Goal: Task Accomplishment & Management: Use online tool/utility

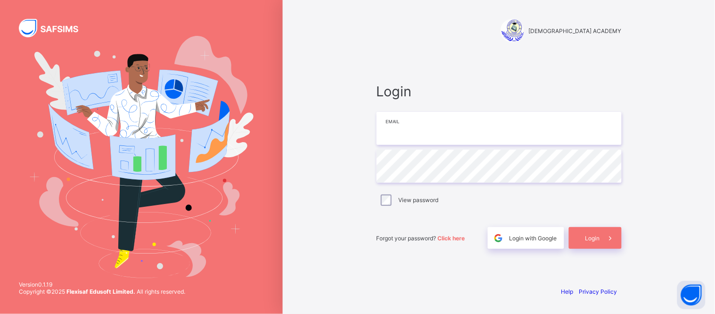
click at [463, 129] on input "email" at bounding box center [499, 128] width 245 height 33
type input "**********"
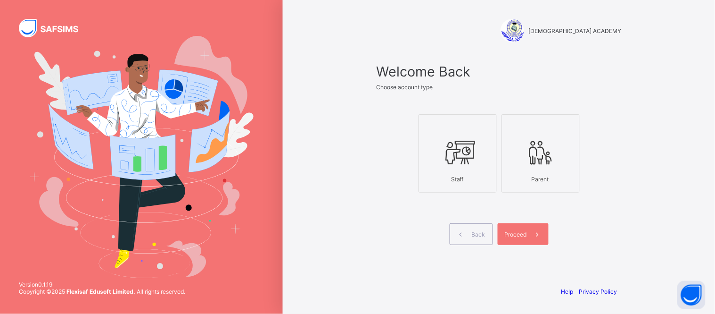
click at [448, 137] on div at bounding box center [458, 151] width 68 height 37
click at [520, 234] on span "Proceed" at bounding box center [516, 234] width 22 height 7
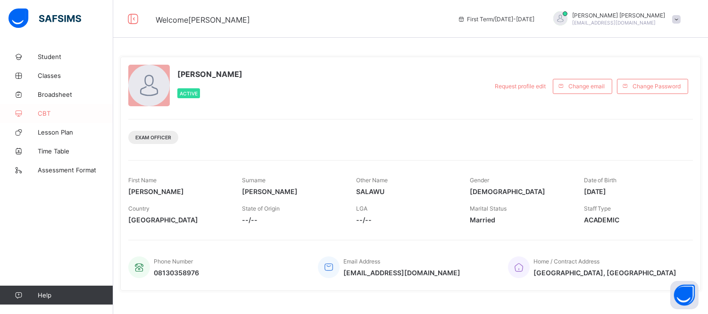
click at [45, 109] on link "CBT" at bounding box center [56, 113] width 113 height 19
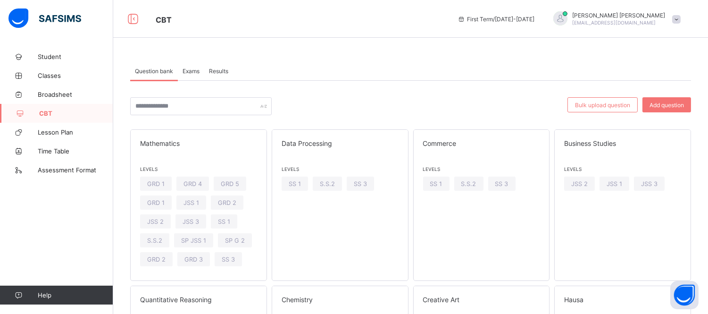
click at [55, 107] on link "CBT" at bounding box center [56, 113] width 113 height 19
click at [261, 112] on input "text" at bounding box center [200, 106] width 141 height 18
type input "********"
click at [304, 93] on div "******** Bulk upload question Add question Mathematics Levels GRD 1 GRD 4 GRD 5…" at bounding box center [410, 271] width 561 height 380
click at [680, 20] on span at bounding box center [676, 19] width 8 height 8
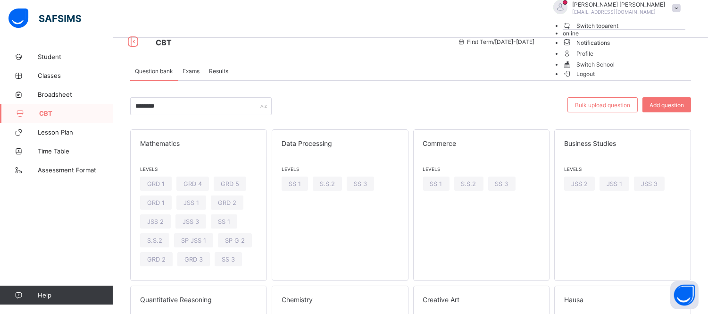
click at [595, 79] on span "Logout" at bounding box center [578, 74] width 33 height 10
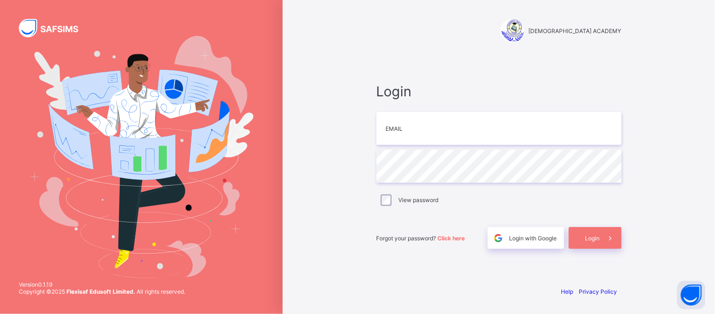
click at [636, 193] on div "RAUDHATUL QUR'AN ACADEMY Login Email Password View password Forgot your passwor…" at bounding box center [499, 157] width 283 height 314
drag, startPoint x: 515, startPoint y: 129, endPoint x: 318, endPoint y: 129, distance: 197.1
click at [318, 129] on div "**********" at bounding box center [499, 157] width 432 height 314
type input "**********"
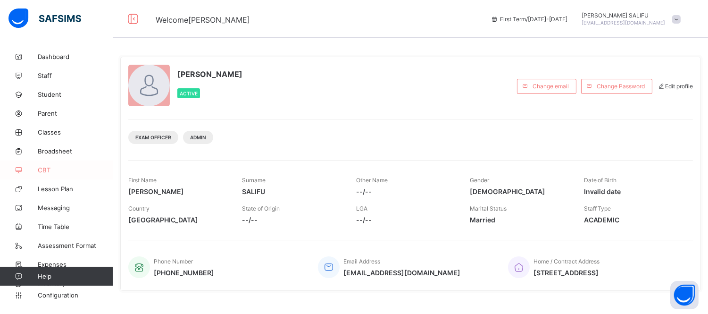
click at [42, 172] on span "CBT" at bounding box center [75, 170] width 75 height 8
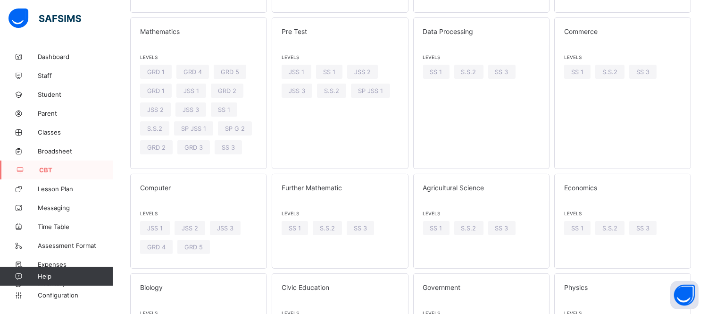
scroll to position [540, 0]
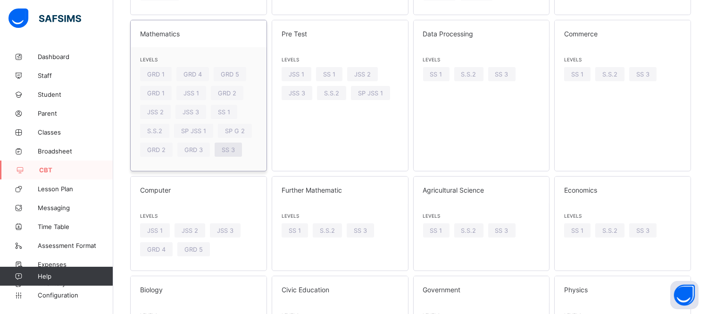
click at [233, 148] on span "SS 3" at bounding box center [228, 149] width 13 height 7
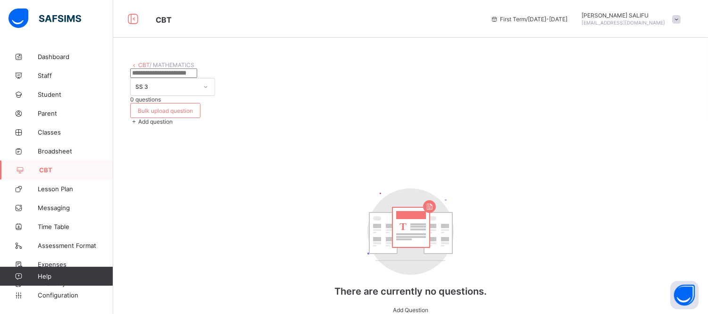
click at [173, 118] on span "Add question" at bounding box center [155, 121] width 34 height 7
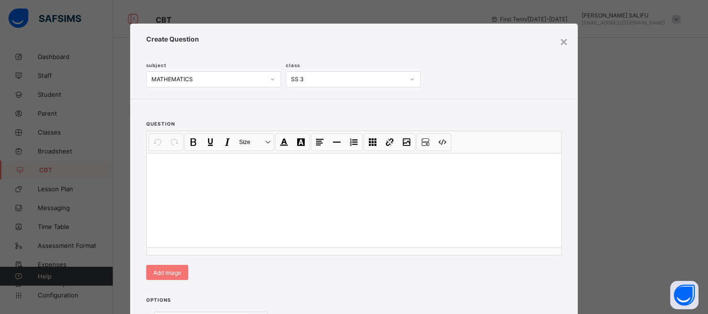
click at [352, 186] on div at bounding box center [354, 200] width 414 height 94
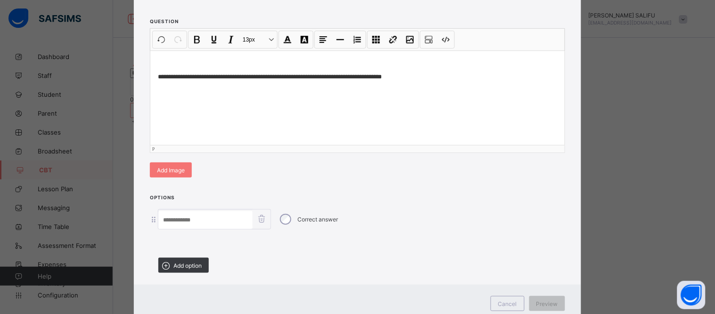
scroll to position [104, 0]
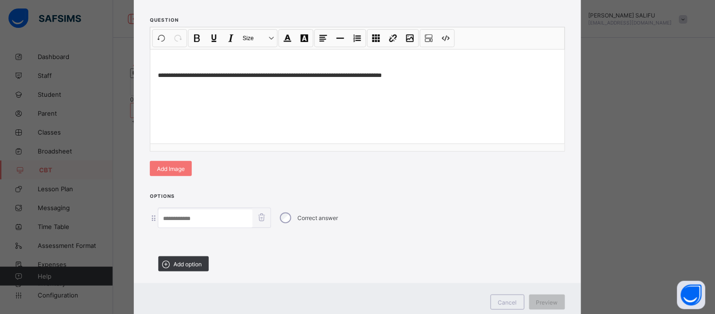
click at [236, 216] on input at bounding box center [205, 218] width 94 height 18
paste input "*********"
click at [168, 215] on input "*********" at bounding box center [205, 218] width 94 height 18
type input "******"
click at [178, 262] on span "Add option" at bounding box center [187, 263] width 28 height 7
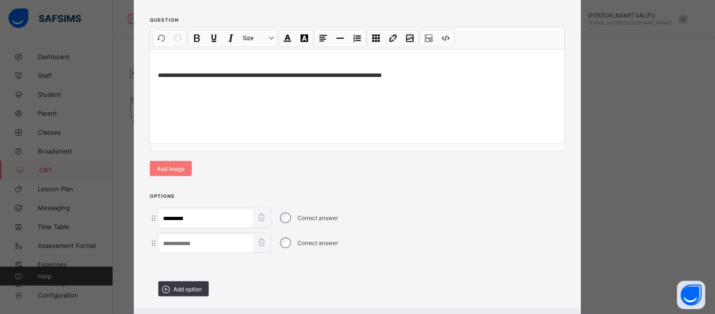
click at [229, 243] on input at bounding box center [205, 243] width 94 height 18
paste input "*********"
click at [167, 241] on input "*********" at bounding box center [205, 243] width 94 height 18
type input "******"
click at [194, 285] on span "Add option" at bounding box center [187, 288] width 28 height 7
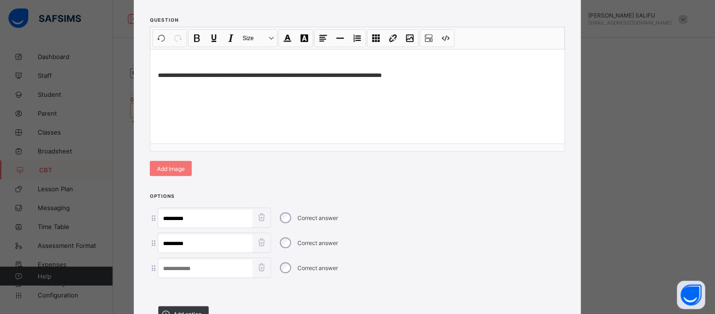
click at [200, 266] on input at bounding box center [205, 268] width 94 height 18
paste input "*********"
click at [168, 265] on input "*********" at bounding box center [205, 268] width 94 height 18
click at [171, 265] on input "******" at bounding box center [205, 268] width 94 height 18
type input "******"
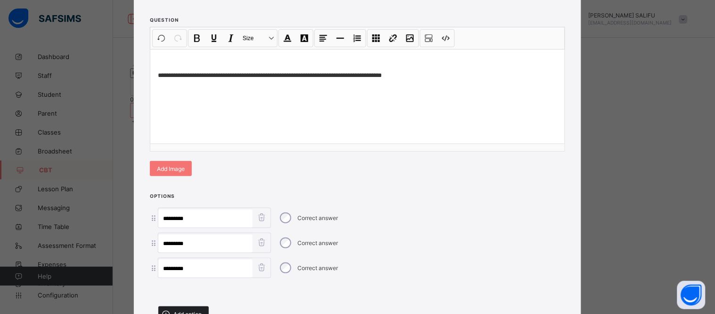
click at [192, 310] on span "Add option" at bounding box center [187, 313] width 28 height 7
click at [211, 279] on div "****** Correct answer ****** Correct answer ****** Correct answer Correct answer" at bounding box center [357, 254] width 415 height 95
click at [211, 289] on input at bounding box center [205, 293] width 94 height 18
paste input "*********"
click at [176, 290] on input "*********" at bounding box center [205, 293] width 94 height 18
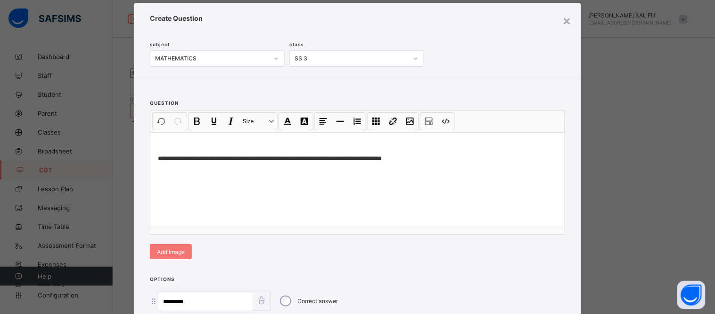
scroll to position [15, 0]
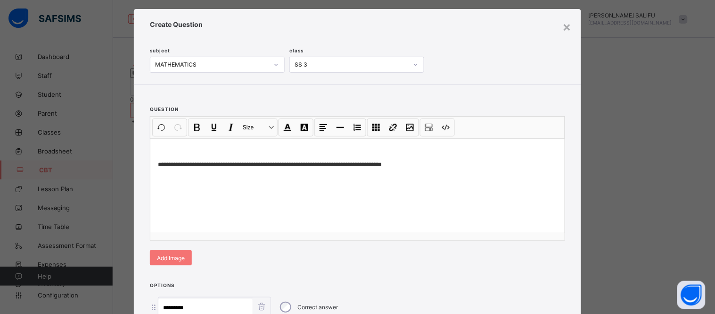
type input "******"
click at [195, 25] on span "Create Question" at bounding box center [357, 24] width 415 height 8
click at [478, 205] on div "**********" at bounding box center [357, 185] width 414 height 94
click at [389, 146] on p at bounding box center [357, 150] width 399 height 9
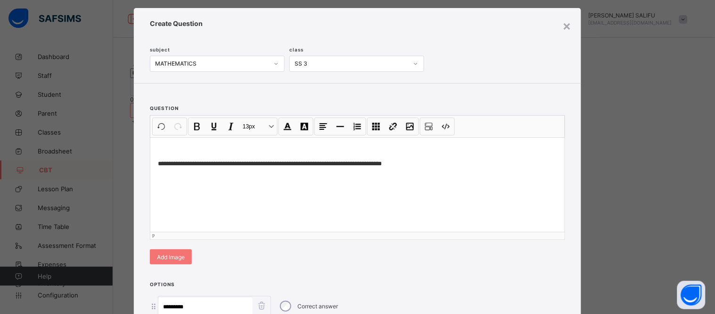
scroll to position [38, 0]
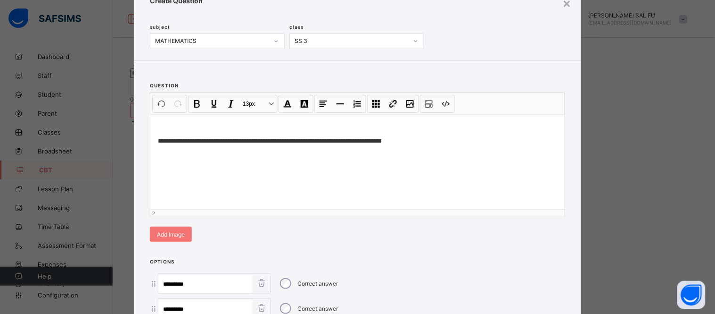
click at [158, 140] on p "**********" at bounding box center [357, 140] width 399 height 9
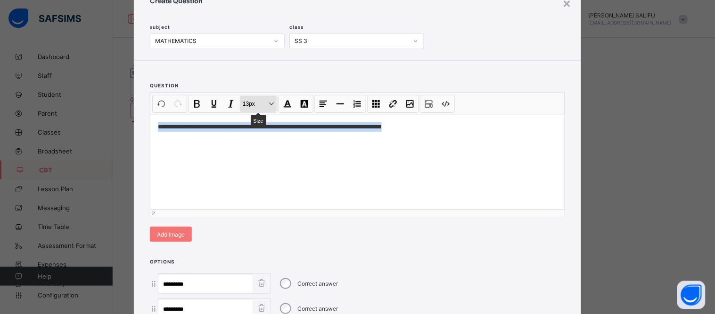
click at [271, 103] on button "13px Size" at bounding box center [258, 104] width 37 height 16
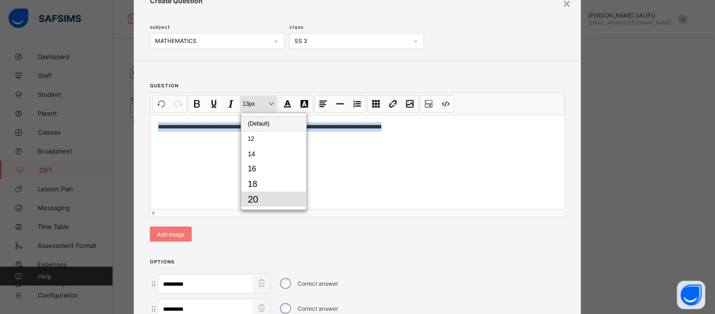
click at [261, 198] on button "20" at bounding box center [273, 198] width 65 height 15
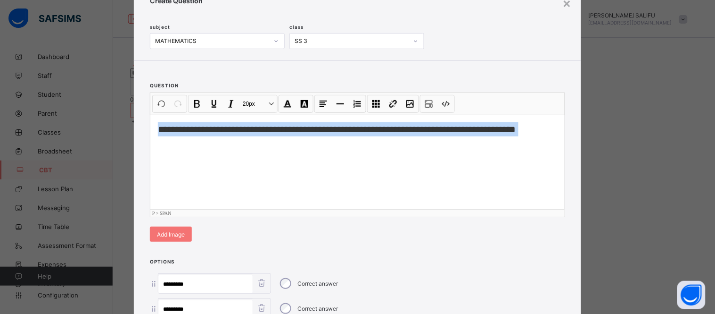
click at [294, 174] on div "**********" at bounding box center [357, 162] width 414 height 94
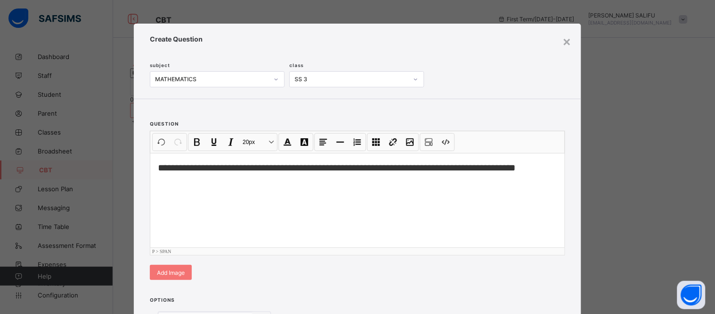
scroll to position [206, 0]
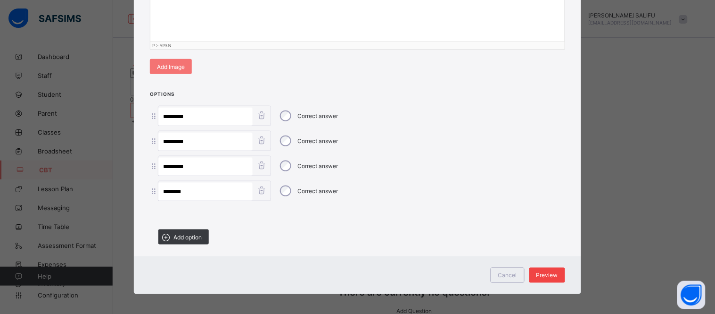
click at [554, 272] on span "Preview" at bounding box center [548, 275] width 22 height 7
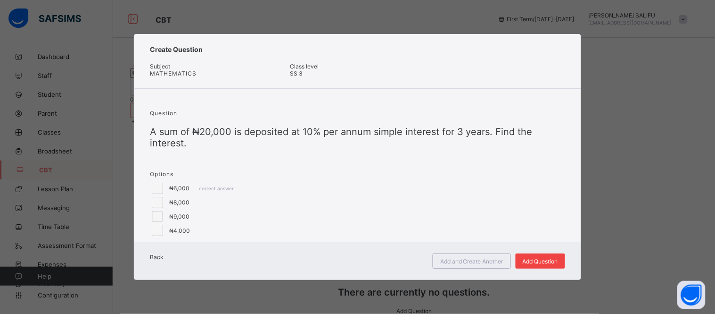
scroll to position [3, 0]
click at [532, 264] on span "Add Question" at bounding box center [540, 260] width 35 height 7
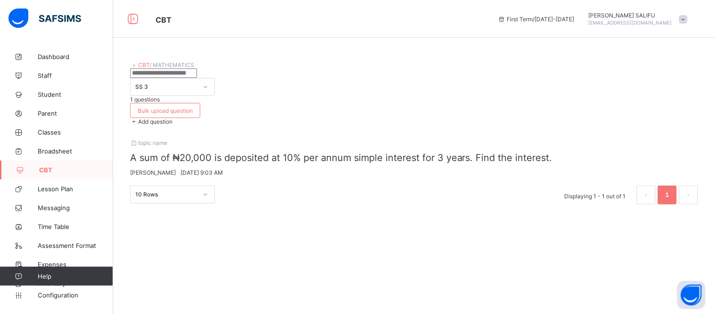
click at [687, 118] on div "Add question" at bounding box center [414, 121] width 568 height 7
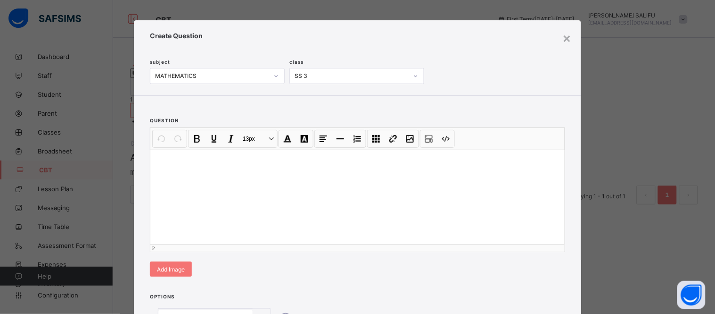
click at [395, 149] on div at bounding box center [357, 196] width 414 height 94
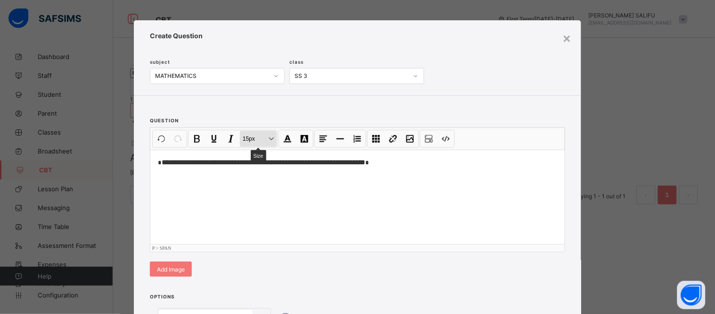
click at [272, 131] on button "15px Size" at bounding box center [258, 139] width 37 height 16
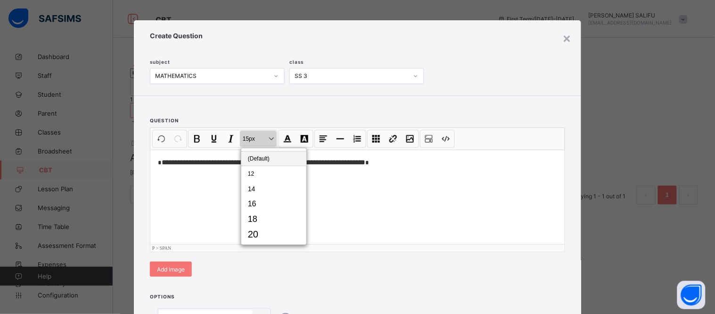
click at [272, 131] on button "15px Size" at bounding box center [258, 139] width 37 height 16
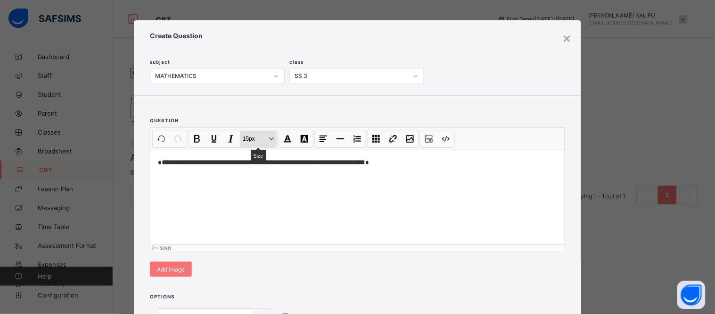
click at [272, 131] on button "15px Size" at bounding box center [258, 139] width 37 height 16
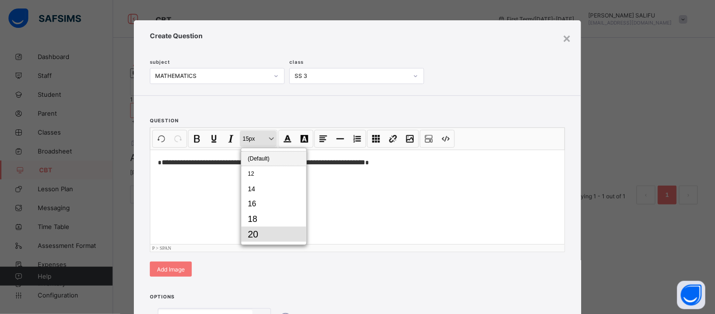
click at [265, 226] on button "20" at bounding box center [273, 233] width 65 height 15
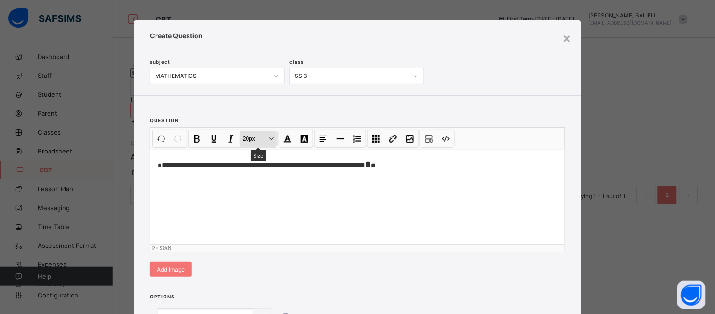
click at [271, 131] on button "20px Size" at bounding box center [258, 139] width 37 height 16
click at [366, 165] on div "**********" at bounding box center [357, 196] width 414 height 94
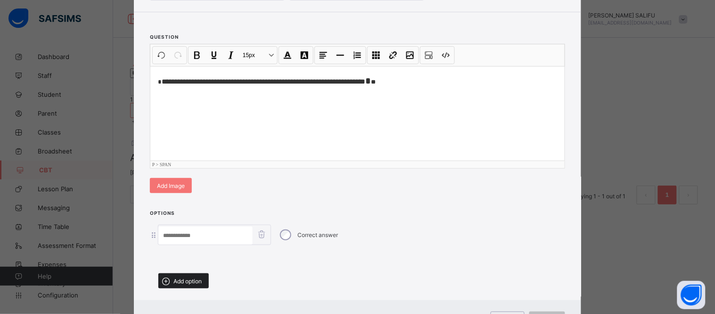
click at [176, 279] on span "Add option" at bounding box center [187, 280] width 28 height 7
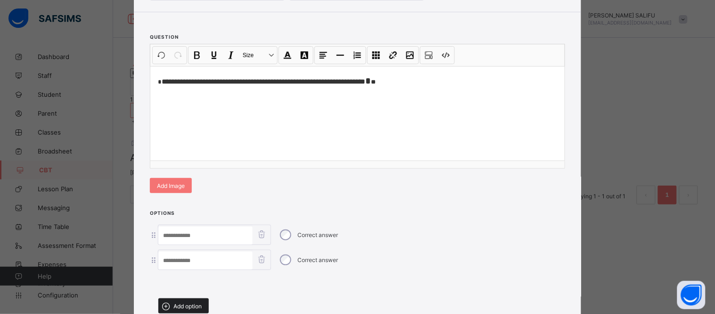
click at [183, 303] on span "Add option" at bounding box center [187, 305] width 28 height 7
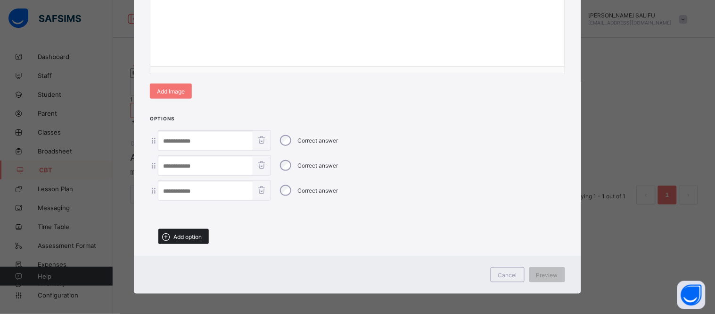
click at [204, 229] on div "Add option" at bounding box center [183, 236] width 50 height 15
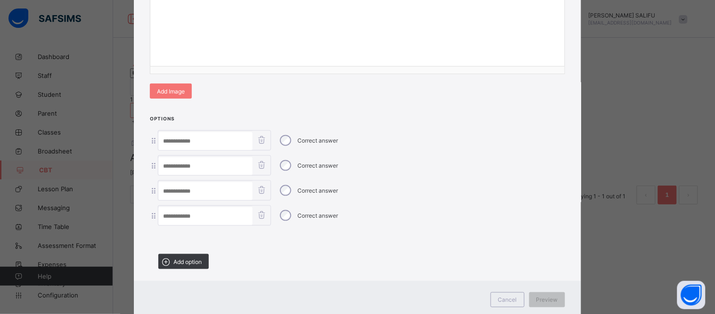
click at [284, 194] on div "Correct answer" at bounding box center [308, 191] width 65 height 20
click at [215, 185] on input at bounding box center [205, 191] width 94 height 18
paste input "*********"
click at [171, 188] on input "*********" at bounding box center [205, 191] width 94 height 18
type input "******"
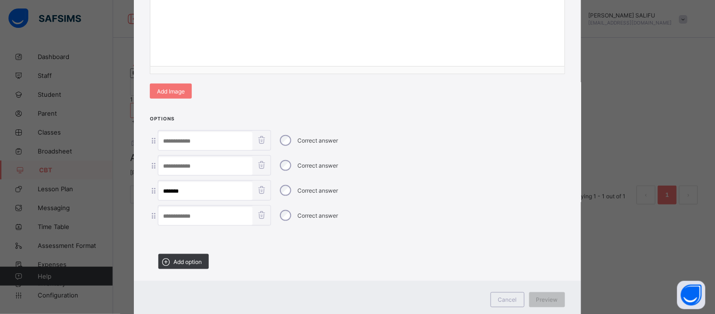
click at [192, 139] on input at bounding box center [205, 141] width 94 height 18
paste input "*********"
click at [171, 137] on input "*********" at bounding box center [205, 141] width 94 height 18
click at [180, 137] on input "******" at bounding box center [205, 141] width 94 height 18
click at [186, 135] on input "******" at bounding box center [205, 141] width 94 height 18
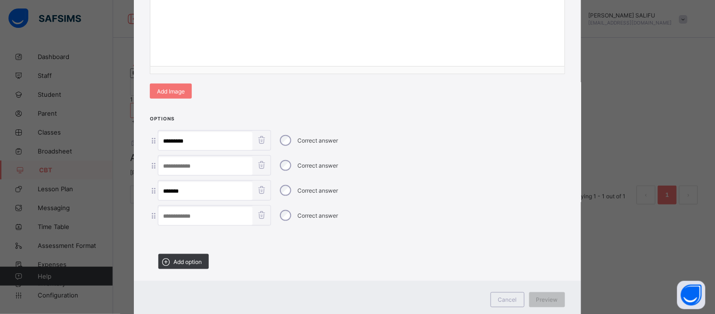
type input "******"
click at [189, 162] on input at bounding box center [205, 166] width 94 height 18
paste input "*********"
click at [172, 161] on input "*********" at bounding box center [205, 166] width 94 height 18
type input "******"
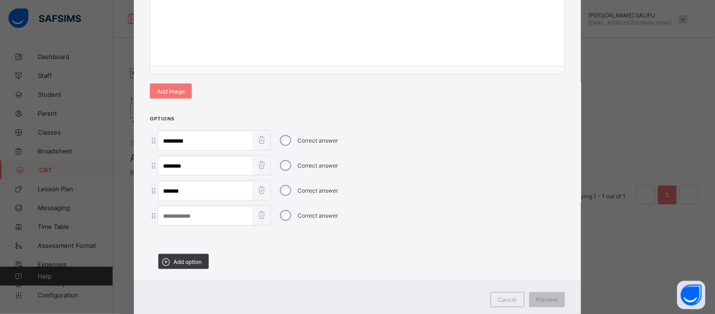
click at [178, 214] on input at bounding box center [205, 216] width 94 height 18
paste input "*********"
click at [171, 213] on input "*********" at bounding box center [205, 216] width 94 height 18
type input "******"
click at [486, 60] on div "**********" at bounding box center [357, 19] width 414 height 94
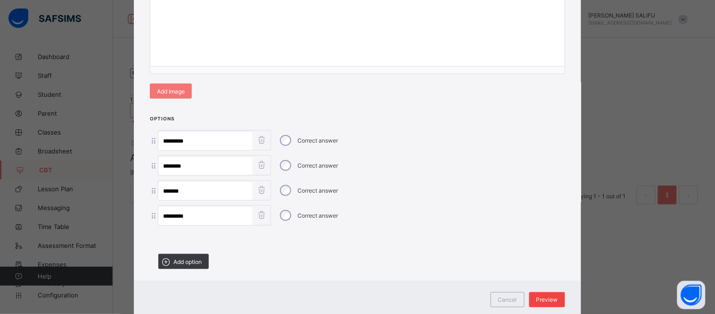
click at [553, 296] on span "Preview" at bounding box center [548, 299] width 22 height 7
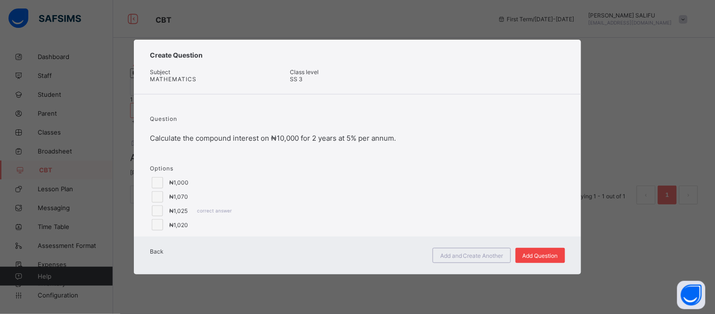
click at [542, 259] on span "Add Question" at bounding box center [540, 255] width 35 height 7
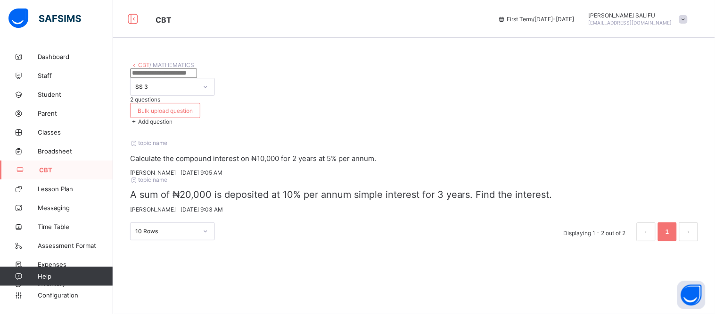
click at [679, 118] on div "Add question" at bounding box center [414, 121] width 568 height 7
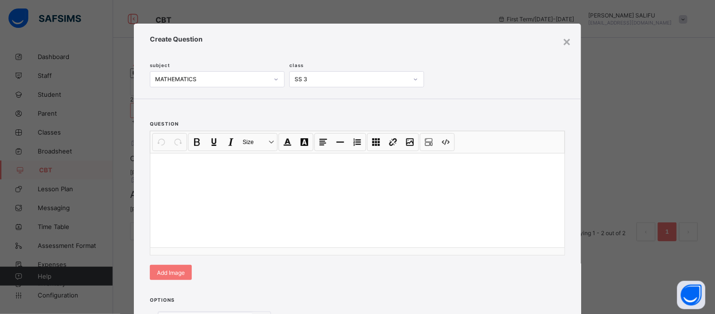
click at [335, 215] on div at bounding box center [357, 200] width 414 height 94
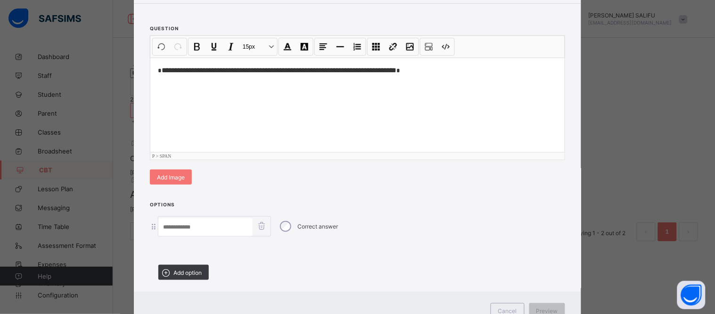
scroll to position [100, 0]
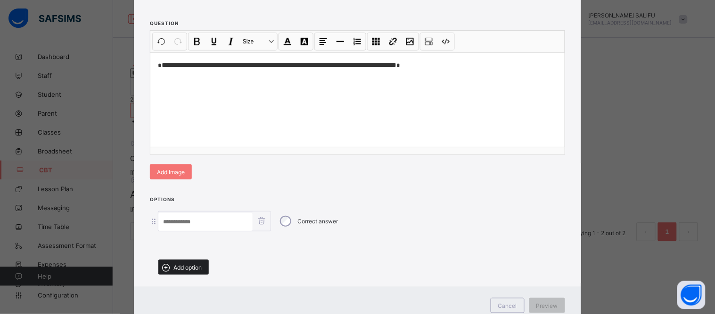
click at [184, 264] on span "Add option" at bounding box center [187, 267] width 28 height 7
click at [184, 252] on div at bounding box center [357, 244] width 415 height 17
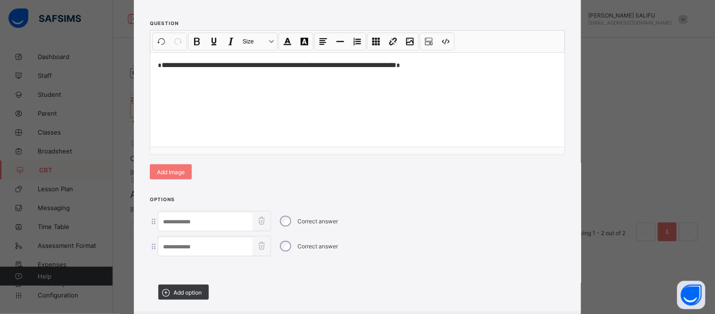
click at [184, 262] on div at bounding box center [357, 269] width 415 height 17
click at [190, 289] on span "Add option" at bounding box center [187, 292] width 28 height 7
click at [190, 287] on div at bounding box center [357, 294] width 415 height 17
click at [193, 309] on div "Add option" at bounding box center [183, 316] width 50 height 15
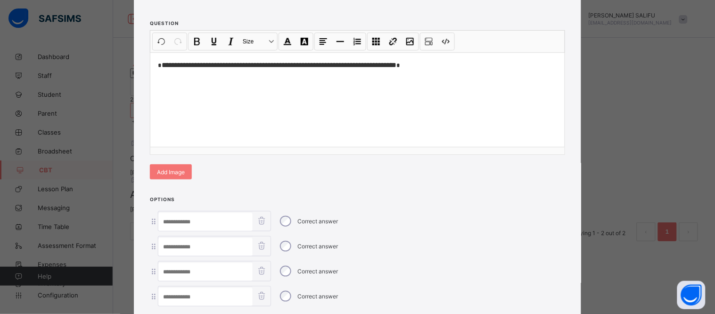
click at [291, 272] on div "Correct answer" at bounding box center [308, 271] width 65 height 20
click at [222, 270] on input at bounding box center [205, 272] width 94 height 18
paste input "***"
type input "***"
click at [225, 220] on input at bounding box center [205, 222] width 94 height 18
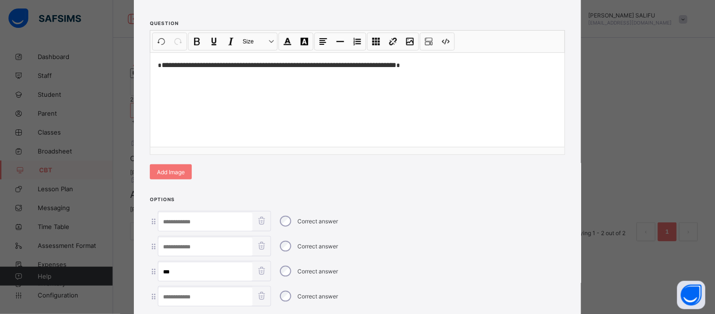
paste input "***"
click at [166, 218] on input "***" at bounding box center [205, 222] width 94 height 18
type input "***"
click at [173, 242] on input at bounding box center [205, 247] width 94 height 18
paste input "***"
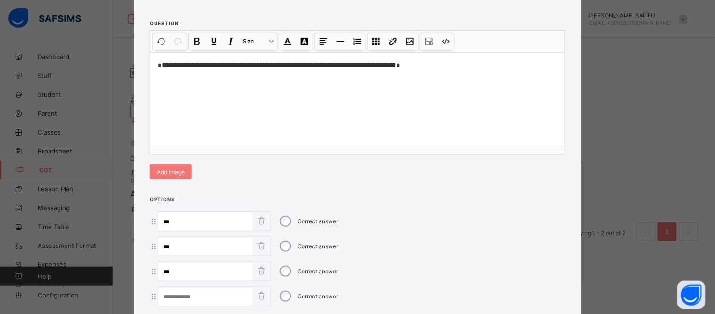
click at [163, 242] on input "***" at bounding box center [205, 247] width 94 height 18
click at [167, 242] on input "***" at bounding box center [205, 247] width 94 height 18
type input "***"
click at [197, 297] on input at bounding box center [205, 297] width 94 height 18
paste input "***"
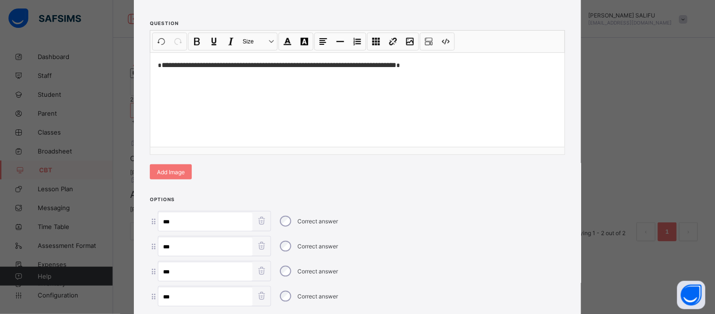
click at [168, 295] on input "***" at bounding box center [205, 297] width 94 height 18
type input "**"
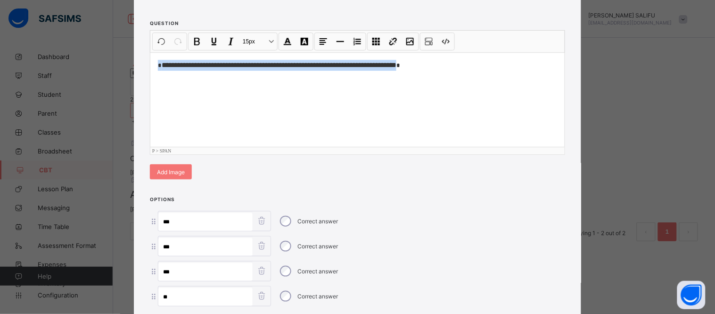
drag, startPoint x: 392, startPoint y: 63, endPoint x: 144, endPoint y: 59, distance: 247.5
click at [144, 59] on div "**********" at bounding box center [357, 95] width 447 height 192
click at [271, 36] on button "15px Size" at bounding box center [258, 41] width 37 height 16
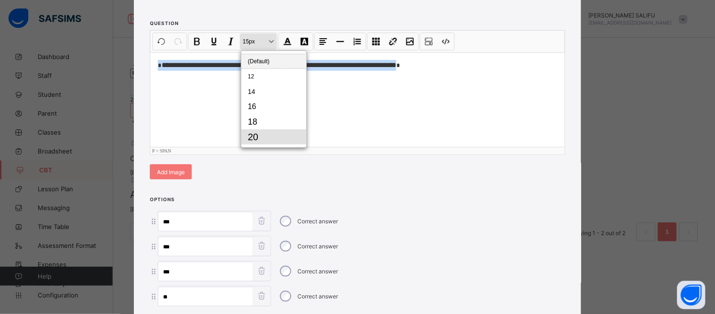
click at [286, 139] on button "20" at bounding box center [273, 136] width 65 height 15
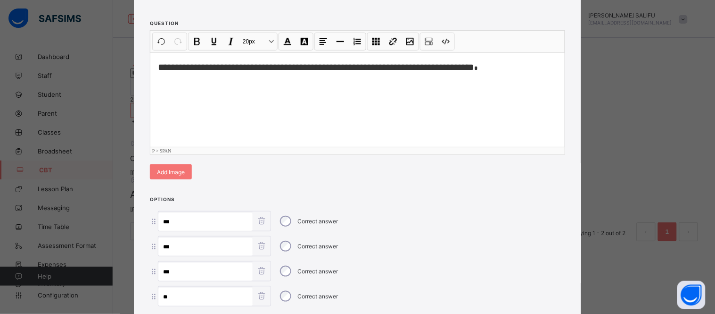
click at [340, 117] on div "**********" at bounding box center [357, 99] width 414 height 94
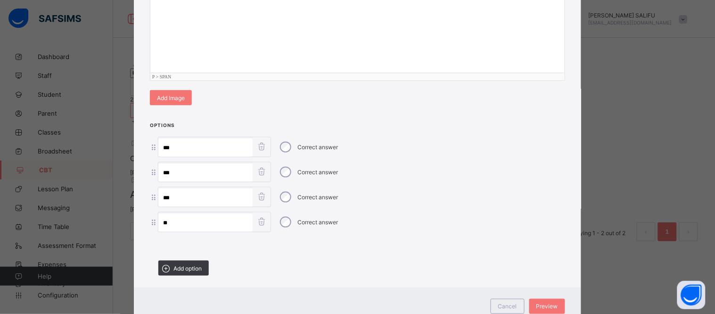
scroll to position [206, 0]
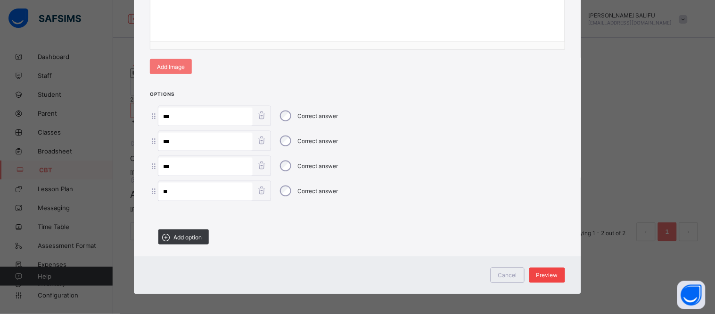
click at [553, 272] on span "Preview" at bounding box center [548, 275] width 22 height 7
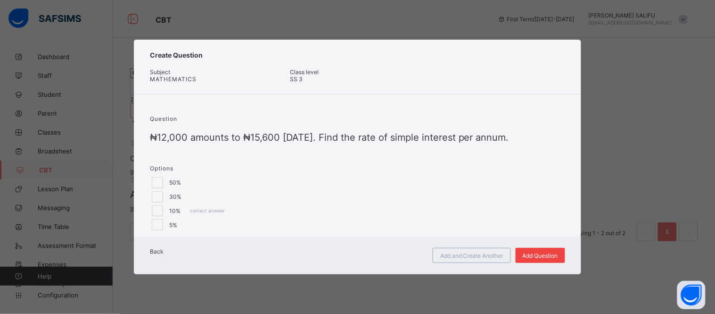
scroll to position [0, 0]
click at [551, 259] on span "Add Question" at bounding box center [540, 255] width 35 height 7
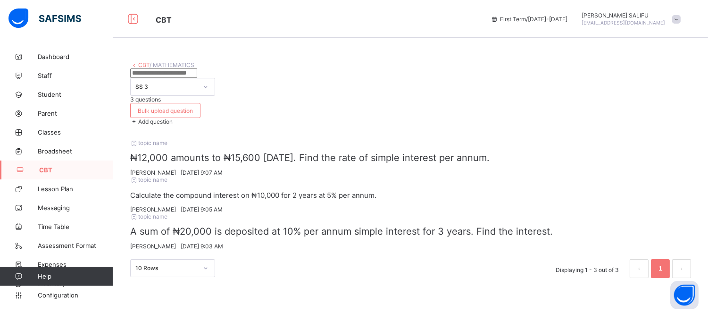
click at [173, 118] on span "Add question" at bounding box center [155, 121] width 34 height 7
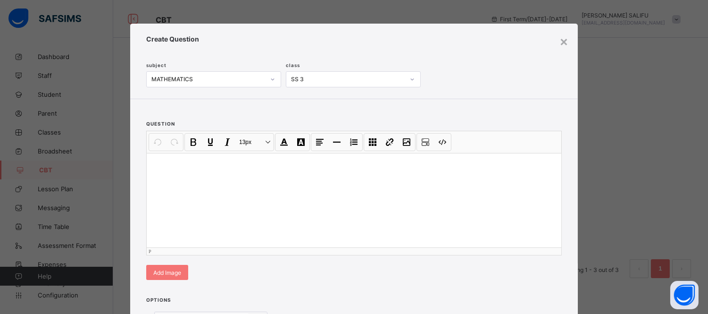
click at [326, 214] on div at bounding box center [354, 200] width 414 height 94
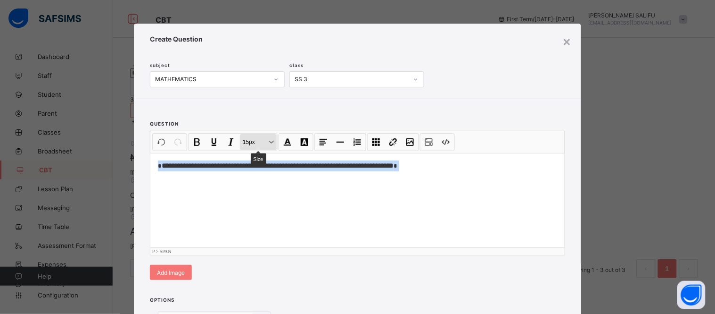
click at [264, 141] on button "15px Size" at bounding box center [258, 142] width 37 height 16
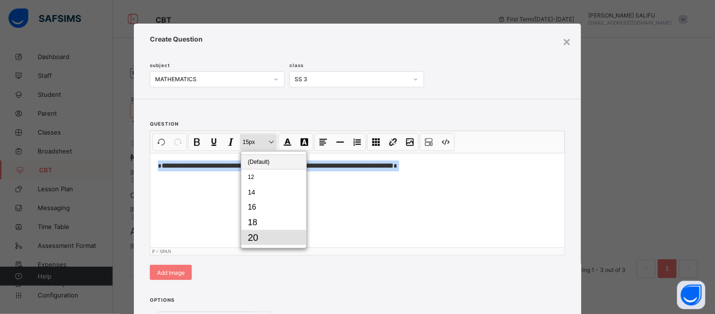
click at [279, 233] on button "20" at bounding box center [273, 237] width 65 height 15
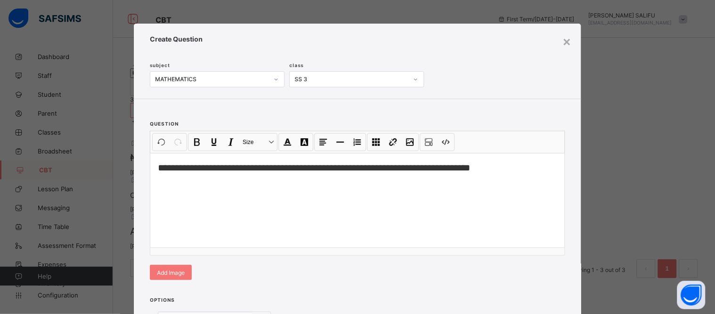
click at [558, 277] on div "**********" at bounding box center [357, 195] width 447 height 192
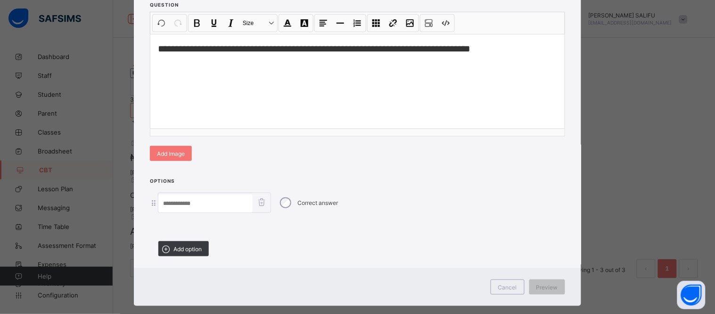
scroll to position [125, 0]
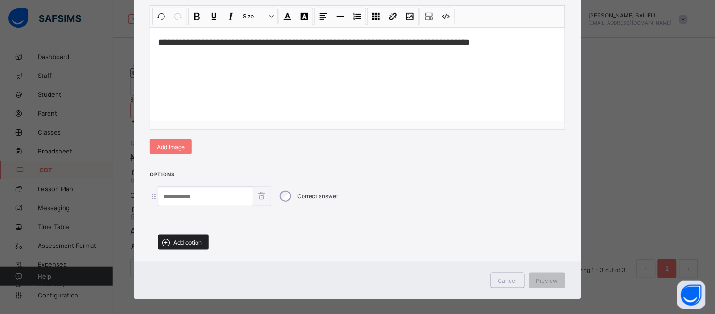
click at [169, 237] on icon at bounding box center [166, 242] width 12 height 10
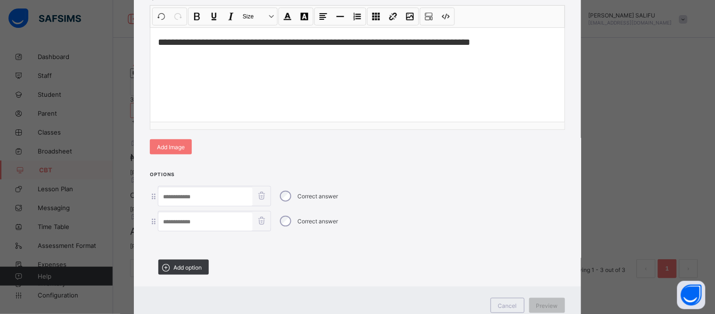
click at [169, 237] on div at bounding box center [357, 244] width 415 height 17
click at [174, 273] on div "Options Correct answer Correct answer Add option" at bounding box center [357, 225] width 447 height 111
click at [182, 268] on div "Add option" at bounding box center [183, 266] width 50 height 15
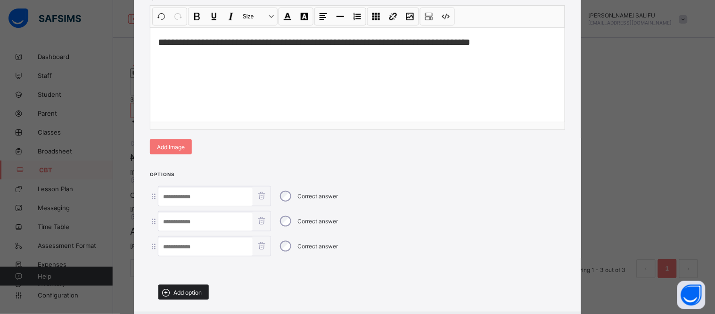
click at [184, 289] on span "Add option" at bounding box center [187, 292] width 28 height 7
click at [289, 239] on div "Correct answer" at bounding box center [308, 246] width 65 height 20
click at [218, 242] on input at bounding box center [205, 247] width 94 height 18
paste input "**********"
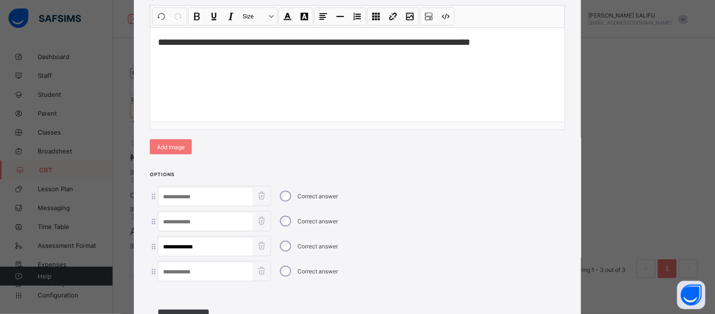
click at [172, 243] on input "**********" at bounding box center [205, 247] width 94 height 18
type input "*******"
click at [189, 220] on input at bounding box center [205, 222] width 94 height 18
paste input "**********"
click at [173, 218] on input "**********" at bounding box center [205, 222] width 94 height 18
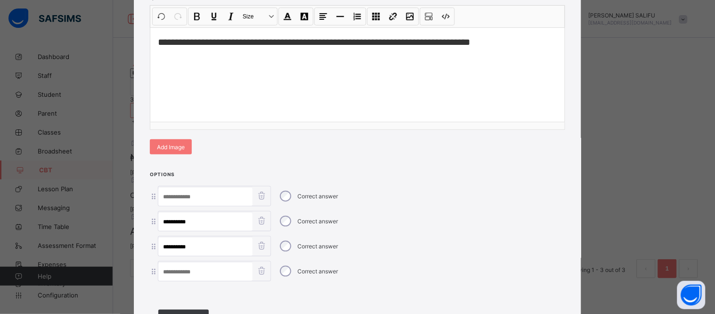
click at [173, 218] on input "*******" at bounding box center [205, 222] width 94 height 18
click at [187, 218] on input "*******" at bounding box center [205, 222] width 94 height 18
type input "*******"
click at [203, 196] on input at bounding box center [205, 197] width 94 height 18
paste input "**********"
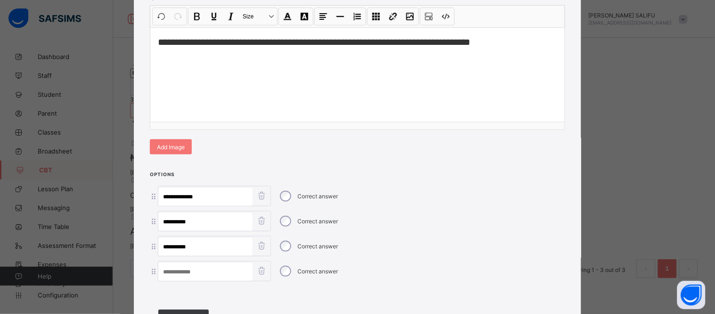
click at [171, 195] on input "**********" at bounding box center [205, 197] width 94 height 18
drag, startPoint x: 171, startPoint y: 195, endPoint x: 181, endPoint y: 194, distance: 9.4
click at [181, 194] on input "*******" at bounding box center [205, 197] width 94 height 18
click at [173, 192] on input "*******" at bounding box center [205, 197] width 94 height 18
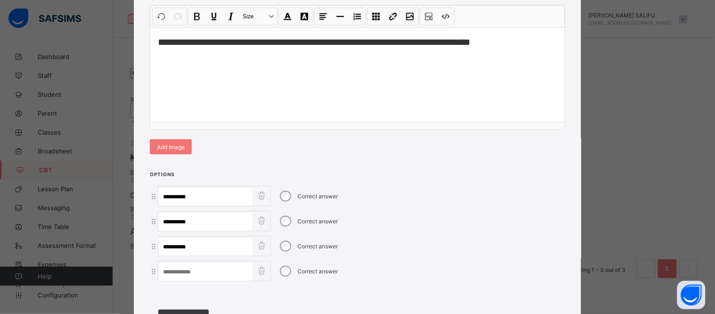
type input "*******"
click at [218, 266] on input at bounding box center [205, 272] width 94 height 18
paste input "**********"
click at [180, 269] on input "**********" at bounding box center [205, 272] width 94 height 18
click at [171, 266] on input "**********" at bounding box center [205, 272] width 94 height 18
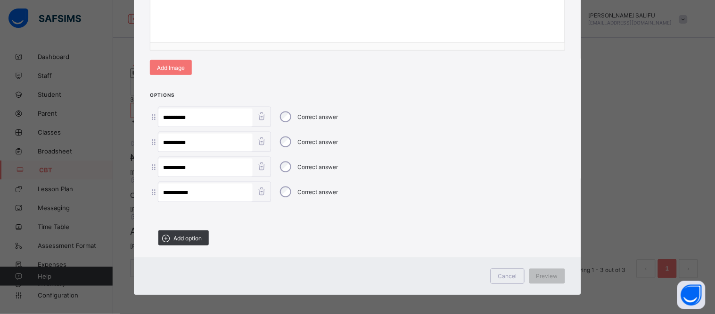
scroll to position [206, 0]
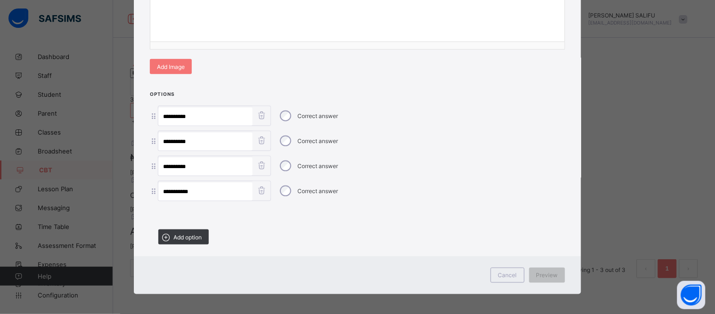
type input "*******"
click at [546, 272] on span "Preview" at bounding box center [548, 275] width 22 height 7
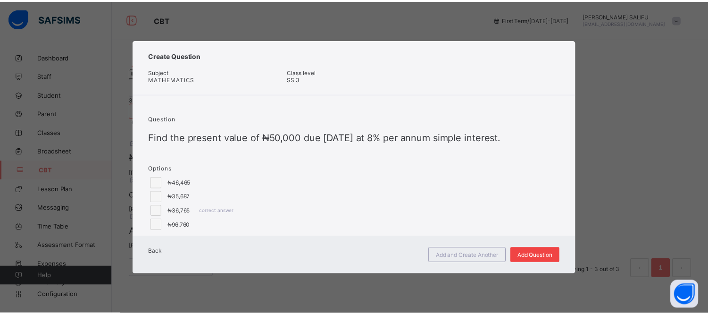
scroll to position [0, 0]
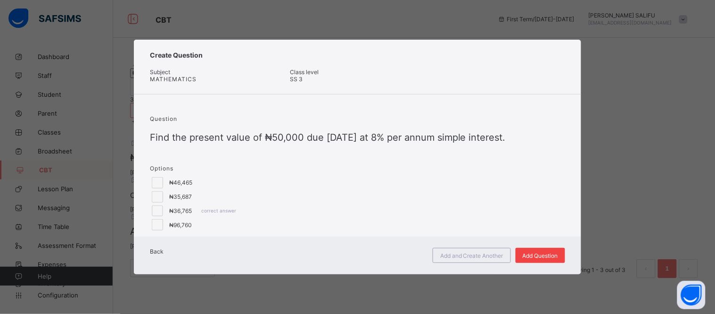
click at [538, 259] on span "Add Question" at bounding box center [540, 255] width 35 height 7
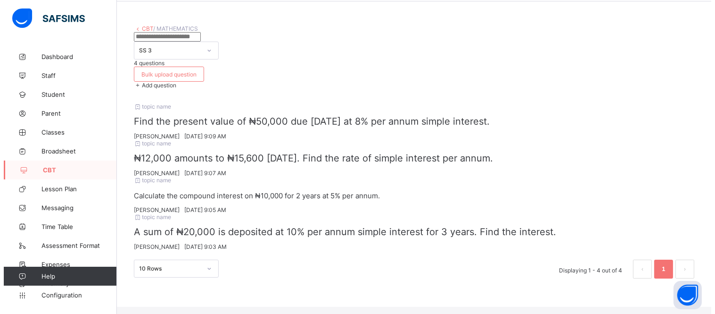
scroll to position [62, 0]
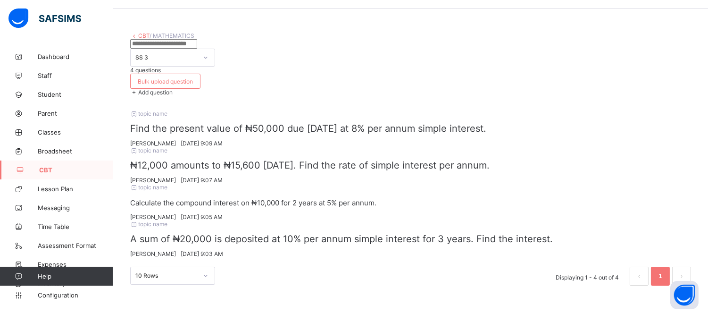
click at [173, 89] on span "Add question" at bounding box center [155, 92] width 34 height 7
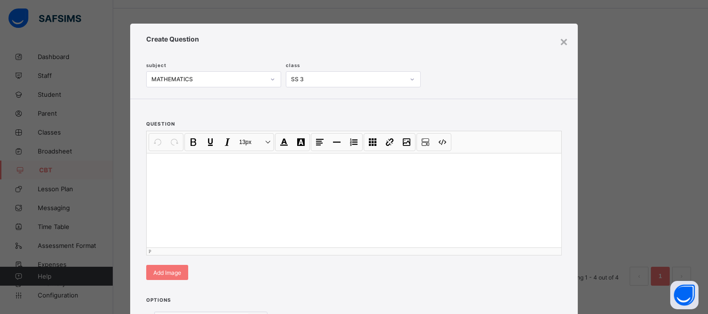
click at [352, 213] on div at bounding box center [354, 200] width 414 height 94
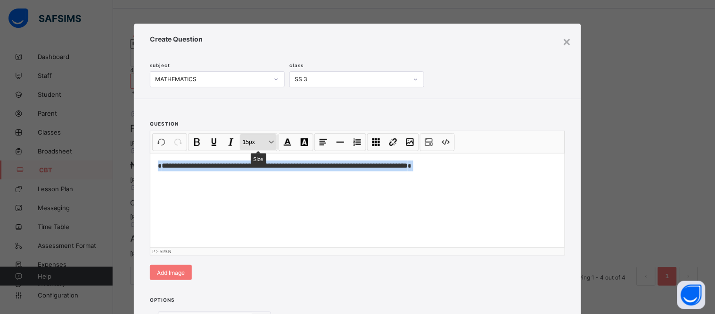
click at [271, 144] on button "15px Size" at bounding box center [258, 142] width 37 height 16
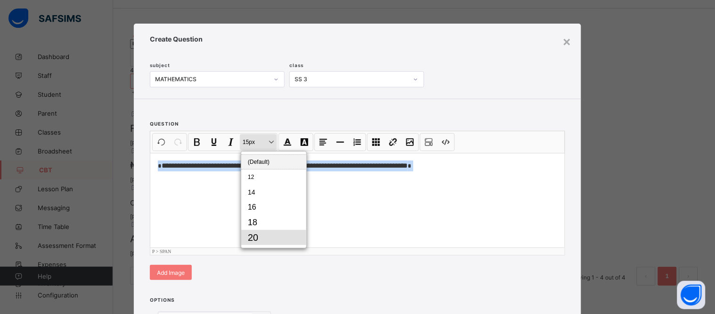
click at [269, 232] on button "20" at bounding box center [273, 237] width 65 height 15
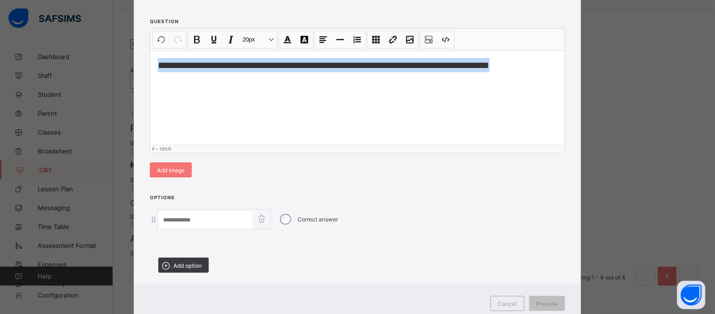
scroll to position [103, 0]
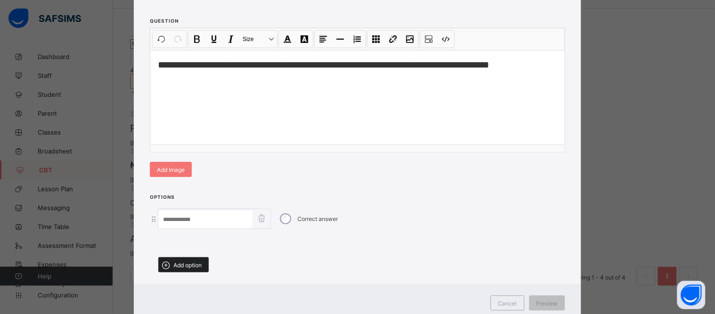
click at [191, 257] on div "Add option" at bounding box center [183, 264] width 50 height 15
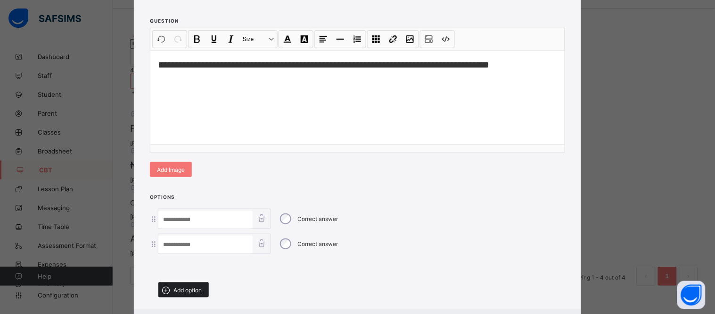
click at [195, 286] on span "Add option" at bounding box center [187, 289] width 28 height 7
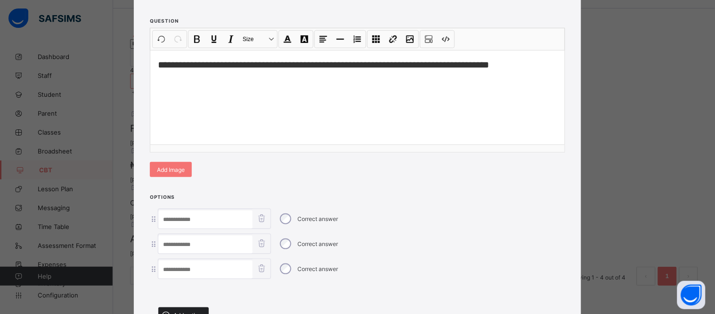
click at [196, 307] on div "Add option" at bounding box center [183, 314] width 50 height 15
click at [221, 240] on input at bounding box center [205, 244] width 94 height 18
paste input "**********"
click at [163, 241] on input "**********" at bounding box center [205, 244] width 94 height 18
type input "********"
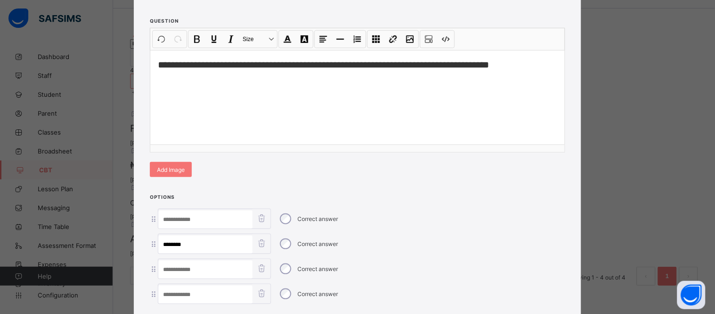
click at [210, 221] on input at bounding box center [205, 219] width 94 height 18
paste input "********"
type input "********"
click at [232, 265] on input at bounding box center [205, 269] width 94 height 18
paste input "********"
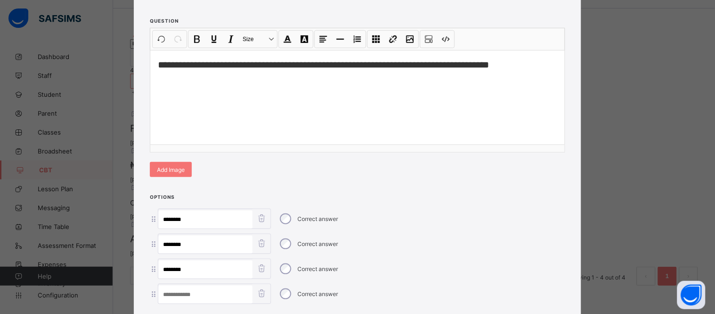
click at [169, 265] on input "********" at bounding box center [205, 269] width 94 height 18
type input "********"
click at [184, 286] on input at bounding box center [205, 294] width 94 height 18
paste input "********"
click at [174, 291] on input "********" at bounding box center [205, 294] width 94 height 18
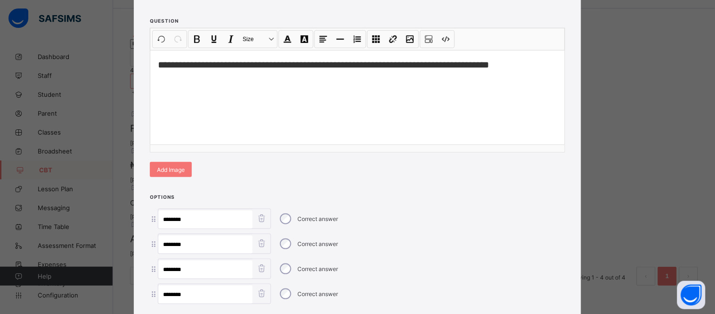
type input "********"
click at [401, 115] on div "**********" at bounding box center [357, 97] width 414 height 94
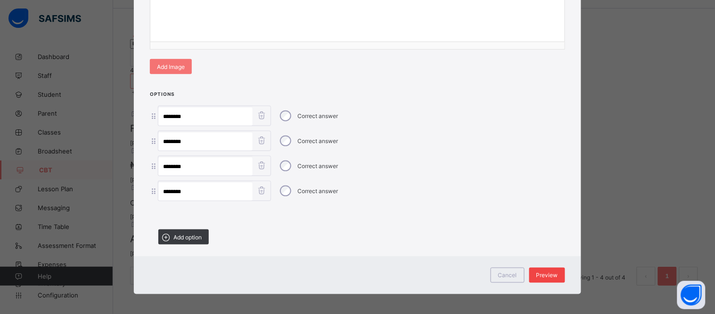
click at [551, 267] on div "Preview" at bounding box center [547, 274] width 36 height 15
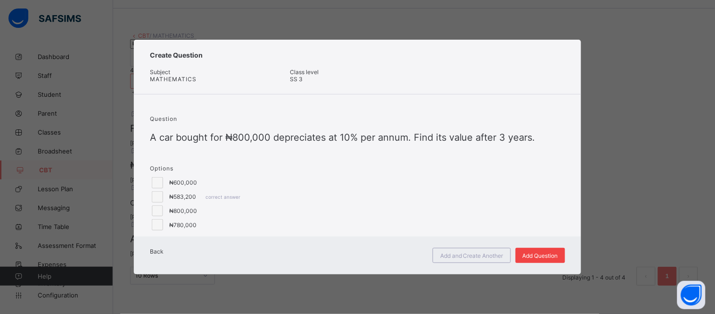
scroll to position [0, 0]
click at [540, 259] on span "Add Question" at bounding box center [540, 255] width 35 height 7
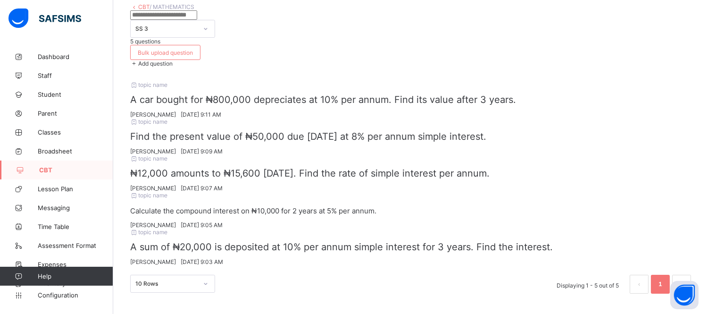
scroll to position [82, 0]
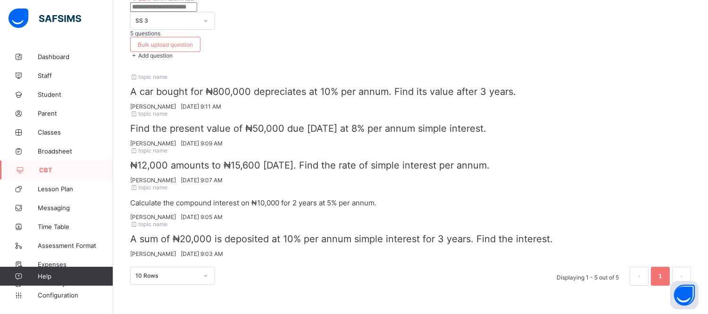
click at [632, 198] on div "topic name ​ Calculate the compound interest on ₦10,000 for 2 years at 5% per a…" at bounding box center [410, 201] width 561 height 37
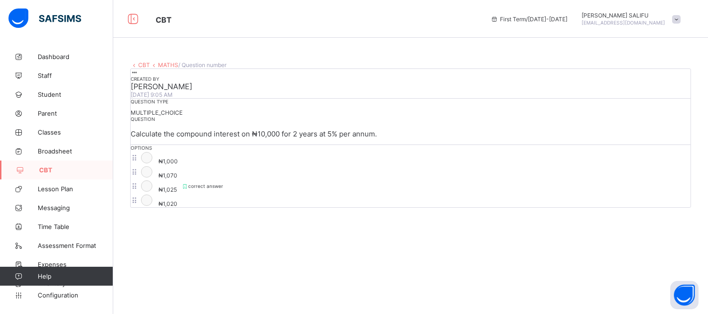
click at [135, 66] on icon at bounding box center [134, 64] width 8 height 7
click at [144, 67] on link "CBT" at bounding box center [144, 64] width 12 height 7
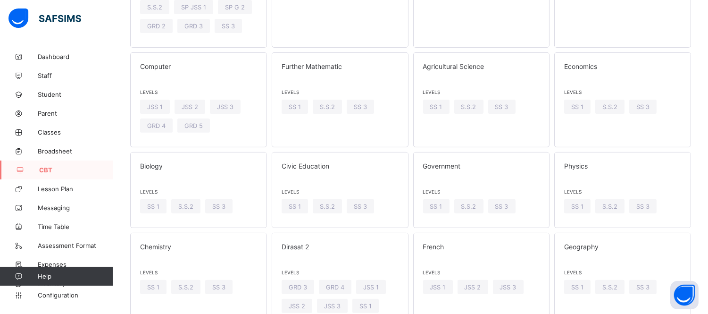
scroll to position [527, 0]
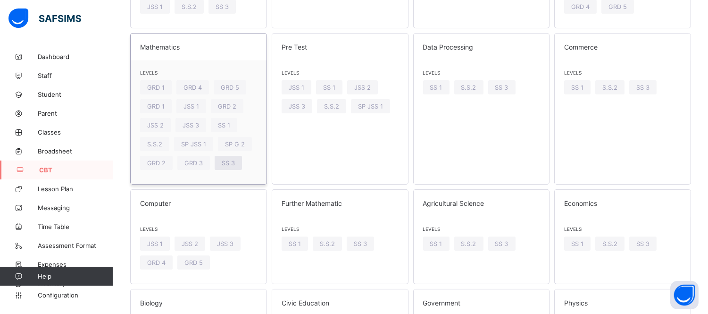
click at [233, 161] on span "SS 3" at bounding box center [228, 162] width 13 height 7
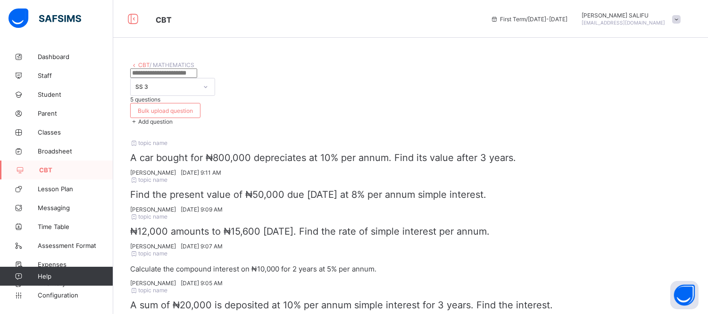
click at [173, 118] on span "Add question" at bounding box center [155, 121] width 34 height 7
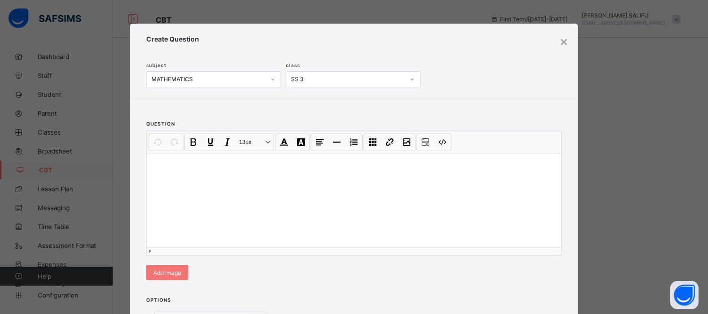
click at [348, 212] on div at bounding box center [354, 200] width 414 height 94
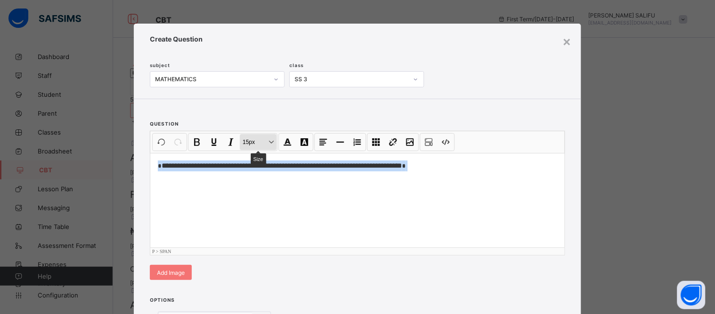
click at [270, 142] on button "15px Size" at bounding box center [258, 142] width 37 height 16
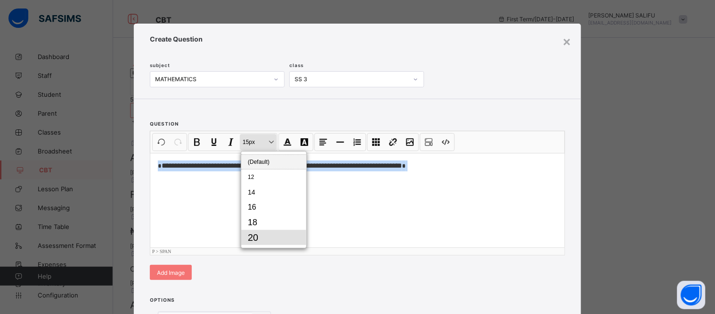
click at [272, 234] on button "20" at bounding box center [273, 237] width 65 height 15
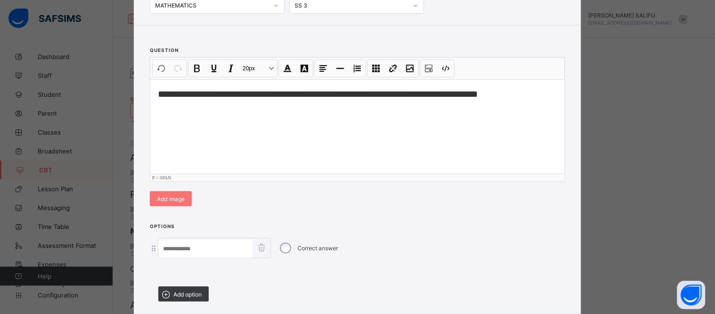
scroll to position [90, 0]
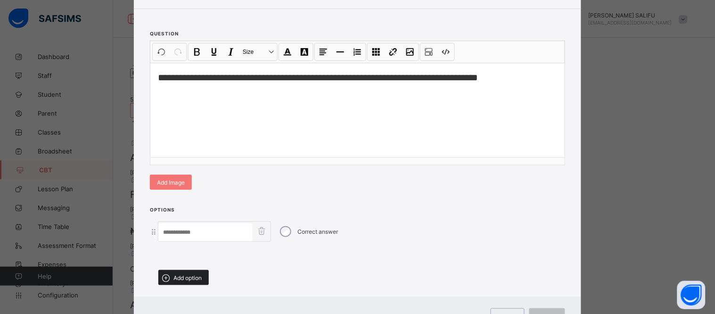
click at [193, 274] on span "Add option" at bounding box center [187, 277] width 28 height 7
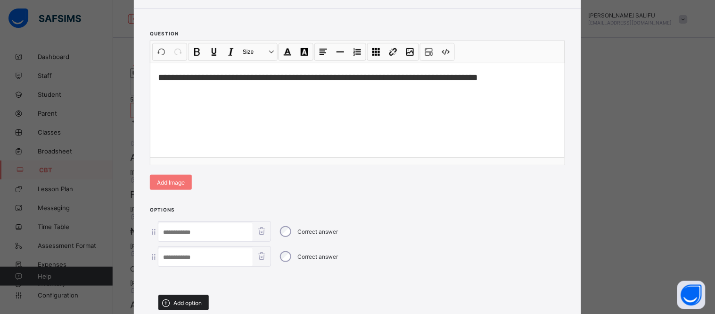
click at [192, 299] on span "Add option" at bounding box center [187, 302] width 28 height 7
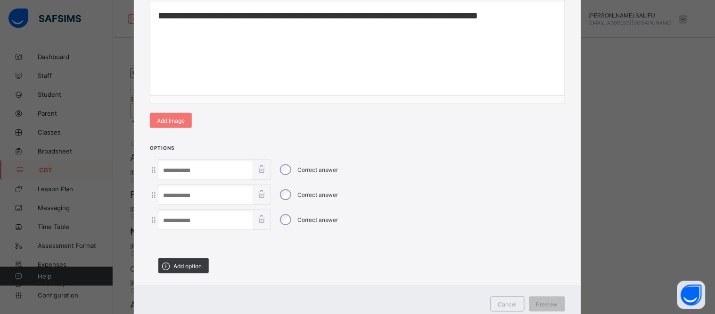
scroll to position [181, 0]
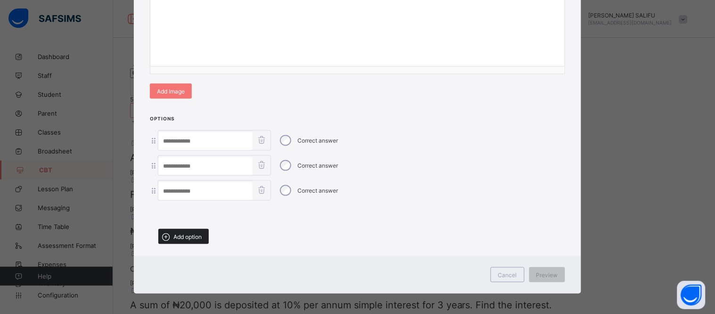
click at [190, 233] on span "Add option" at bounding box center [187, 236] width 28 height 7
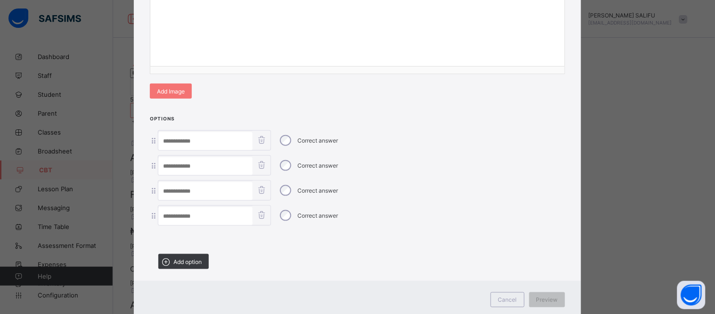
click at [223, 218] on input at bounding box center [205, 216] width 94 height 18
paste input "********"
click at [423, 140] on div "Correct answer" at bounding box center [357, 140] width 415 height 20
type input "********"
click at [196, 144] on input at bounding box center [205, 141] width 94 height 18
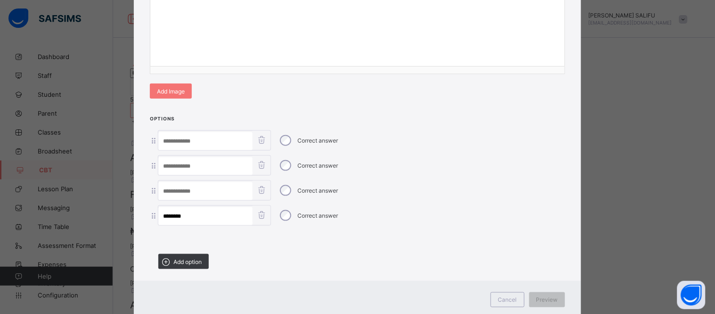
paste input "********"
click at [172, 139] on input "********" at bounding box center [205, 141] width 94 height 18
type input "********"
click at [182, 158] on input at bounding box center [205, 166] width 94 height 18
paste input "********"
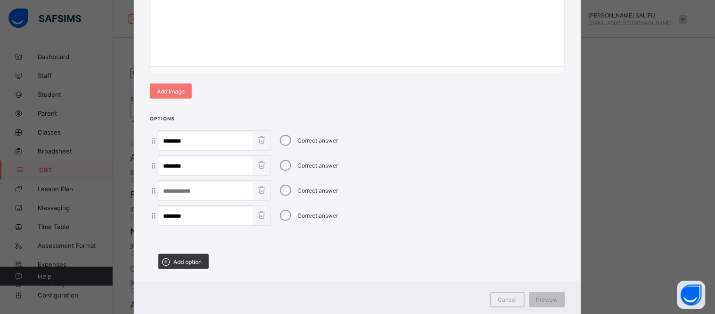
click at [174, 162] on input "********" at bounding box center [205, 166] width 94 height 18
type input "********"
click at [181, 189] on input at bounding box center [205, 191] width 94 height 18
paste input "********"
type input "********"
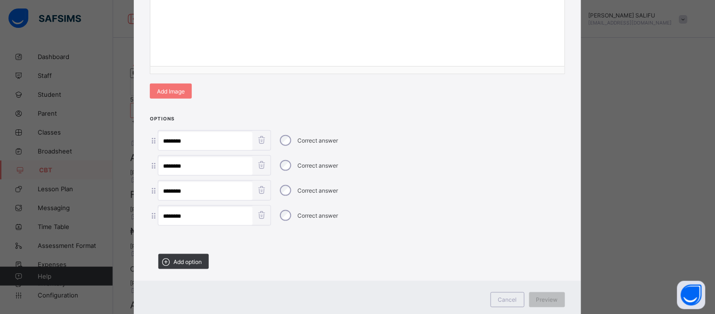
click at [373, 41] on div "**********" at bounding box center [357, 19] width 414 height 94
click at [548, 296] on span "Preview" at bounding box center [548, 299] width 22 height 7
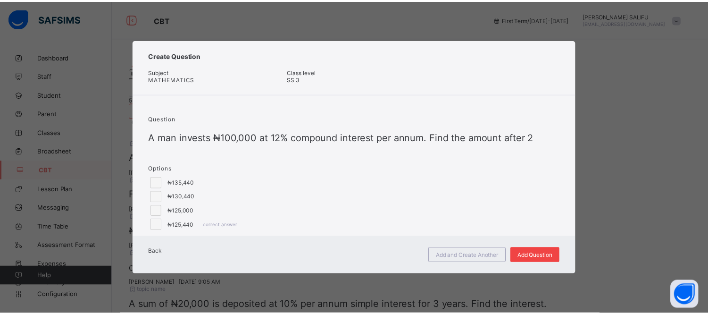
scroll to position [0, 0]
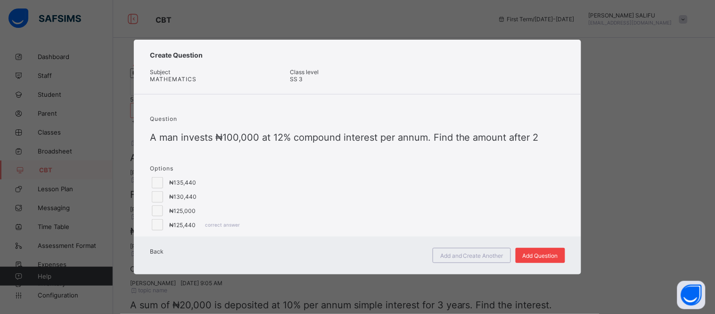
click at [544, 259] on span "Add Question" at bounding box center [540, 255] width 35 height 7
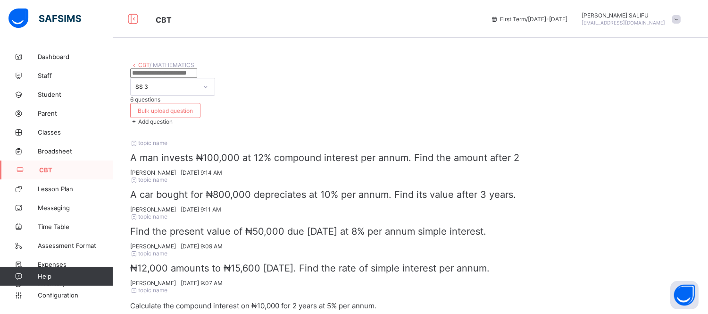
click at [173, 118] on span "Add question" at bounding box center [155, 121] width 34 height 7
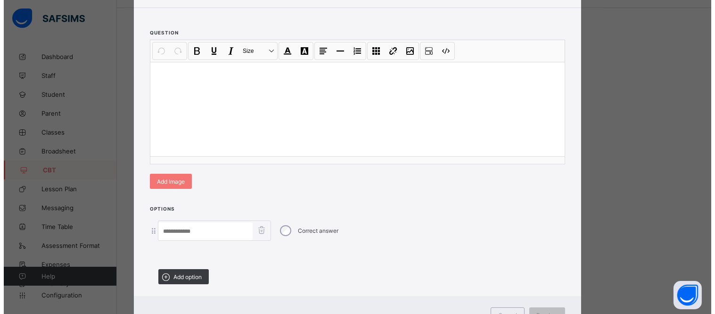
scroll to position [132, 0]
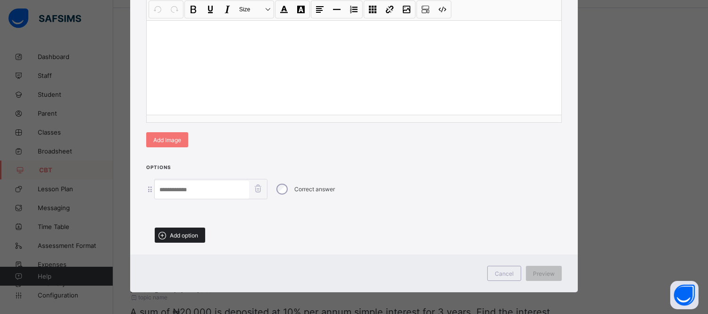
click at [184, 237] on div "Add option" at bounding box center [180, 234] width 50 height 15
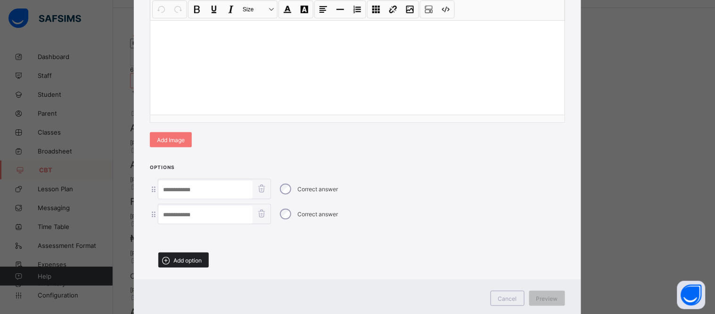
click at [188, 261] on div "Add option" at bounding box center [183, 259] width 50 height 15
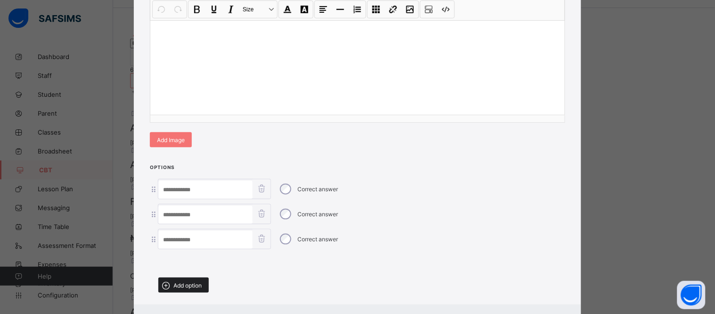
click at [191, 284] on span "Add option" at bounding box center [187, 284] width 28 height 7
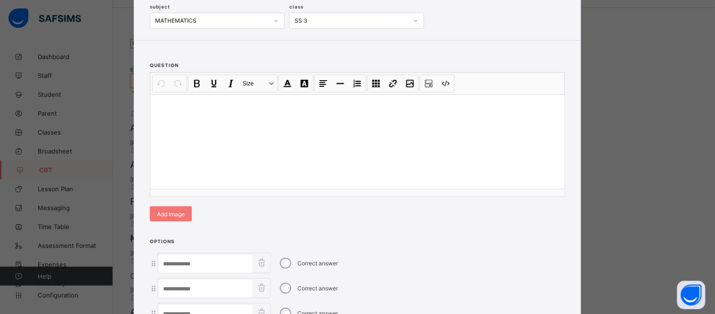
scroll to position [58, 0]
click at [397, 145] on div at bounding box center [357, 142] width 414 height 94
click at [230, 170] on div at bounding box center [357, 142] width 414 height 94
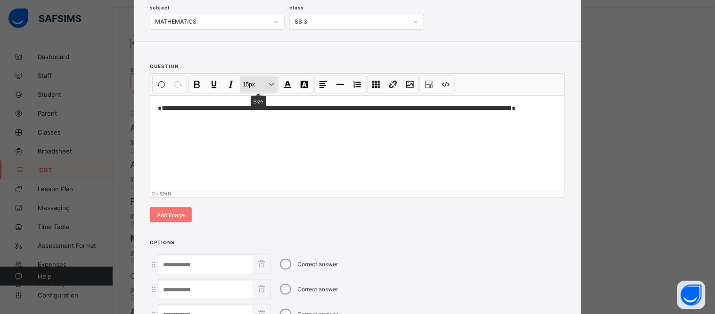
click at [267, 87] on button "15px Size" at bounding box center [258, 84] width 37 height 16
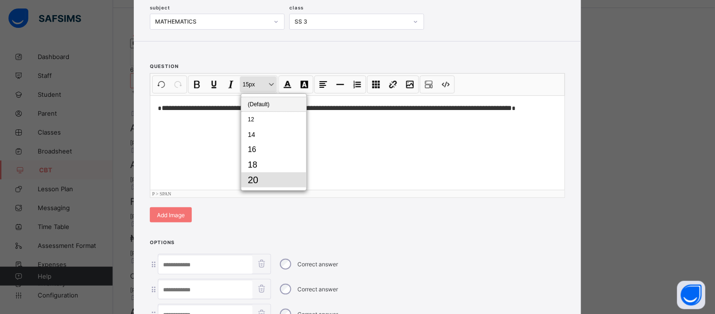
click at [273, 182] on button "20" at bounding box center [273, 179] width 65 height 15
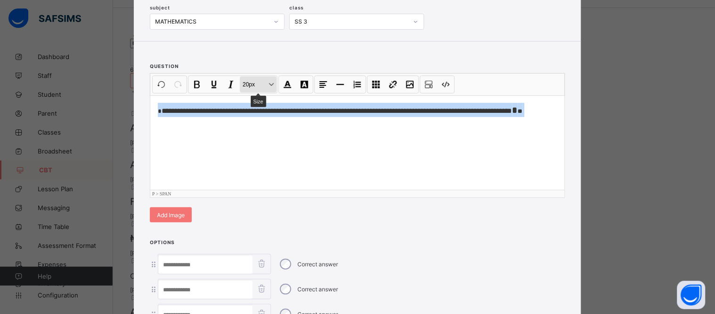
click at [265, 87] on button "20px Size" at bounding box center [258, 84] width 37 height 16
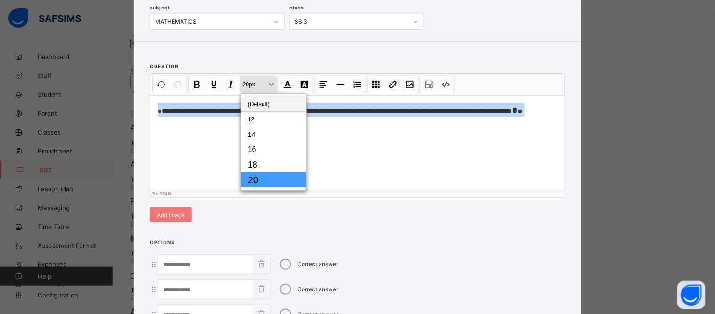
click at [277, 178] on button "20" at bounding box center [273, 179] width 65 height 15
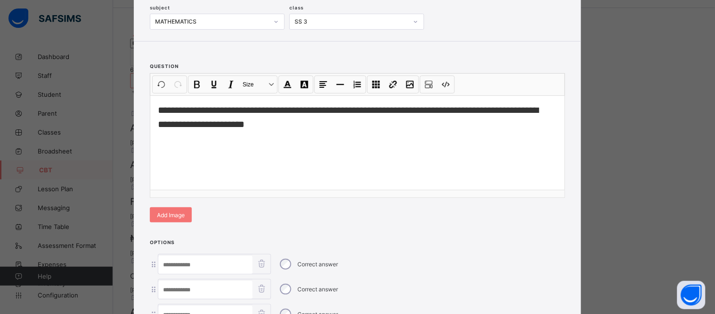
click at [239, 260] on input at bounding box center [205, 265] width 94 height 18
paste input "******"
type input "******"
click at [241, 284] on input at bounding box center [205, 290] width 94 height 18
paste input "******"
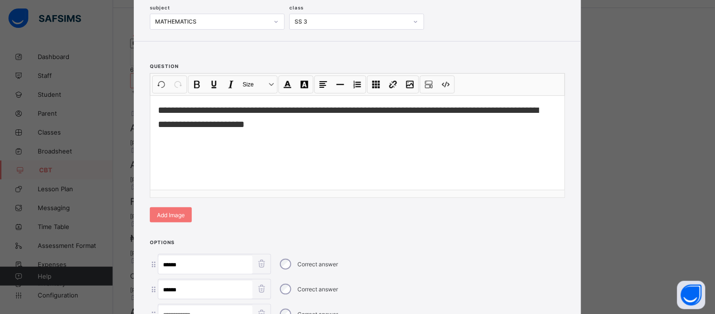
click at [165, 289] on input "******" at bounding box center [205, 290] width 94 height 18
click at [181, 286] on input "******" at bounding box center [205, 290] width 94 height 18
type input "******"
click at [204, 309] on input at bounding box center [205, 314] width 94 height 18
paste input "******"
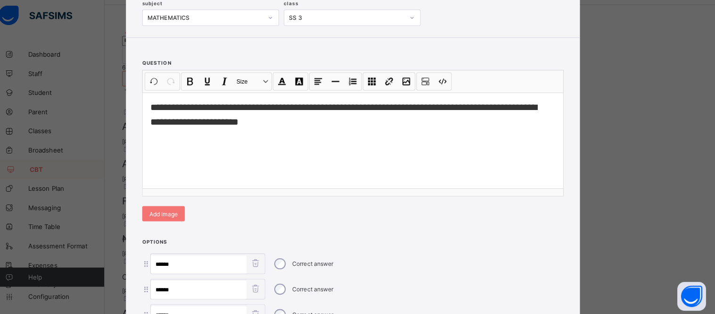
scroll to position [30, 0]
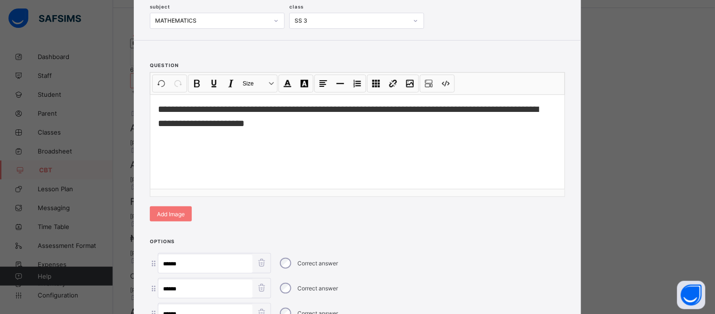
click at [498, 279] on div "****** Correct answer" at bounding box center [357, 288] width 415 height 20
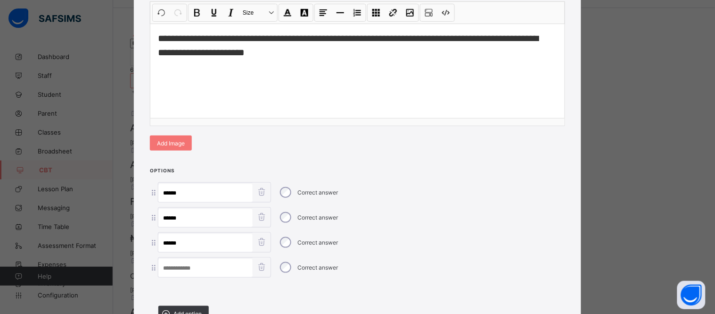
scroll to position [130, 0]
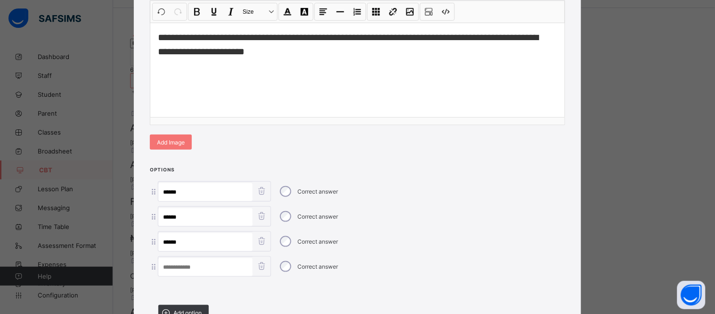
type input "******"
click at [220, 265] on input at bounding box center [205, 267] width 94 height 18
paste input "******"
type input "*"
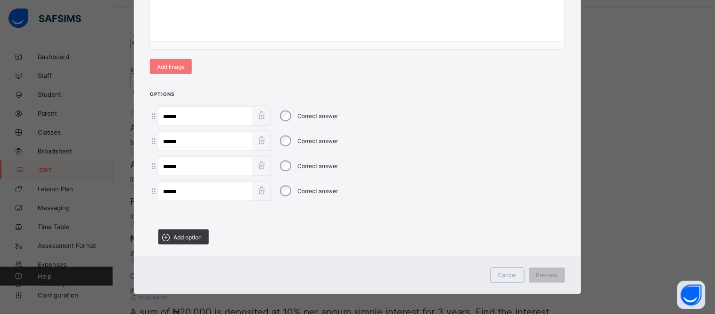
type input "******"
click at [553, 276] on div "Preview" at bounding box center [547, 274] width 36 height 15
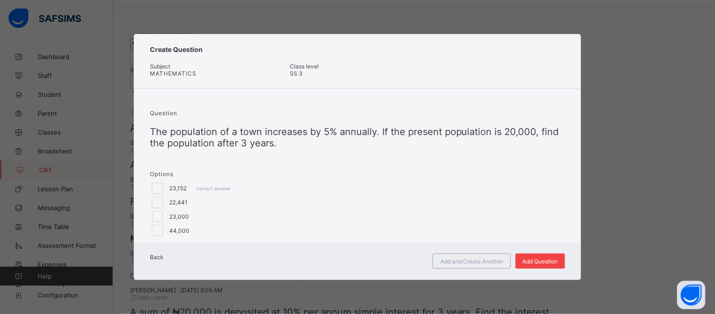
scroll to position [3, 0]
click at [553, 268] on div "Add Question" at bounding box center [541, 260] width 50 height 15
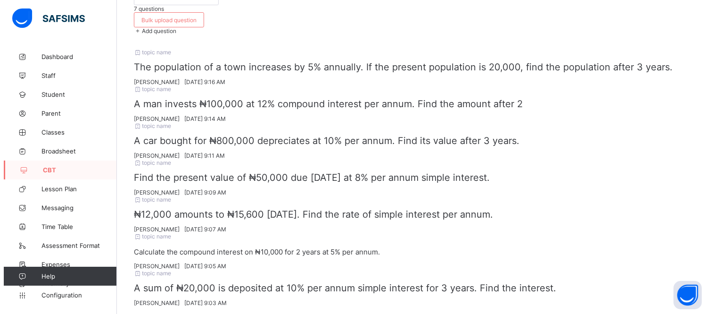
scroll to position [0, 0]
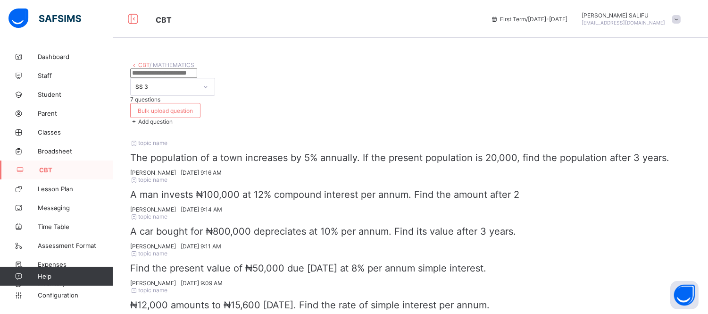
click at [675, 118] on div "Add question" at bounding box center [410, 121] width 561 height 7
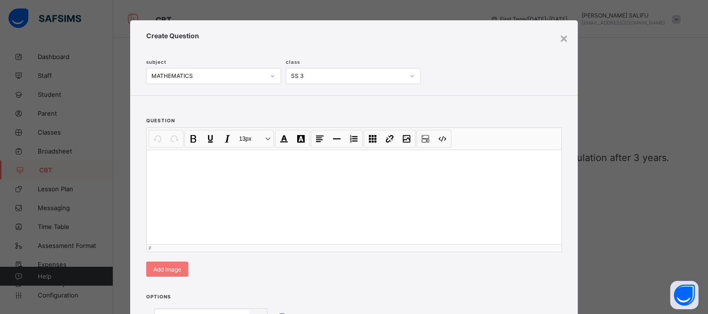
click at [263, 183] on div at bounding box center [354, 196] width 414 height 94
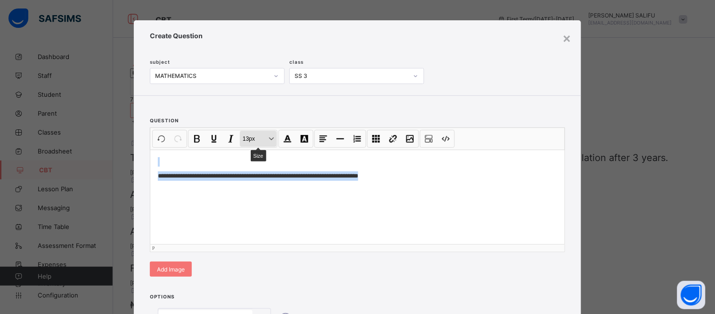
click at [272, 131] on button "13px Size" at bounding box center [258, 139] width 37 height 16
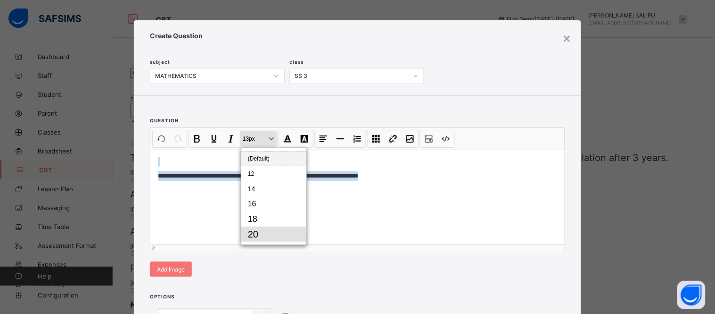
click at [260, 226] on button "20" at bounding box center [273, 233] width 65 height 15
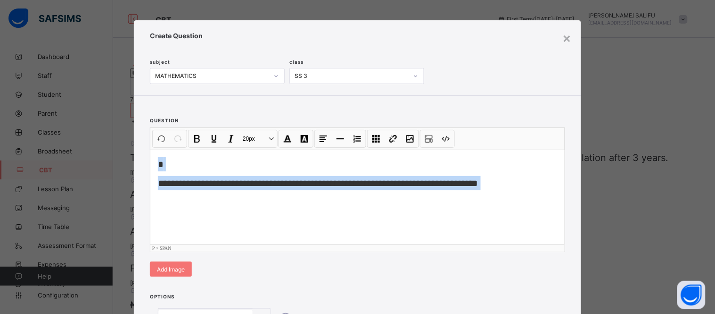
click at [199, 157] on p "*" at bounding box center [357, 164] width 399 height 14
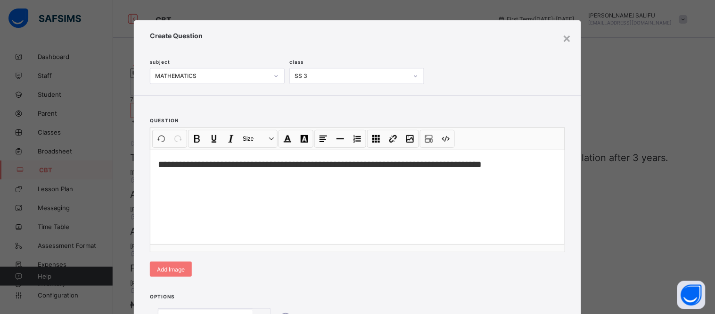
click at [434, 240] on div "**********" at bounding box center [357, 192] width 447 height 192
click at [241, 310] on input at bounding box center [205, 319] width 94 height 18
drag, startPoint x: 376, startPoint y: 272, endPoint x: 380, endPoint y: 225, distance: 47.8
click at [380, 225] on div "**********" at bounding box center [357, 220] width 447 height 401
click at [400, 248] on div "**********" at bounding box center [357, 192] width 447 height 192
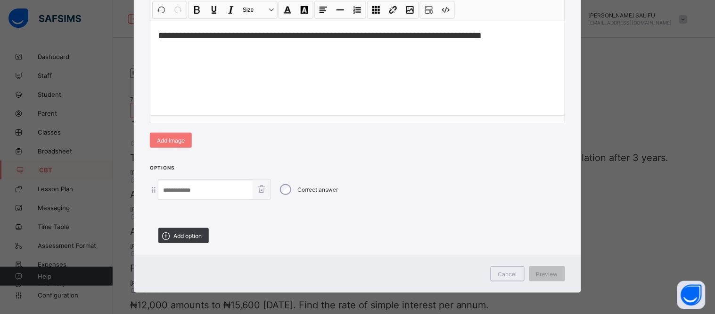
scroll to position [132, 0]
click at [186, 238] on div "Add option" at bounding box center [183, 234] width 50 height 15
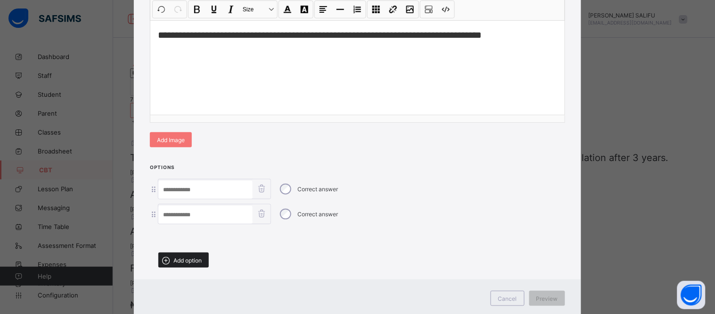
click at [186, 256] on span "Add option" at bounding box center [187, 259] width 28 height 7
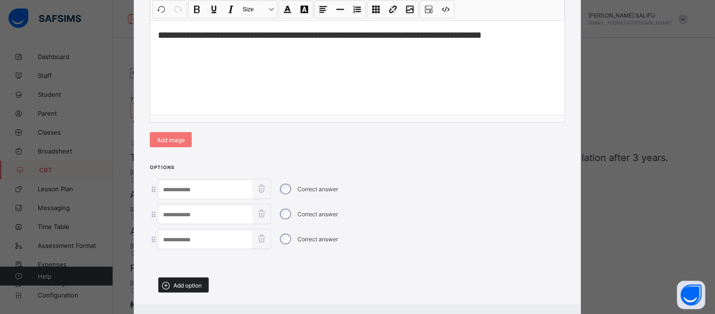
click at [176, 283] on span "Add option" at bounding box center [187, 284] width 28 height 7
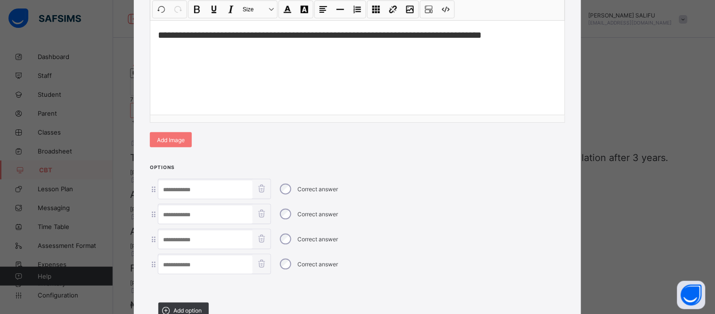
click at [236, 209] on input at bounding box center [205, 215] width 94 height 18
paste input "********"
type input "********"
click at [219, 183] on input at bounding box center [205, 190] width 94 height 18
paste input "********"
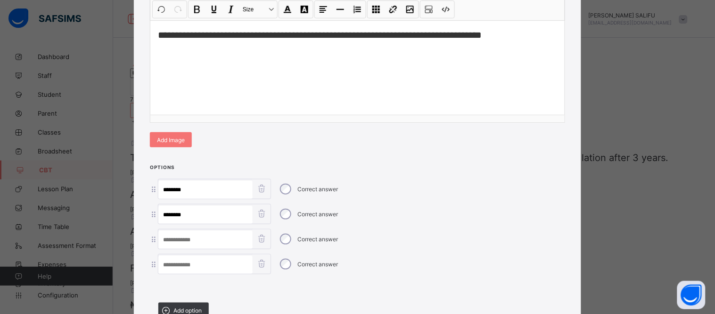
type input "********"
click at [229, 239] on input at bounding box center [205, 240] width 94 height 18
paste input "********"
type input "********"
click at [226, 261] on input at bounding box center [205, 265] width 94 height 18
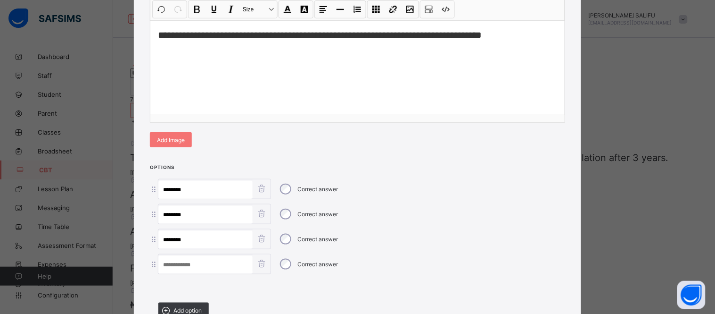
paste input "********"
type input "********"
click at [411, 112] on div "**********" at bounding box center [357, 67] width 414 height 94
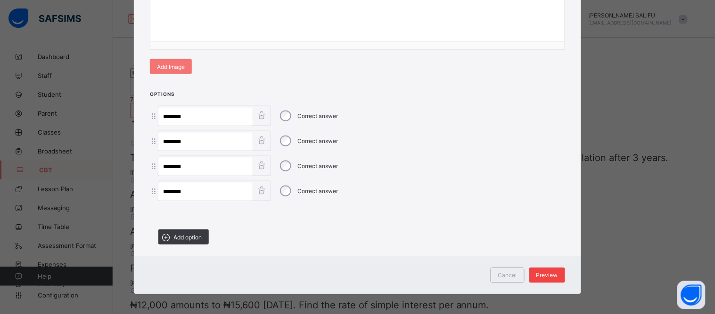
click at [552, 272] on span "Preview" at bounding box center [548, 275] width 22 height 7
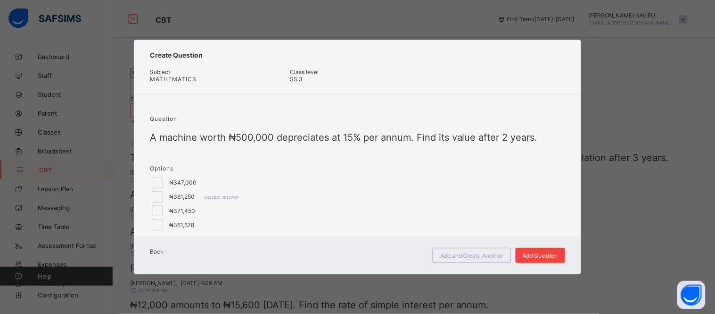
click at [552, 259] on span "Add Question" at bounding box center [540, 255] width 35 height 7
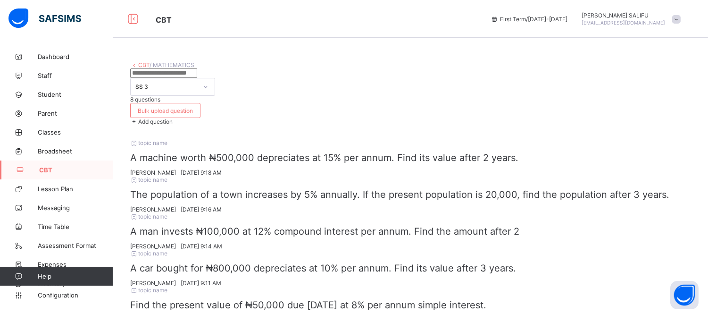
click at [173, 118] on span "Add question" at bounding box center [155, 121] width 34 height 7
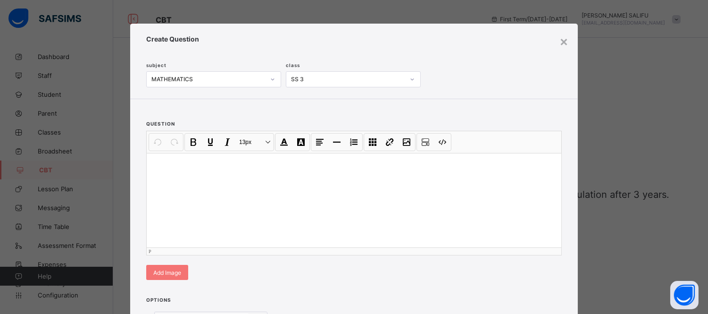
click at [330, 206] on div at bounding box center [354, 200] width 414 height 94
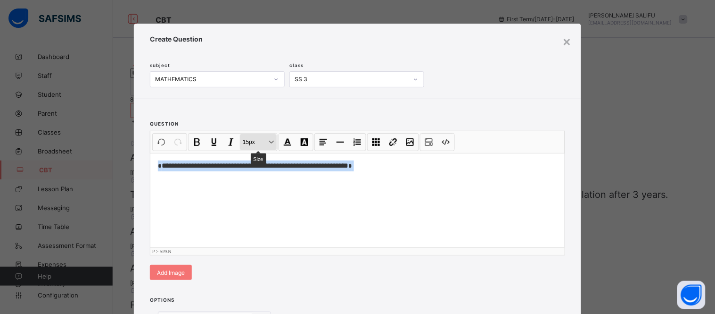
click at [261, 137] on button "15px Size" at bounding box center [258, 142] width 37 height 16
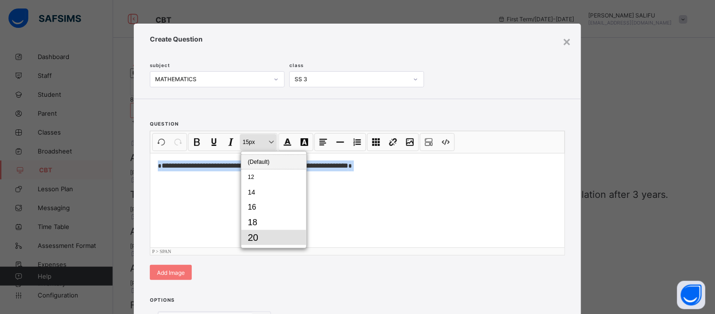
click at [275, 233] on button "20" at bounding box center [273, 237] width 65 height 15
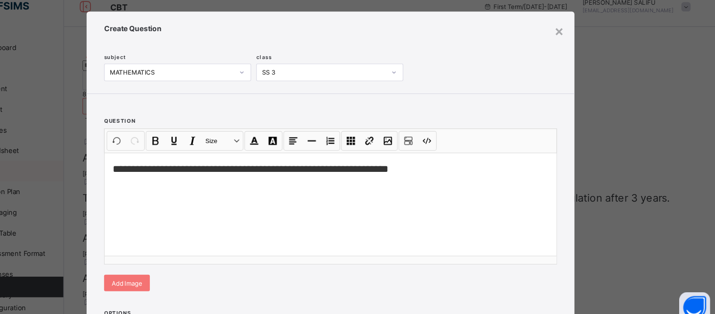
drag, startPoint x: 649, startPoint y: 156, endPoint x: 581, endPoint y: 158, distance: 67.9
click at [581, 158] on div "**********" at bounding box center [357, 157] width 715 height 314
click at [658, 157] on div "**********" at bounding box center [357, 157] width 715 height 314
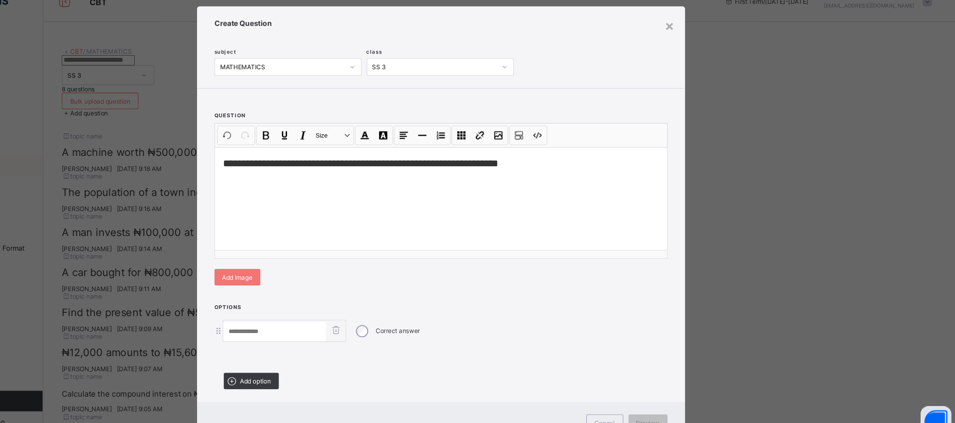
drag, startPoint x: 701, startPoint y: 13, endPoint x: 673, endPoint y: 315, distance: 303.9
click at [673, 313] on div "Correct answer" at bounding box center [477, 321] width 415 height 20
click at [319, 313] on span "Add option" at bounding box center [308, 367] width 28 height 7
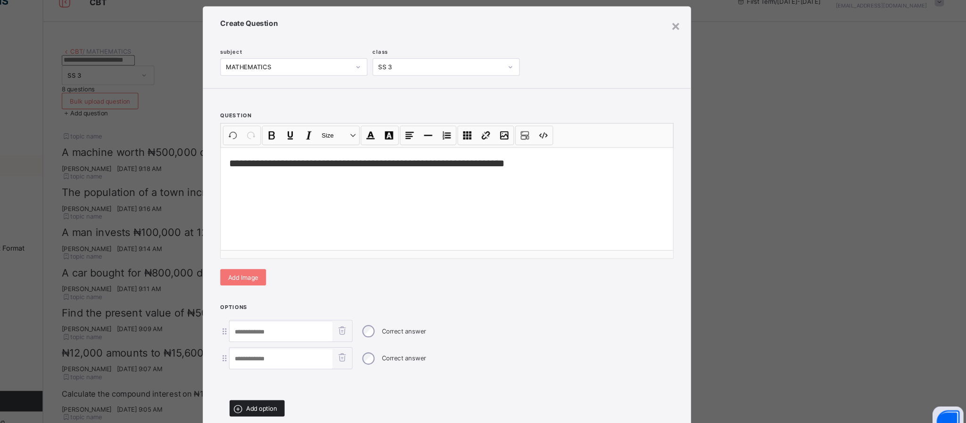
click at [320, 313] on span "Add option" at bounding box center [313, 392] width 28 height 7
drag, startPoint x: 627, startPoint y: 315, endPoint x: 624, endPoint y: 258, distance: 57.2
click at [624, 258] on div "**********" at bounding box center [482, 237] width 447 height 426
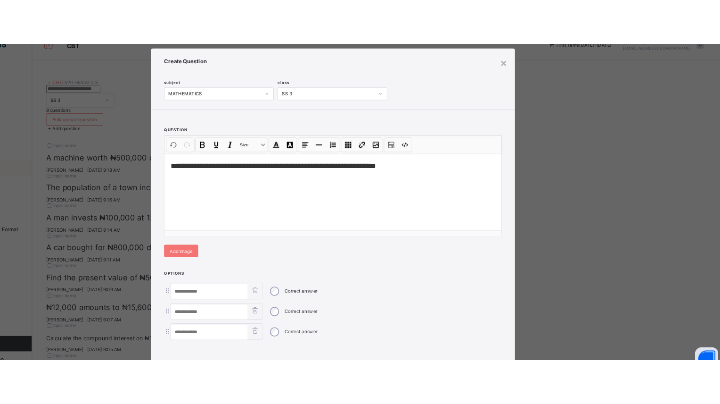
scroll to position [0, 0]
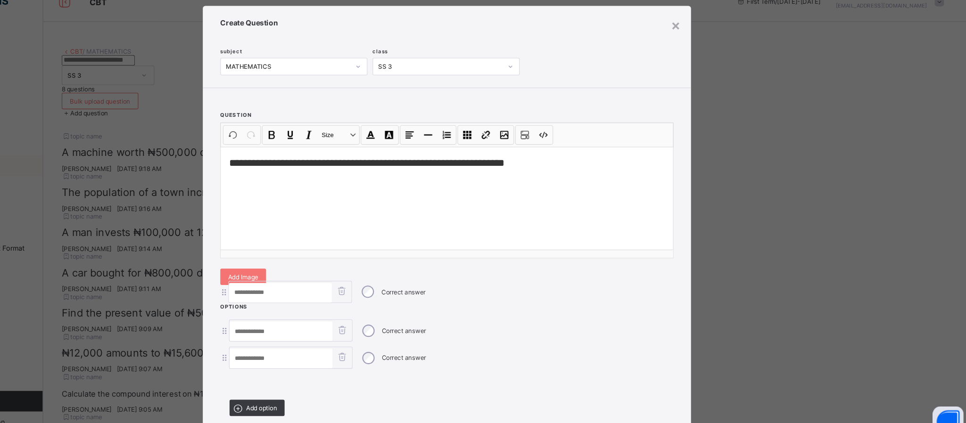
drag, startPoint x: 553, startPoint y: 323, endPoint x: 557, endPoint y: 272, distance: 51.6
click at [557, 272] on div "**********" at bounding box center [482, 236] width 447 height 426
drag, startPoint x: 958, startPoint y: 182, endPoint x: 957, endPoint y: 230, distance: 48.6
click at [715, 230] on div "**********" at bounding box center [483, 211] width 966 height 423
click at [715, 50] on div "**********" at bounding box center [483, 211] width 966 height 423
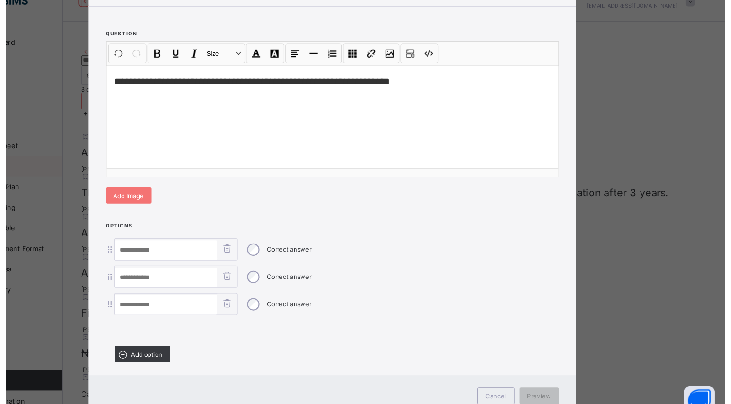
scroll to position [85, 0]
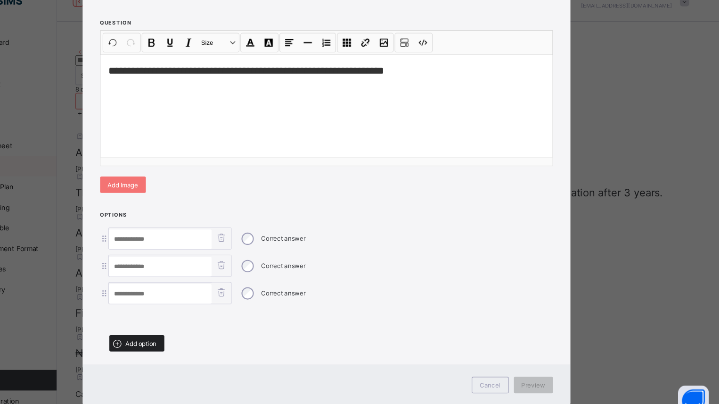
click at [202, 313] on div "Add option" at bounding box center [186, 331] width 50 height 15
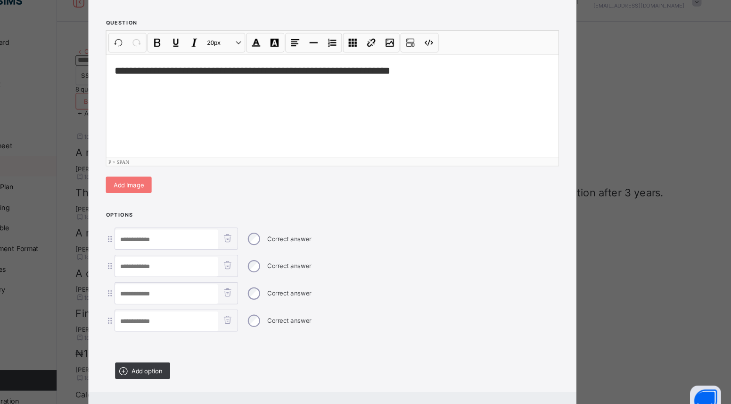
click at [399, 83] on span "**********" at bounding box center [292, 81] width 253 height 9
click at [241, 260] on input at bounding box center [213, 262] width 94 height 18
paste input "******"
type input "******"
click at [252, 282] on input at bounding box center [213, 287] width 94 height 18
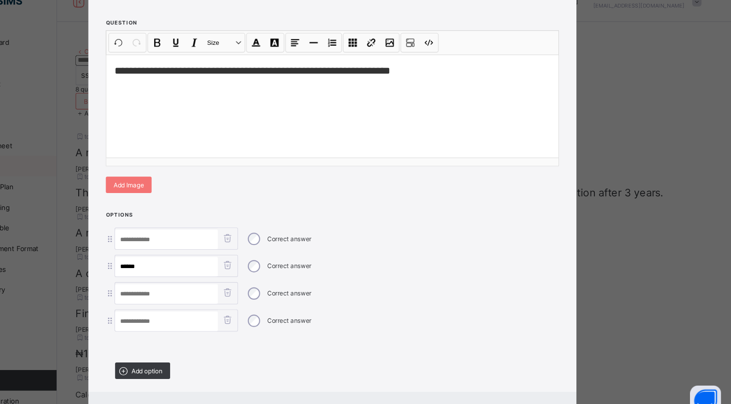
paste input "******"
type input "******"
click at [221, 310] on input at bounding box center [213, 312] width 94 height 18
paste input "******"
type input "******"
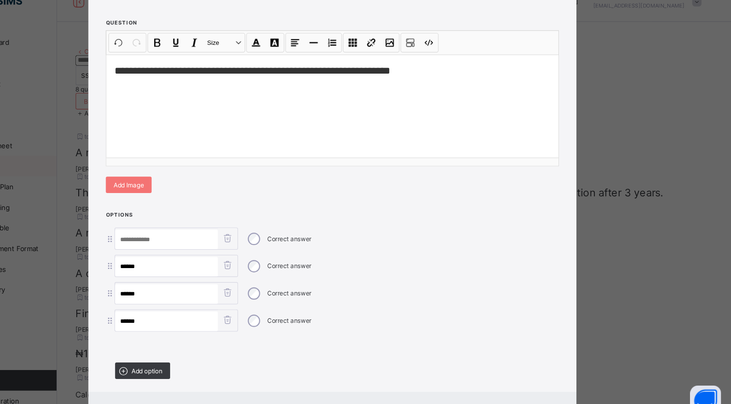
click at [241, 232] on input at bounding box center [213, 237] width 94 height 18
paste input "******"
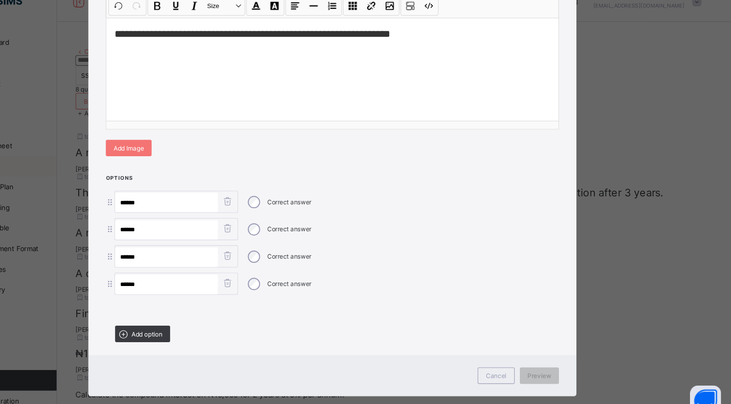
scroll to position [119, 0]
type input "******"
click at [465, 131] on div "**********" at bounding box center [365, 74] width 414 height 124
click at [549, 313] on span "Preview" at bounding box center [556, 361] width 22 height 7
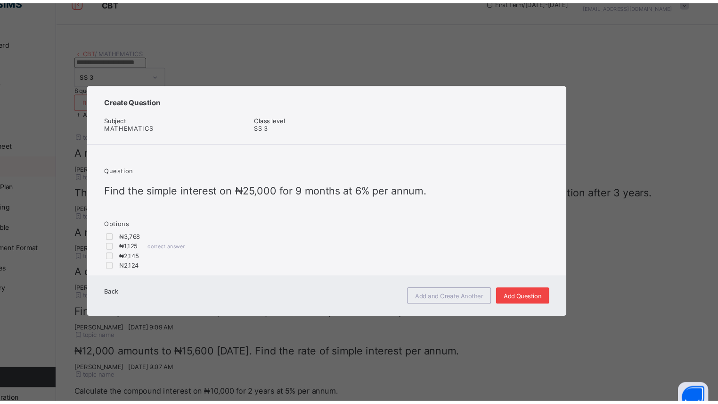
scroll to position [0, 0]
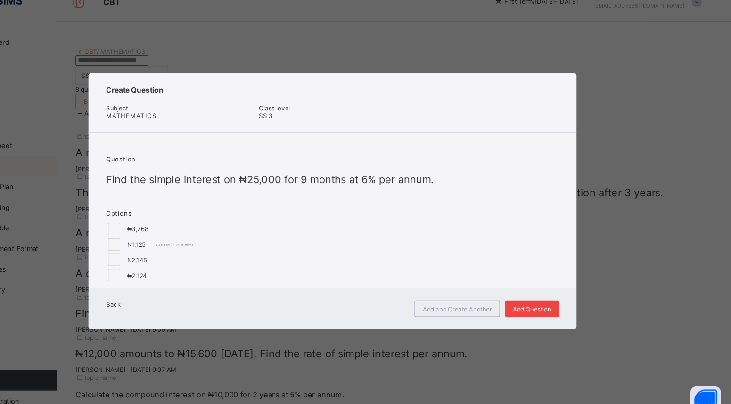
click at [553, 306] on div "Add Question" at bounding box center [549, 300] width 50 height 15
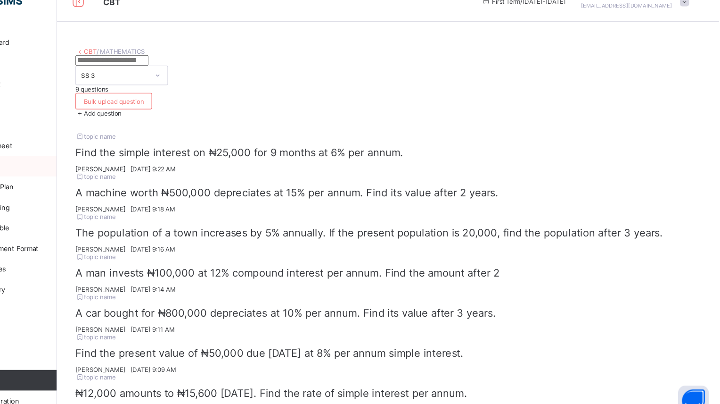
click at [173, 118] on span "Add question" at bounding box center [155, 121] width 34 height 7
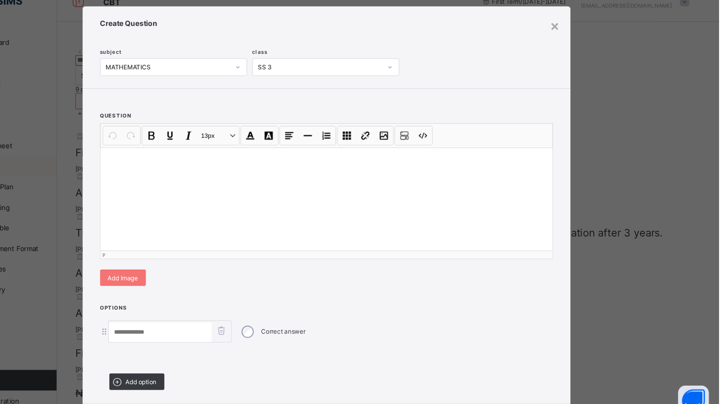
click at [437, 200] on div at bounding box center [360, 200] width 414 height 94
click at [324, 222] on div at bounding box center [360, 200] width 414 height 94
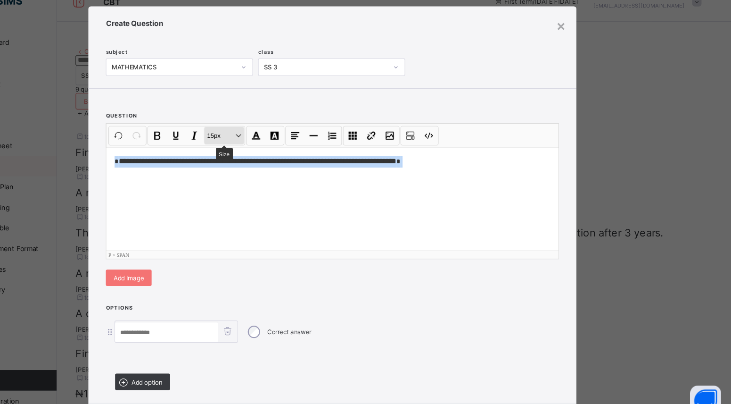
click at [278, 144] on button "15px Size" at bounding box center [266, 142] width 37 height 16
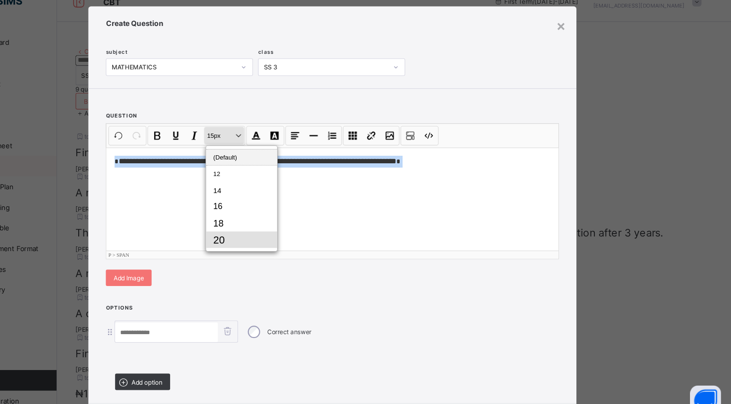
click at [276, 235] on button "20" at bounding box center [282, 237] width 65 height 15
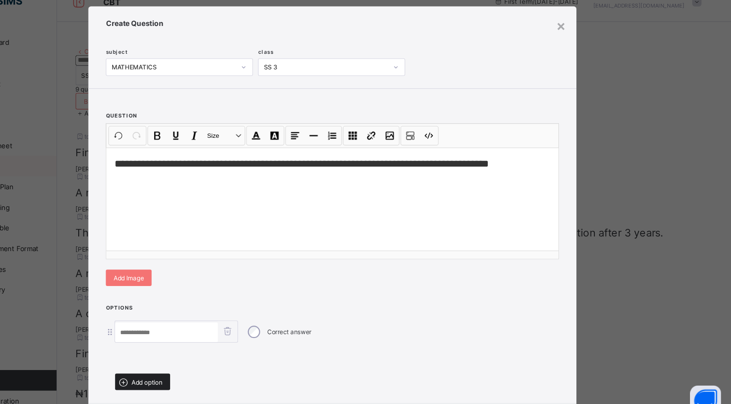
click at [198, 313] on span "Add option" at bounding box center [196, 367] width 28 height 7
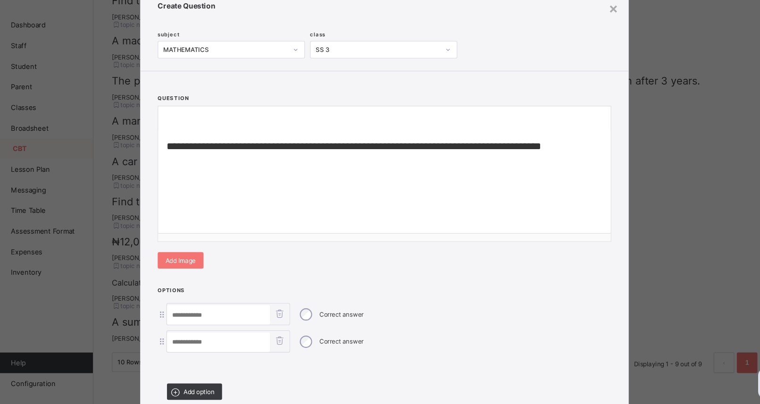
scroll to position [280, 0]
click at [223, 313] on div "Add option" at bounding box center [206, 392] width 50 height 15
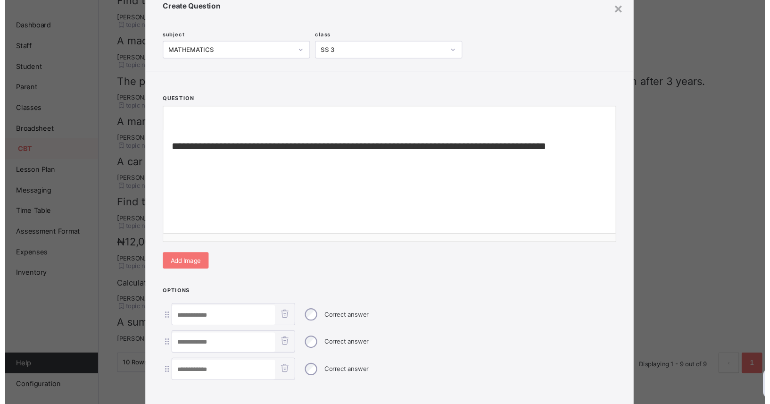
scroll to position [280, 0]
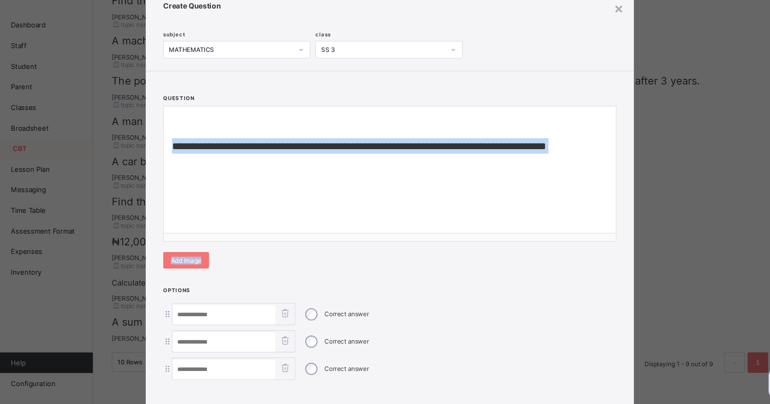
drag, startPoint x: 578, startPoint y: 272, endPoint x: 581, endPoint y: 195, distance: 76.9
click at [581, 195] on div "**********" at bounding box center [384, 195] width 447 height 192
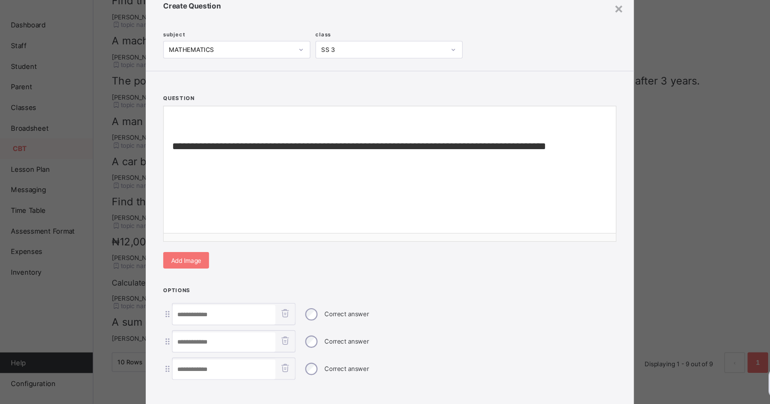
click at [548, 291] on div "**********" at bounding box center [384, 195] width 447 height 192
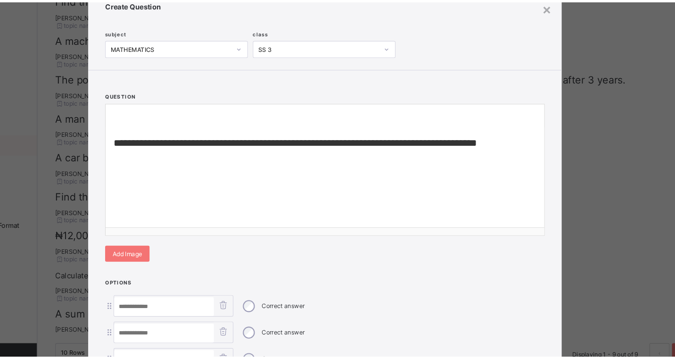
scroll to position [278, 0]
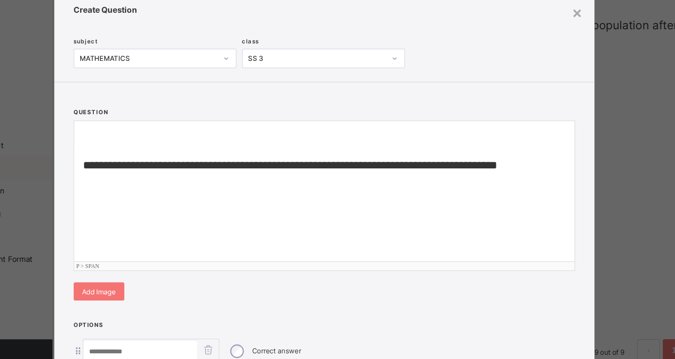
drag, startPoint x: 664, startPoint y: 40, endPoint x: 423, endPoint y: 243, distance: 314.8
click at [423, 243] on div "**********" at bounding box center [338, 200] width 414 height 94
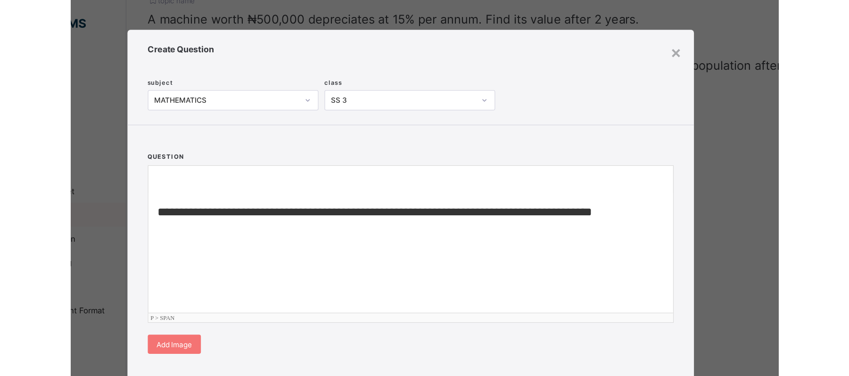
scroll to position [207, 0]
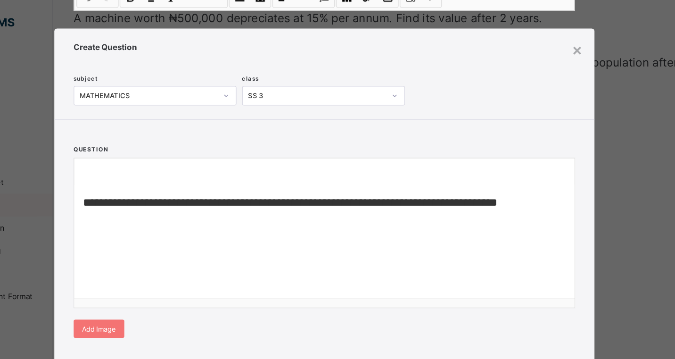
click at [524, 79] on div "subject MATHEMATICS class SS 3" at bounding box center [336, 65] width 413 height 44
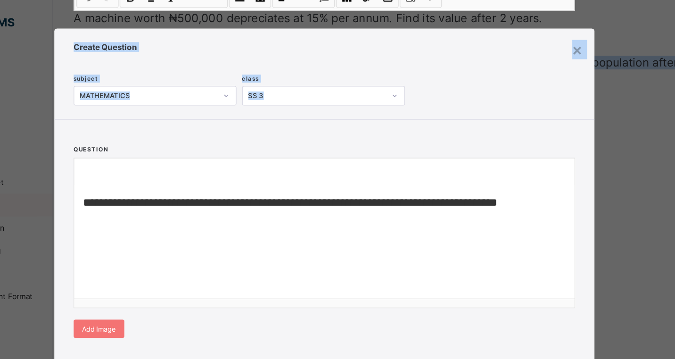
drag, startPoint x: 522, startPoint y: 57, endPoint x: 521, endPoint y: -3, distance: 60.3
click at [521, 0] on html "CBT First Term / 2025-2026 ABDULRAHMAN SALIFU abdulramansalifu@gmail.com Dashbo…" at bounding box center [337, 90] width 675 height 538
click at [514, 52] on div "subject MATHEMATICS class SS 3" at bounding box center [336, 65] width 413 height 44
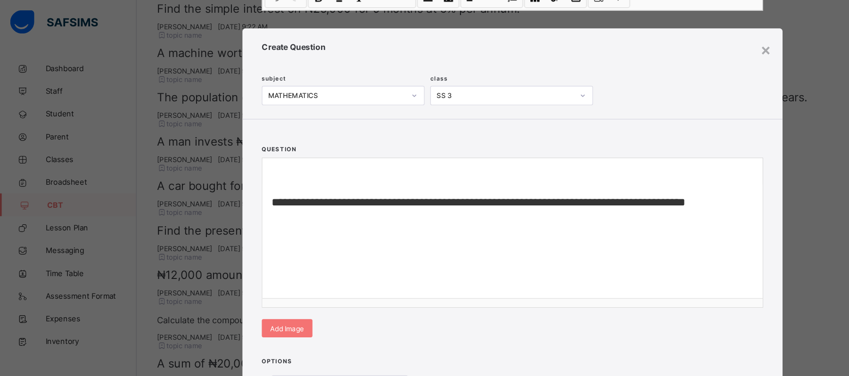
scroll to position [332, 0]
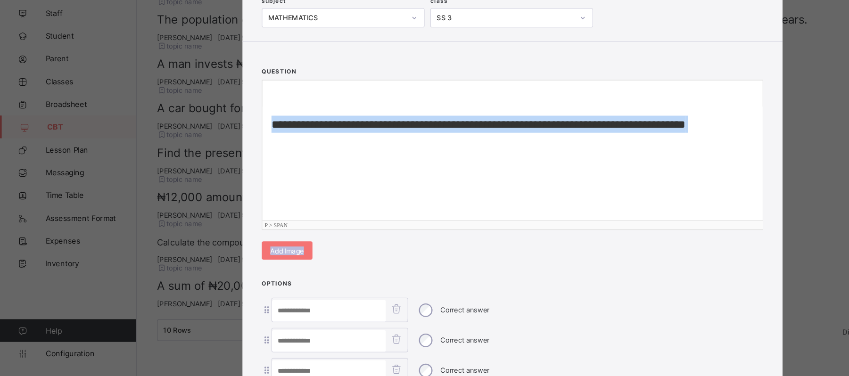
drag, startPoint x: 347, startPoint y: 271, endPoint x: 339, endPoint y: 220, distance: 51.5
click at [339, 220] on div "**********" at bounding box center [424, 195] width 447 height 192
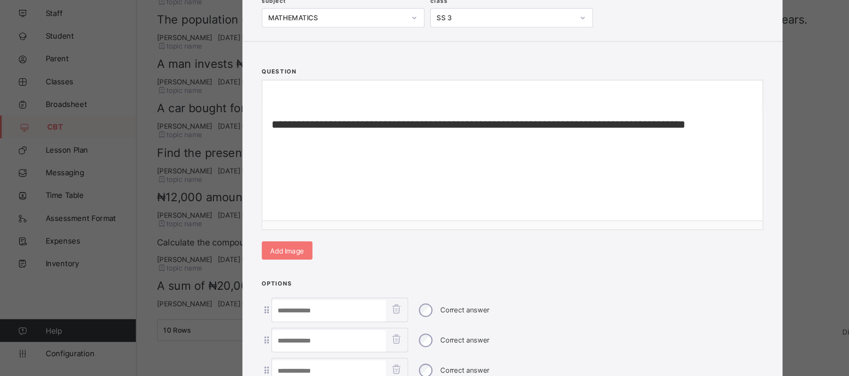
click at [383, 276] on div "**********" at bounding box center [424, 195] width 447 height 192
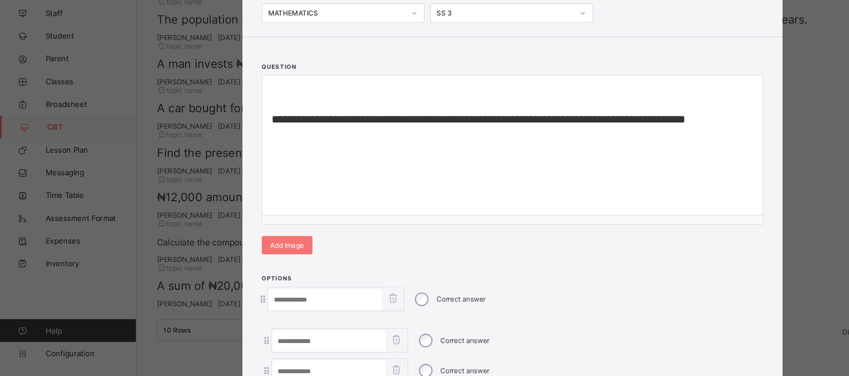
drag, startPoint x: 487, startPoint y: 347, endPoint x: 479, endPoint y: 289, distance: 59.0
click at [479, 289] on div "**********" at bounding box center [424, 232] width 447 height 425
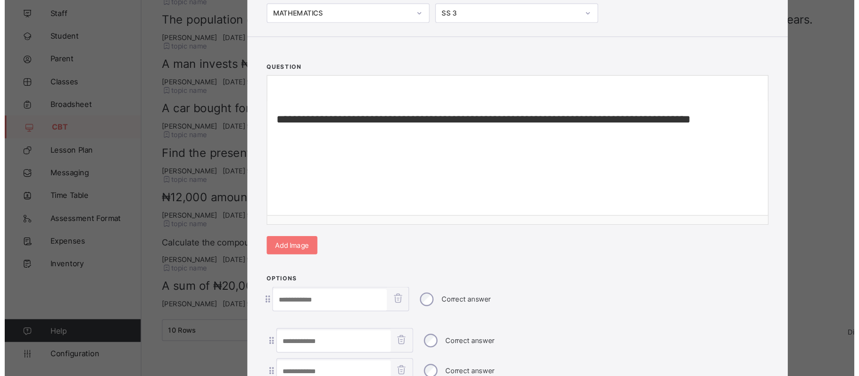
scroll to position [5, 0]
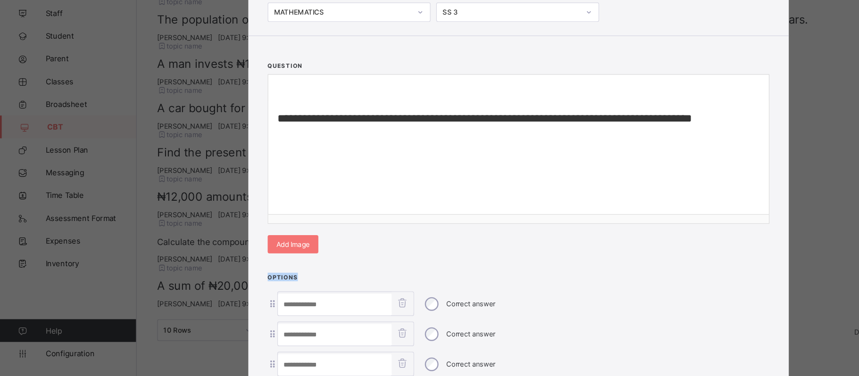
drag, startPoint x: 480, startPoint y: 292, endPoint x: 475, endPoint y: 261, distance: 31.1
click at [475, 261] on div "**********" at bounding box center [429, 244] width 447 height 450
click at [475, 261] on div "**********" at bounding box center [429, 189] width 447 height 191
click at [687, 273] on div "**********" at bounding box center [429, 188] width 859 height 376
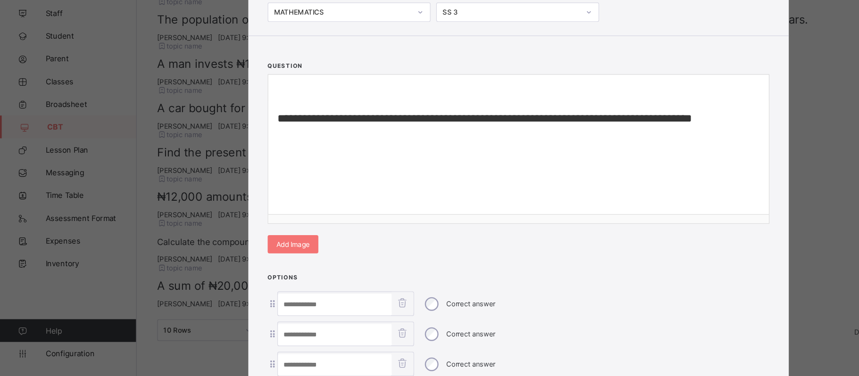
click at [687, 273] on div "**********" at bounding box center [429, 188] width 859 height 376
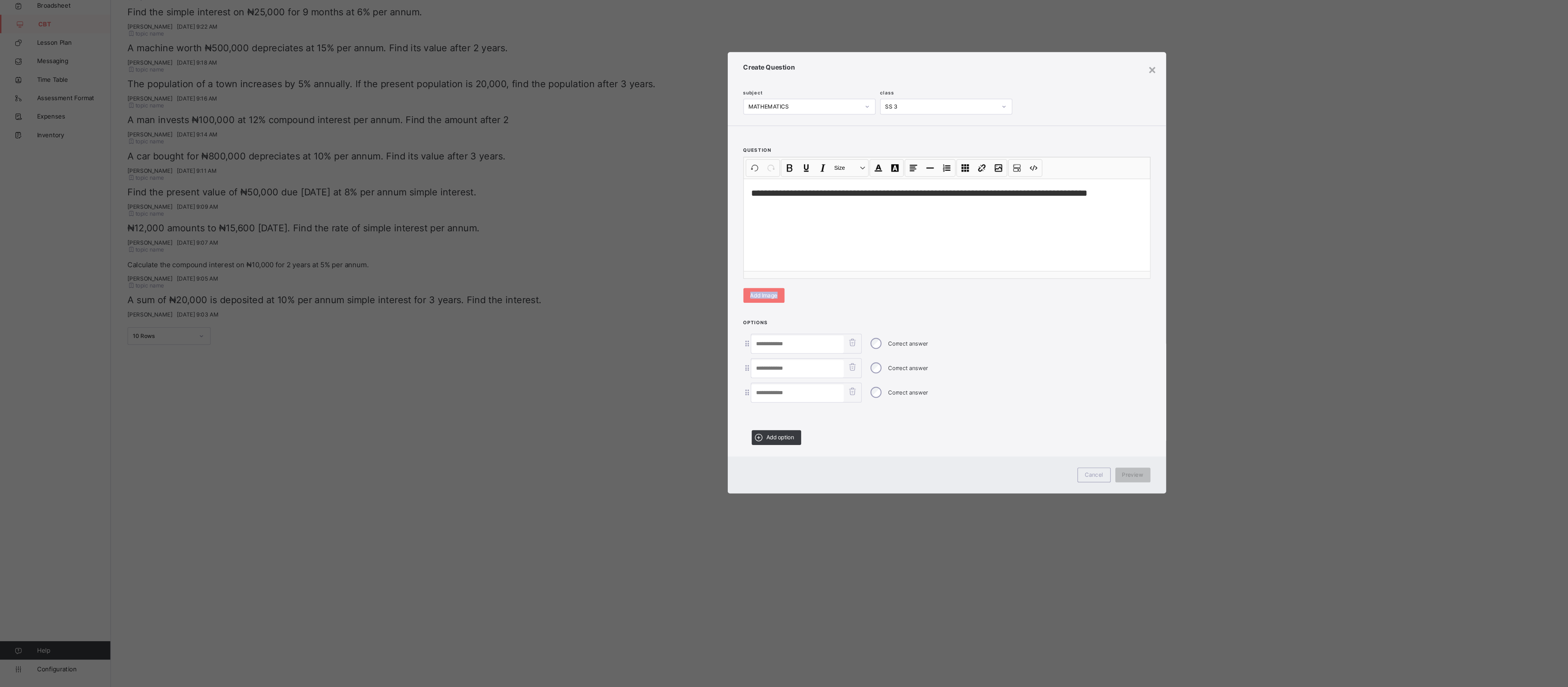
scroll to position [0, 0]
drag, startPoint x: 576, startPoint y: 52, endPoint x: 858, endPoint y: 495, distance: 525.1
click at [580, 254] on div "Options Correct answer Correct answer Correct answer Add option" at bounding box center [784, 437] width 363 height 110
click at [580, 254] on span "Add option" at bounding box center [646, 479] width 23 height 6
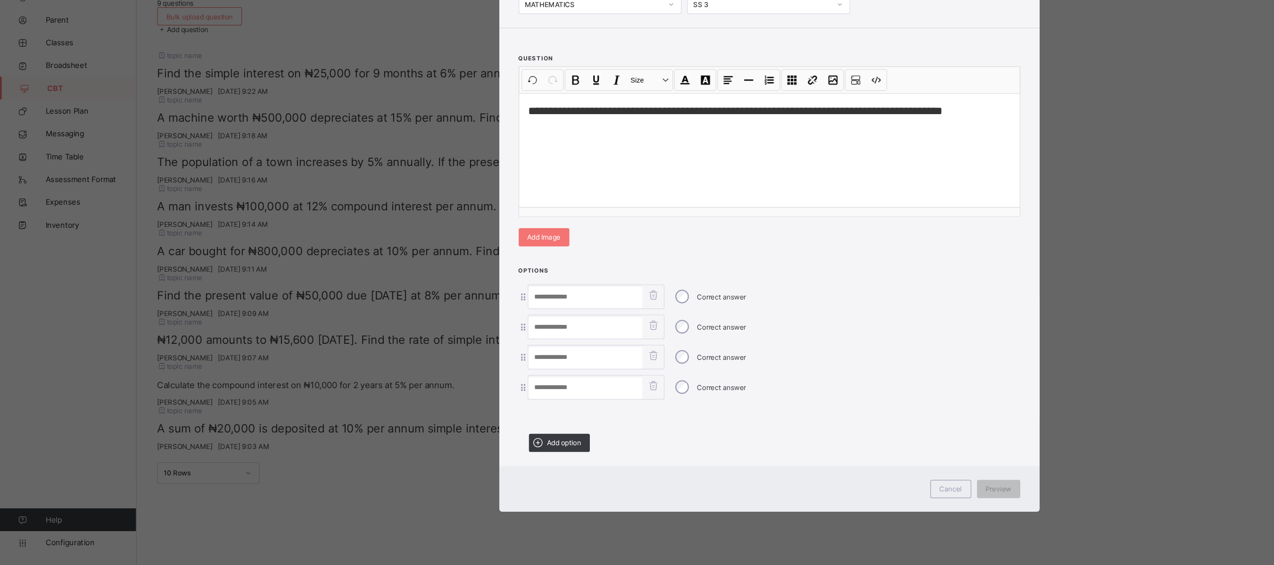
drag, startPoint x: 1542, startPoint y: 148, endPoint x: 728, endPoint y: 375, distance: 844.9
click at [715, 313] on div "Correct answer" at bounding box center [636, 367] width 415 height 20
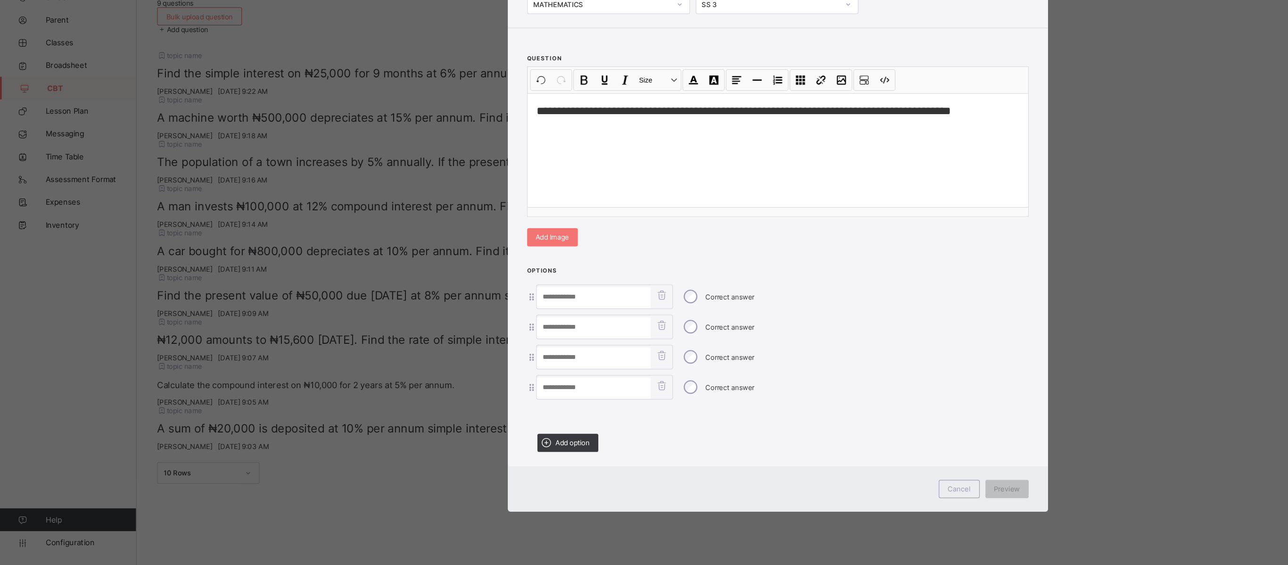
click at [479, 313] on input at bounding box center [492, 393] width 94 height 18
paste input "***"
type input "***"
click at [488, 313] on input at bounding box center [492, 368] width 94 height 18
click at [471, 313] on input at bounding box center [492, 418] width 94 height 18
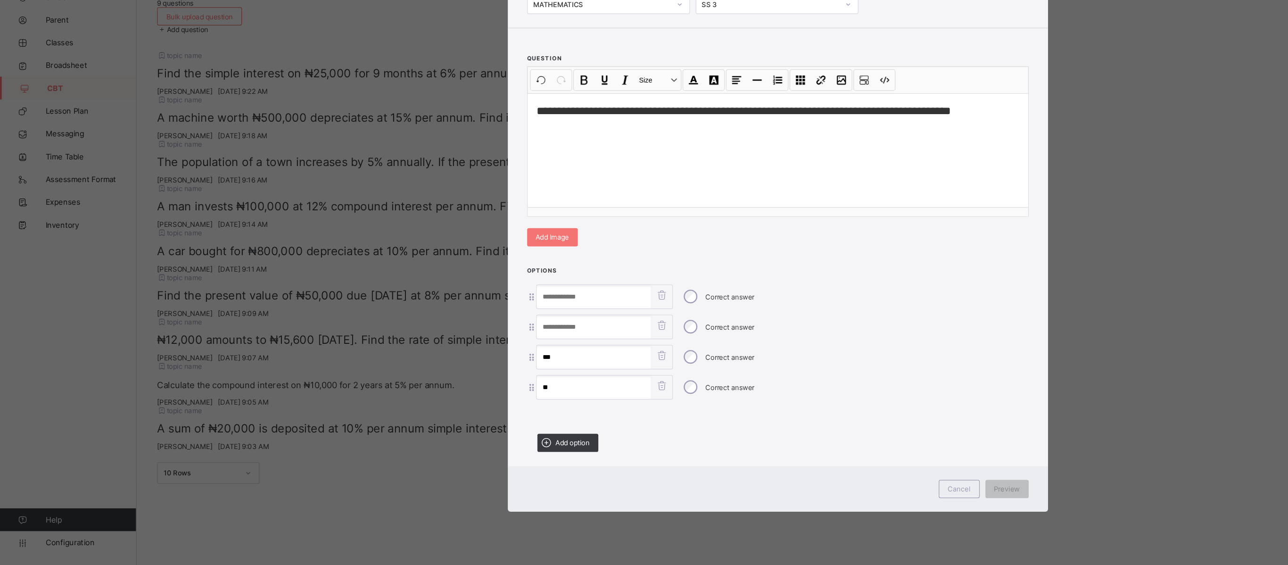
type input "*"
paste input "***"
type input "***"
click at [471, 313] on input at bounding box center [492, 368] width 94 height 18
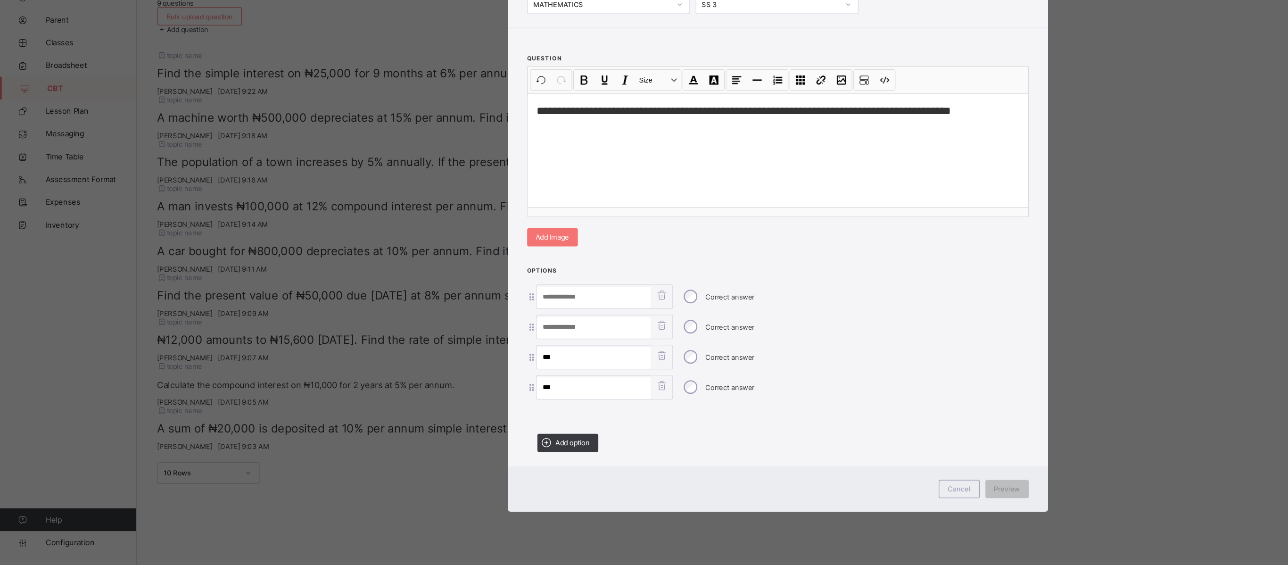
paste input "***"
click at [456, 313] on input "***" at bounding box center [492, 368] width 94 height 18
type input "***"
click at [490, 313] on input at bounding box center [492, 343] width 94 height 18
paste input "***"
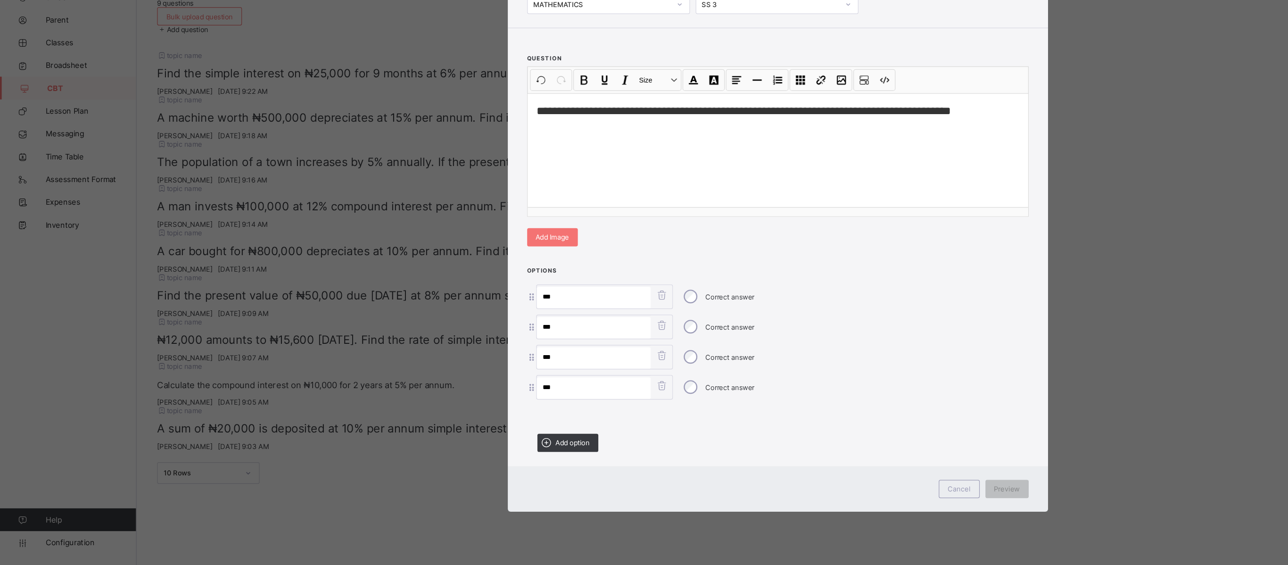
type input "***"
click at [678, 259] on div "**********" at bounding box center [644, 221] width 414 height 94
click at [715, 313] on span "Preview" at bounding box center [834, 501] width 22 height 7
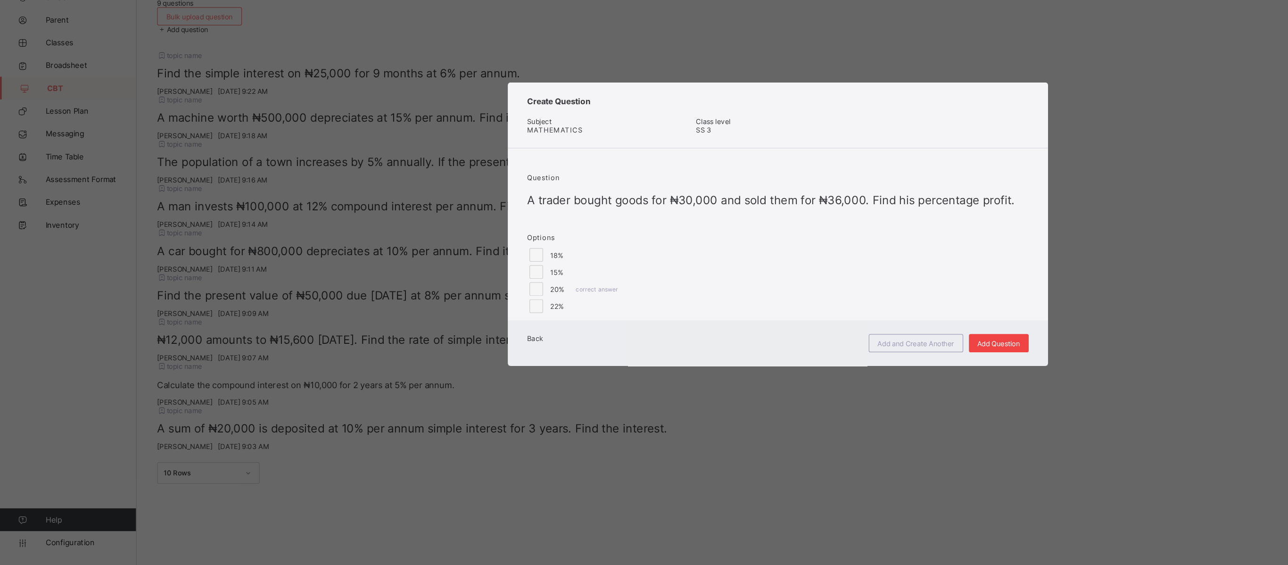
click at [715, 313] on span "Add Question" at bounding box center [826, 381] width 35 height 7
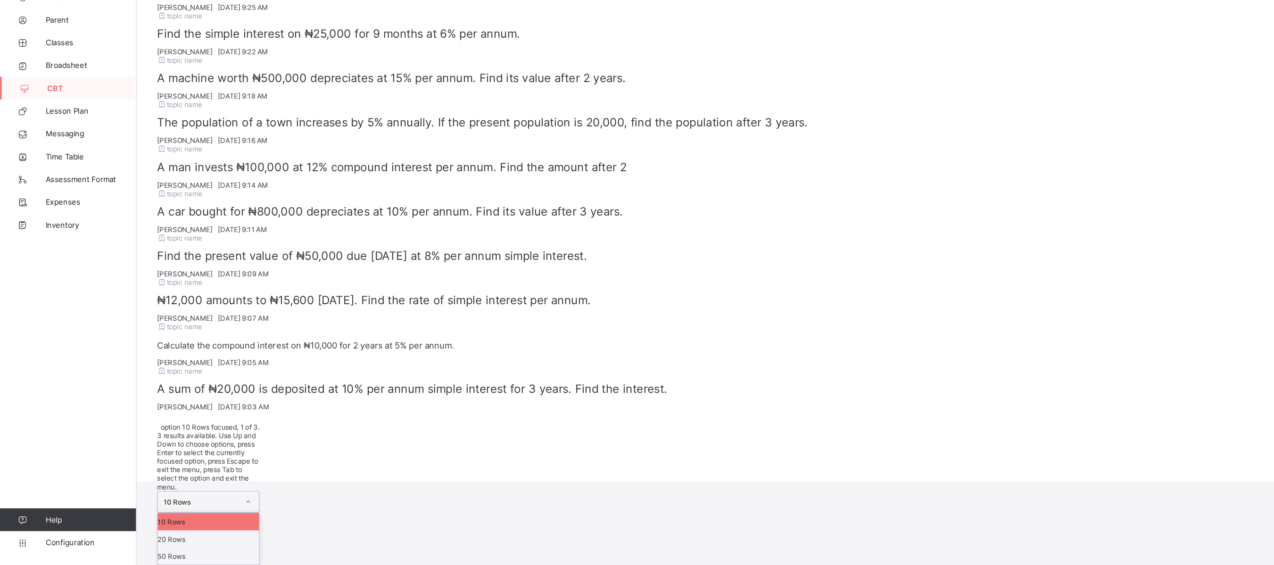
scroll to position [101, 0]
click at [173, 313] on div "option 10 Rows focused, 1 of 3. 3 results available. Use Up and Down to choose …" at bounding box center [172, 506] width 85 height 118
click at [170, 313] on div "20 Rows" at bounding box center [173, 543] width 84 height 14
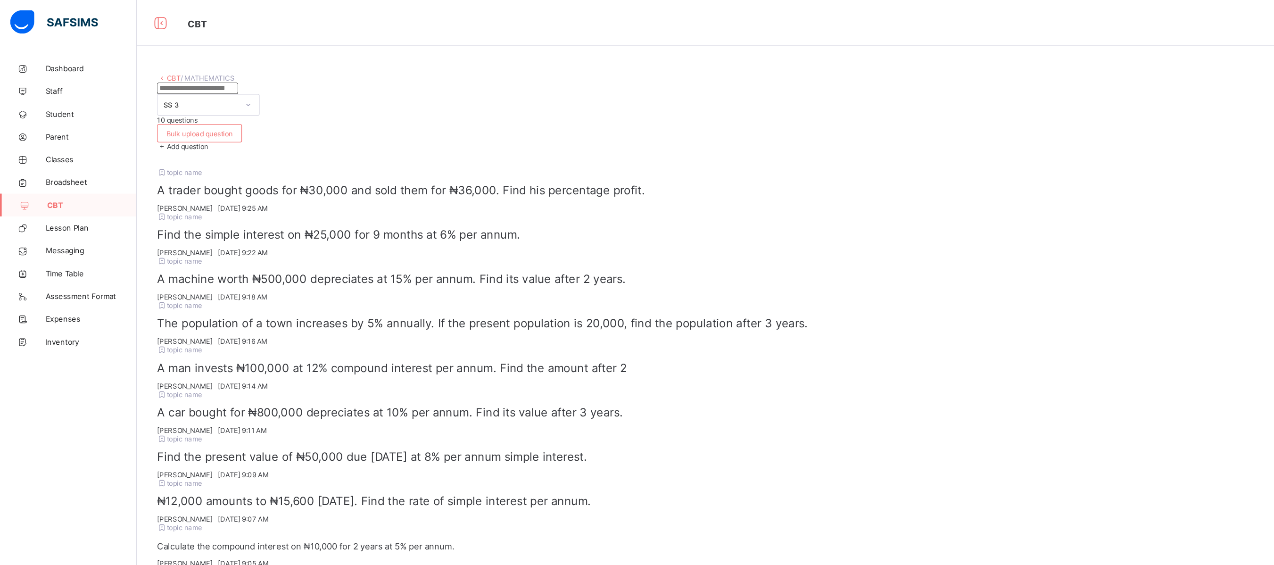
scroll to position [0, 0]
click at [140, 69] on div "CBT / MATHEMATICS SS 3 10 questions Bulk upload question Add question topic nam…" at bounding box center [693, 305] width 1161 height 516
click at [140, 65] on link "CBT" at bounding box center [143, 64] width 11 height 7
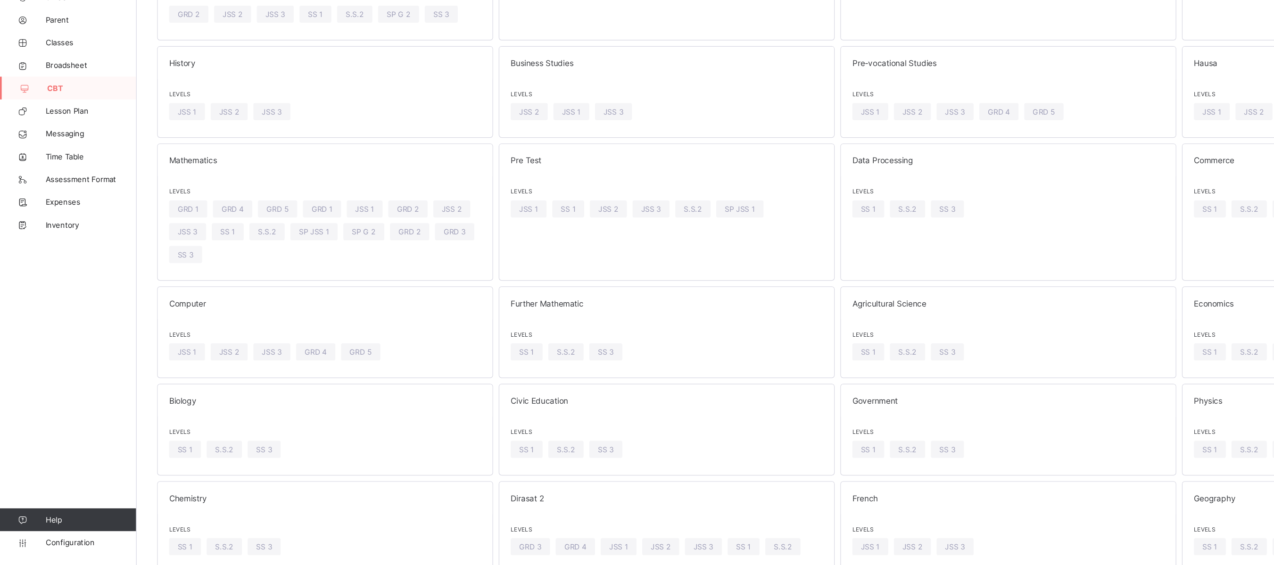
scroll to position [241, 0]
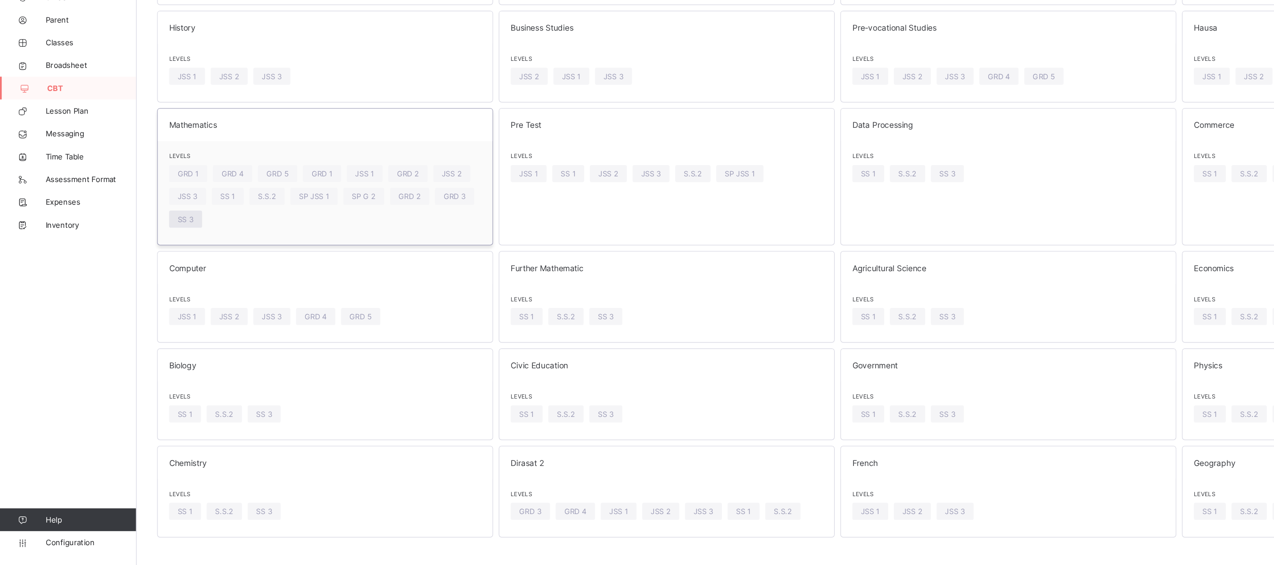
click at [156, 282] on span "SS 3" at bounding box center [153, 278] width 13 height 7
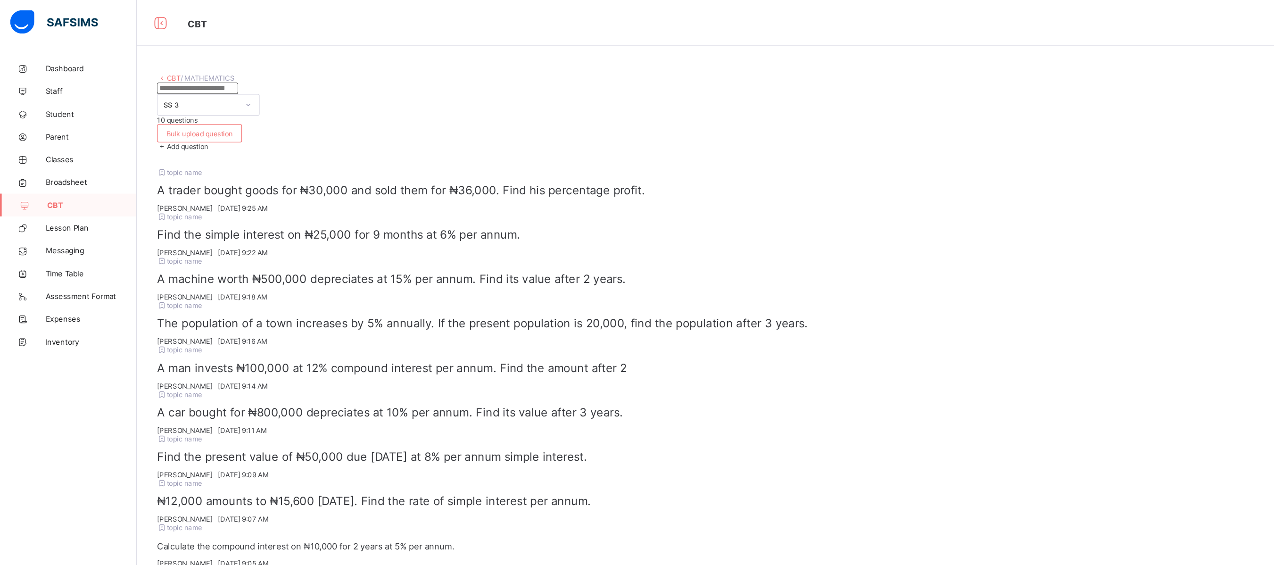
click at [143, 66] on link "CBT" at bounding box center [143, 64] width 11 height 7
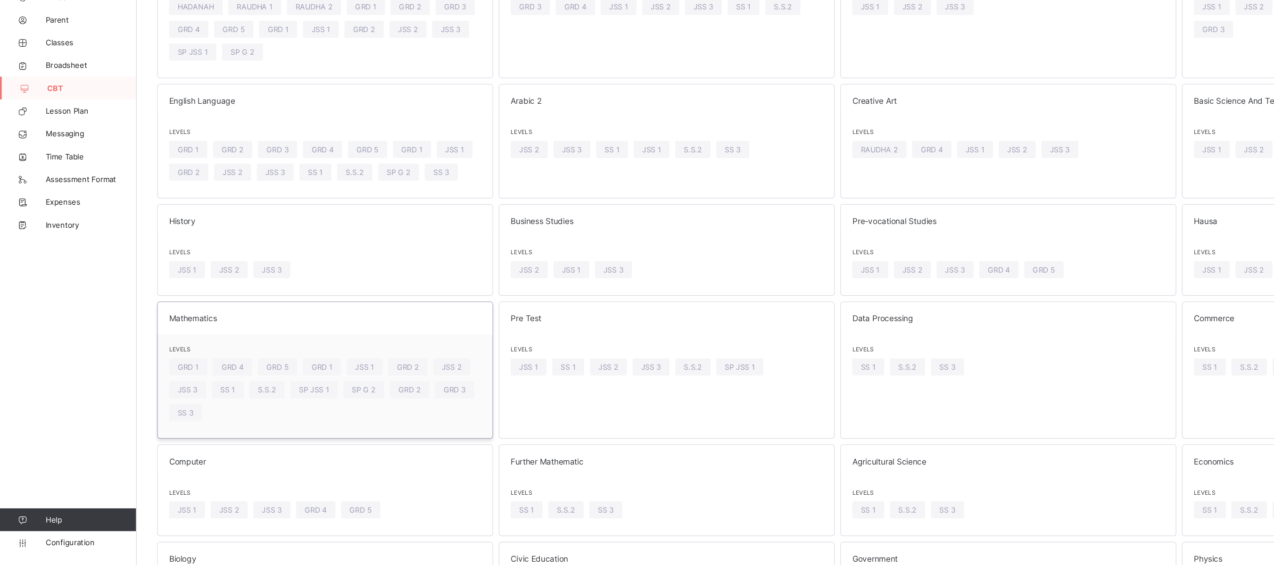
scroll to position [91, 0]
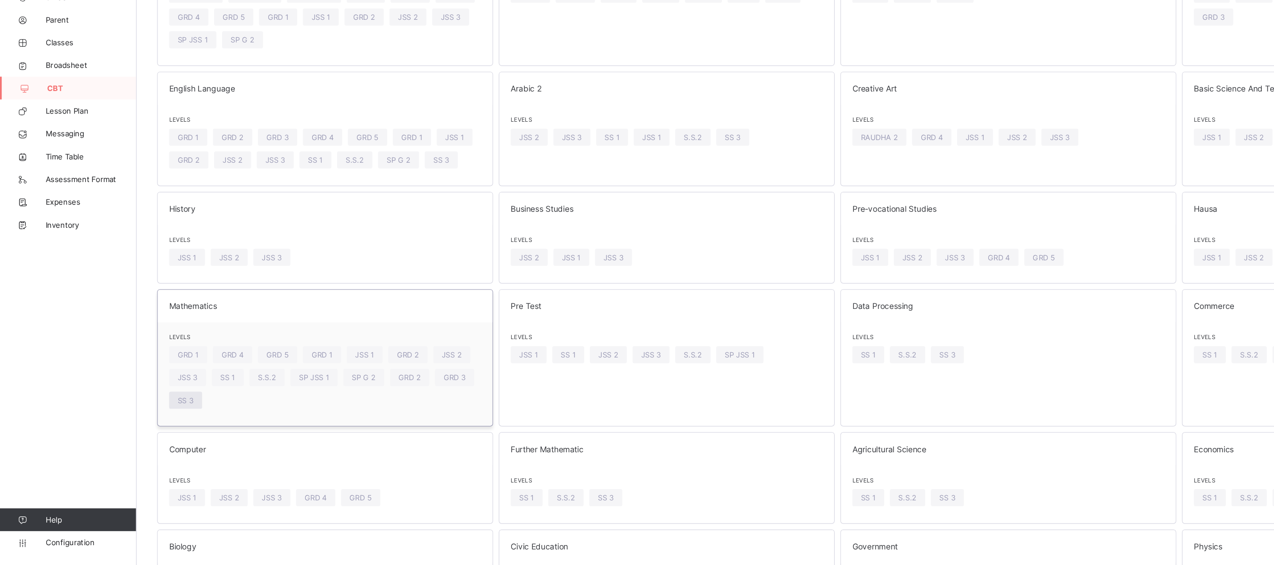
click at [153, 313] on span "SS 3" at bounding box center [153, 428] width 13 height 7
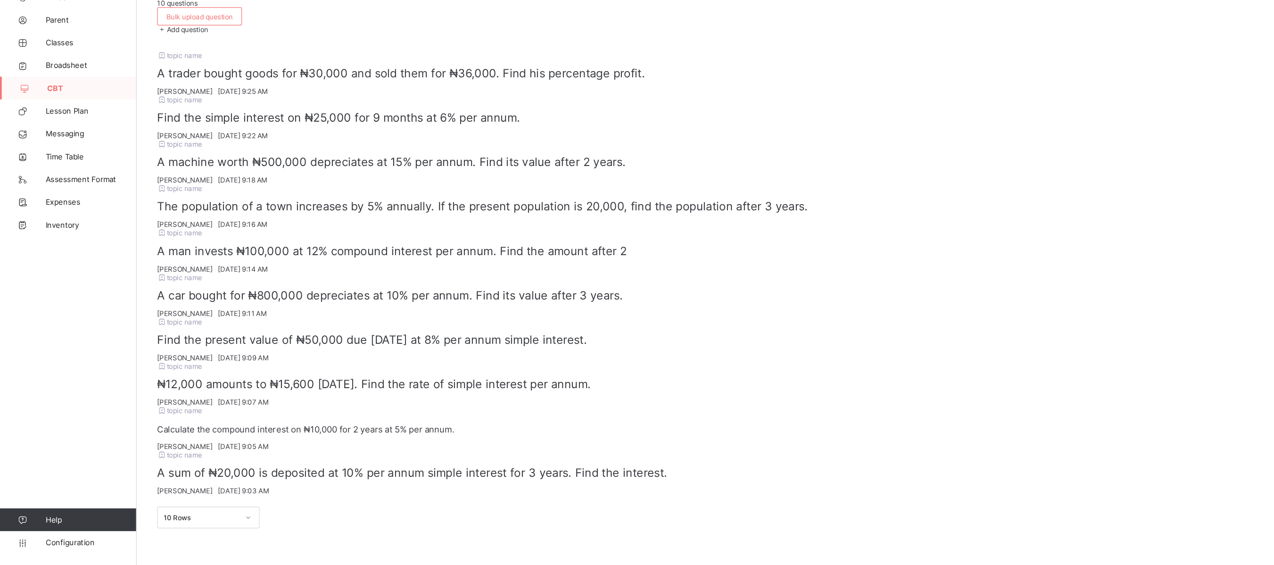
scroll to position [101, 0]
click at [207, 313] on div "10 Rows" at bounding box center [172, 525] width 85 height 18
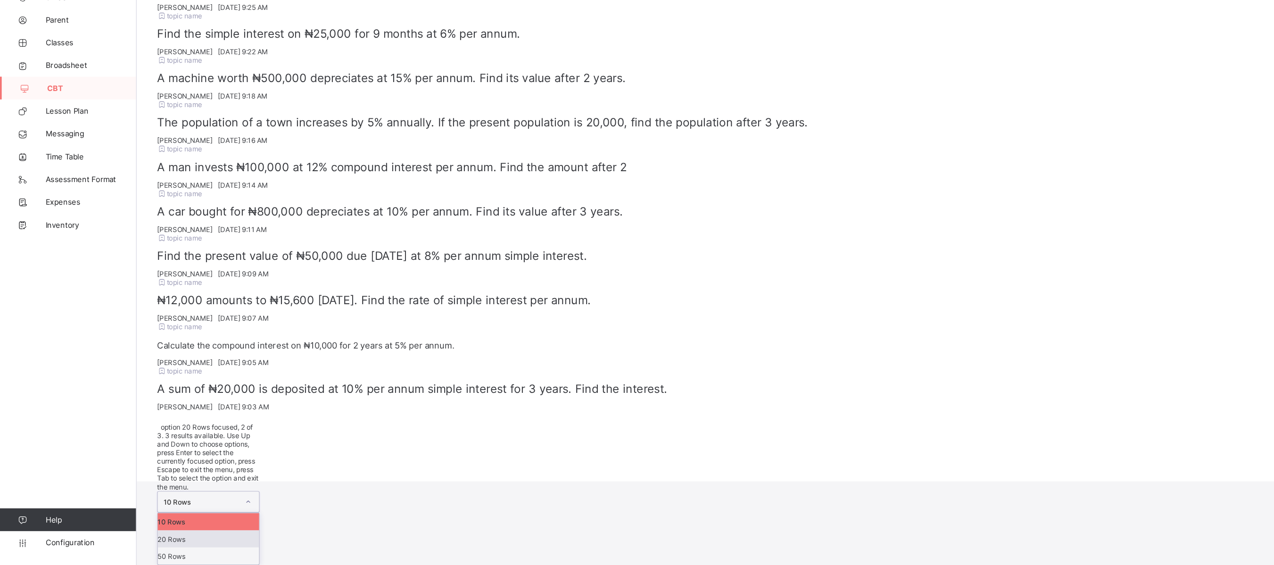
click at [192, 313] on div "20 Rows" at bounding box center [173, 543] width 84 height 14
click at [184, 313] on div "option 10 Rows focused, 1 of 3. 3 results available. Use Up and Down to choose …" at bounding box center [172, 506] width 85 height 118
click at [182, 313] on div "50 Rows" at bounding box center [173, 557] width 84 height 14
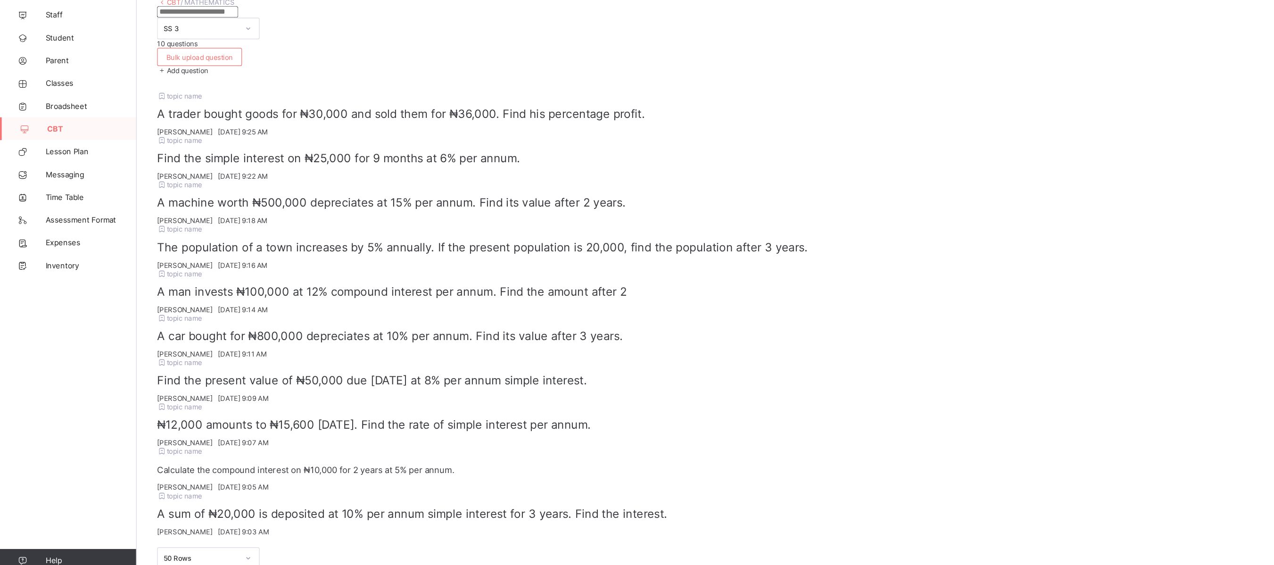
scroll to position [81, 0]
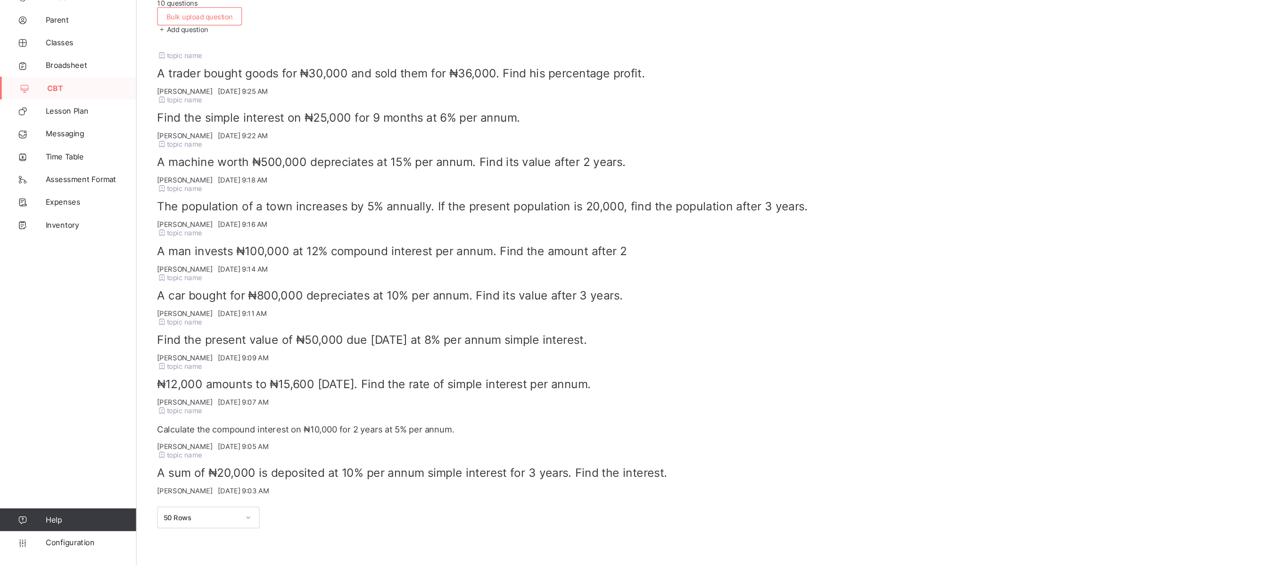
click at [715, 313] on div "topic name ​A trader bought goods for ₦30,000 and sold them for ₦36,000. Find h…" at bounding box center [693, 337] width 1127 height 396
click at [715, 313] on div "ABDULRAHMAN SALIFU Wed, Oct 15, 2025 9:03 AM" at bounding box center [693, 503] width 1127 height 7
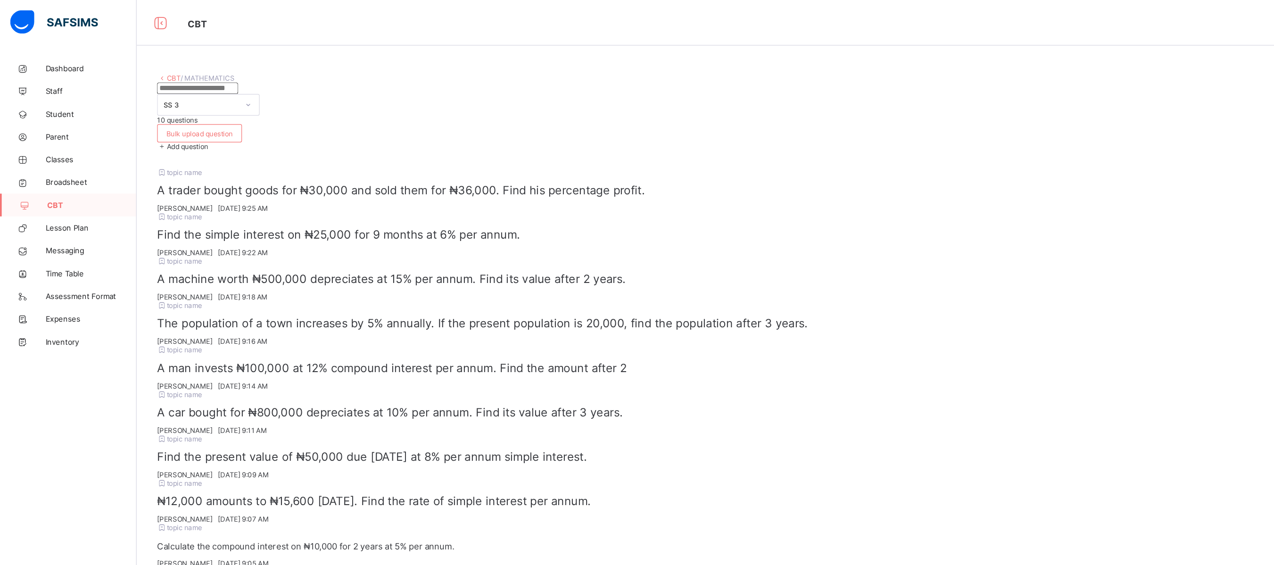
click at [136, 67] on icon at bounding box center [134, 64] width 8 height 7
click at [141, 66] on link "CBT" at bounding box center [143, 64] width 11 height 7
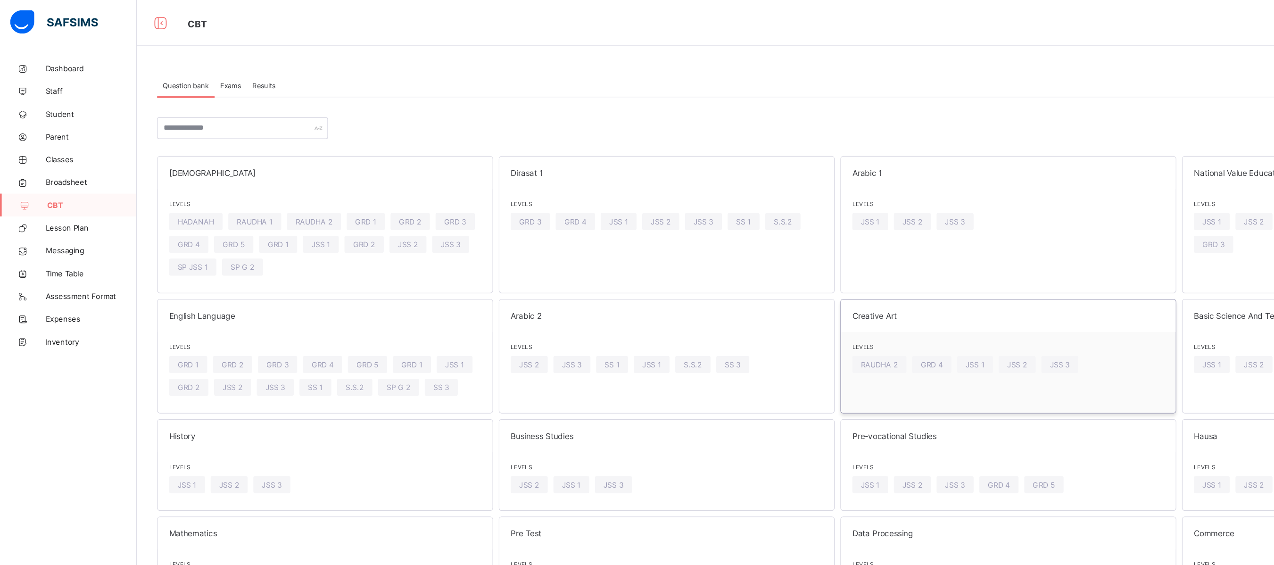
click at [703, 300] on div "Levels RAUDHA 2 GRD 4 JSS 1 JSS 2 JSS 3" at bounding box center [834, 299] width 277 height 48
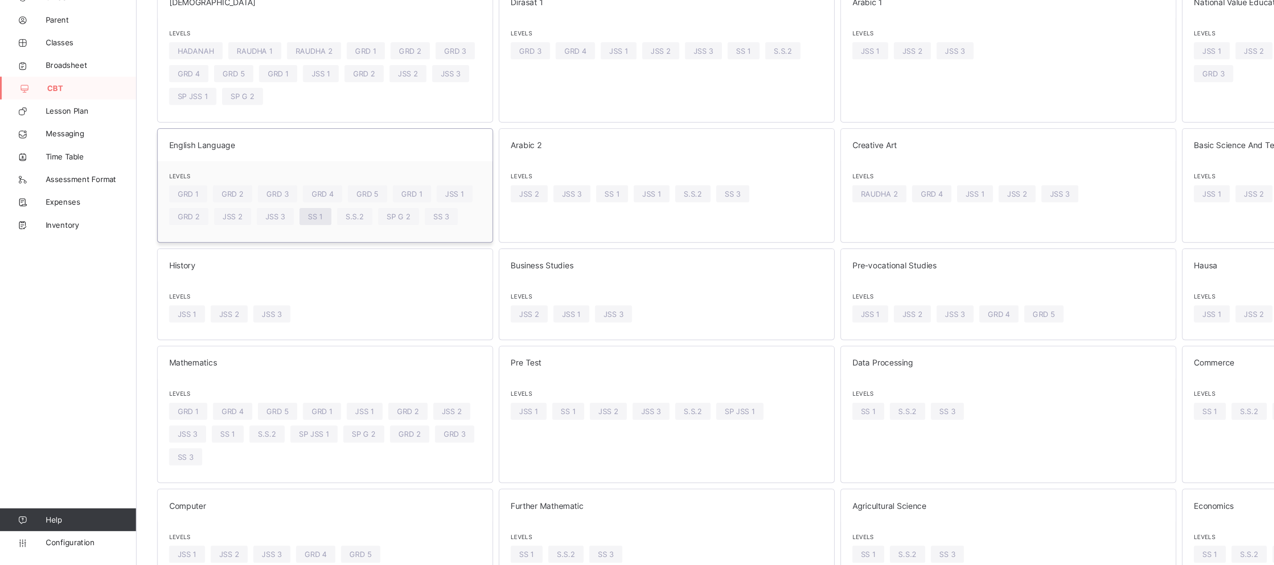
scroll to position [42, 0]
click at [148, 313] on span "SS 3" at bounding box center [153, 477] width 13 height 7
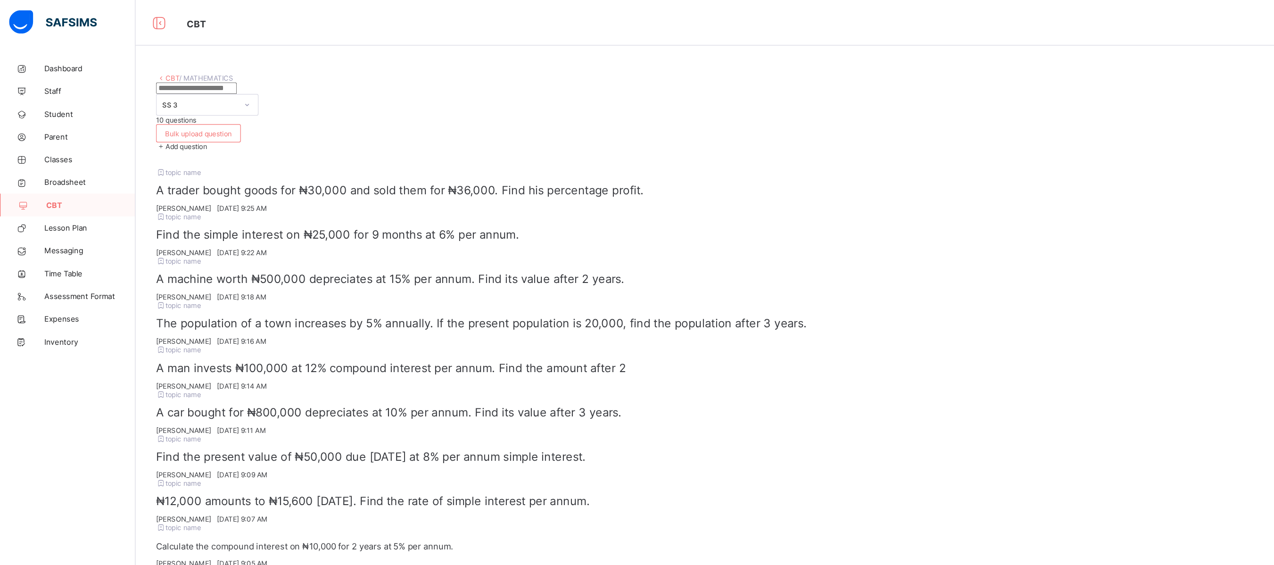
click at [142, 61] on link "CBT" at bounding box center [143, 64] width 11 height 7
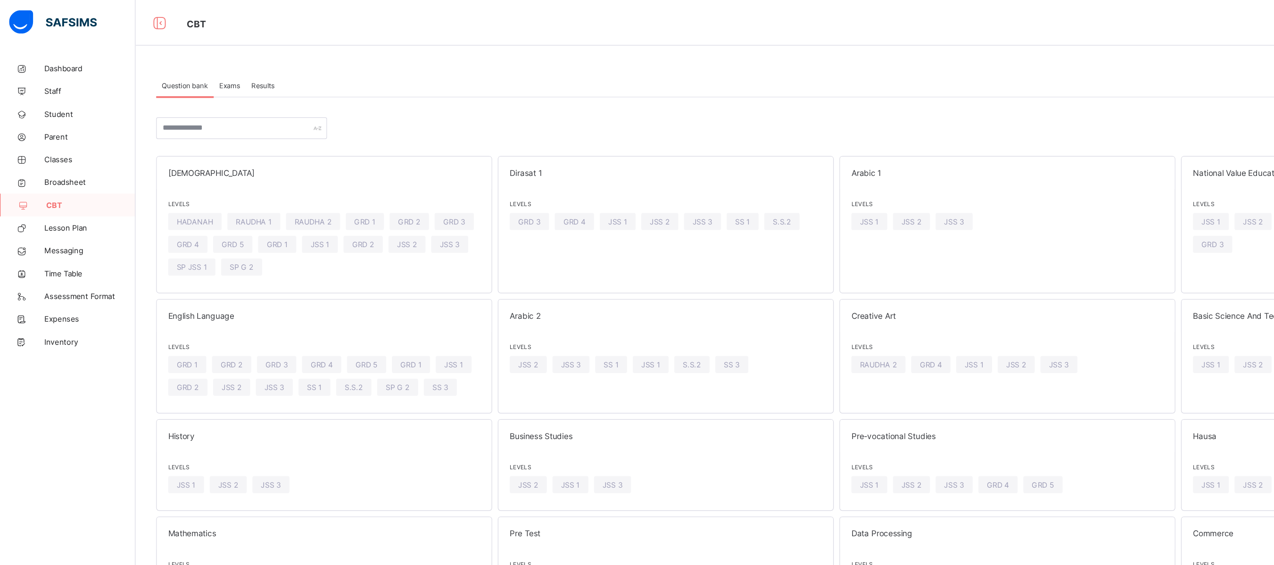
drag, startPoint x: 844, startPoint y: 0, endPoint x: 726, endPoint y: 56, distance: 130.5
click at [715, 56] on div "Question bank Exams Results Question bank More Options Bulk upload question Add…" at bounding box center [693, 429] width 1161 height 764
drag, startPoint x: 893, startPoint y: 66, endPoint x: 665, endPoint y: 84, distance: 228.9
click at [665, 84] on div "Question bank Exams Results Question bank More Options Bulk upload question Add…" at bounding box center [693, 422] width 1127 height 722
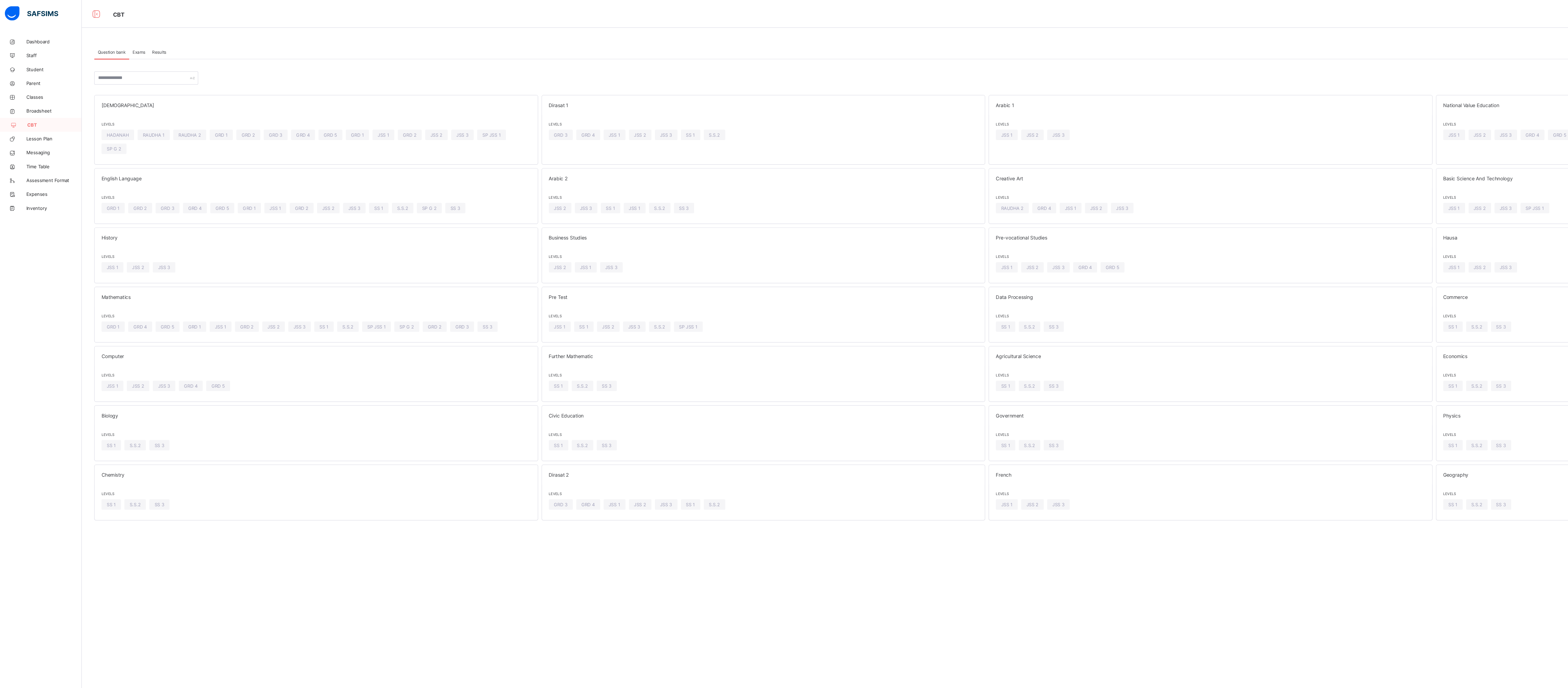
drag, startPoint x: 629, startPoint y: 2, endPoint x: 791, endPoint y: 480, distance: 504.7
click at [435, 191] on div "Question bank Exams Results Question bank More Options Bulk upload question Add…" at bounding box center [818, 344] width 1499 height 688
drag, startPoint x: 1003, startPoint y: 484, endPoint x: 774, endPoint y: 500, distance: 229.6
click at [435, 191] on div "Question bank Exams Results Question bank More Options Bulk upload question Add…" at bounding box center [818, 344] width 1499 height 688
click at [435, 63] on div at bounding box center [824, 65] width 1312 height 11
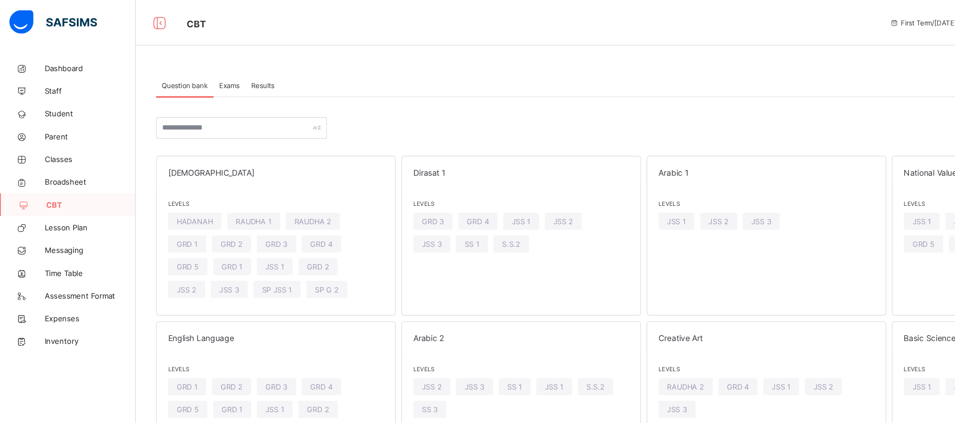
drag, startPoint x: 2107, startPoint y: 6, endPoint x: 486, endPoint y: 121, distance: 1624.9
drag, startPoint x: 737, startPoint y: 16, endPoint x: 595, endPoint y: 22, distance: 142.5
click at [595, 22] on div "CBT" at bounding box center [439, 19] width 587 height 12
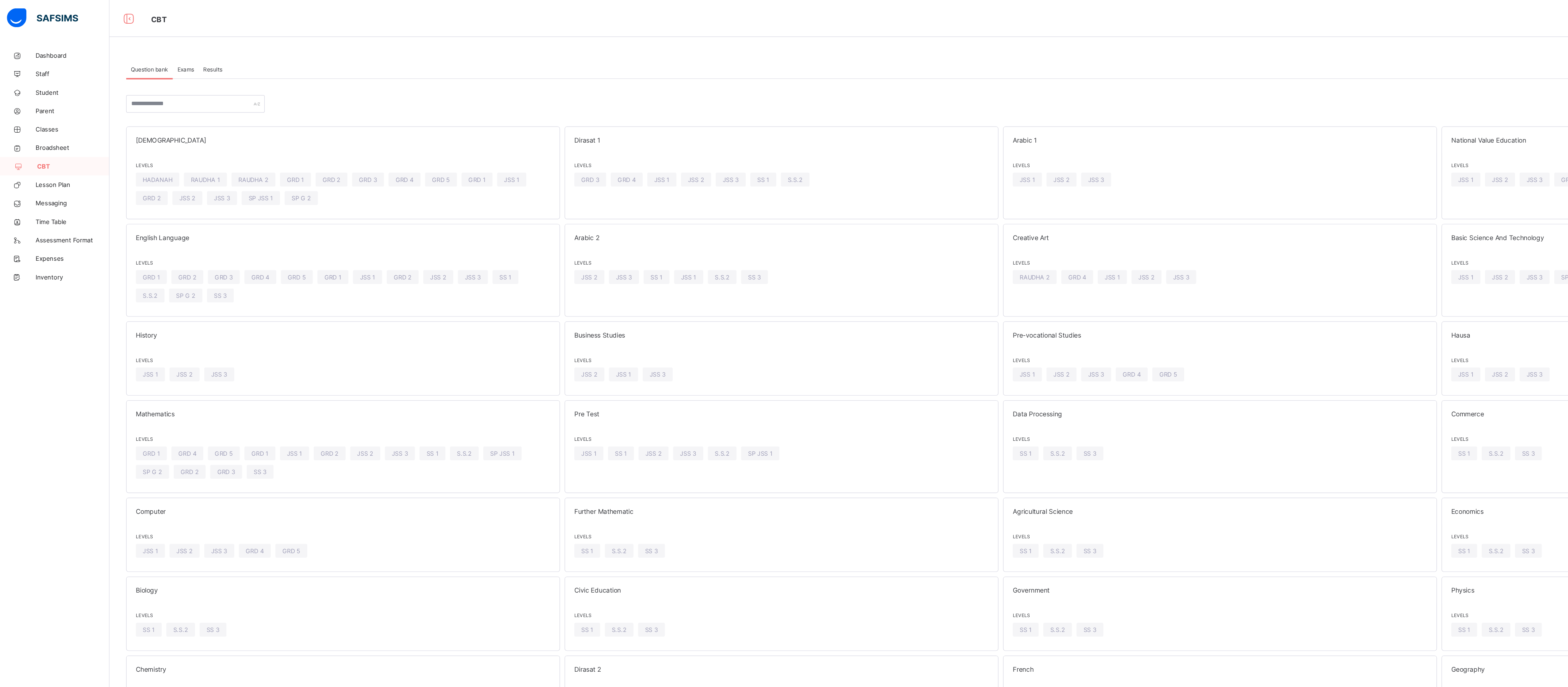
drag, startPoint x: 463, startPoint y: 1, endPoint x: 713, endPoint y: 78, distance: 261.6
click at [580, 78] on div "Bulk upload question Add question Qur'an Levels HADANAH RAUDHA 1 RAUDHA 2 GRD 1…" at bounding box center [829, 335] width 1449 height 539
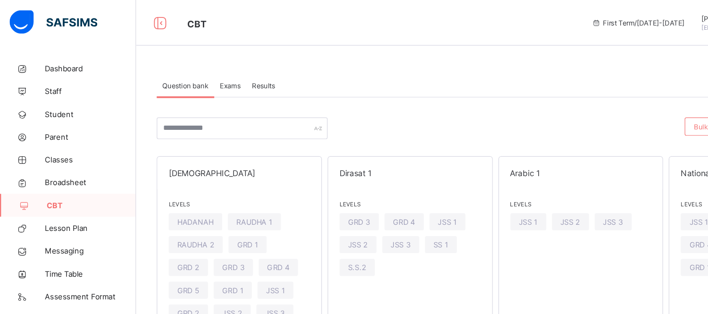
drag, startPoint x: 1294, startPoint y: 3, endPoint x: 344, endPoint y: 80, distance: 953.5
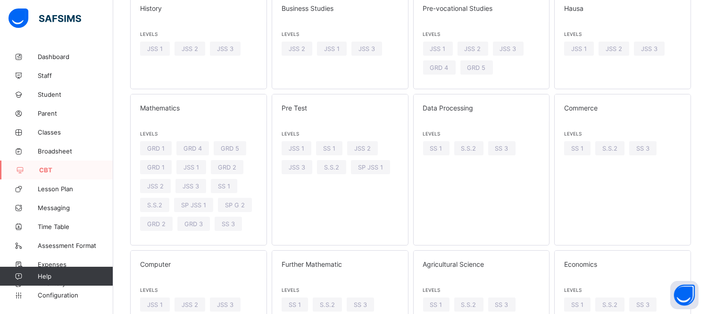
scroll to position [462, 0]
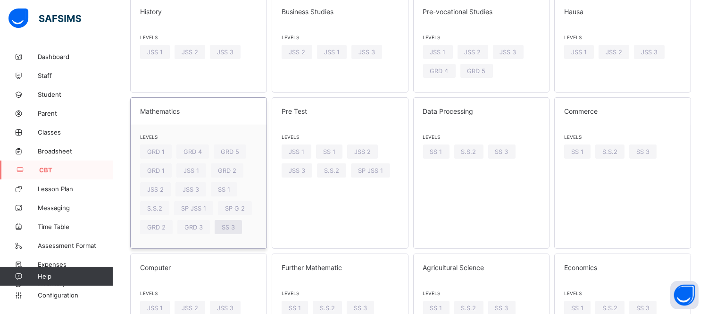
click at [236, 232] on div "SS 3" at bounding box center [228, 227] width 27 height 14
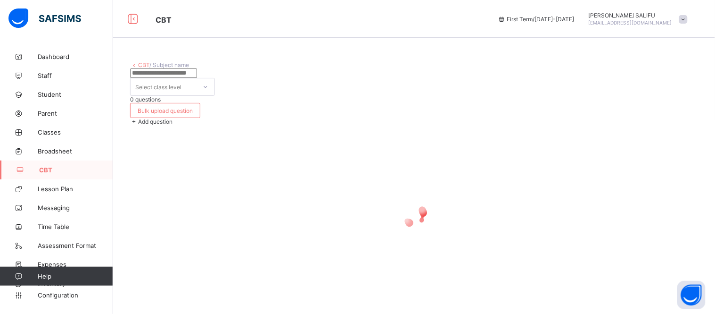
click at [173, 118] on span "Add question" at bounding box center [155, 121] width 34 height 7
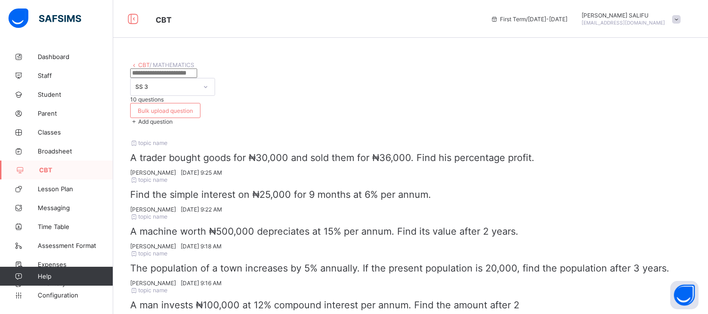
click at [138, 118] on span at bounding box center [134, 121] width 8 height 7
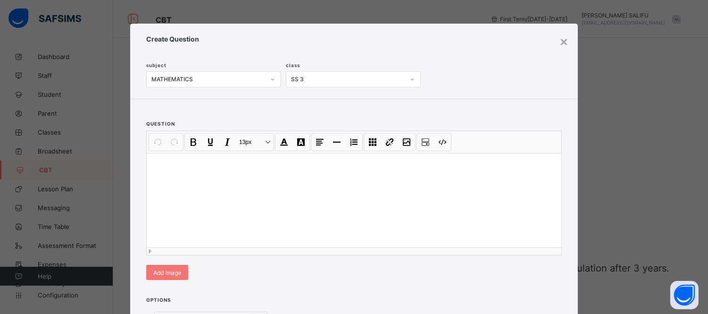
click at [404, 173] on div at bounding box center [354, 200] width 414 height 94
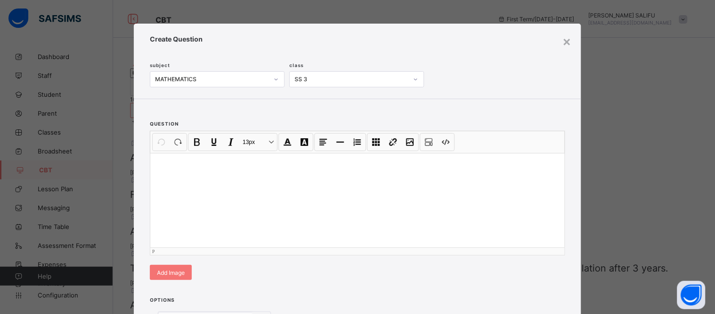
click at [293, 207] on div at bounding box center [357, 200] width 414 height 94
drag, startPoint x: 456, startPoint y: 60, endPoint x: 396, endPoint y: 100, distance: 72.2
click at [396, 100] on div "× Create Question subject MATHEMATICS class SS 3 question Undo CTRL+ Z Redo CTR…" at bounding box center [357, 224] width 447 height 401
drag, startPoint x: 484, startPoint y: 54, endPoint x: 478, endPoint y: 29, distance: 25.7
click at [478, 29] on div "Create Question subject MATHEMATICS class SS 3" at bounding box center [357, 61] width 447 height 75
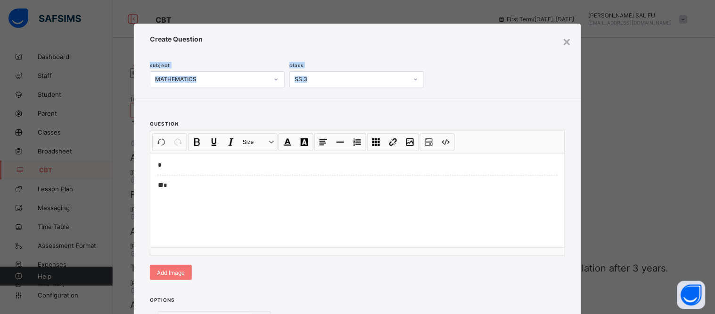
click at [498, 63] on div "subject MATHEMATICS class SS 3" at bounding box center [356, 65] width 413 height 44
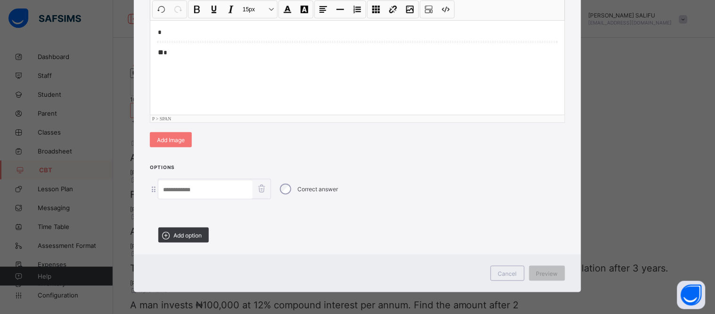
click at [442, 44] on div "* * *" at bounding box center [357, 67] width 414 height 94
click at [194, 229] on div "Add option" at bounding box center [183, 234] width 50 height 15
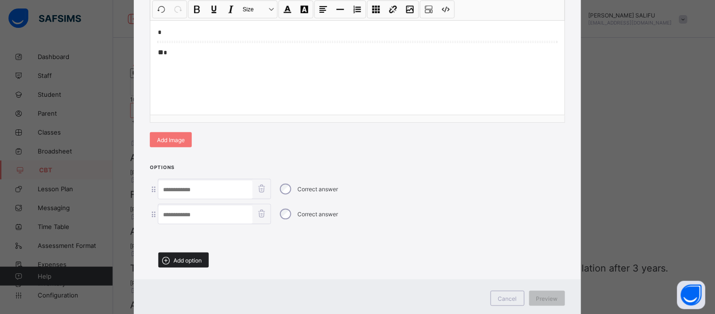
click at [189, 256] on span "Add option" at bounding box center [187, 259] width 28 height 7
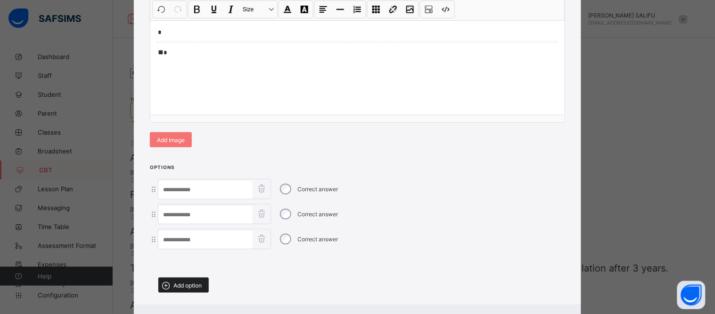
click at [190, 284] on span "Add option" at bounding box center [187, 284] width 28 height 7
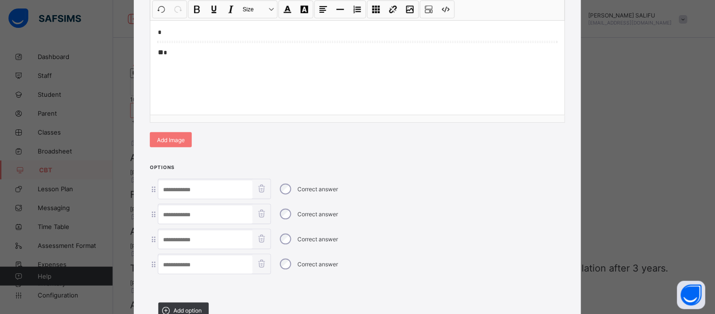
click at [229, 187] on input at bounding box center [205, 190] width 94 height 18
paste input "**********"
type input "**********"
click at [335, 63] on div "* * *" at bounding box center [357, 67] width 414 height 94
click at [298, 87] on div at bounding box center [357, 67] width 414 height 94
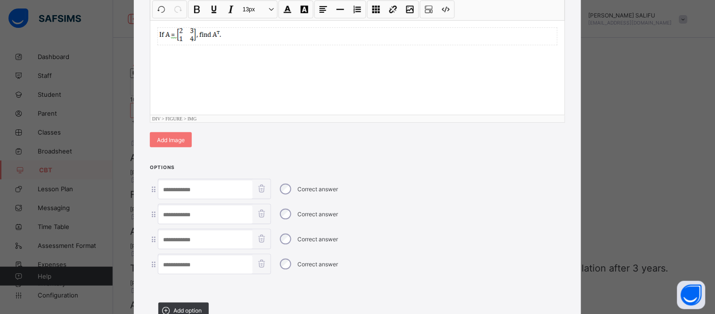
click at [298, 87] on div at bounding box center [357, 67] width 414 height 94
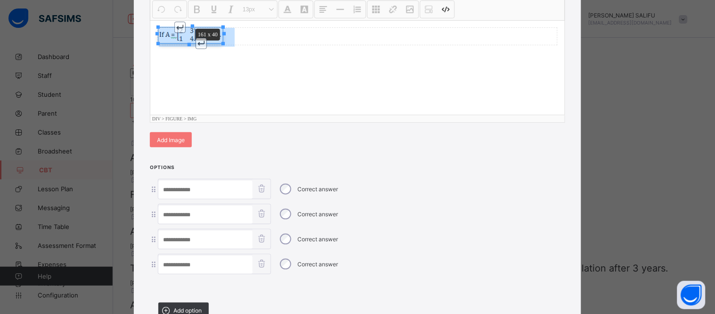
drag, startPoint x: 222, startPoint y: 43, endPoint x: 233, endPoint y: 50, distance: 13.3
click at [233, 50] on div "Undo CTRL+ Z Redo CTRL+ Y / CTRL+SHIFT+ Z Bold CTRL+ B Underline CTRL+ U Italic…" at bounding box center [357, 61] width 414 height 124
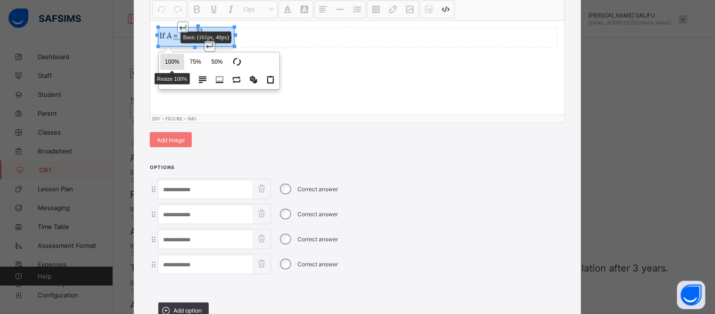
click at [177, 62] on button "100% Resize 100%" at bounding box center [172, 62] width 24 height 16
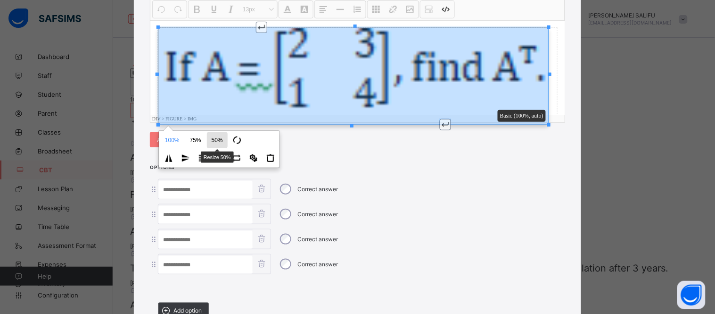
click at [210, 138] on button "50% Resize 50%" at bounding box center [217, 140] width 21 height 16
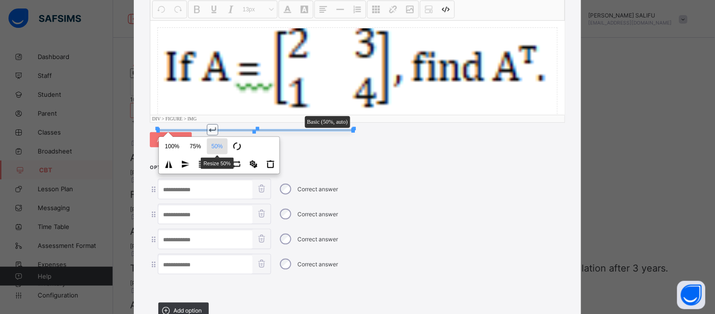
click at [210, 138] on button "50% Resize 50%" at bounding box center [217, 146] width 21 height 16
click at [212, 144] on button "50% Resize 50%" at bounding box center [217, 146] width 21 height 16
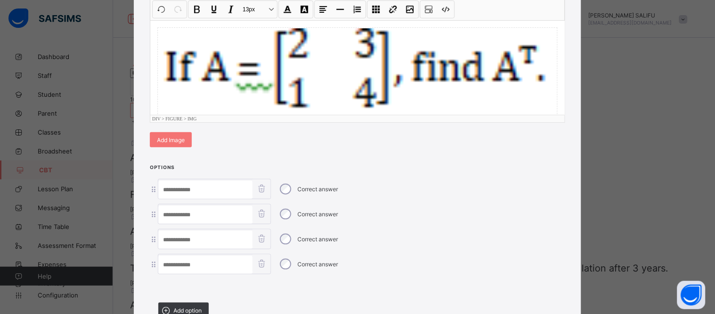
click at [291, 109] on figure at bounding box center [357, 77] width 398 height 99
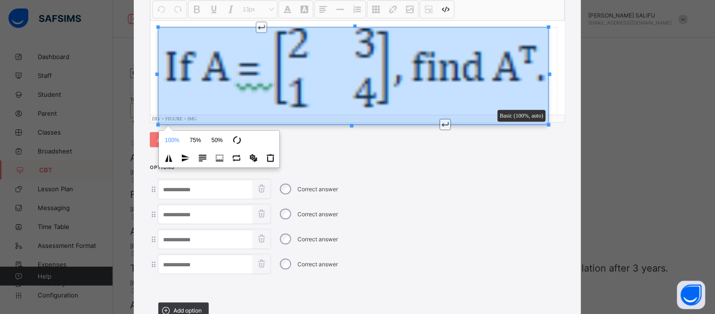
click at [291, 109] on div "Undo CTRL+ Z Redo CTRL+ Y / CTRL+SHIFT+ Z Bold CTRL+ B Underline CTRL+ U Italic…" at bounding box center [357, 61] width 414 height 124
click at [209, 144] on button "50% Resize 50%" at bounding box center [217, 140] width 21 height 16
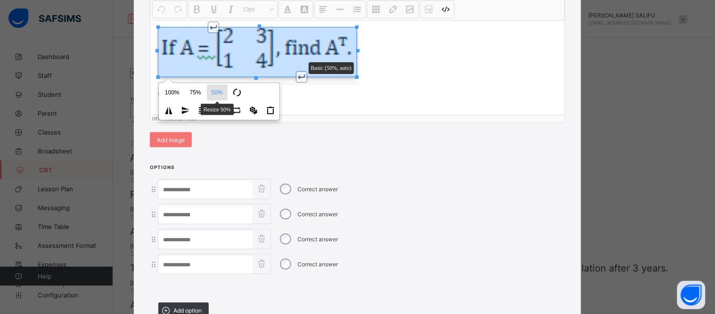
click at [209, 144] on div "question Undo CTRL+ Z Redo CTRL+ Y / CTRL+SHIFT+ Z Bold CTRL+ B Underline CTRL+…" at bounding box center [357, 63] width 447 height 192
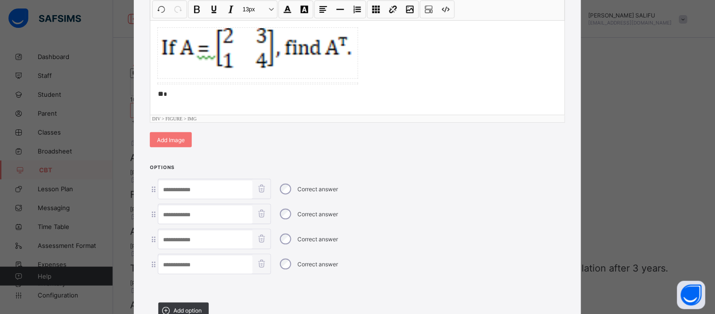
click at [411, 83] on div "* *" at bounding box center [357, 67] width 414 height 94
click at [217, 184] on input at bounding box center [205, 190] width 94 height 18
click at [173, 140] on span "Add Image" at bounding box center [171, 139] width 28 height 7
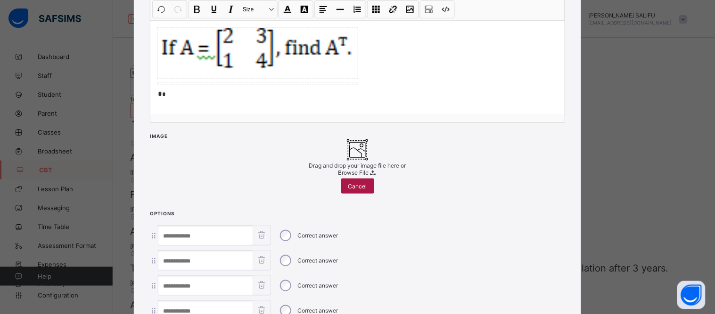
click at [364, 190] on span "Cancel" at bounding box center [357, 185] width 19 height 7
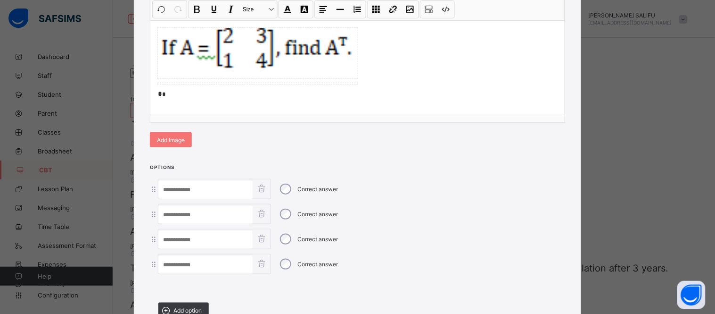
click at [257, 191] on button at bounding box center [262, 188] width 18 height 18
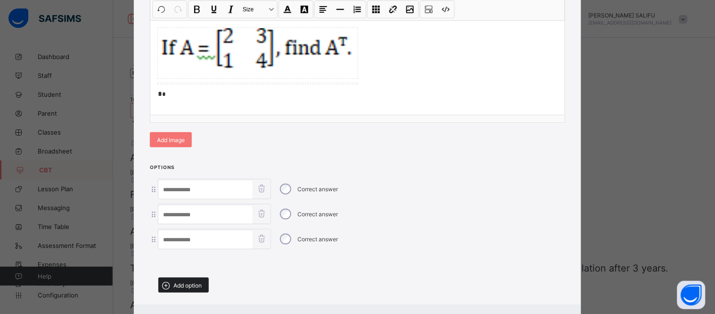
click at [197, 284] on span "Add option" at bounding box center [187, 284] width 28 height 7
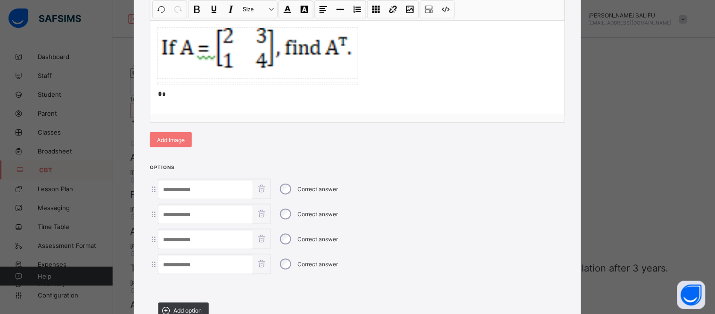
click at [152, 192] on div "Correct answer" at bounding box center [357, 189] width 415 height 20
drag, startPoint x: 154, startPoint y: 191, endPoint x: 198, endPoint y: 220, distance: 52.2
click at [198, 220] on input at bounding box center [205, 215] width 94 height 18
click at [192, 79] on div "* *" at bounding box center [357, 67] width 414 height 94
click at [208, 60] on figure at bounding box center [257, 53] width 199 height 50
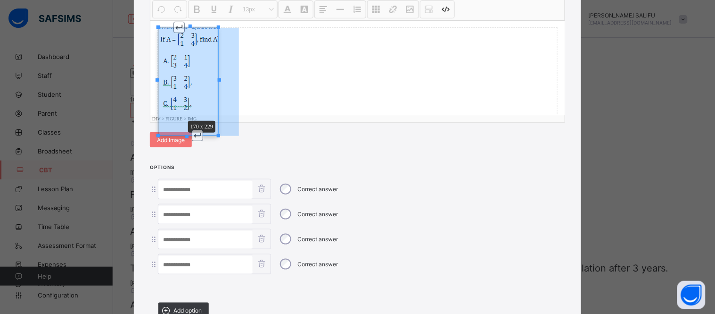
drag, startPoint x: 216, startPoint y: 78, endPoint x: 236, endPoint y: 78, distance: 20.3
click at [236, 78] on div "Undo CTRL+ Z Redo CTRL+ Y / CTRL+SHIFT+ Z Bold CTRL+ B Underline CTRL+ U Italic…" at bounding box center [357, 61] width 414 height 124
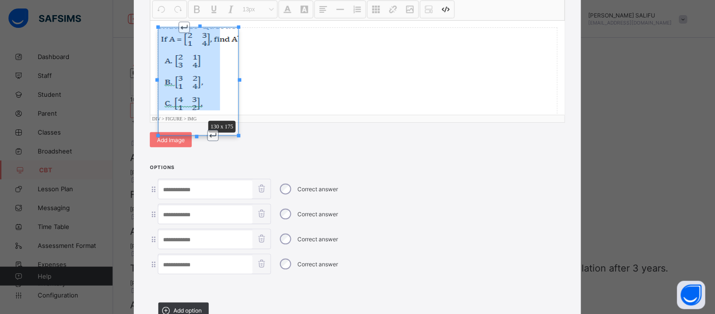
drag, startPoint x: 238, startPoint y: 134, endPoint x: 219, endPoint y: 107, distance: 33.2
click at [219, 107] on div "Undo CTRL+ Z Redo CTRL+ Y / CTRL+SHIFT+ Z Bold CTRL+ B Underline CTRL+ U Italic…" at bounding box center [357, 61] width 414 height 124
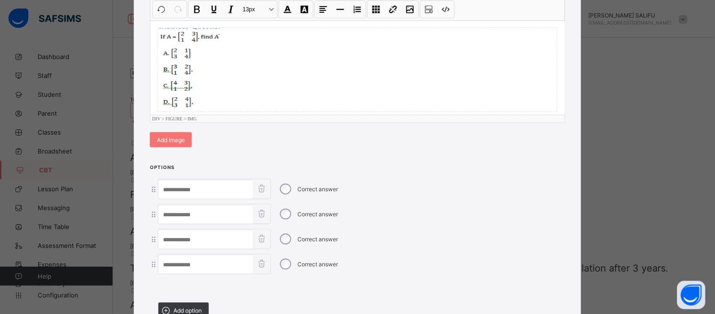
click at [239, 81] on div at bounding box center [357, 69] width 399 height 83
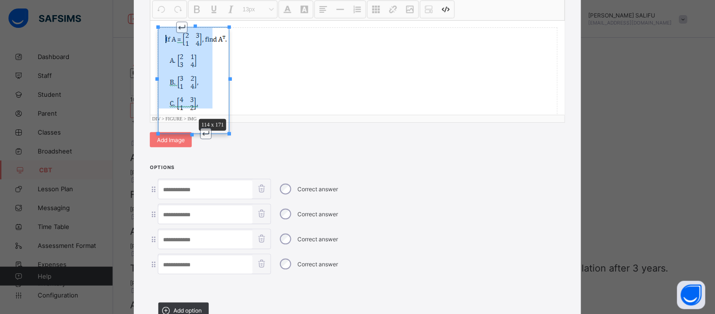
drag, startPoint x: 225, startPoint y: 132, endPoint x: 208, endPoint y: 92, distance: 43.1
click at [208, 92] on div "Undo CTRL+ Z Redo CTRL+ Y / CTRL+SHIFT+ Z Bold CTRL+ B Underline CTRL+ U Italic…" at bounding box center [357, 61] width 414 height 124
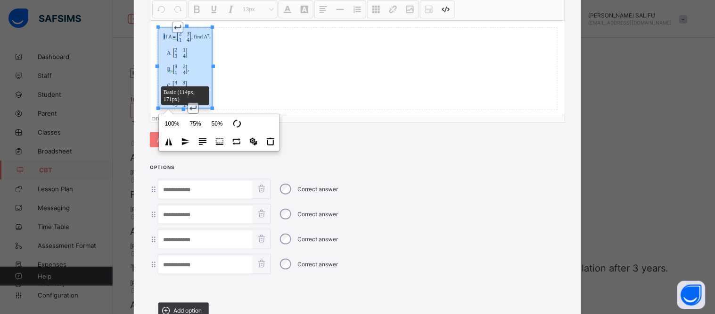
click at [247, 71] on div at bounding box center [357, 69] width 399 height 82
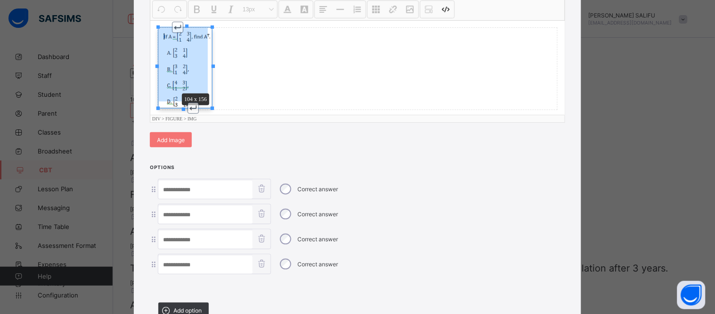
drag, startPoint x: 209, startPoint y: 109, endPoint x: 205, endPoint y: 99, distance: 11.0
click at [205, 99] on div "Undo CTRL+ Z Redo CTRL+ Y / CTRL+SHIFT+ Z Bold CTRL+ B Underline CTRL+ U Italic…" at bounding box center [357, 61] width 414 height 124
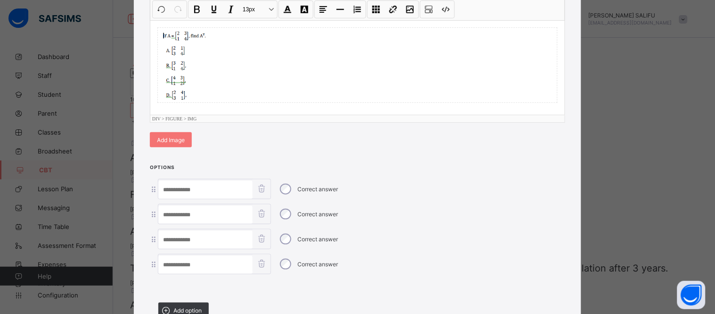
click at [239, 88] on div at bounding box center [357, 65] width 399 height 74
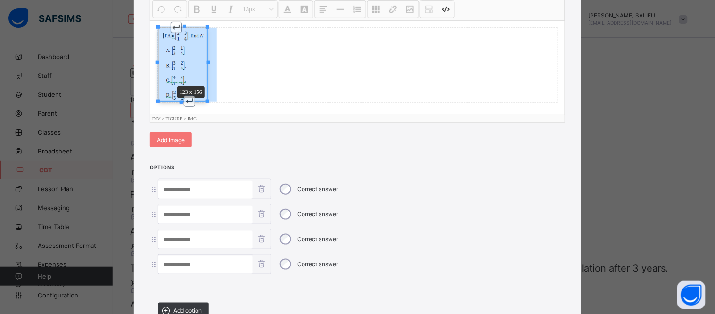
drag, startPoint x: 204, startPoint y: 62, endPoint x: 213, endPoint y: 62, distance: 9.0
click at [213, 62] on div "Undo CTRL+ Z Redo CTRL+ Y / CTRL+SHIFT+ Z Bold CTRL+ B Underline CTRL+ U Italic…" at bounding box center [357, 61] width 414 height 124
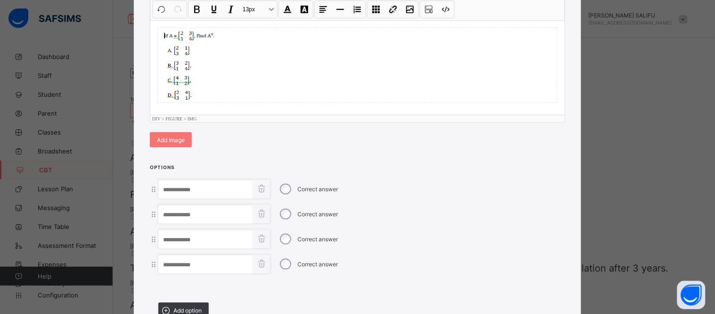
drag, startPoint x: 216, startPoint y: 101, endPoint x: 215, endPoint y: 112, distance: 10.9
click at [215, 112] on div at bounding box center [357, 67] width 414 height 94
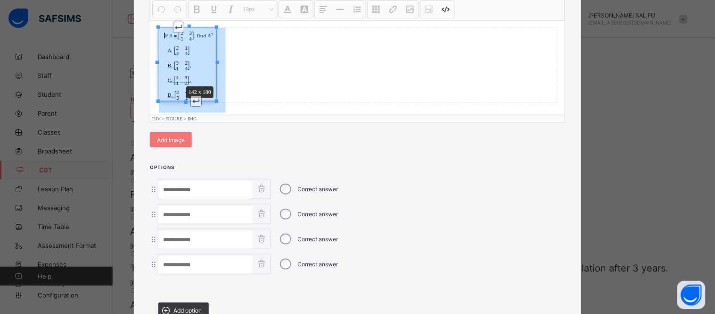
drag, startPoint x: 215, startPoint y: 99, endPoint x: 224, endPoint y: 132, distance: 34.2
click at [224, 132] on div "question Undo CTRL+ Z Redo CTRL+ Y / CTRL+SHIFT+ Z Bold CTRL+ B Underline CTRL+…" at bounding box center [357, 63] width 447 height 192
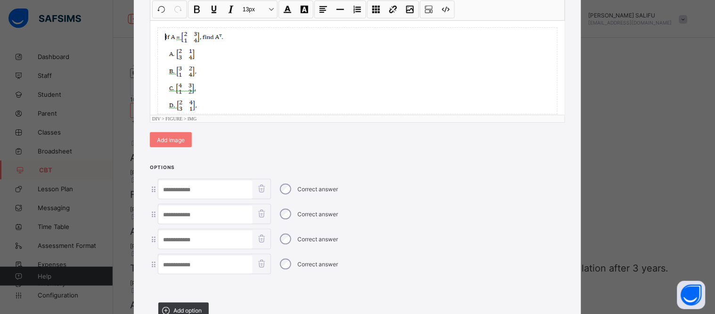
click at [275, 97] on div at bounding box center [357, 71] width 399 height 86
click at [303, 145] on div "question Undo CTRL+ Z Redo CTRL+ Y / CTRL+SHIFT+ Z Bold CTRL+ B Underline CTRL+…" at bounding box center [357, 63] width 447 height 192
click at [211, 185] on input at bounding box center [205, 190] width 94 height 18
type input "*"
click at [213, 210] on input at bounding box center [205, 215] width 94 height 18
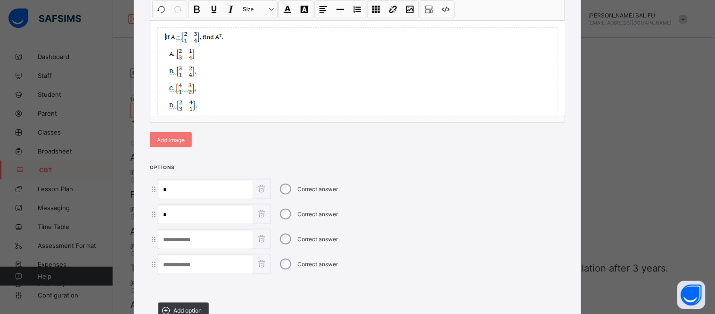
type input "*"
click at [215, 238] on input at bounding box center [205, 240] width 94 height 18
type input "*"
click at [223, 264] on input at bounding box center [205, 265] width 94 height 18
type input "*"
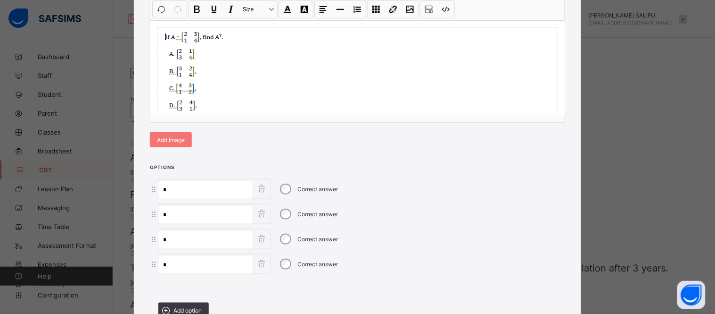
click at [226, 236] on input "*" at bounding box center [205, 240] width 94 height 18
type input "*"
click at [225, 257] on input "*" at bounding box center [205, 265] width 94 height 18
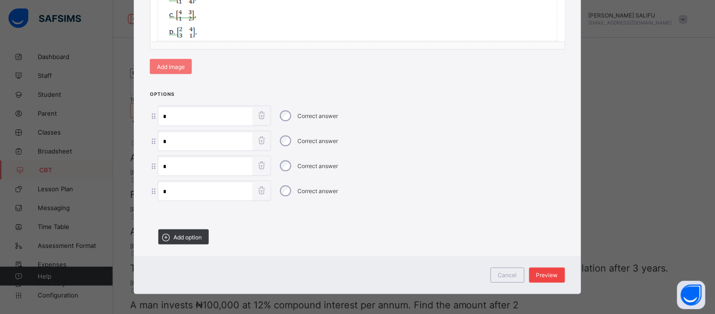
type input "*"
click at [558, 269] on div "Preview" at bounding box center [547, 274] width 36 height 15
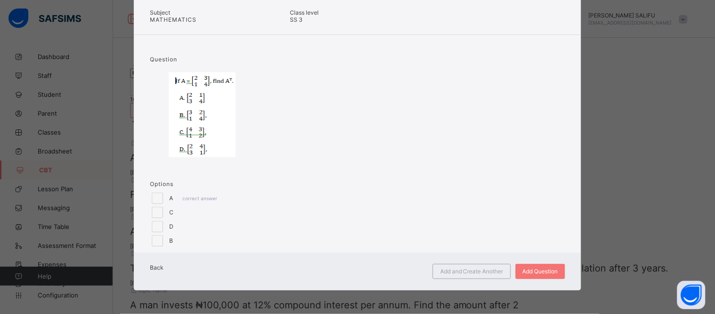
click at [477, 205] on div "C" at bounding box center [357, 212] width 415 height 14
click at [526, 265] on div "Add Question" at bounding box center [541, 271] width 50 height 15
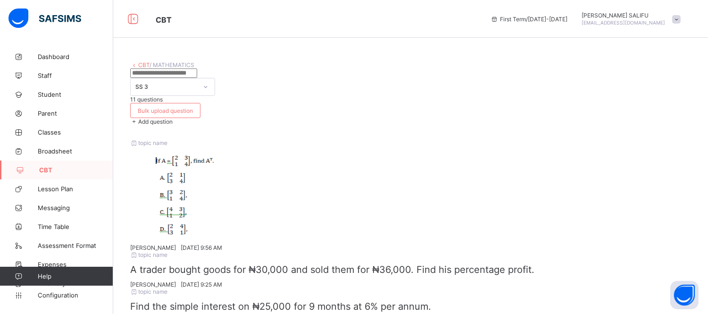
click at [173, 118] on span "Add question" at bounding box center [155, 121] width 34 height 7
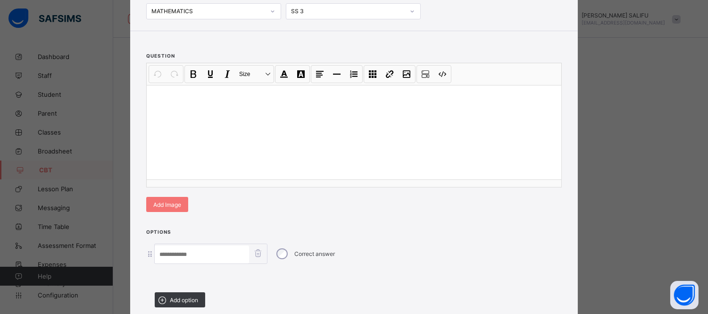
click at [431, 165] on div at bounding box center [354, 132] width 414 height 94
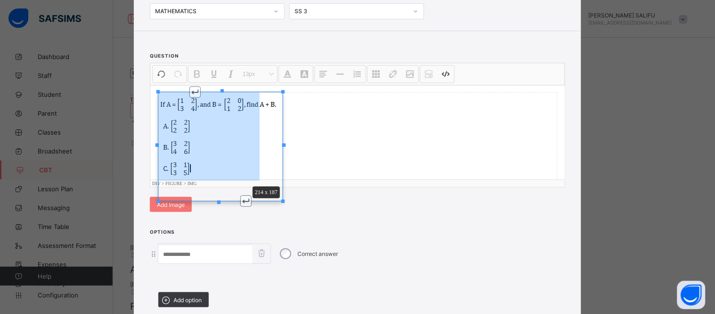
drag, startPoint x: 281, startPoint y: 242, endPoint x: 257, endPoint y: 192, distance: 55.5
click at [257, 187] on div "Undo CTRL+ Z Redo CTRL+ Y / CTRL+SHIFT+ Z Bold CTRL+ B Underline CTRL+ U Italic…" at bounding box center [357, 125] width 414 height 124
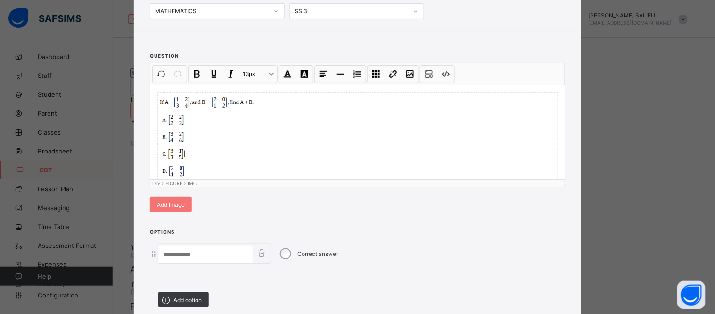
click at [313, 181] on div at bounding box center [357, 136] width 399 height 89
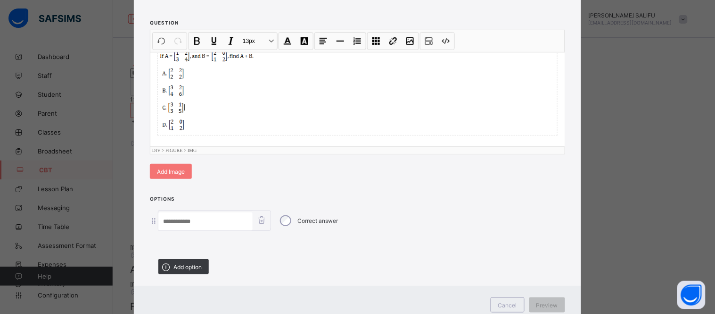
scroll to position [115, 0]
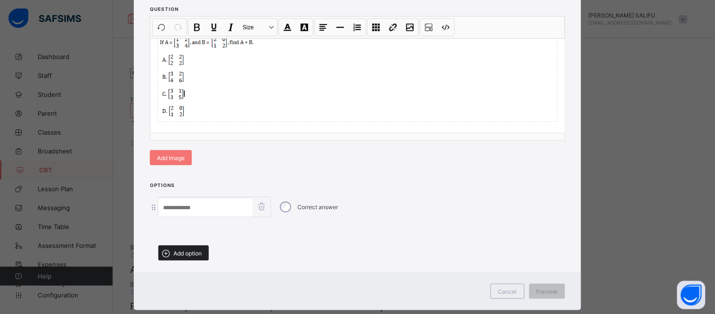
click at [197, 255] on div "Add option" at bounding box center [183, 252] width 50 height 15
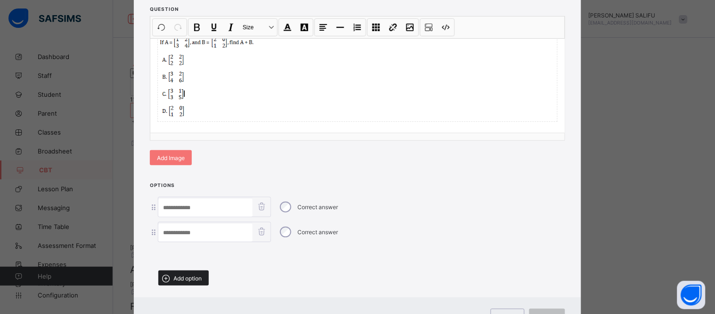
click at [188, 274] on span "Add option" at bounding box center [187, 277] width 28 height 7
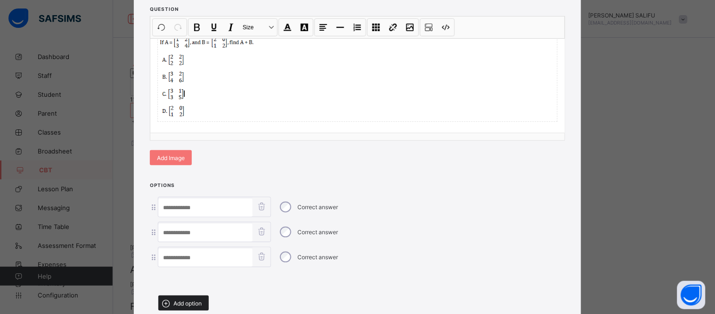
click at [186, 299] on span "Add option" at bounding box center [187, 302] width 28 height 7
click at [218, 206] on input at bounding box center [205, 207] width 94 height 18
type input "*"
click at [220, 227] on input at bounding box center [205, 232] width 94 height 18
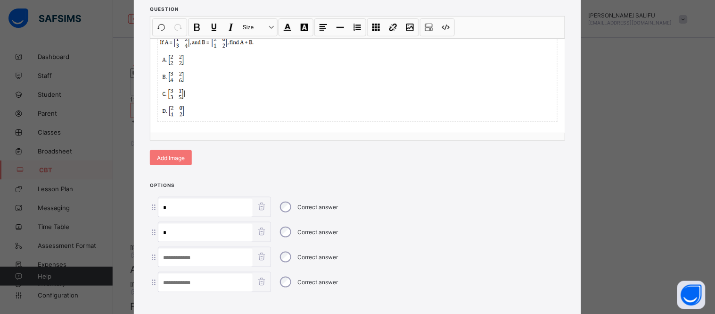
type input "*"
click at [222, 261] on input at bounding box center [205, 257] width 94 height 18
type input "*"
click at [228, 277] on input at bounding box center [205, 282] width 94 height 18
type input "*"
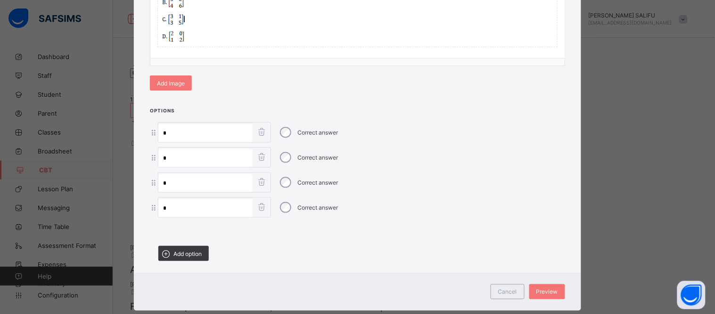
scroll to position [206, 0]
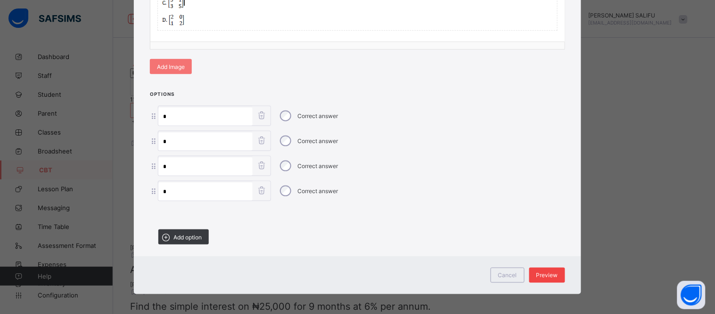
click at [552, 272] on span "Preview" at bounding box center [548, 275] width 22 height 7
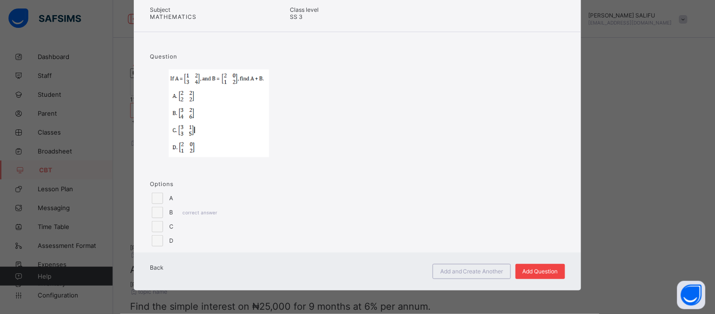
click at [552, 272] on span "Add Question" at bounding box center [540, 270] width 35 height 7
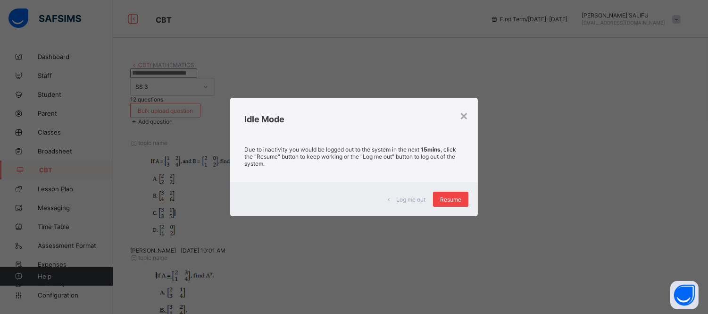
click at [459, 201] on span "Resume" at bounding box center [450, 199] width 21 height 7
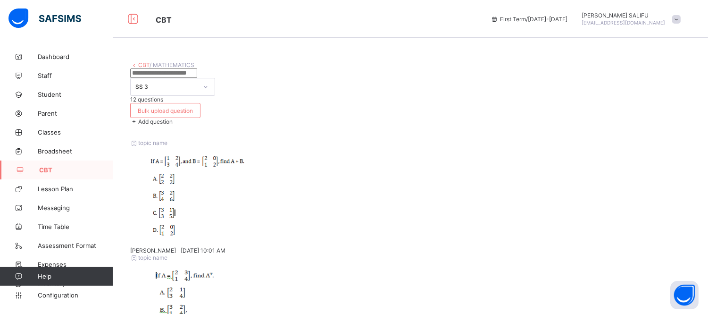
click at [173, 118] on span "Add question" at bounding box center [155, 121] width 34 height 7
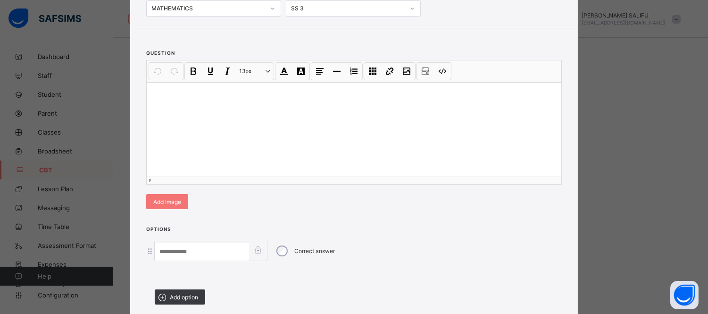
click at [432, 149] on div at bounding box center [354, 129] width 414 height 94
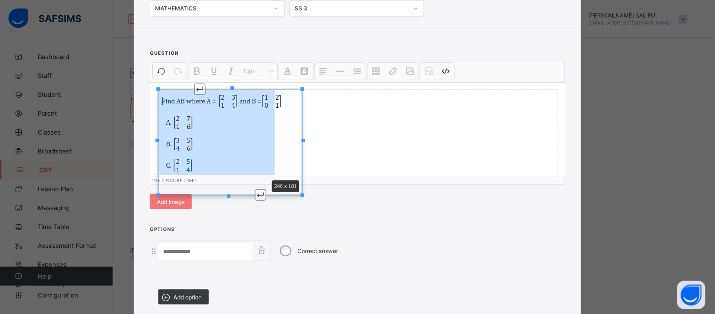
drag, startPoint x: 300, startPoint y: 238, endPoint x: 272, endPoint y: 215, distance: 35.9
click at [272, 184] on div "Undo CTRL+ Z Redo CTRL+ Y / CTRL+SHIFT+ Z Bold CTRL+ B Underline CTRL+ U Italic…" at bounding box center [357, 122] width 414 height 124
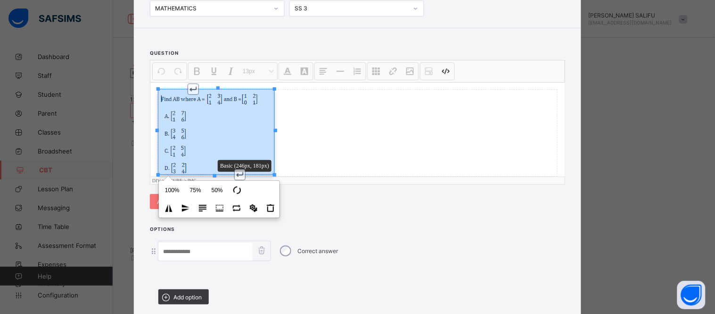
click at [297, 176] on div at bounding box center [357, 133] width 399 height 86
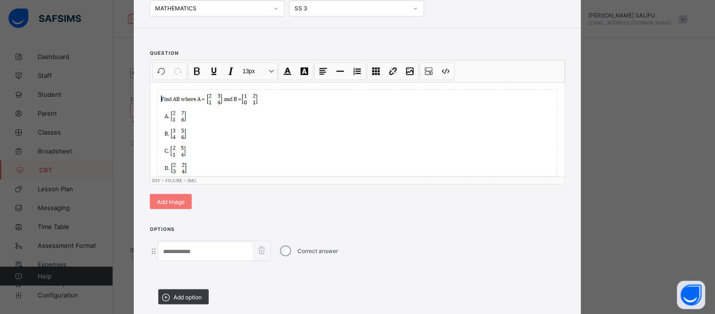
click at [304, 176] on div at bounding box center [357, 133] width 399 height 86
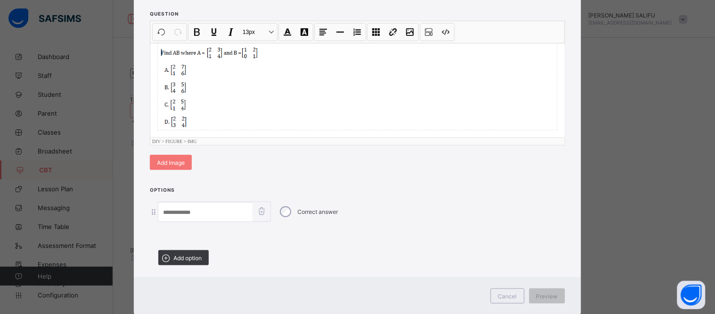
scroll to position [111, 0]
click at [192, 257] on span "Add option" at bounding box center [187, 256] width 28 height 7
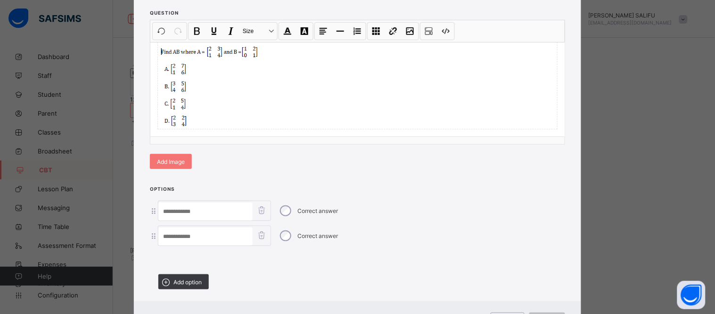
click at [192, 257] on div at bounding box center [357, 258] width 415 height 17
click at [191, 278] on span "Add option" at bounding box center [187, 281] width 28 height 7
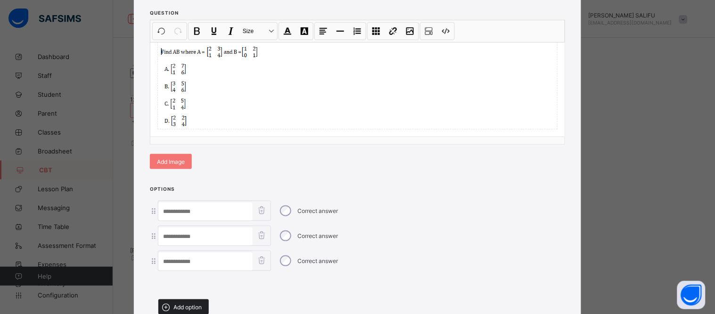
click at [189, 303] on span "Add option" at bounding box center [187, 306] width 28 height 7
click at [214, 211] on input at bounding box center [205, 211] width 94 height 18
type input "*"
click at [215, 232] on input at bounding box center [205, 236] width 94 height 18
type input "*"
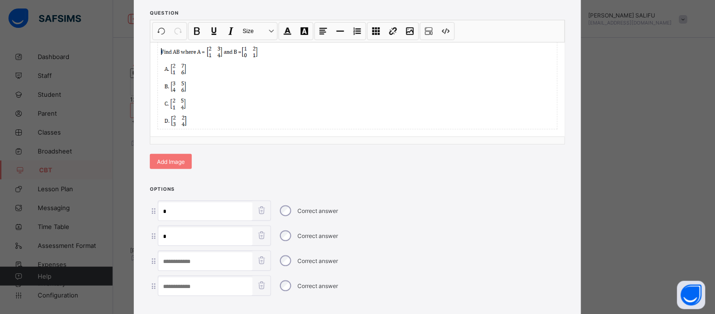
type input "*"
click at [216, 256] on input at bounding box center [205, 261] width 94 height 18
type input "*"
click at [217, 286] on input at bounding box center [205, 286] width 94 height 18
type input "*"
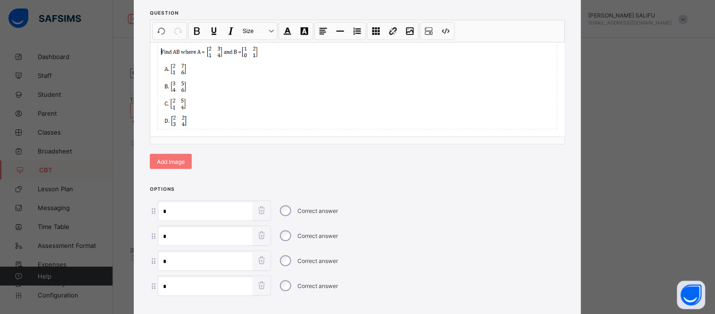
click at [282, 214] on div "Correct answer" at bounding box center [308, 211] width 65 height 20
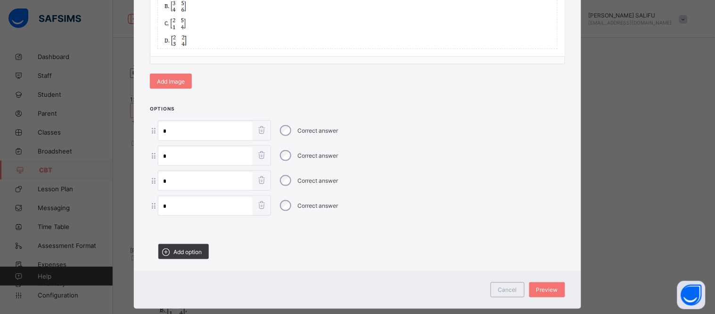
scroll to position [206, 0]
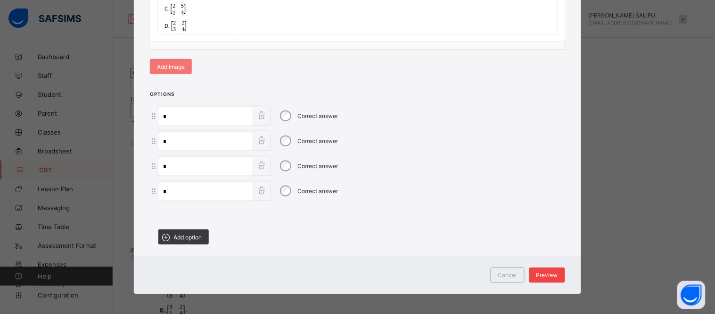
click at [548, 272] on span "Preview" at bounding box center [548, 275] width 22 height 7
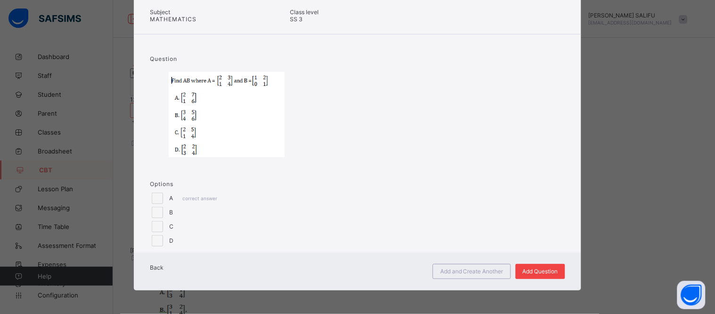
click at [548, 270] on span "Add Question" at bounding box center [540, 270] width 35 height 7
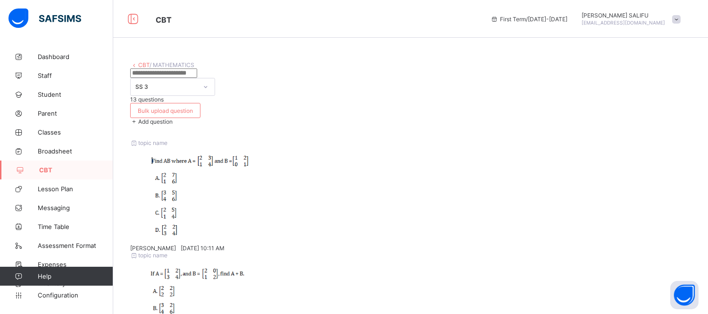
click at [173, 118] on span "Add question" at bounding box center [155, 121] width 34 height 7
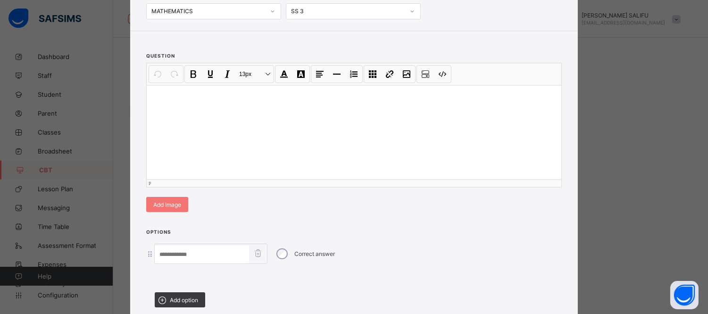
click at [280, 178] on div at bounding box center [354, 132] width 414 height 94
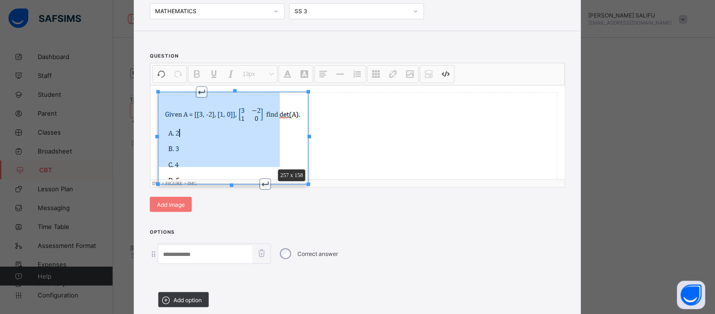
drag, startPoint x: 307, startPoint y: 223, endPoint x: 279, endPoint y: 194, distance: 41.3
click at [279, 187] on div "Undo CTRL+ Z Redo CTRL+ Y / CTRL+SHIFT+ Z Bold CTRL+ B Underline CTRL+ U Italic…" at bounding box center [357, 125] width 414 height 124
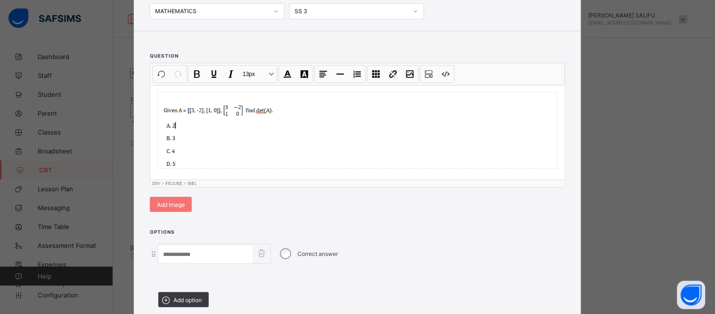
click at [324, 168] on div at bounding box center [357, 129] width 399 height 75
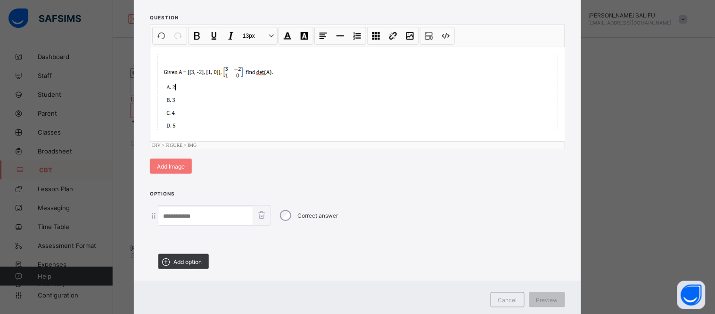
scroll to position [107, 0]
click at [181, 257] on span "Add option" at bounding box center [187, 260] width 28 height 7
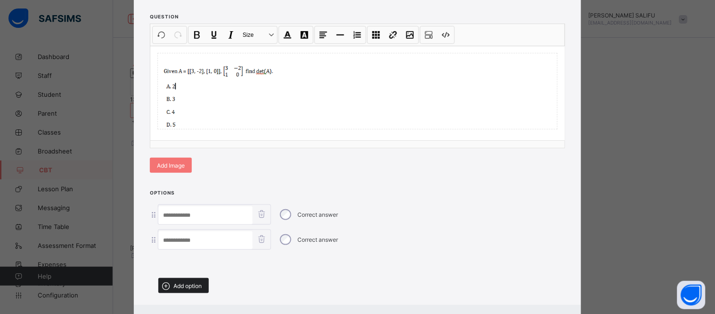
click at [183, 282] on span "Add option" at bounding box center [187, 285] width 28 height 7
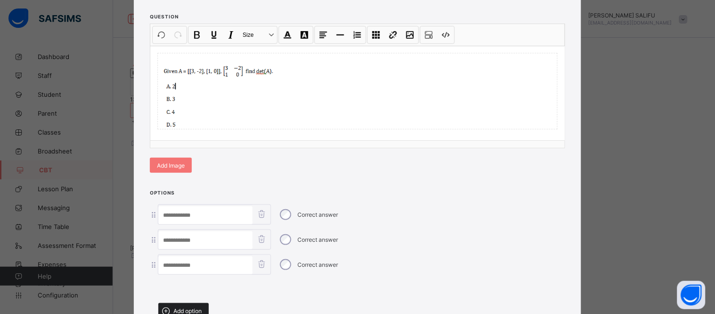
click at [186, 307] on span "Add option" at bounding box center [187, 310] width 28 height 7
click at [230, 213] on input at bounding box center [205, 215] width 94 height 18
type input "*"
click at [227, 236] on input at bounding box center [205, 240] width 94 height 18
type input "*"
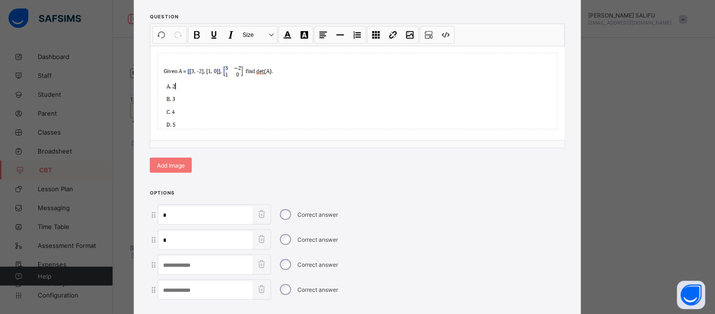
click at [225, 265] on input at bounding box center [205, 265] width 94 height 18
type input "*"
click at [228, 289] on input at bounding box center [205, 290] width 94 height 18
type input "*"
click at [287, 218] on div "Correct answer" at bounding box center [308, 215] width 65 height 20
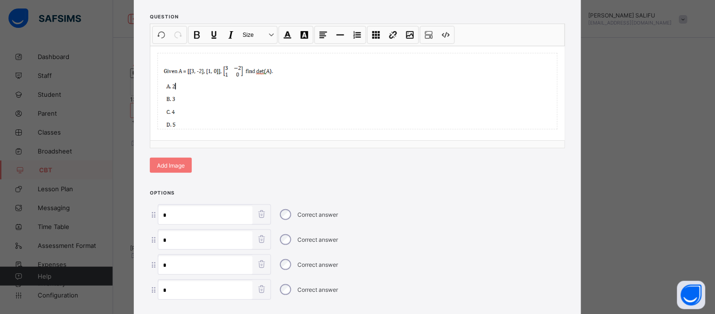
scroll to position [206, 0]
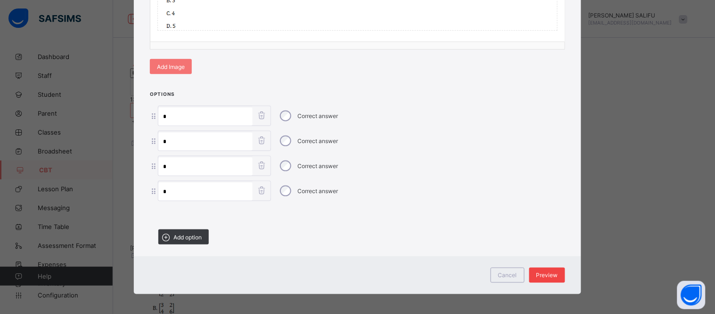
click at [546, 273] on span "Preview" at bounding box center [548, 275] width 22 height 7
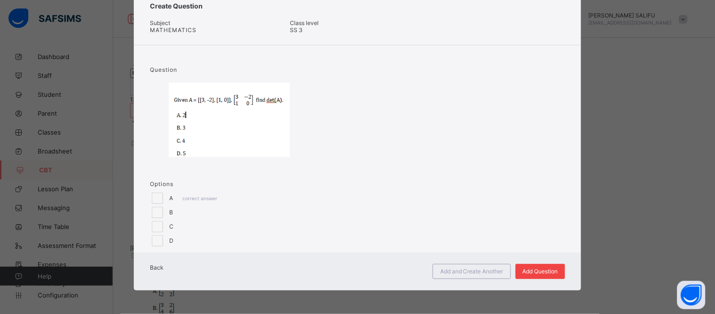
click at [546, 273] on span "Add Question" at bounding box center [540, 270] width 35 height 7
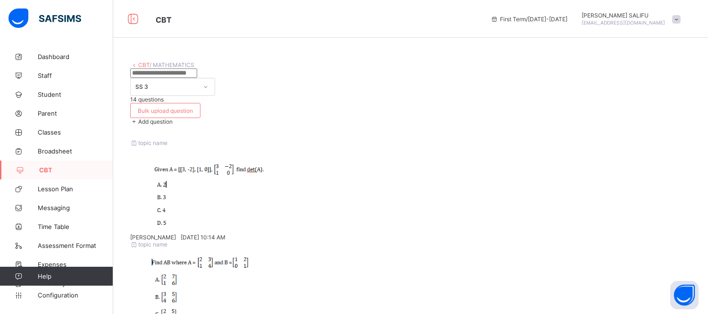
click at [173, 118] on span "Add question" at bounding box center [155, 121] width 34 height 7
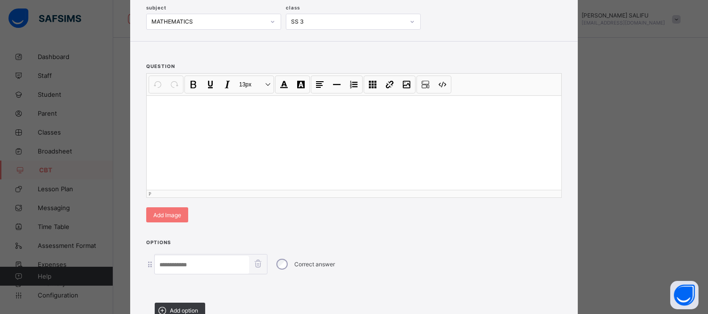
click at [345, 130] on div at bounding box center [354, 142] width 414 height 94
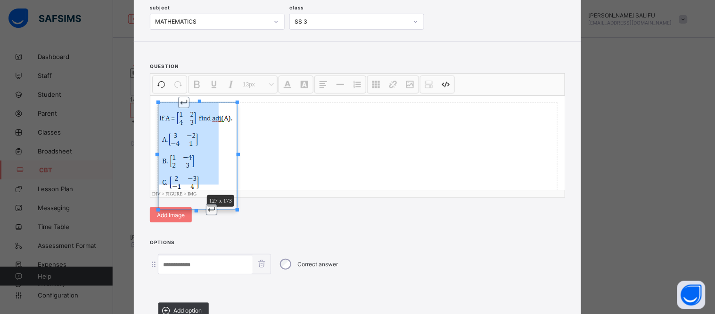
drag, startPoint x: 236, startPoint y: 238, endPoint x: 218, endPoint y: 212, distance: 31.1
click at [218, 197] on div "Undo CTRL+ Z Redo CTRL+ Y / CTRL+SHIFT+ Z Bold CTRL+ B Underline CTRL+ U Italic…" at bounding box center [357, 136] width 414 height 124
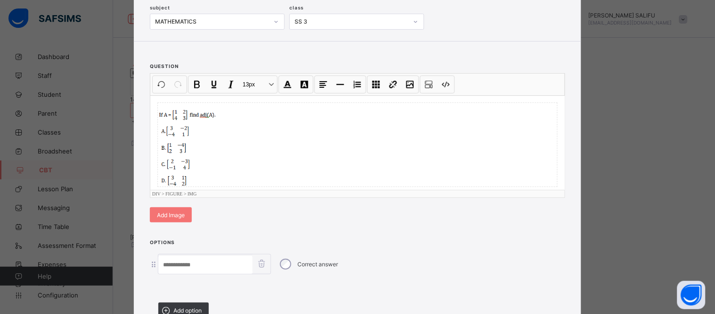
click at [274, 186] on div at bounding box center [357, 144] width 399 height 83
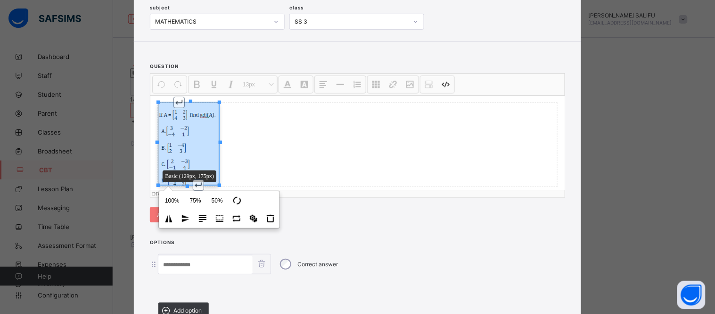
click at [326, 186] on div at bounding box center [357, 144] width 399 height 83
click at [335, 165] on div at bounding box center [357, 144] width 399 height 83
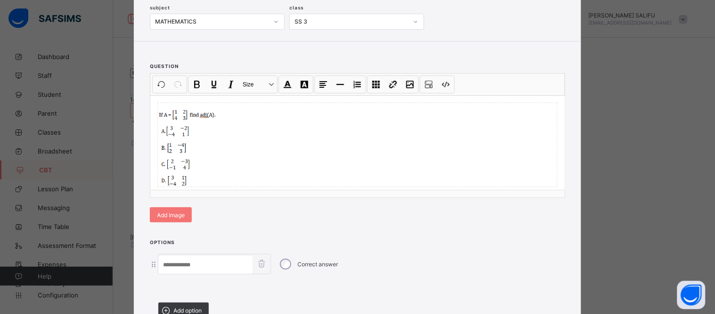
click at [366, 197] on div "Undo CTRL+ Z Redo CTRL+ Y / CTRL+SHIFT+ Z Bold CTRL+ B Underline CTRL+ U Italic…" at bounding box center [357, 136] width 414 height 124
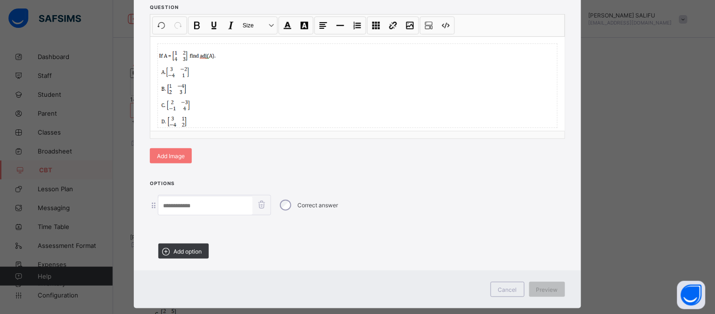
scroll to position [114, 0]
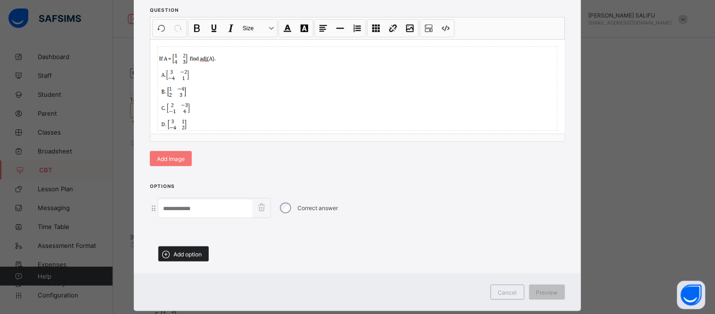
click at [187, 251] on span "Add option" at bounding box center [187, 253] width 28 height 7
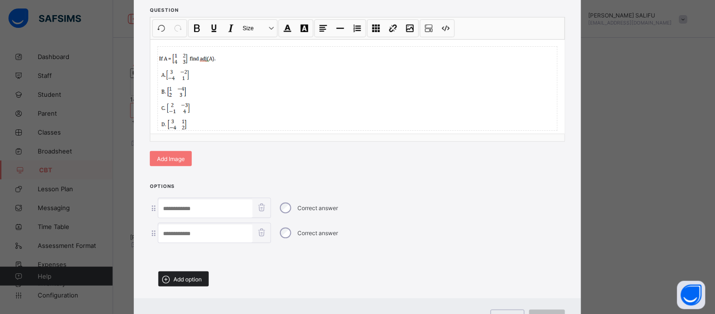
click at [188, 275] on span "Add option" at bounding box center [187, 278] width 28 height 7
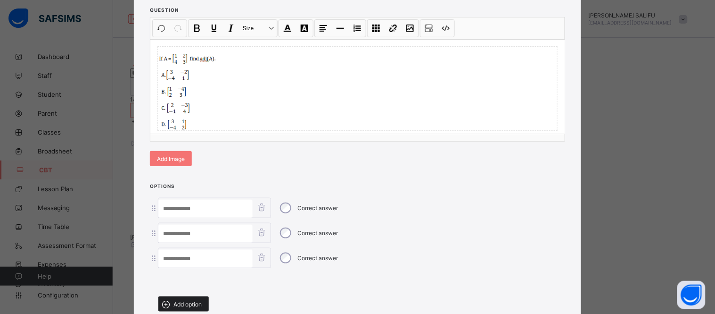
click at [189, 296] on div "Add option" at bounding box center [183, 303] width 50 height 15
click at [213, 206] on input at bounding box center [205, 208] width 94 height 18
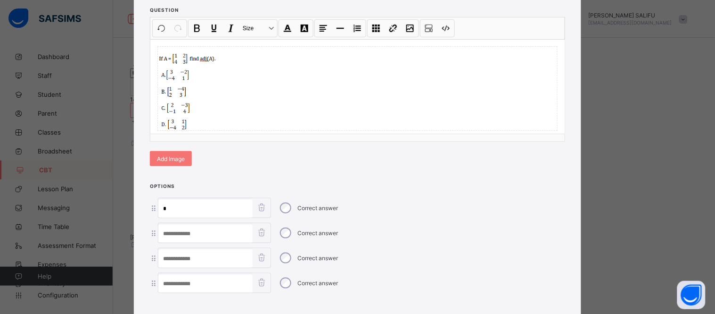
type input "*"
click at [217, 229] on input at bounding box center [205, 233] width 94 height 18
type input "*"
click at [217, 252] on input at bounding box center [205, 258] width 94 height 18
type input "*"
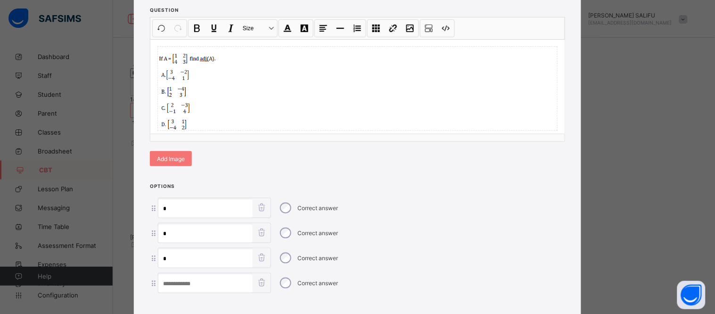
click at [215, 289] on div "Options * Correct answer * Correct answer * Correct answer Correct answer Add o…" at bounding box center [357, 262] width 447 height 161
click at [217, 286] on input at bounding box center [205, 283] width 94 height 18
click at [291, 204] on div "Correct answer" at bounding box center [308, 208] width 65 height 20
type input "*"
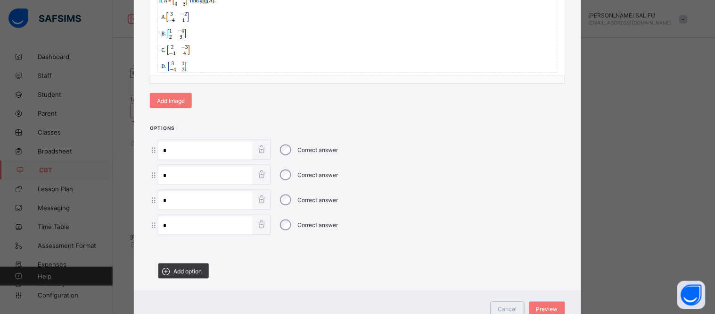
scroll to position [206, 0]
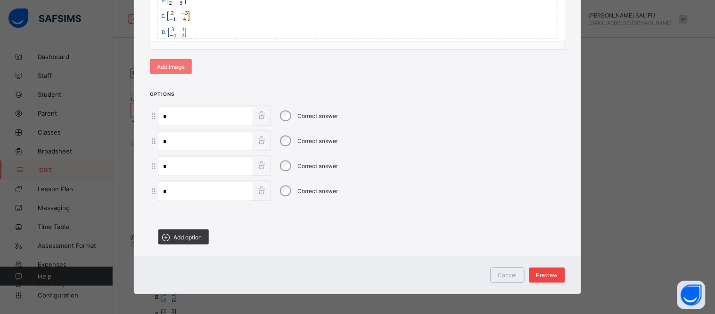
click at [551, 272] on span "Preview" at bounding box center [548, 275] width 22 height 7
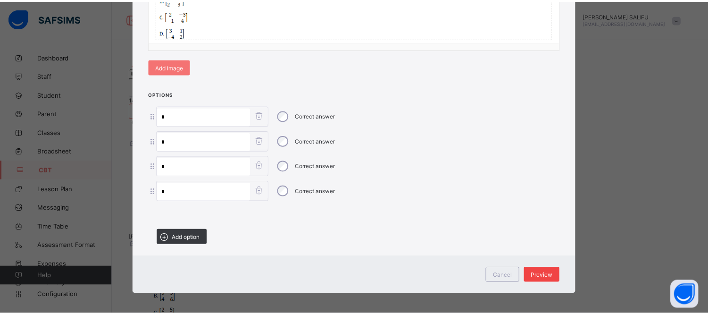
scroll to position [65, 0]
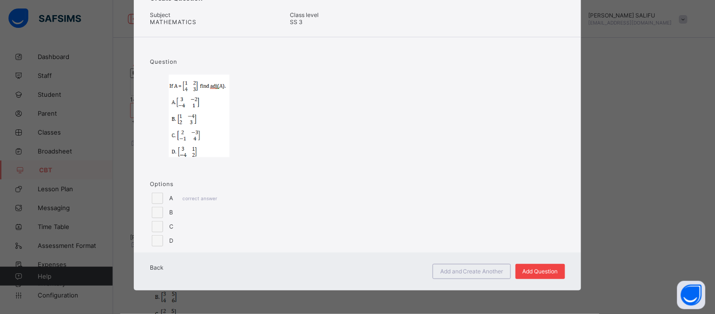
click at [552, 272] on span "Add Question" at bounding box center [540, 270] width 35 height 7
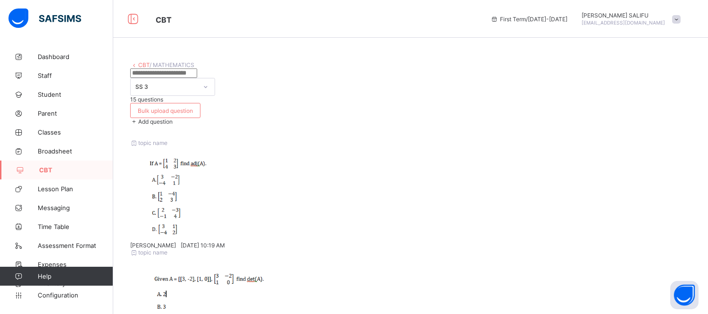
click at [173, 118] on span "Add question" at bounding box center [155, 121] width 34 height 7
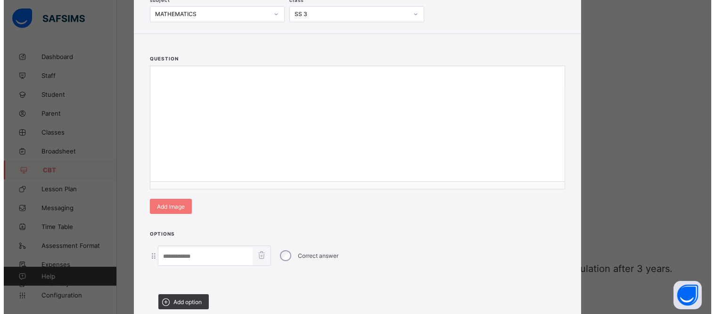
scroll to position [132, 0]
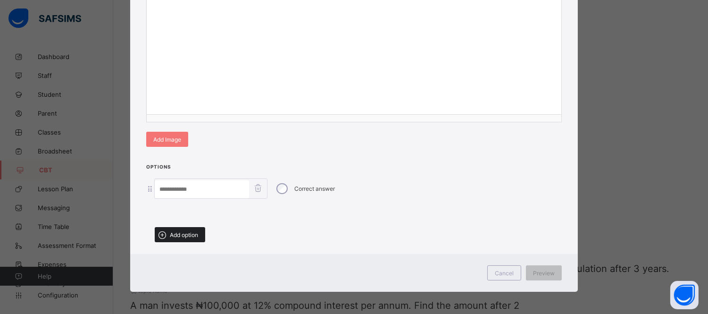
click at [190, 237] on div "Add option" at bounding box center [180, 234] width 50 height 15
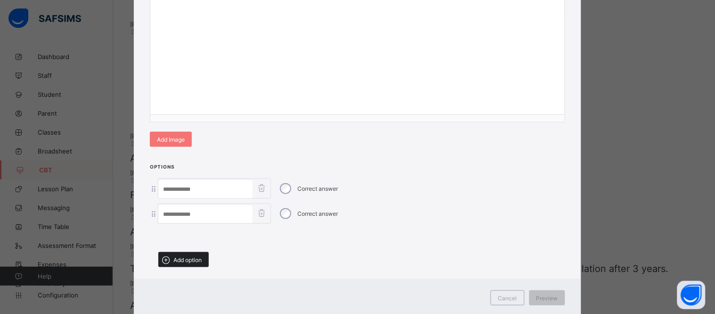
click at [186, 252] on div "Add option" at bounding box center [183, 259] width 50 height 15
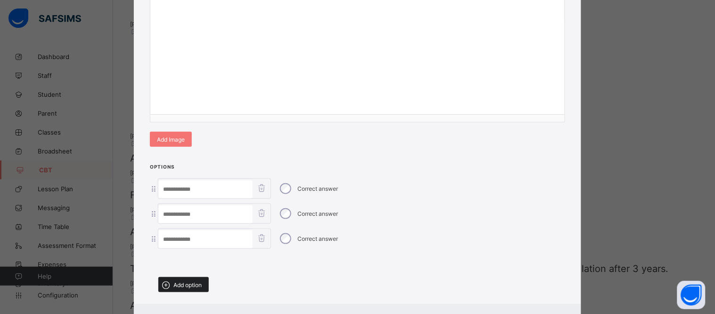
click at [186, 277] on div "Add option" at bounding box center [183, 284] width 50 height 15
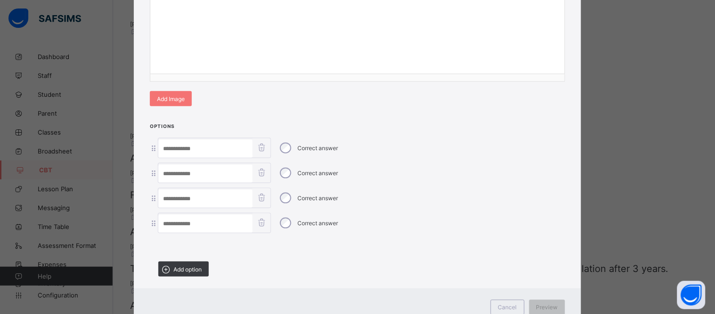
scroll to position [206, 0]
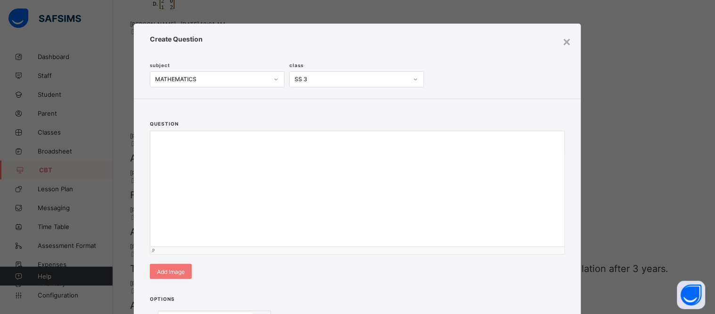
click at [217, 152] on div at bounding box center [357, 199] width 414 height 94
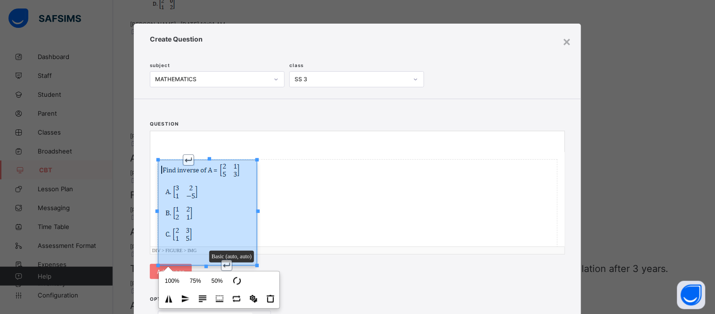
drag, startPoint x: 212, startPoint y: 184, endPoint x: 213, endPoint y: 158, distance: 25.5
click at [213, 158] on div "Undo CTRL+ Z Redo CTRL+ Y / CTRL+SHIFT+ Z Bold CTRL+ B Underline CTRL+ U Italic…" at bounding box center [357, 192] width 414 height 123
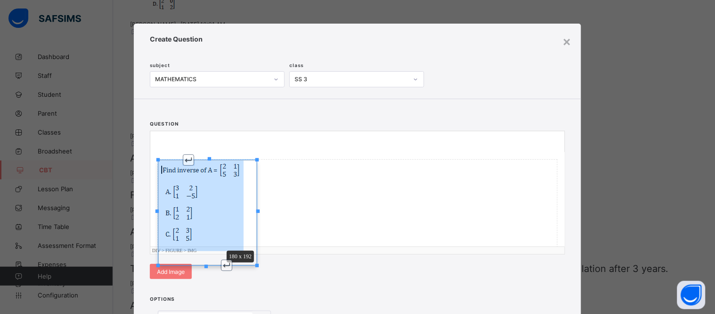
drag, startPoint x: 256, startPoint y: 265, endPoint x: 242, endPoint y: 248, distance: 22.5
click at [242, 248] on div "Undo CTRL+ Z Redo CTRL+ Y / CTRL+SHIFT+ Z Bold CTRL+ B Underline CTRL+ U Italic…" at bounding box center [357, 192] width 414 height 123
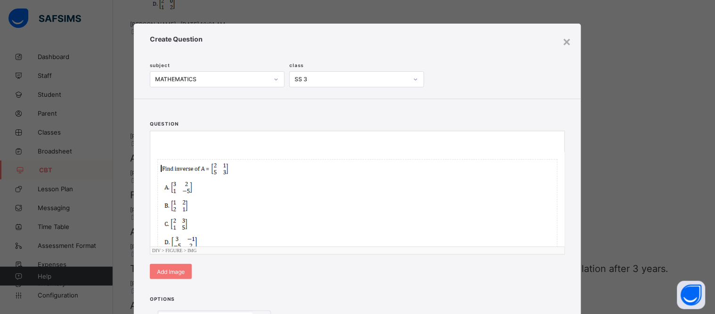
click at [210, 153] on div at bounding box center [357, 199] width 414 height 94
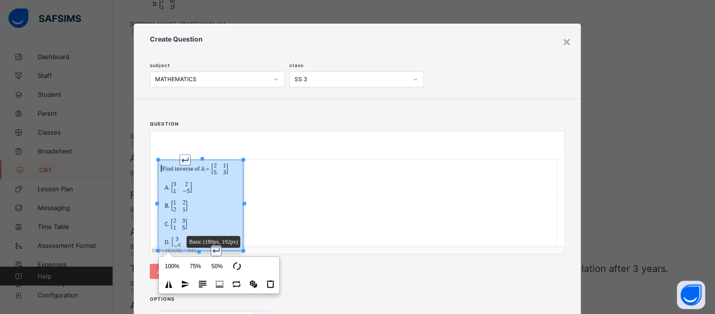
drag, startPoint x: 216, startPoint y: 184, endPoint x: 215, endPoint y: 139, distance: 45.3
click at [215, 139] on div "Undo CTRL+ Z Redo CTRL+ Y / CTRL+SHIFT+ Z Bold CTRL+ B Underline CTRL+ U Italic…" at bounding box center [357, 192] width 414 height 123
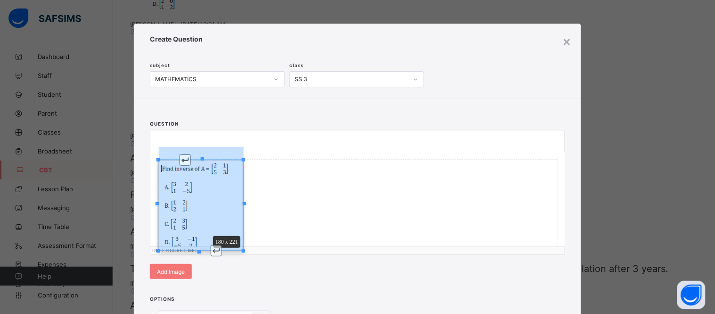
drag, startPoint x: 201, startPoint y: 157, endPoint x: 204, endPoint y: 144, distance: 14.0
click at [204, 144] on div "Undo CTRL+ Z Redo CTRL+ Y / CTRL+SHIFT+ Z Bold CTRL+ B Underline CTRL+ U Italic…" at bounding box center [357, 192] width 414 height 123
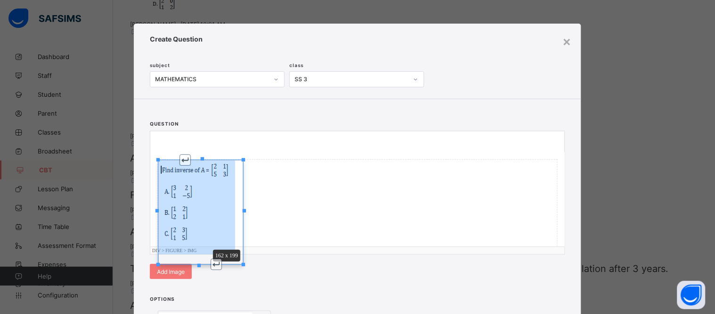
drag, startPoint x: 239, startPoint y: 264, endPoint x: 231, endPoint y: 244, distance: 22.4
click at [231, 244] on div "Undo CTRL+ Z Redo CTRL+ Y / CTRL+SHIFT+ Z Bold CTRL+ B Underline CTRL+ U Italic…" at bounding box center [357, 192] width 414 height 123
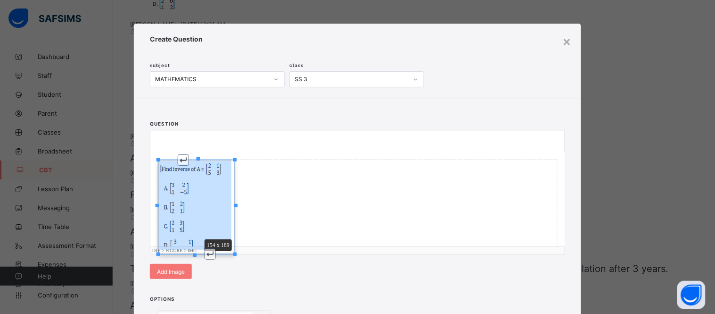
drag, startPoint x: 234, startPoint y: 255, endPoint x: 230, endPoint y: 244, distance: 11.5
click at [230, 244] on div "Undo CTRL+ Z Redo CTRL+ Y / CTRL+SHIFT+ Z Bold CTRL+ B Underline CTRL+ U Italic…" at bounding box center [357, 192] width 414 height 123
drag, startPoint x: 228, startPoint y: 248, endPoint x: 225, endPoint y: 239, distance: 10.3
click at [225, 239] on div "Undo CTRL+ Z Redo CTRL+ Y / CTRL+SHIFT+ Z Bold CTRL+ B Underline CTRL+ U Italic…" at bounding box center [357, 192] width 414 height 123
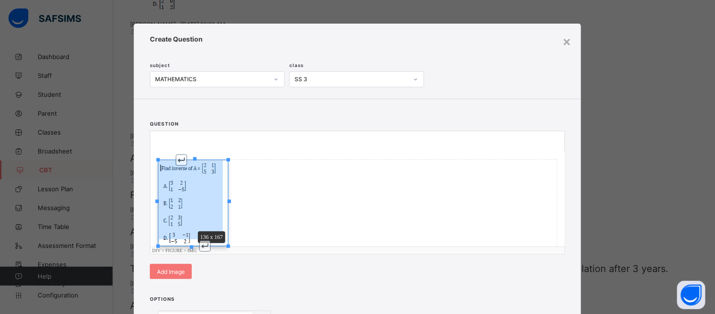
drag, startPoint x: 224, startPoint y: 244, endPoint x: 218, endPoint y: 236, distance: 10.2
click at [218, 236] on div "Undo CTRL+ Z Redo CTRL+ Y / CTRL+SHIFT+ Z Bold CTRL+ B Underline CTRL+ U Italic…" at bounding box center [357, 192] width 414 height 123
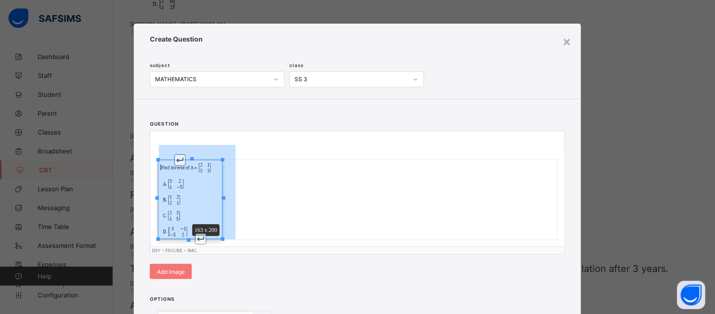
drag, startPoint x: 220, startPoint y: 157, endPoint x: 238, endPoint y: 140, distance: 25.3
click at [238, 140] on div "Undo CTRL+ Z Redo CTRL+ Y / CTRL+SHIFT+ Z Bold CTRL+ B Underline CTRL+ U Italic…" at bounding box center [357, 192] width 414 height 123
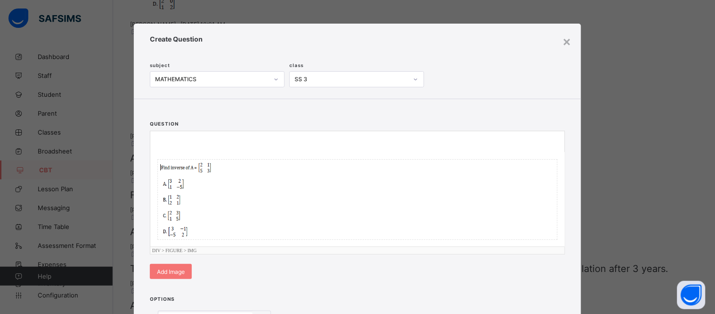
scroll to position [206, 0]
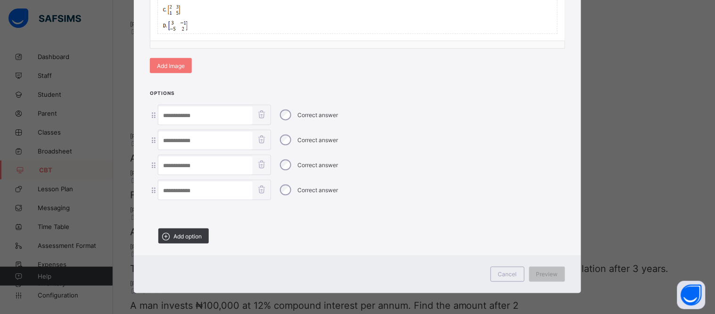
click at [224, 112] on input at bounding box center [205, 116] width 94 height 18
type input "*"
click at [227, 144] on input at bounding box center [205, 141] width 94 height 18
type input "*"
click at [225, 168] on input at bounding box center [205, 166] width 94 height 18
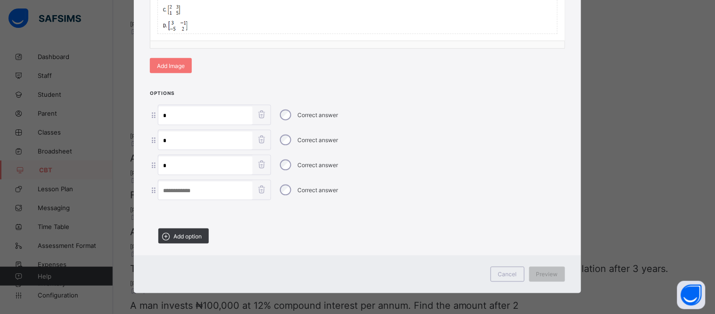
type input "*"
click at [232, 191] on input at bounding box center [205, 191] width 94 height 18
type input "*"
click at [550, 272] on span "Preview" at bounding box center [548, 274] width 22 height 7
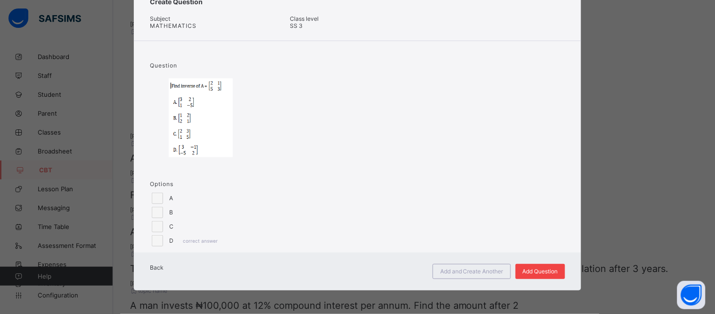
scroll to position [62, 0]
click at [550, 272] on span "Add Question" at bounding box center [540, 270] width 35 height 7
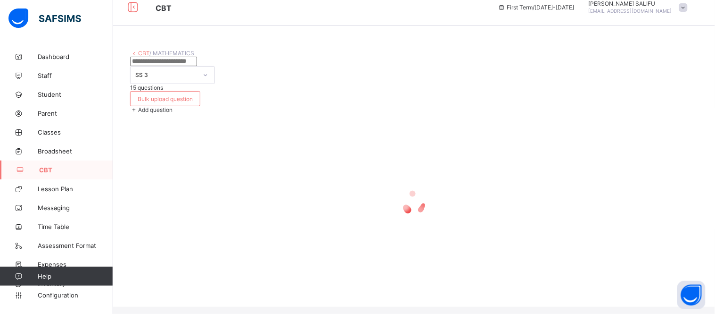
scroll to position [0, 0]
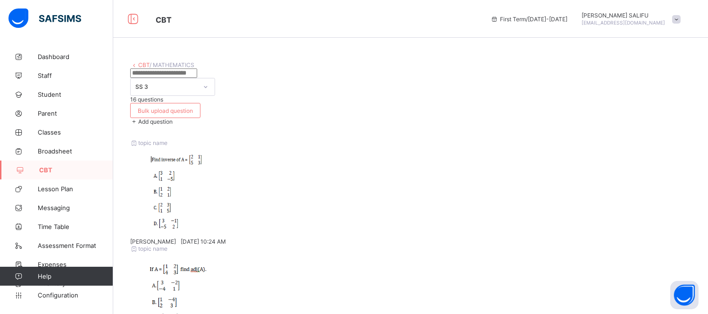
click at [676, 118] on div "Add question" at bounding box center [410, 121] width 561 height 7
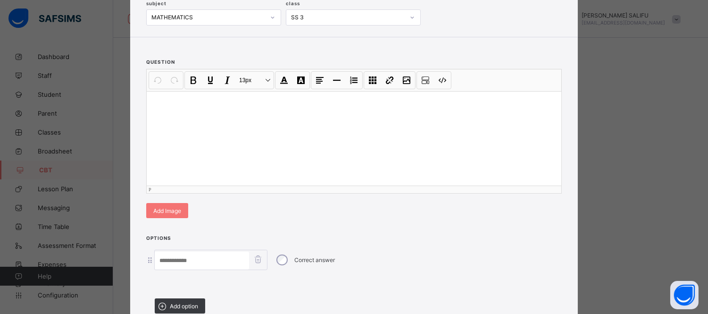
click at [283, 168] on div at bounding box center [354, 138] width 414 height 94
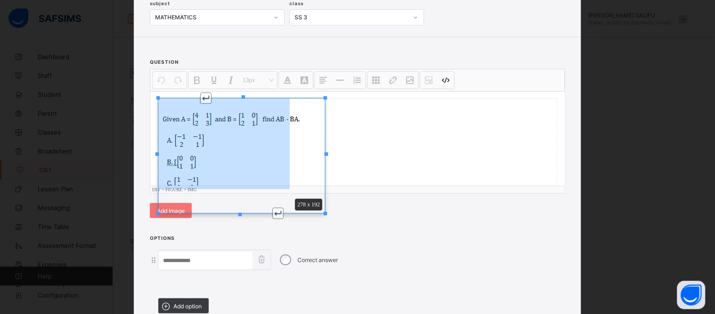
drag, startPoint x: 322, startPoint y: 247, endPoint x: 285, endPoint y: 198, distance: 61.3
click at [285, 193] on div "Undo CTRL+ Z Redo CTRL+ Y / CTRL+SHIFT+ Z Bold CTRL+ B Underline CTRL+ U Italic…" at bounding box center [357, 131] width 414 height 124
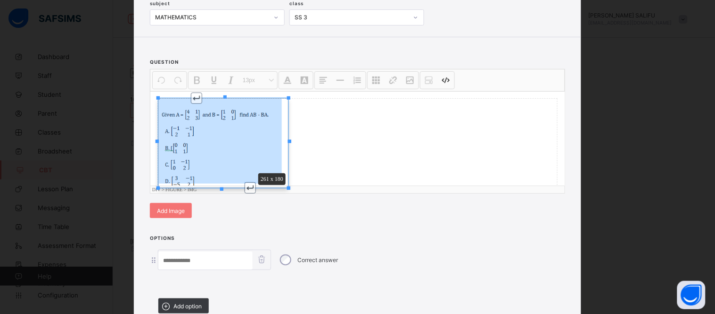
drag, startPoint x: 288, startPoint y: 222, endPoint x: 281, endPoint y: 216, distance: 9.1
click at [281, 193] on div "Undo CTRL+ Z Redo CTRL+ Y / CTRL+SHIFT+ Z Bold CTRL+ B Underline CTRL+ U Italic…" at bounding box center [357, 131] width 414 height 124
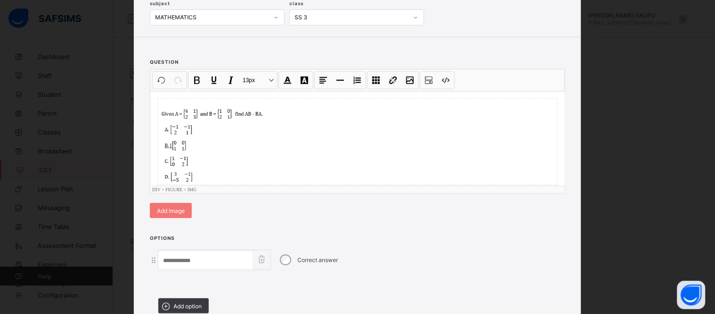
click at [300, 184] on div at bounding box center [357, 142] width 399 height 86
click at [246, 269] on input at bounding box center [205, 260] width 94 height 18
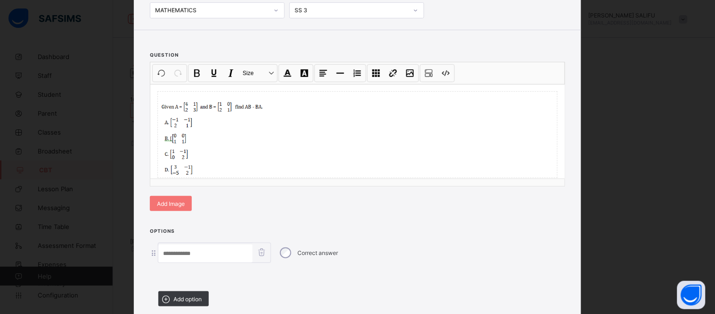
scroll to position [95, 0]
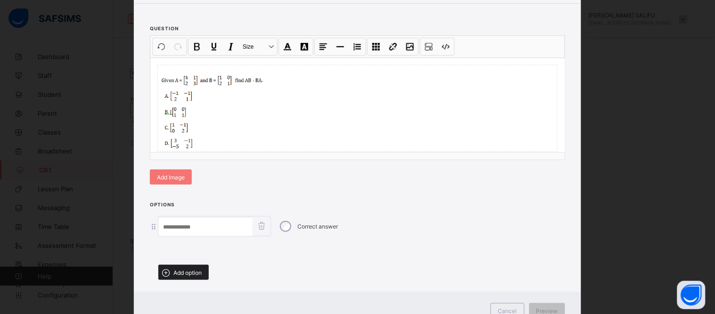
click at [199, 269] on span "Add option" at bounding box center [187, 272] width 28 height 7
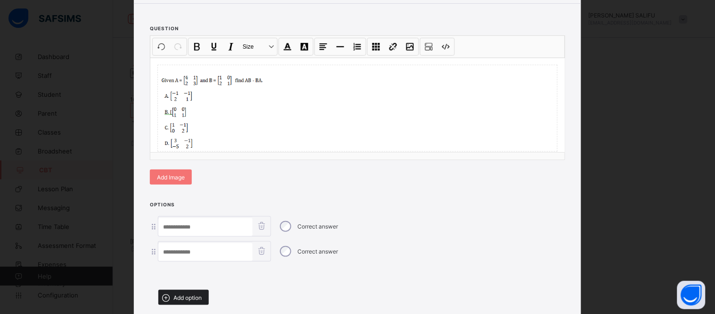
click at [198, 294] on span "Add option" at bounding box center [187, 297] width 28 height 7
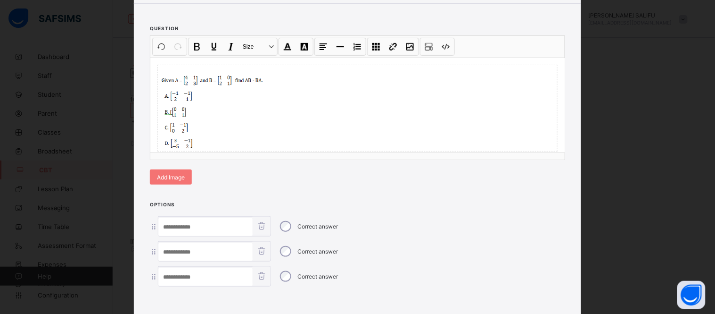
scroll to position [181, 0]
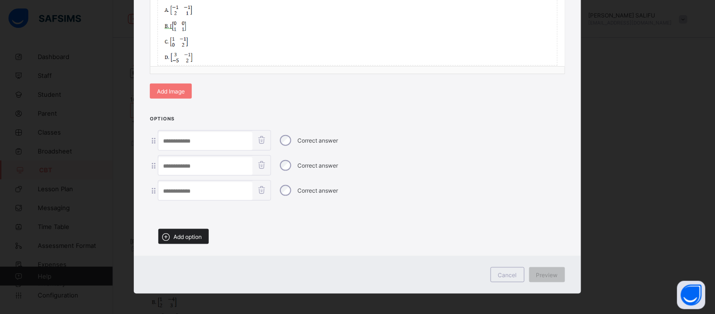
click at [185, 229] on div "Add option" at bounding box center [183, 236] width 50 height 15
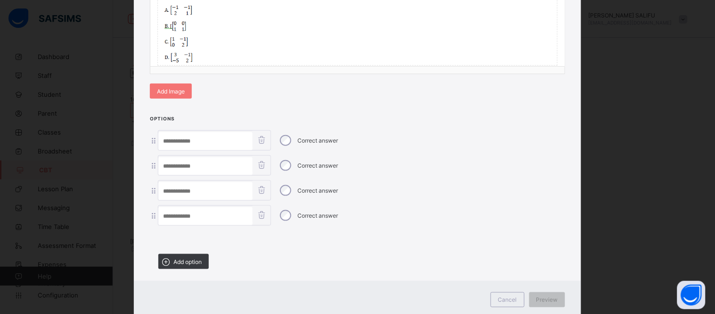
click at [192, 132] on input at bounding box center [205, 141] width 94 height 18
type input "*"
click at [196, 164] on input at bounding box center [205, 166] width 94 height 18
type input "*"
click at [203, 187] on input at bounding box center [205, 191] width 94 height 18
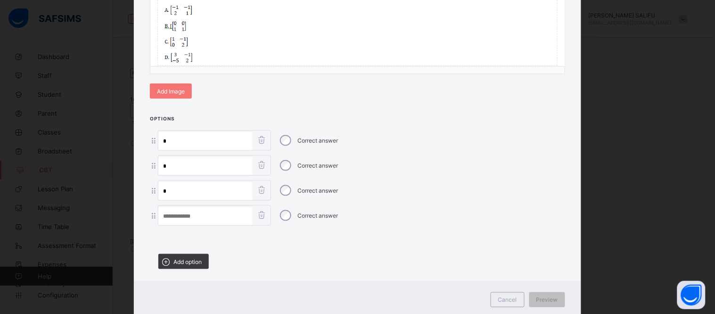
type input "*"
click at [206, 214] on input at bounding box center [205, 216] width 94 height 18
type input "*"
click at [545, 292] on div "Preview" at bounding box center [547, 299] width 36 height 15
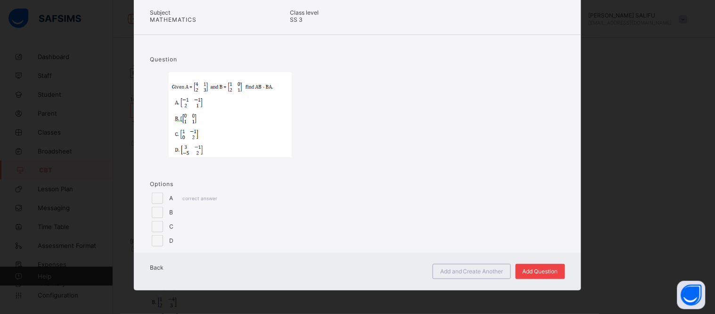
click at [528, 265] on div "Add Question" at bounding box center [541, 271] width 50 height 15
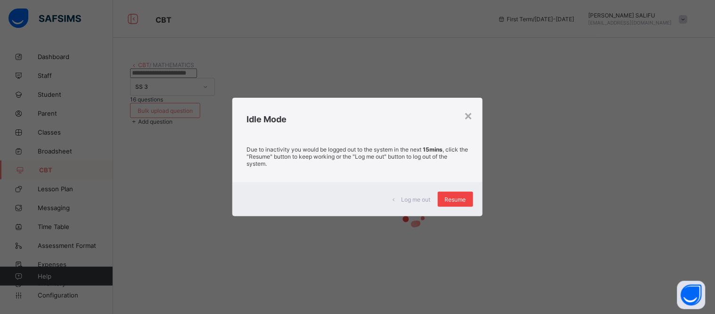
click at [462, 203] on div "Resume" at bounding box center [455, 198] width 35 height 15
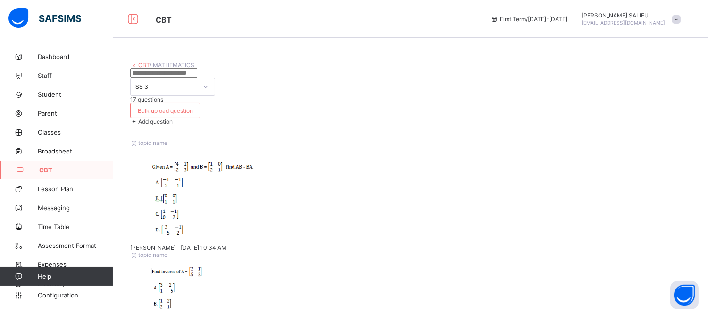
click at [173, 118] on span "Add question" at bounding box center [155, 121] width 34 height 7
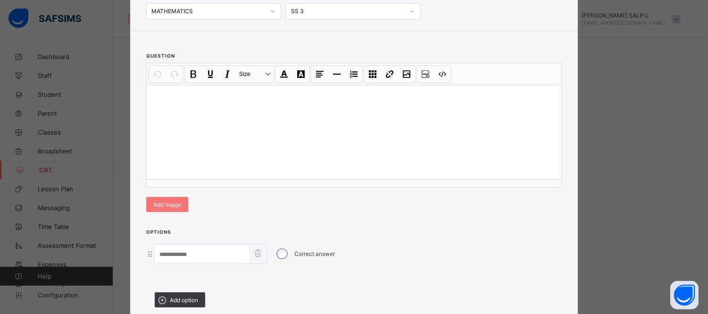
click at [313, 179] on div at bounding box center [354, 132] width 414 height 94
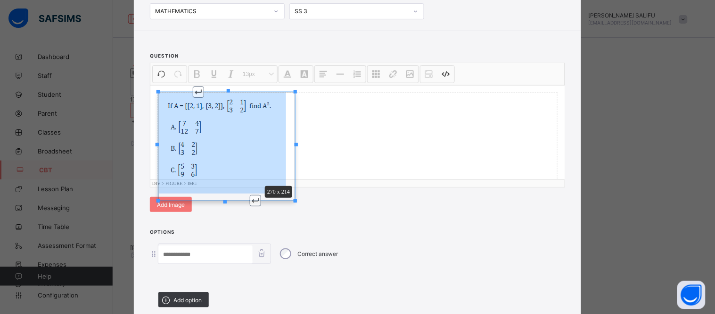
drag, startPoint x: 292, startPoint y: 241, endPoint x: 283, endPoint y: 230, distance: 14.7
click at [283, 200] on div "270 x 214" at bounding box center [227, 145] width 136 height 107
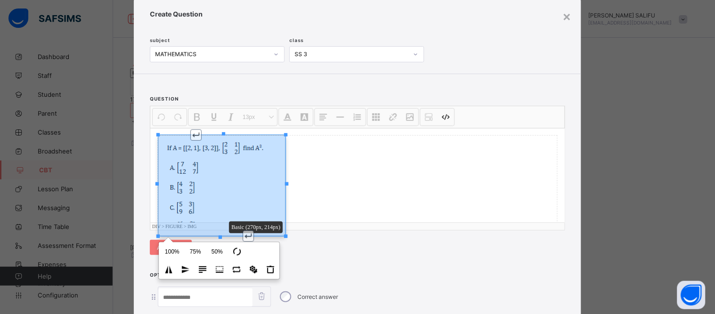
scroll to position [23, 0]
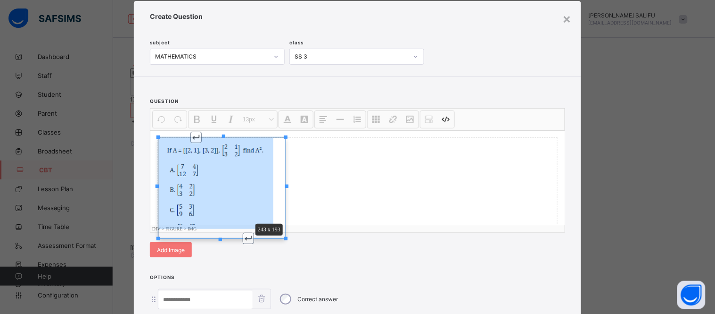
drag, startPoint x: 282, startPoint y: 237, endPoint x: 269, endPoint y: 225, distance: 17.3
click at [269, 225] on div "Undo CTRL+ Z Redo CTRL+ Y / CTRL+SHIFT+ Z Bold CTRL+ B Underline CTRL+ U Italic…" at bounding box center [357, 170] width 414 height 124
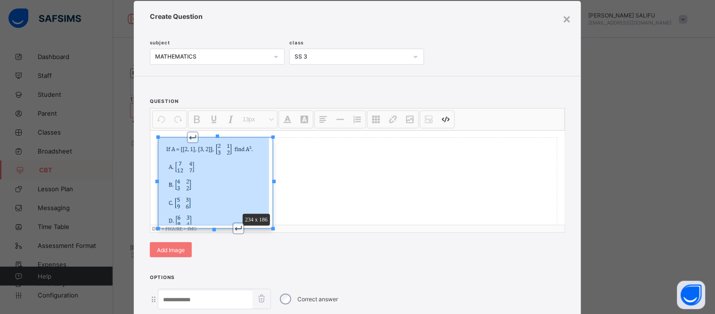
drag, startPoint x: 271, startPoint y: 226, endPoint x: 267, endPoint y: 223, distance: 5.1
click at [267, 223] on div "Undo CTRL+ Z Redo CTRL+ Y / CTRL+SHIFT+ Z Bold CTRL+ B Underline CTRL+ U Italic…" at bounding box center [357, 170] width 414 height 124
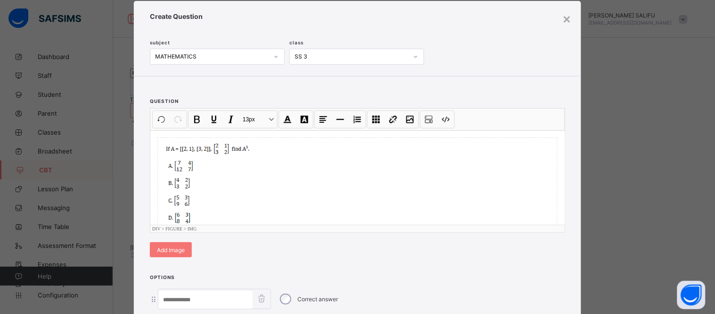
click at [317, 207] on div at bounding box center [357, 182] width 399 height 89
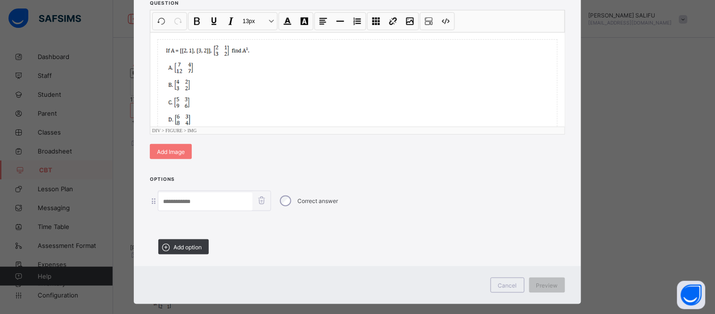
scroll to position [132, 0]
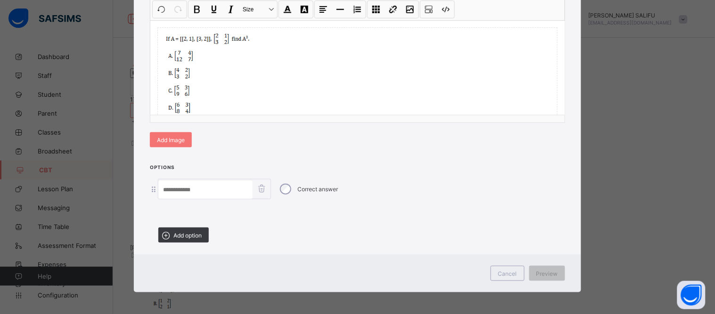
click at [214, 181] on input at bounding box center [205, 190] width 94 height 18
click at [187, 224] on div "Options Correct answer Add option" at bounding box center [357, 206] width 447 height 86
click at [193, 231] on span "Add option" at bounding box center [187, 234] width 28 height 7
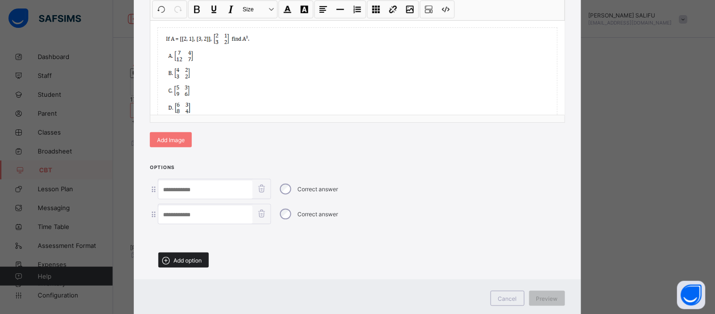
click at [188, 258] on span "Add option" at bounding box center [187, 259] width 28 height 7
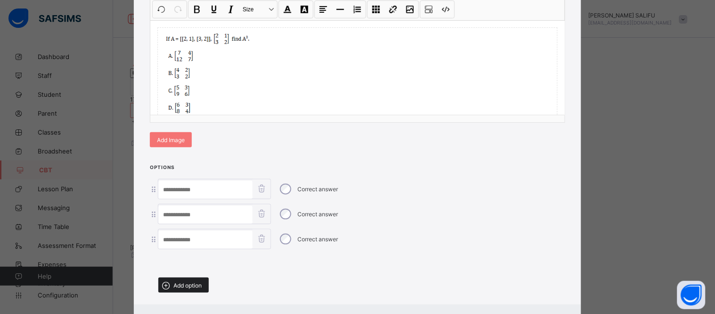
click at [186, 282] on span "Add option" at bounding box center [187, 284] width 28 height 7
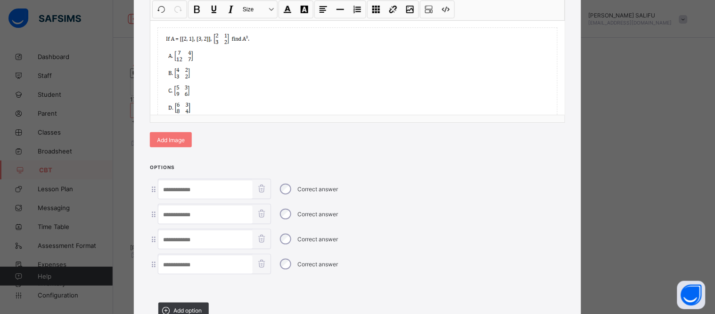
click at [204, 194] on input at bounding box center [205, 190] width 94 height 18
type input "*"
click at [204, 210] on input at bounding box center [205, 215] width 94 height 18
type input "*"
click at [209, 235] on input at bounding box center [205, 240] width 94 height 18
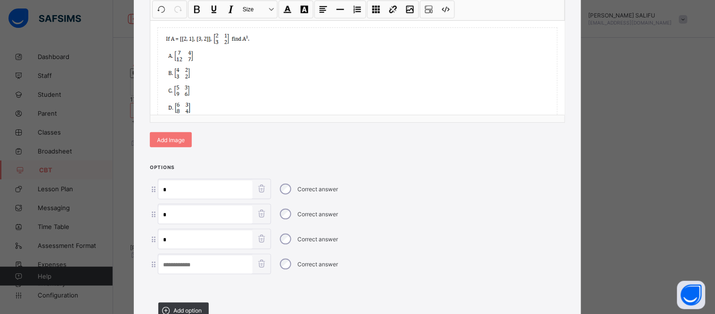
type input "*"
click at [210, 265] on input at bounding box center [205, 265] width 94 height 18
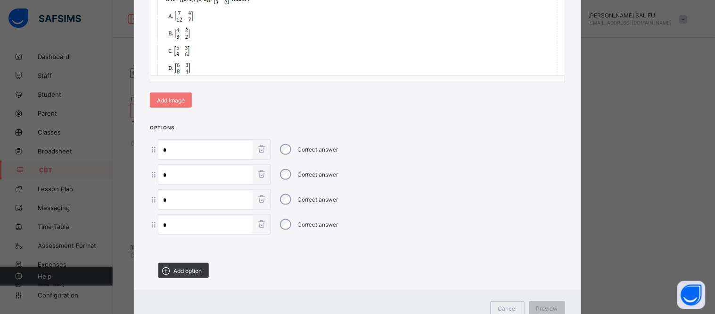
scroll to position [206, 0]
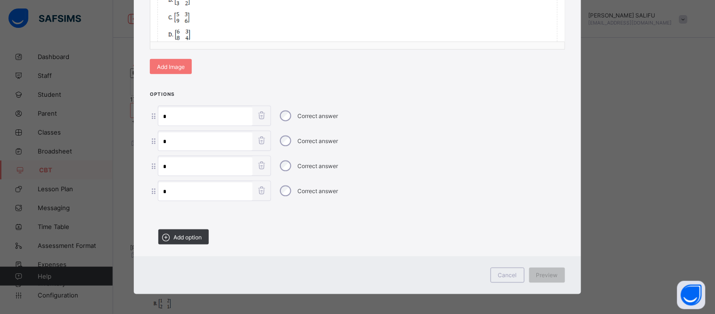
type input "*"
click at [554, 272] on span "Preview" at bounding box center [548, 275] width 22 height 7
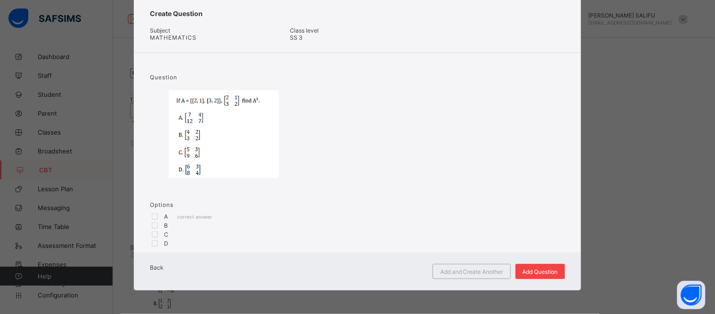
scroll to position [71, 0]
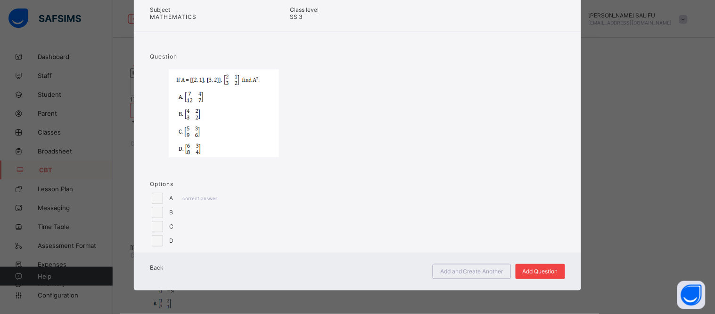
click at [554, 269] on span "Add Question" at bounding box center [540, 270] width 35 height 7
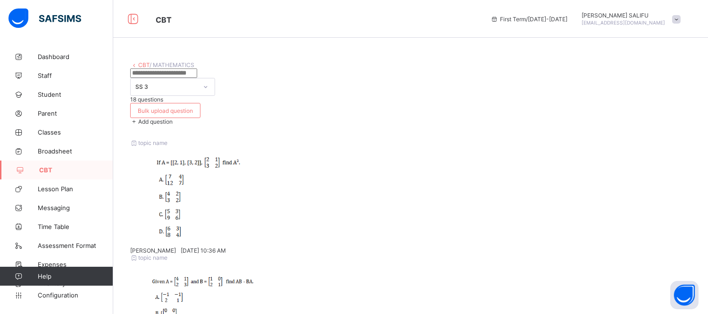
click at [173, 118] on span "Add question" at bounding box center [155, 121] width 34 height 7
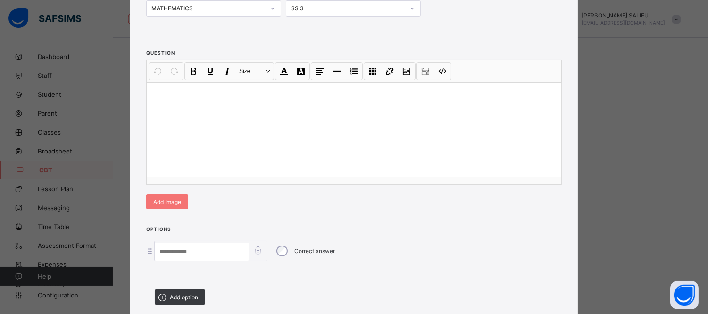
click at [312, 176] on div at bounding box center [354, 129] width 414 height 94
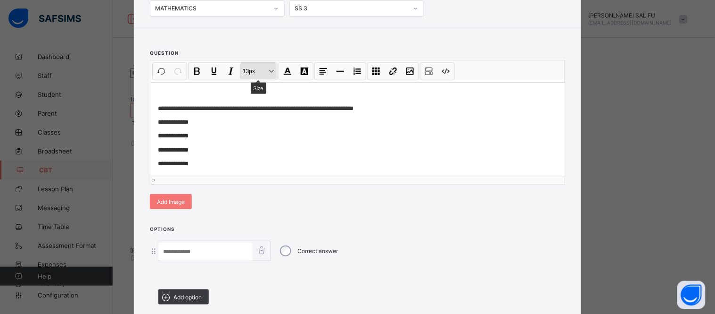
click at [265, 79] on button "13px Size" at bounding box center [258, 71] width 37 height 16
click at [229, 154] on p "**********" at bounding box center [353, 149] width 391 height 9
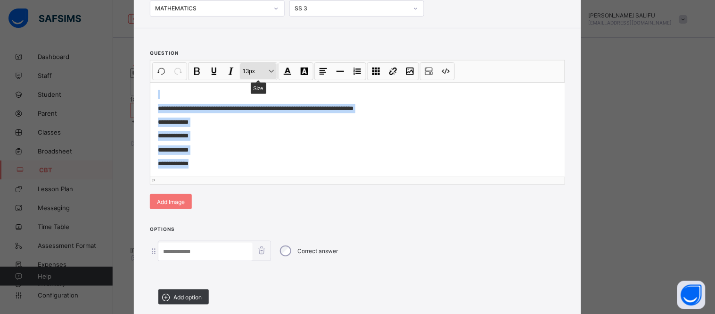
click at [269, 79] on button "13px Size" at bounding box center [258, 71] width 37 height 16
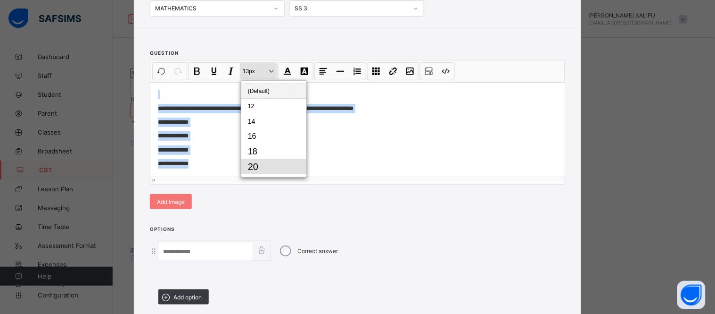
click at [270, 174] on button "20" at bounding box center [273, 166] width 65 height 15
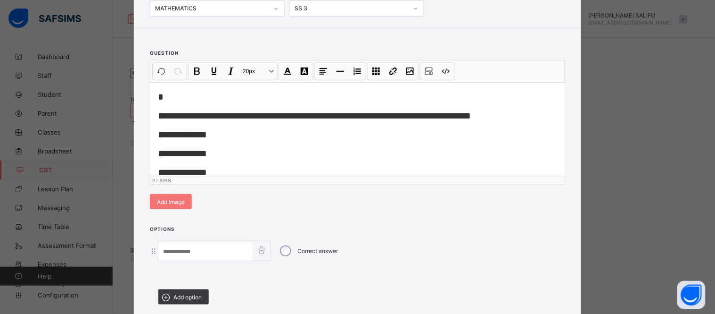
click at [257, 160] on p "**********" at bounding box center [357, 153] width 399 height 14
drag, startPoint x: 213, startPoint y: 196, endPoint x: 168, endPoint y: 200, distance: 44.9
click at [168, 160] on p "**********" at bounding box center [357, 153] width 399 height 14
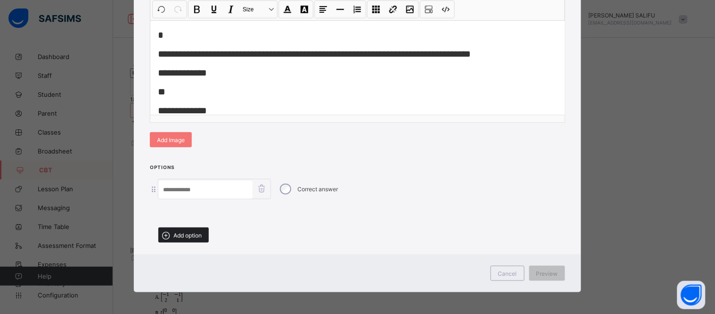
click at [199, 236] on span "Add option" at bounding box center [187, 234] width 28 height 7
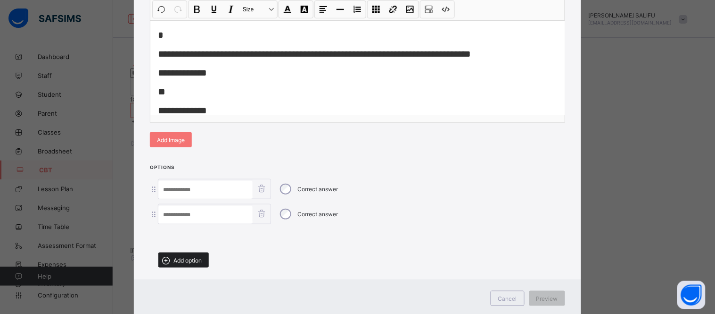
click at [196, 256] on span "Add option" at bounding box center [187, 259] width 28 height 7
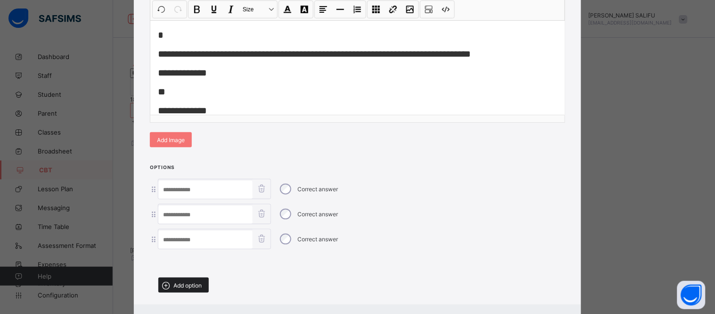
click at [194, 281] on span "Add option" at bounding box center [187, 284] width 28 height 7
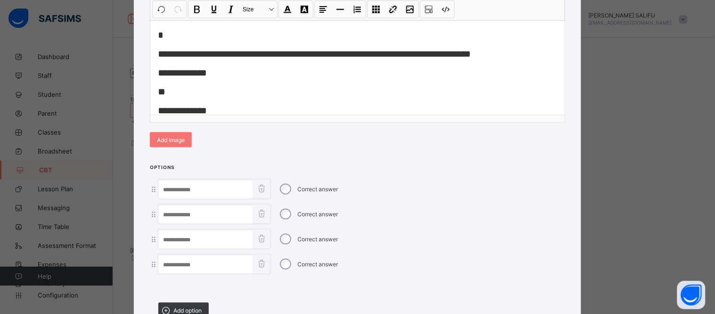
click at [234, 217] on input at bounding box center [205, 215] width 94 height 18
paste input "**********"
type input "**********"
drag, startPoint x: 214, startPoint y: 70, endPoint x: 166, endPoint y: 73, distance: 47.2
click at [166, 73] on p "**********" at bounding box center [357, 73] width 399 height 14
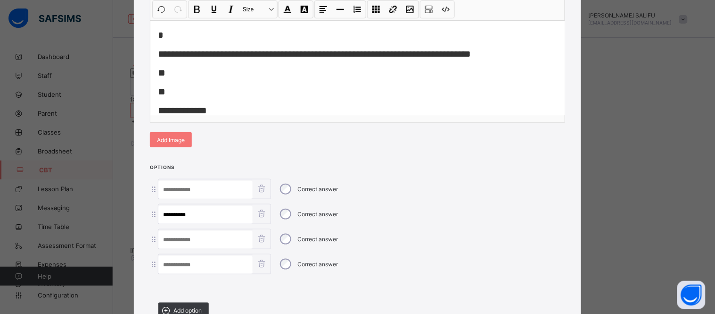
click at [209, 186] on input at bounding box center [205, 190] width 94 height 18
paste input "**********"
type input "**********"
drag, startPoint x: 154, startPoint y: 69, endPoint x: 176, endPoint y: 87, distance: 28.4
click at [176, 87] on div "**********" at bounding box center [357, 67] width 414 height 94
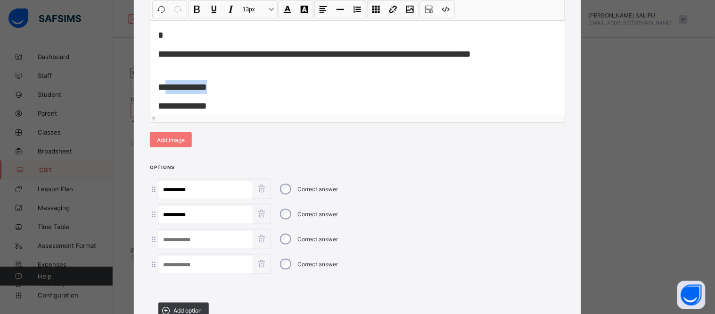
drag, startPoint x: 209, startPoint y: 86, endPoint x: 165, endPoint y: 89, distance: 44.4
click at [165, 89] on span "**********" at bounding box center [182, 86] width 49 height 9
click at [224, 243] on input at bounding box center [205, 240] width 94 height 18
paste input "**********"
type input "**********"
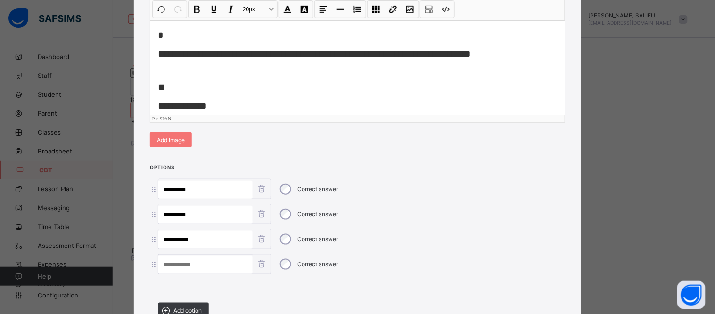
scroll to position [10, 0]
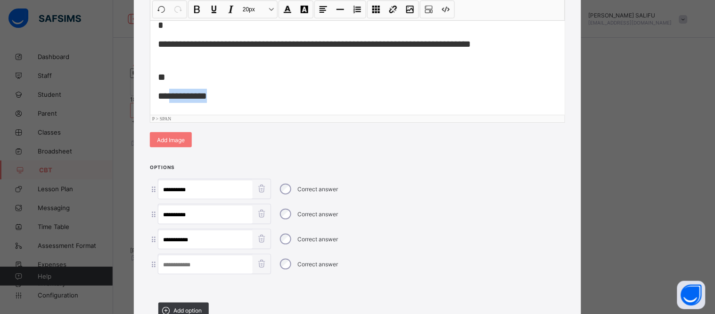
drag, startPoint x: 215, startPoint y: 107, endPoint x: 167, endPoint y: 105, distance: 47.7
click at [167, 105] on div "**********" at bounding box center [357, 67] width 414 height 94
click at [217, 265] on input at bounding box center [205, 265] width 94 height 18
paste input "**********"
type input "**********"
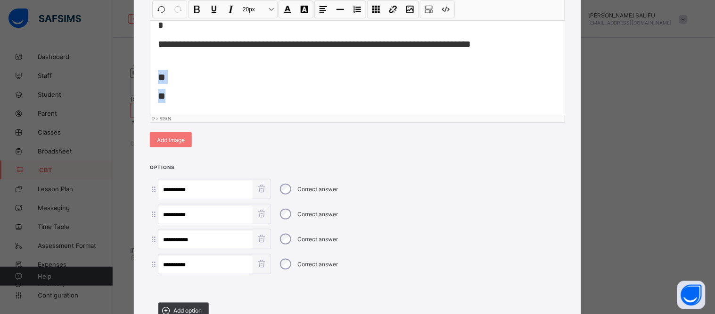
drag, startPoint x: 154, startPoint y: 74, endPoint x: 171, endPoint y: 88, distance: 21.5
click at [171, 88] on div "**********" at bounding box center [357, 67] width 414 height 94
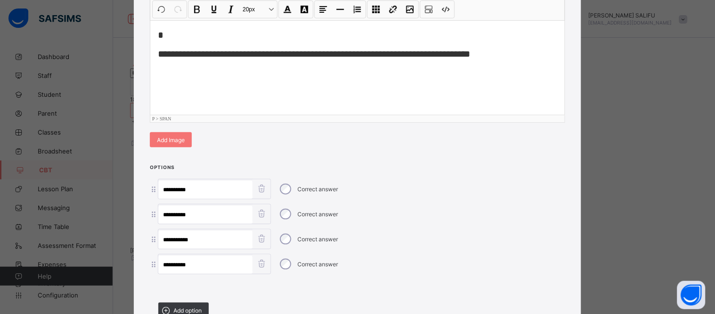
scroll to position [0, 0]
click at [281, 39] on p "*" at bounding box center [357, 35] width 399 height 14
click at [281, 37] on p "*" at bounding box center [357, 35] width 399 height 14
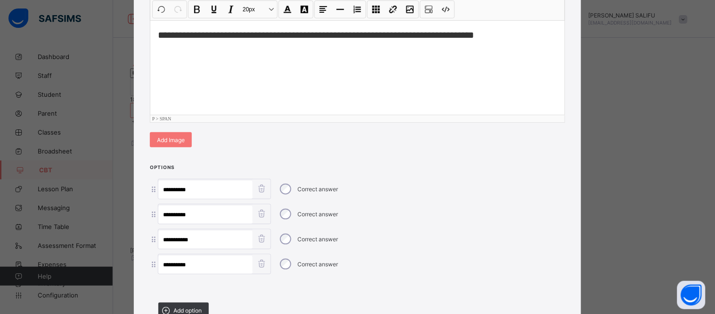
scroll to position [206, 0]
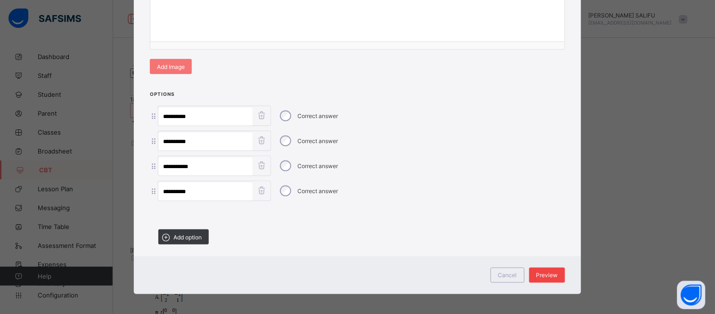
click at [553, 272] on span "Preview" at bounding box center [548, 275] width 22 height 7
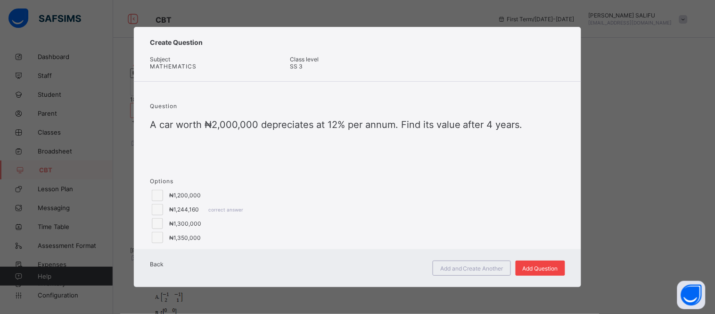
scroll to position [17, 0]
click at [553, 269] on span "Add Question" at bounding box center [540, 267] width 35 height 7
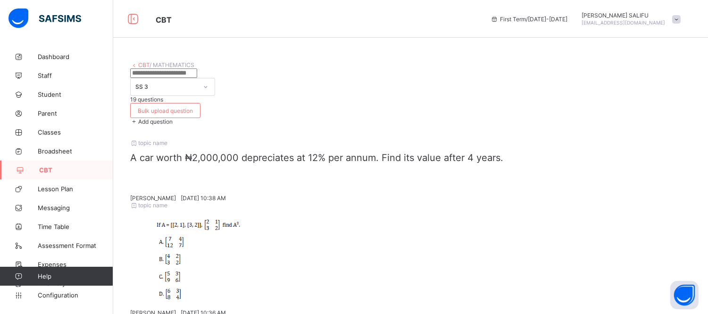
click at [173, 118] on span "Add question" at bounding box center [155, 121] width 34 height 7
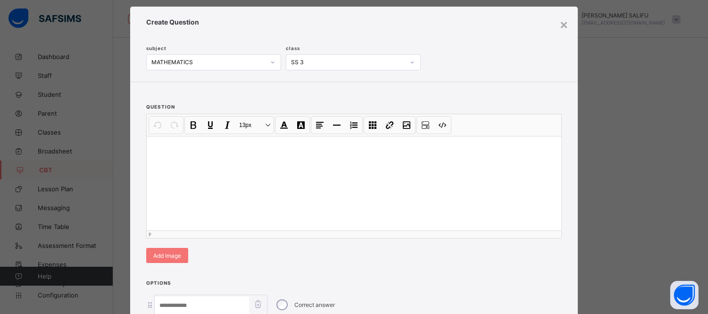
click at [498, 136] on div at bounding box center [354, 183] width 414 height 94
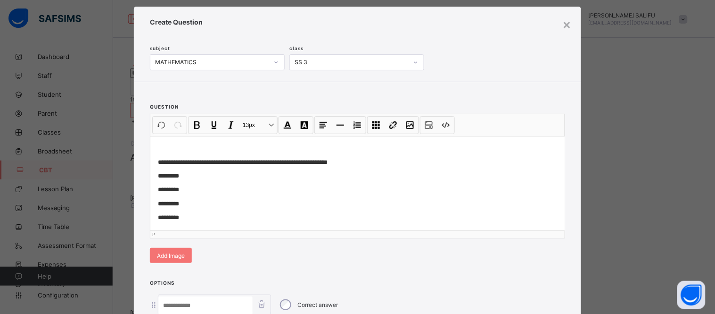
click at [250, 171] on p "*********" at bounding box center [353, 175] width 391 height 9
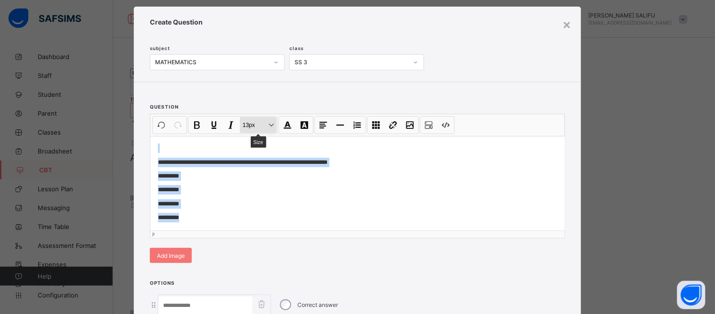
click at [272, 117] on button "13px Size" at bounding box center [258, 125] width 37 height 16
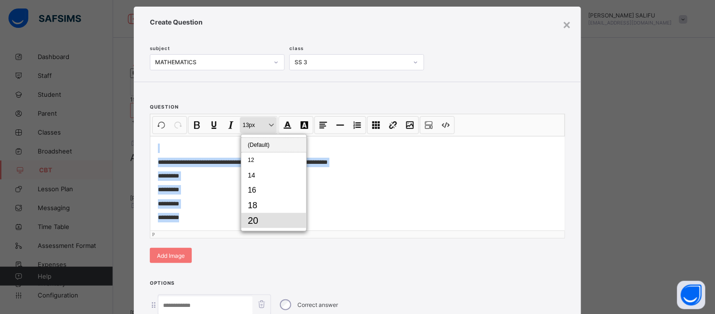
click at [263, 213] on button "20" at bounding box center [273, 220] width 65 height 15
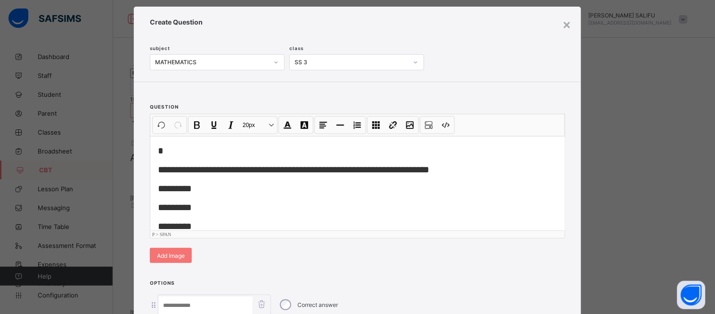
click at [209, 181] on p "*********" at bounding box center [357, 188] width 399 height 14
click at [164, 143] on p "*" at bounding box center [357, 150] width 399 height 14
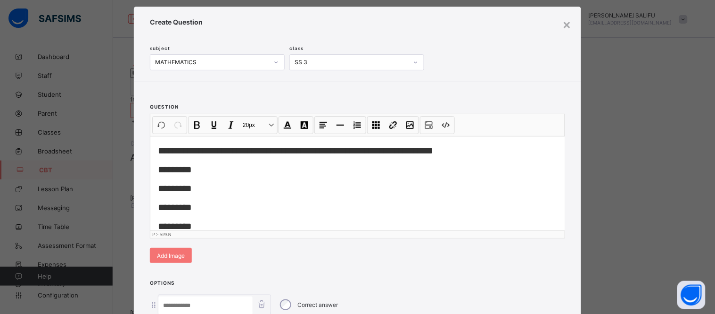
drag, startPoint x: 199, startPoint y: 196, endPoint x: 192, endPoint y: 191, distance: 8.5
click at [192, 200] on p "*********" at bounding box center [357, 207] width 399 height 14
drag, startPoint x: 172, startPoint y: 157, endPoint x: 200, endPoint y: 158, distance: 28.3
click at [200, 162] on p "*********" at bounding box center [357, 169] width 399 height 14
click at [220, 296] on input at bounding box center [205, 305] width 94 height 18
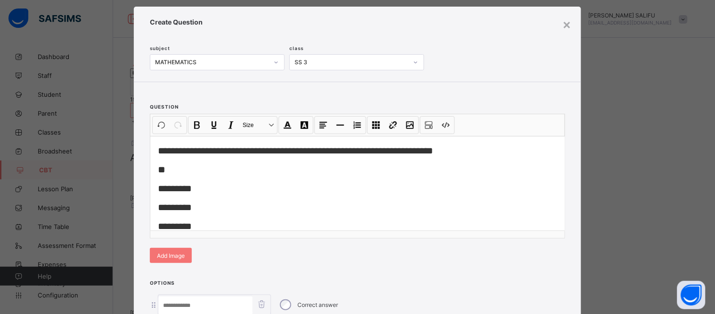
paste input "******"
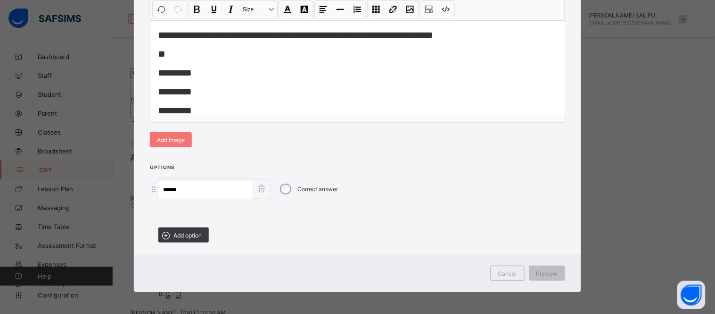
type input "******"
drag, startPoint x: 166, startPoint y: 71, endPoint x: 196, endPoint y: 74, distance: 29.4
click at [196, 74] on p "*********" at bounding box center [357, 73] width 399 height 14
click at [190, 231] on span "Add option" at bounding box center [187, 234] width 28 height 7
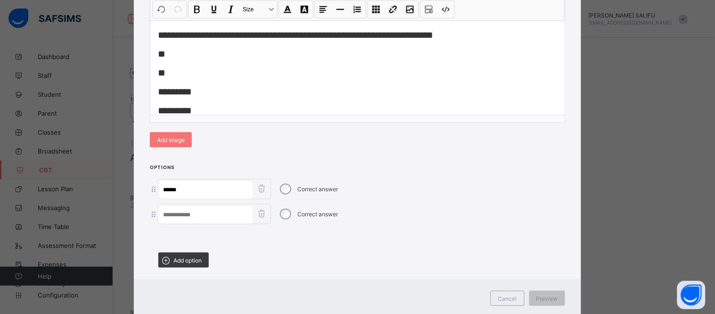
click at [205, 209] on input at bounding box center [205, 215] width 94 height 18
paste input "******"
type input "******"
click at [194, 260] on span "Add option" at bounding box center [187, 259] width 28 height 7
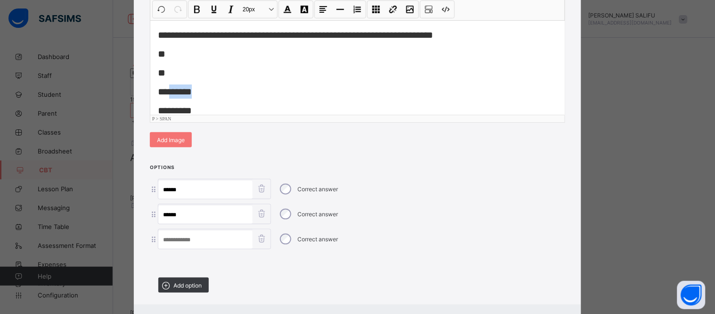
drag, startPoint x: 196, startPoint y: 92, endPoint x: 167, endPoint y: 93, distance: 28.8
click at [167, 93] on p "*********" at bounding box center [357, 91] width 399 height 14
click at [206, 236] on input at bounding box center [205, 240] width 94 height 18
paste input "******"
type input "******"
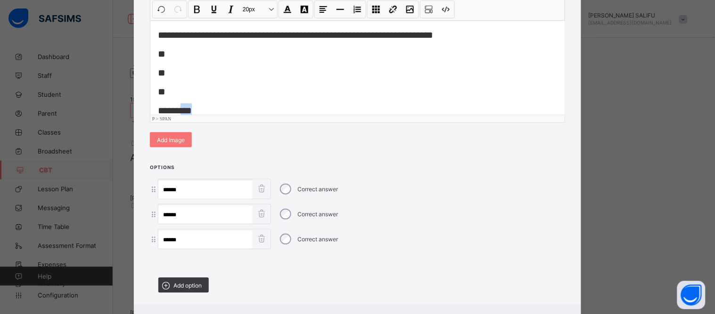
scroll to position [15, 0]
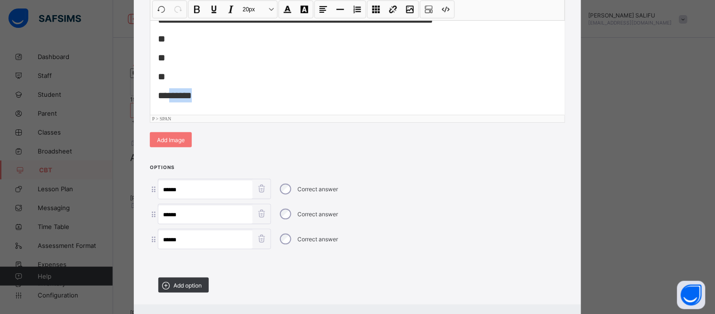
drag, startPoint x: 185, startPoint y: 107, endPoint x: 168, endPoint y: 97, distance: 19.6
click at [168, 97] on p "*********" at bounding box center [357, 95] width 399 height 14
click at [173, 277] on div "Add option" at bounding box center [183, 284] width 50 height 15
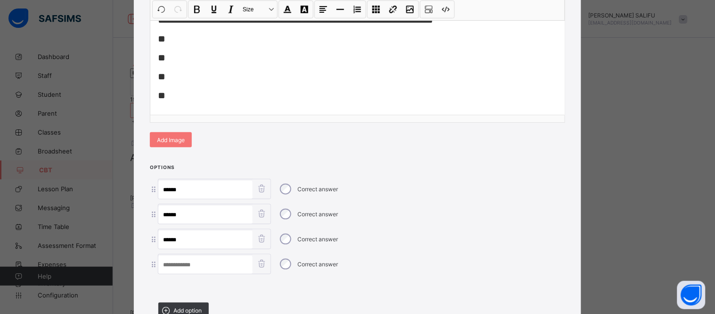
click at [194, 265] on input at bounding box center [205, 265] width 94 height 18
paste input "******"
type input "******"
drag, startPoint x: 165, startPoint y: 97, endPoint x: 147, endPoint y: 36, distance: 63.9
click at [147, 36] on div "**********" at bounding box center [357, 63] width 447 height 192
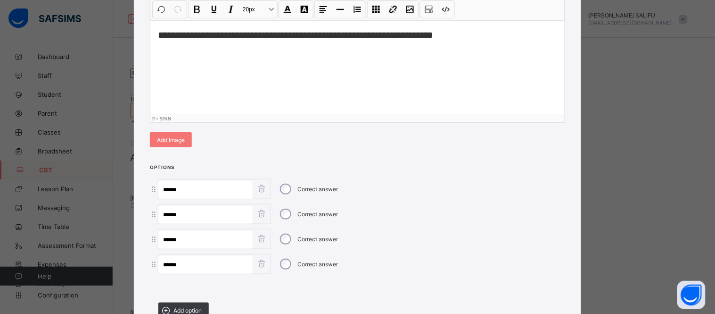
scroll to position [0, 0]
click at [306, 207] on div "Correct answer" at bounding box center [308, 214] width 65 height 20
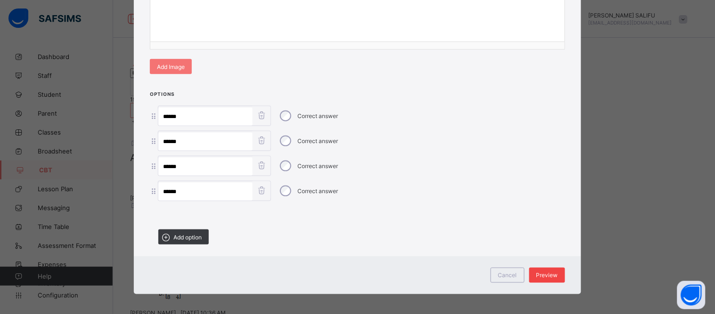
click at [548, 267] on div "Preview" at bounding box center [547, 274] width 36 height 15
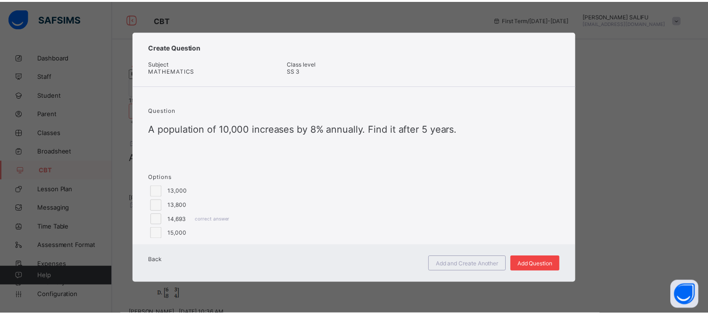
scroll to position [8, 0]
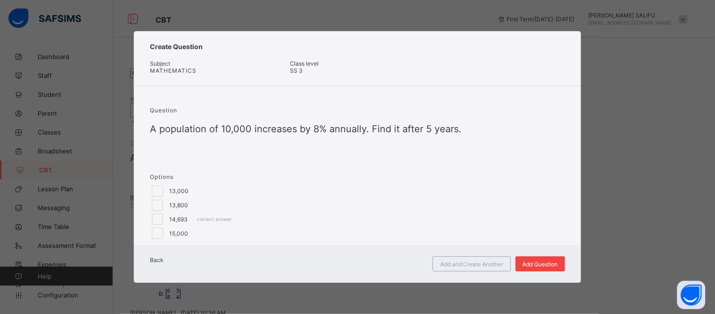
click at [548, 266] on div "Add Question" at bounding box center [541, 263] width 50 height 15
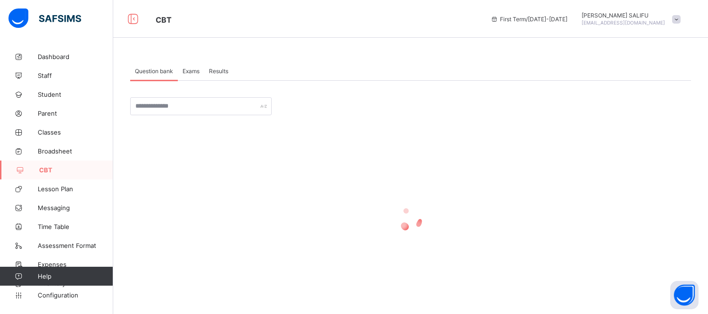
scroll to position [23, 0]
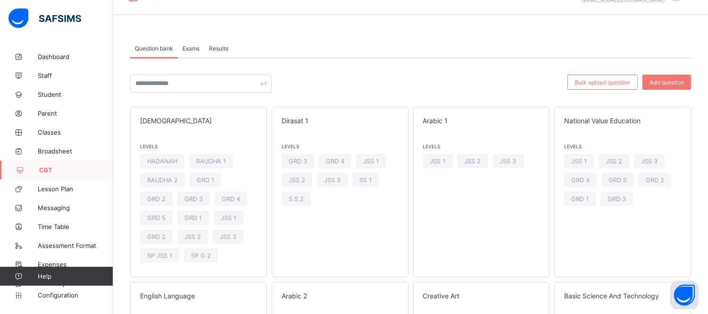
click at [41, 170] on span "CBT" at bounding box center [76, 170] width 74 height 8
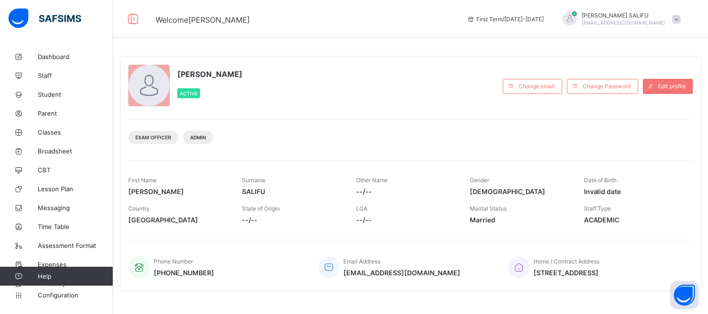
click at [680, 21] on span at bounding box center [676, 19] width 8 height 8
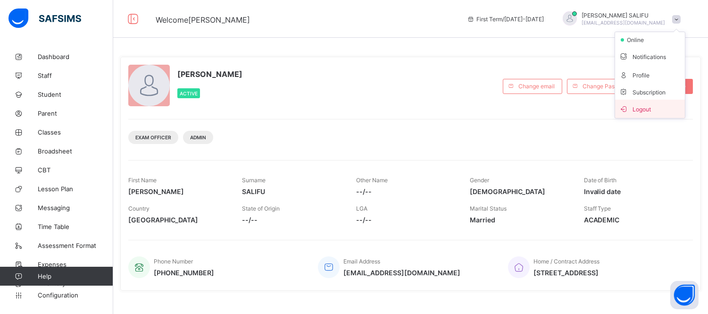
click at [675, 110] on span "Logout" at bounding box center [650, 108] width 62 height 11
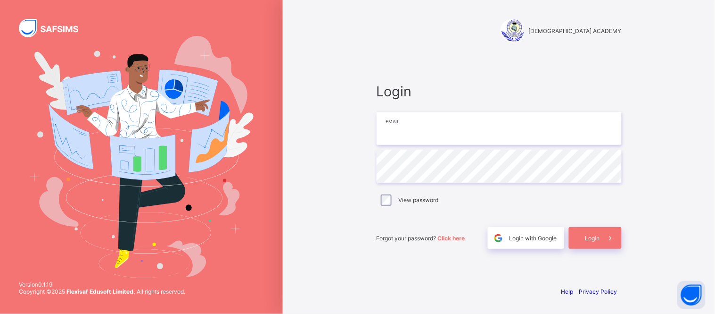
type input "**********"
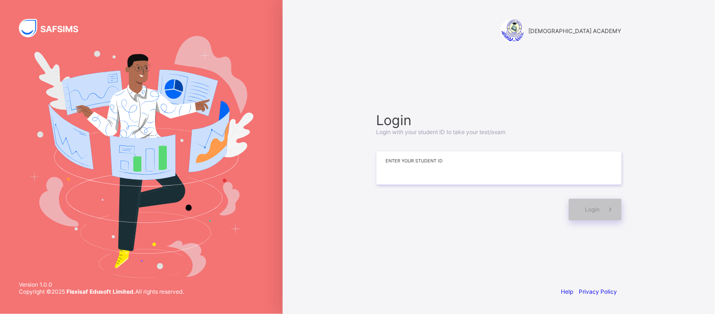
click at [395, 177] on input at bounding box center [499, 167] width 245 height 33
type input "**********"
click at [607, 201] on span at bounding box center [611, 209] width 22 height 22
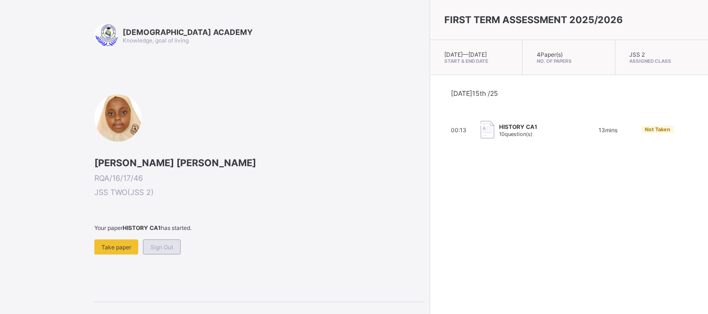
click at [156, 247] on span "Sign Out" at bounding box center [161, 246] width 23 height 7
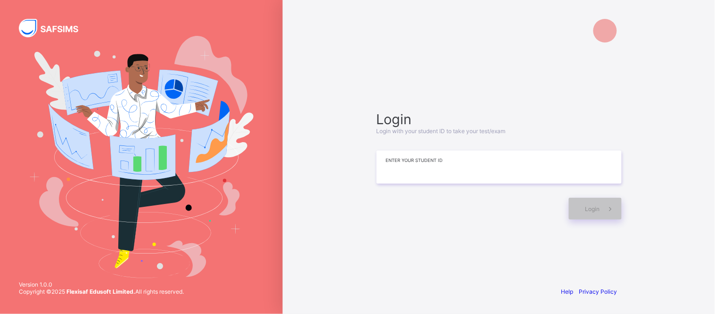
click at [404, 175] on input at bounding box center [499, 166] width 245 height 33
type input "**********"
drag, startPoint x: 603, startPoint y: 233, endPoint x: 605, endPoint y: 204, distance: 29.3
click at [605, 204] on div "**********" at bounding box center [499, 165] width 264 height 189
click at [605, 204] on span at bounding box center [611, 209] width 22 height 22
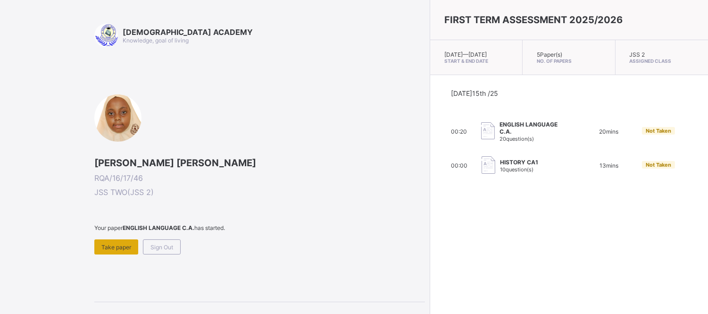
click at [120, 243] on span "Take paper" at bounding box center [116, 246] width 30 height 7
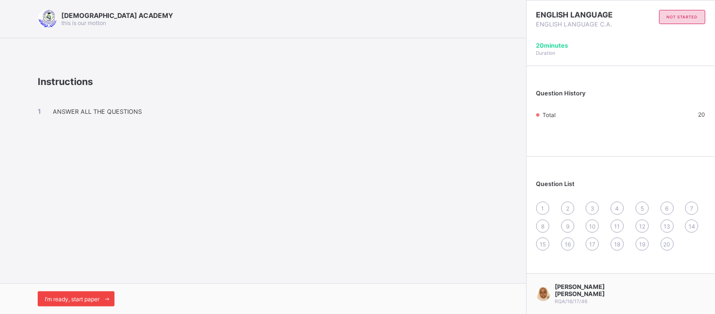
click at [69, 298] on span "I’m ready, start paper" at bounding box center [72, 298] width 55 height 7
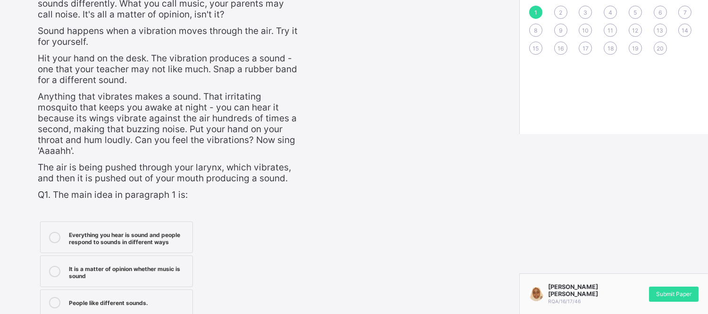
scroll to position [189, 0]
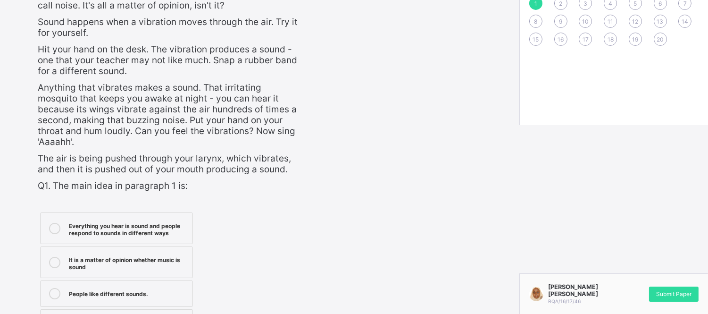
click at [139, 223] on div "Everything you hear is sound and people respond to sounds in different ways" at bounding box center [128, 228] width 119 height 17
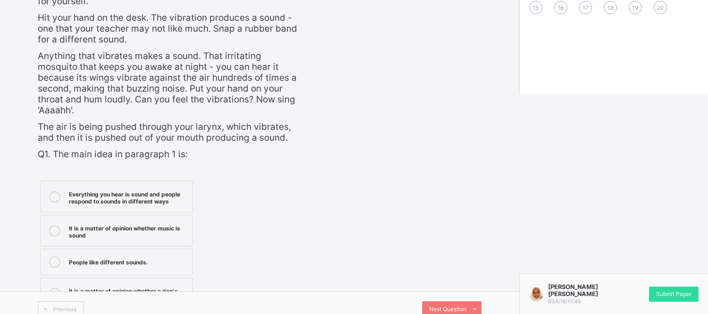
scroll to position [223, 0]
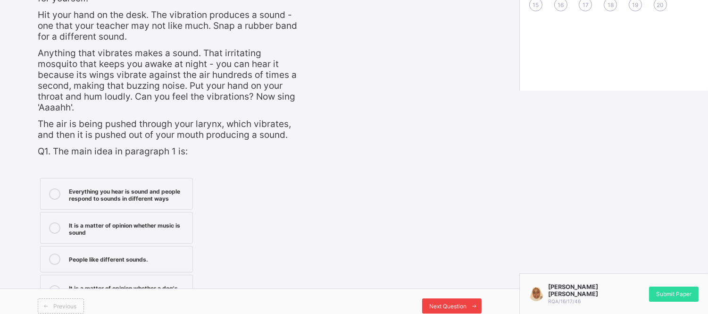
click at [458, 302] on span "Next Question" at bounding box center [447, 305] width 37 height 7
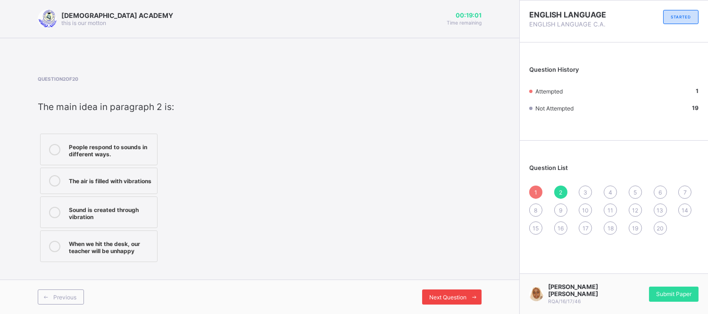
scroll to position [0, 0]
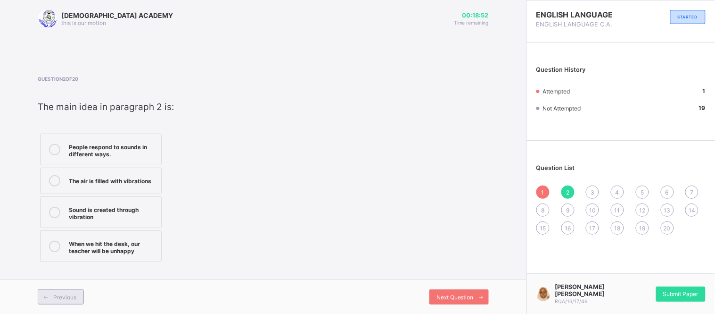
click at [48, 299] on icon at bounding box center [45, 297] width 7 height 6
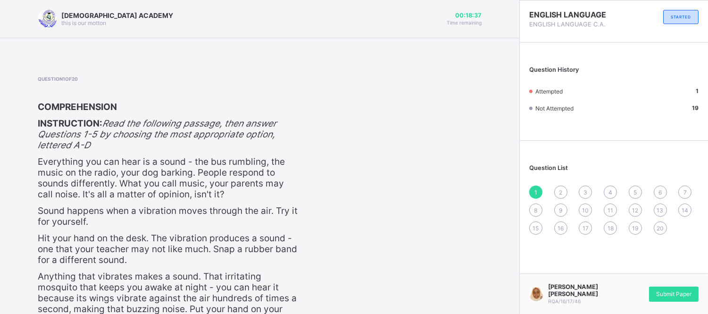
click at [562, 189] on span "2" at bounding box center [560, 192] width 3 height 7
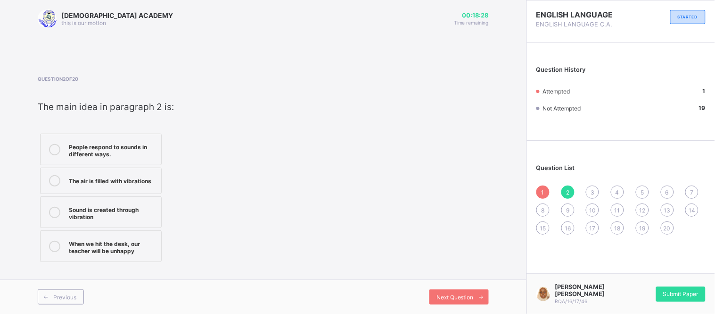
click at [119, 205] on div "Sound is created through vibration" at bounding box center [113, 212] width 88 height 17
click at [473, 291] on div "Next Question" at bounding box center [458, 296] width 59 height 15
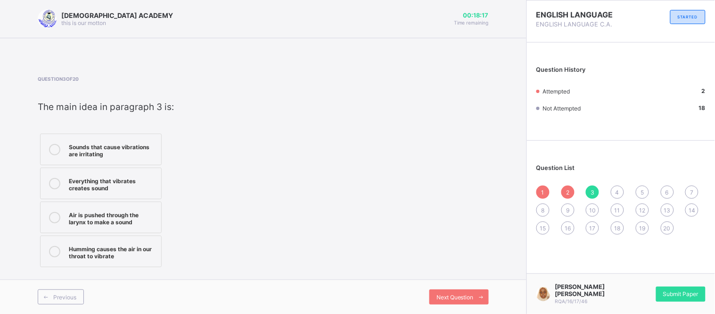
click at [540, 189] on div "1" at bounding box center [543, 191] width 13 height 13
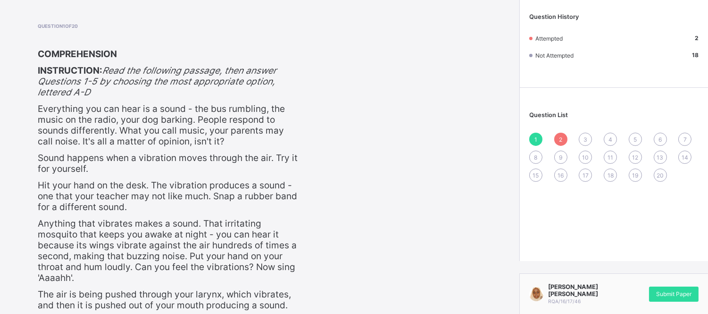
scroll to position [63, 0]
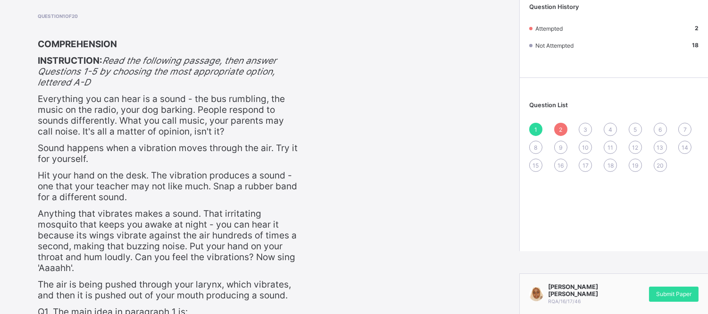
click at [587, 130] on span "3" at bounding box center [585, 129] width 4 height 7
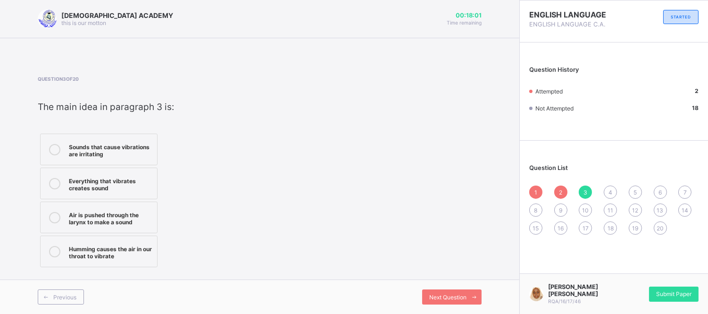
scroll to position [0, 0]
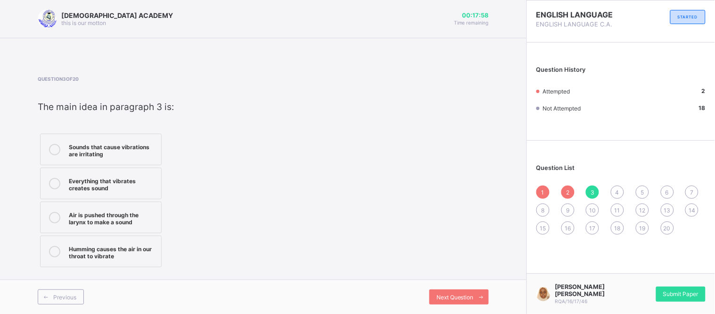
click at [119, 170] on label "Everything that vibrates creates sound" at bounding box center [101, 183] width 122 height 32
click at [452, 298] on span "Next Question" at bounding box center [455, 296] width 37 height 7
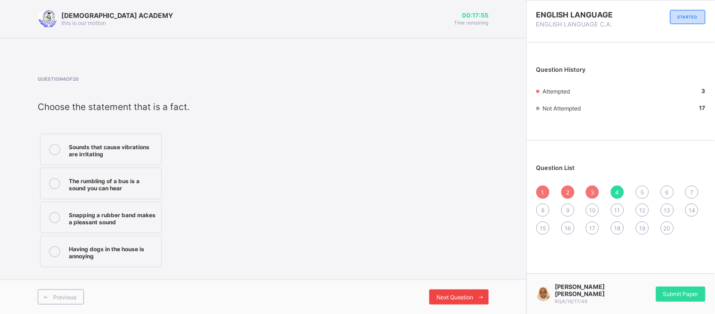
click at [452, 298] on span "Next Question" at bounding box center [455, 296] width 37 height 7
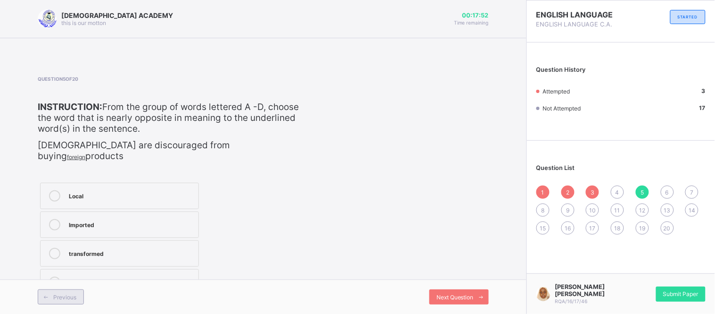
click at [46, 292] on span at bounding box center [45, 296] width 15 height 15
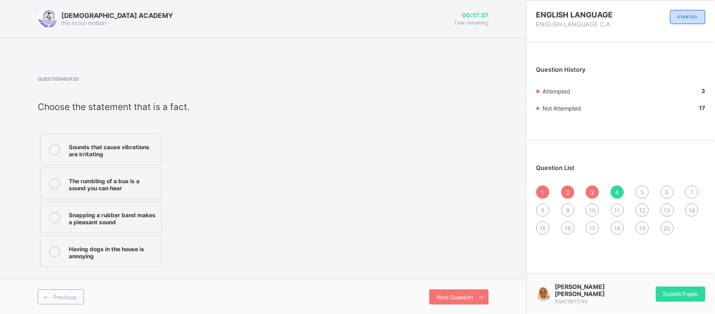
click at [110, 193] on label "The rumbling of a bus is a sound you can hear" at bounding box center [101, 183] width 122 height 32
click at [446, 301] on div "Next Question" at bounding box center [458, 296] width 59 height 15
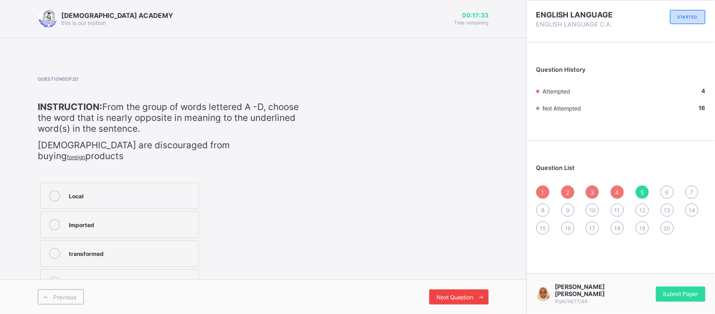
click at [446, 301] on div "Next Question" at bounding box center [458, 296] width 59 height 15
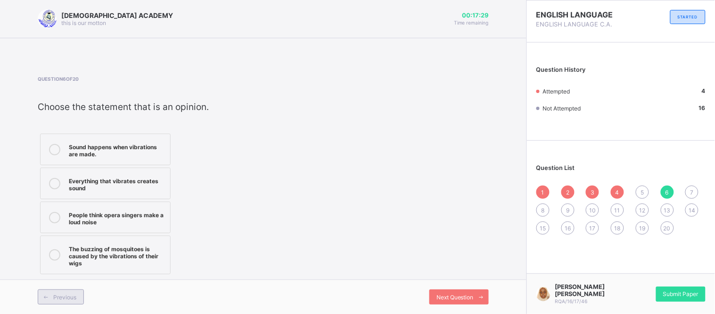
click at [41, 293] on span at bounding box center [45, 296] width 15 height 15
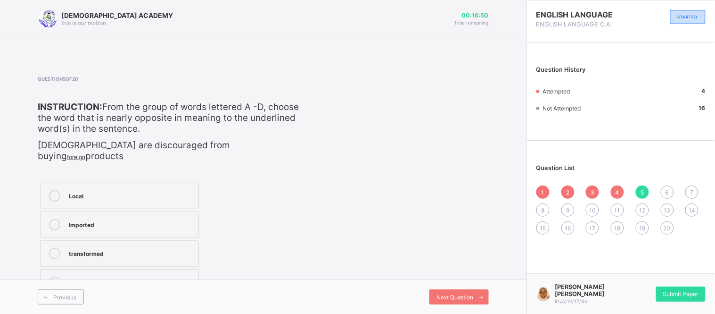
click at [132, 191] on div "Local" at bounding box center [131, 195] width 125 height 11
click at [441, 300] on div "Next Question" at bounding box center [458, 296] width 59 height 15
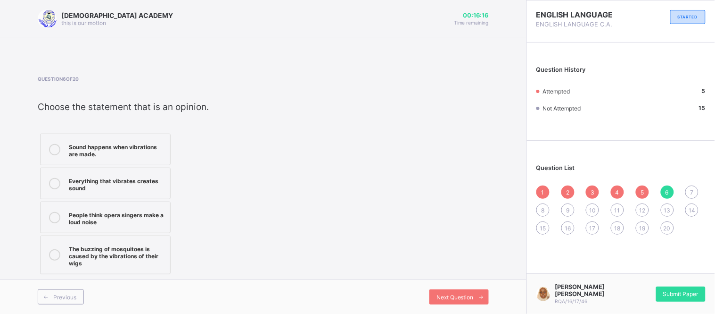
click at [152, 222] on div "People think opera singers make a loud noise" at bounding box center [117, 217] width 97 height 17
click at [441, 293] on span "Next Question" at bounding box center [455, 296] width 37 height 7
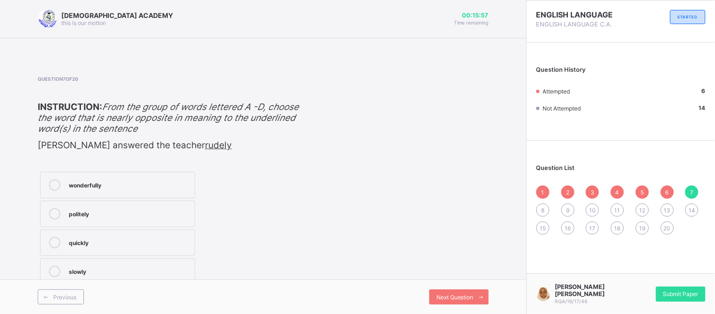
click at [157, 219] on div "politely" at bounding box center [129, 213] width 121 height 11
click at [444, 300] on div "Next Question" at bounding box center [458, 296] width 59 height 15
drag, startPoint x: 279, startPoint y: 197, endPoint x: 300, endPoint y: 142, distance: 58.7
click at [300, 142] on div "Question 8 of 20 ​ INSTRUCTION: From the group of words lettered A -D, choose t…" at bounding box center [263, 181] width 451 height 211
click at [225, 187] on div "abrasive unrepentant friendly apathetic" at bounding box center [171, 227] width 266 height 117
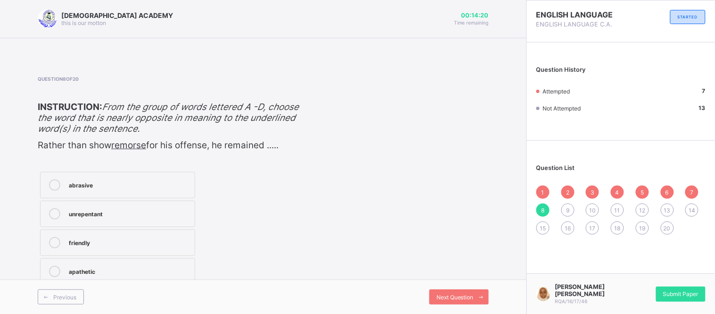
click at [120, 217] on div "unrepentant" at bounding box center [129, 212] width 121 height 9
click at [446, 303] on div "Next Question" at bounding box center [458, 296] width 59 height 15
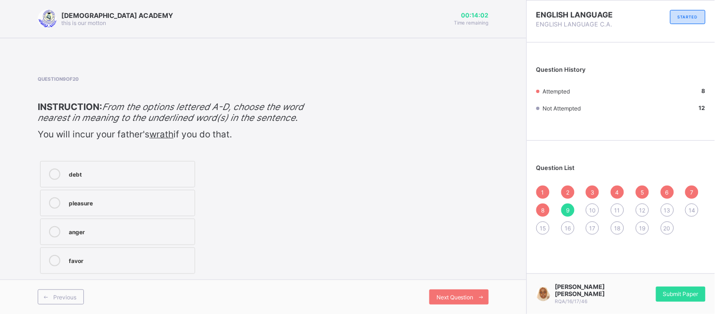
click at [113, 264] on div "favor" at bounding box center [129, 259] width 121 height 9
click at [83, 208] on div "pleasure" at bounding box center [129, 202] width 121 height 11
click at [457, 304] on div "Previous Next Question" at bounding box center [263, 296] width 527 height 34
click at [459, 300] on span "Next Question" at bounding box center [455, 296] width 37 height 7
click at [43, 293] on span at bounding box center [45, 296] width 15 height 15
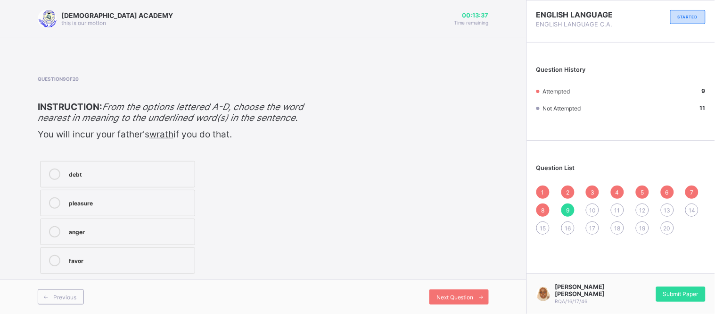
click at [92, 245] on label "anger" at bounding box center [117, 231] width 155 height 26
click at [445, 302] on div "Next Question" at bounding box center [458, 296] width 59 height 15
click at [173, 205] on label "poverty" at bounding box center [117, 203] width 155 height 26
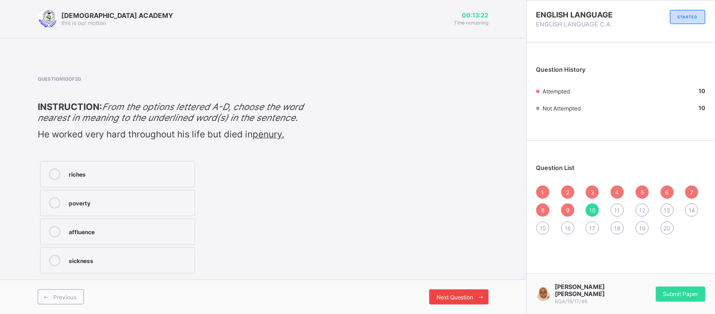
click at [444, 303] on div "Next Question" at bounding box center [458, 296] width 59 height 15
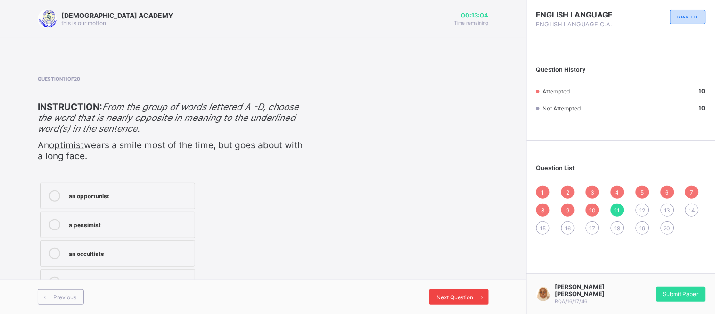
click at [444, 303] on div "Next Question" at bounding box center [458, 296] width 59 height 15
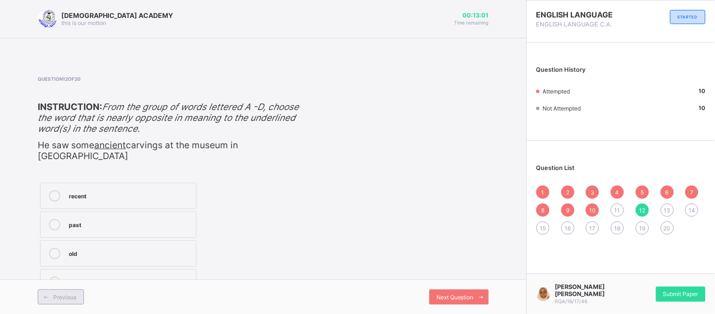
click at [58, 291] on div "Previous" at bounding box center [61, 296] width 46 height 15
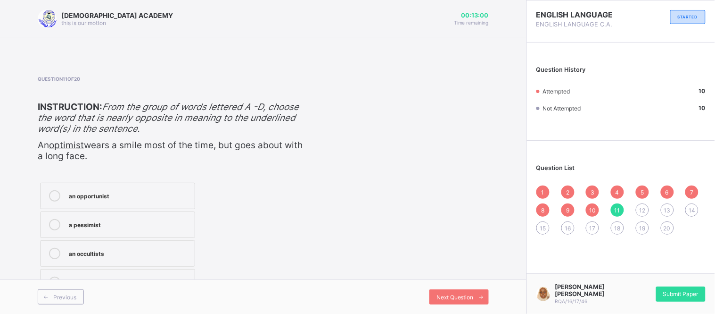
click at [92, 272] on label "an activist" at bounding box center [117, 282] width 155 height 26
click at [97, 246] on label "an occultists" at bounding box center [117, 253] width 155 height 26
click at [710, 311] on div "HALIMA ABUBAKAR SADIYYAH RQA/16/17/46 Submit Paper" at bounding box center [621, 293] width 189 height 41
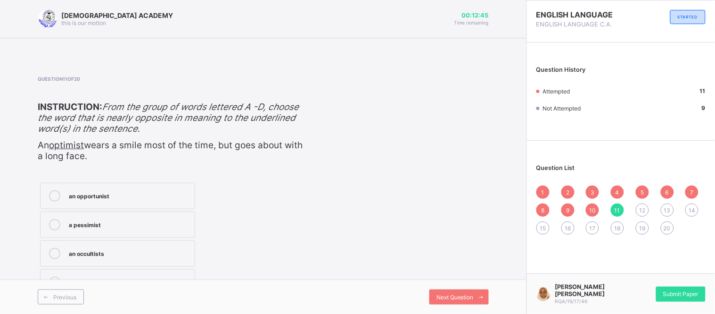
click at [710, 311] on div "HALIMA ABUBAKAR SADIYYAH RQA/16/17/46 Submit Paper" at bounding box center [621, 293] width 189 height 41
click at [489, 246] on div "RAUDHATUL QUR'AN ACADEMY this is our motton 00:12:42 Time remaining Question 11…" at bounding box center [263, 157] width 527 height 314
click at [367, 195] on div "Question 11 of 20 ​ INSTRUCTION: From the group of words lettered A -D, choose …" at bounding box center [263, 187] width 451 height 222
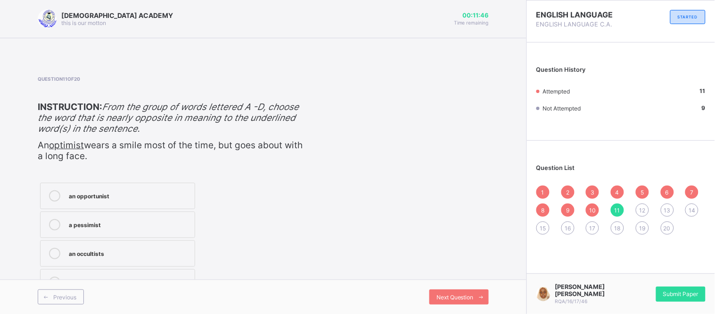
click at [140, 206] on label "an opportunist" at bounding box center [117, 195] width 155 height 26
click at [148, 222] on div "a pessimist" at bounding box center [129, 223] width 121 height 9
click at [444, 294] on span "Next Question" at bounding box center [455, 296] width 37 height 7
drag, startPoint x: 137, startPoint y: 263, endPoint x: 151, endPoint y: 268, distance: 15.1
click at [151, 269] on label "modern" at bounding box center [118, 282] width 157 height 26
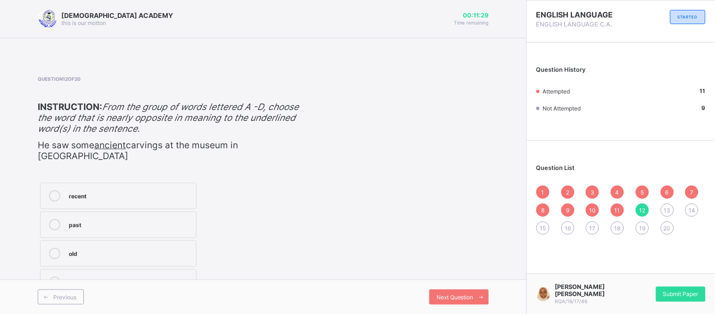
click at [151, 276] on div "modern" at bounding box center [130, 280] width 123 height 9
click at [459, 291] on div "Next Question" at bounding box center [458, 296] width 59 height 15
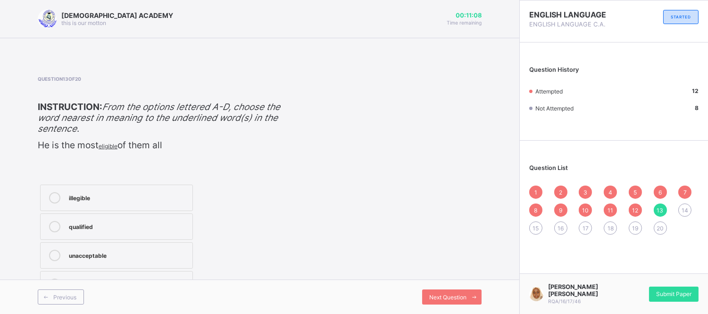
click at [149, 239] on label "qualified" at bounding box center [116, 226] width 153 height 26
click at [466, 298] on span "Next Question" at bounding box center [447, 296] width 37 height 7
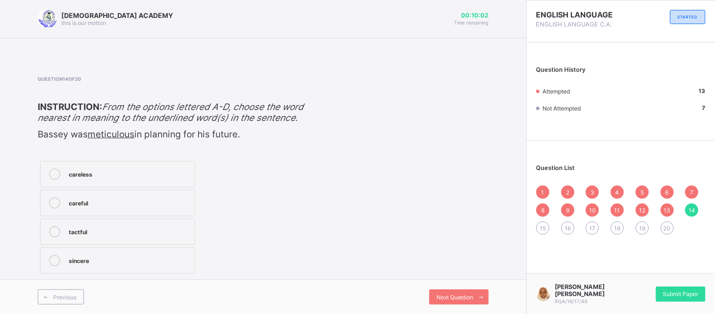
click at [176, 178] on div "careless" at bounding box center [129, 172] width 121 height 9
click at [444, 299] on span "Next Question" at bounding box center [455, 296] width 37 height 7
click at [145, 178] on div "worthwhile" at bounding box center [129, 172] width 121 height 9
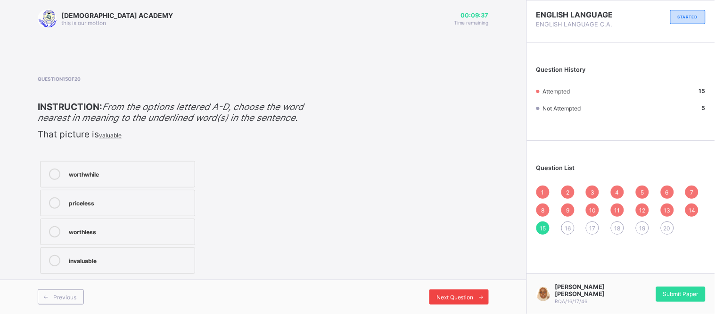
click at [444, 297] on span "Next Question" at bounding box center [455, 296] width 37 height 7
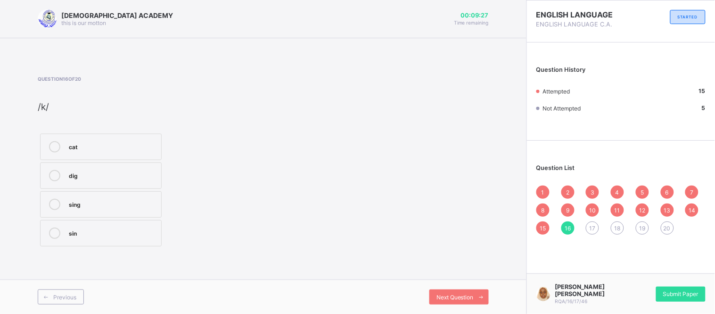
drag, startPoint x: 126, startPoint y: 144, endPoint x: 256, endPoint y: 226, distance: 153.0
click at [256, 226] on div "Question 16 of 20 /k/ cat dig sing sin" at bounding box center [263, 162] width 451 height 173
click at [113, 144] on div "cat" at bounding box center [113, 145] width 88 height 9
click at [452, 297] on span "Next Question" at bounding box center [455, 296] width 37 height 7
click at [149, 189] on label "car" at bounding box center [101, 175] width 122 height 26
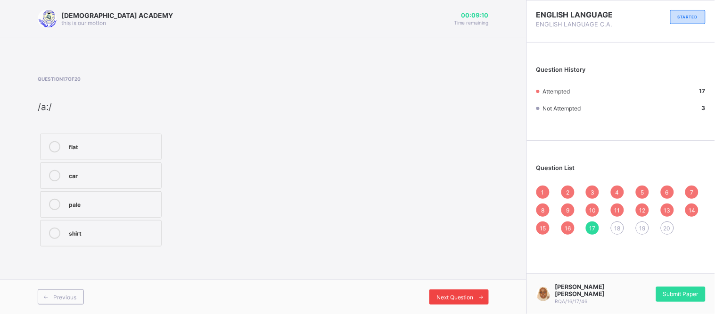
click at [470, 297] on span "Next Question" at bounding box center [455, 296] width 37 height 7
click at [119, 143] on div "mood" at bounding box center [113, 145] width 88 height 9
click at [441, 305] on div "Previous Next Question" at bounding box center [263, 296] width 527 height 34
click at [456, 289] on div "Next Question" at bounding box center [458, 296] width 59 height 15
click at [152, 173] on div "nose" at bounding box center [113, 174] width 88 height 9
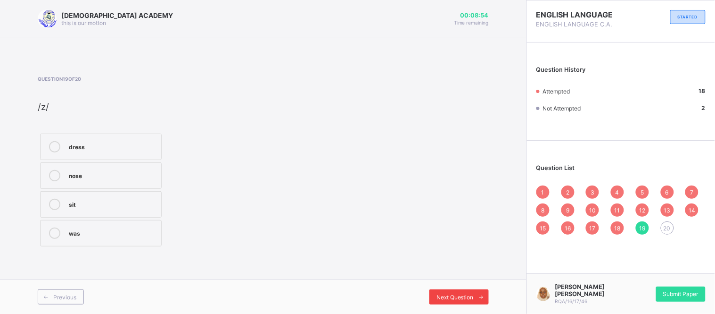
click at [458, 303] on div "Next Question" at bounding box center [458, 296] width 59 height 15
click at [116, 206] on div "each" at bounding box center [113, 202] width 88 height 9
click at [452, 290] on div "Next Question" at bounding box center [458, 296] width 59 height 15
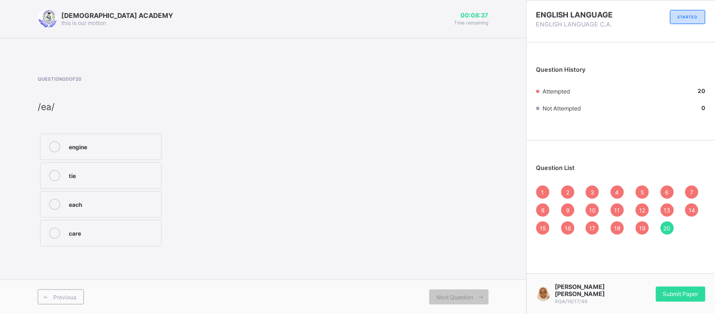
click at [454, 208] on div "Question 20 of 20 ​ /ea/ ​ engine tie each care" at bounding box center [263, 162] width 451 height 173
click at [543, 193] on span "1" at bounding box center [543, 192] width 3 height 7
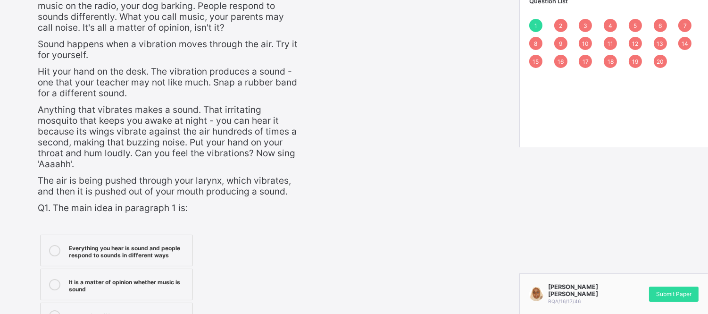
scroll to position [167, 0]
click at [617, 18] on div "4" at bounding box center [609, 24] width 13 height 13
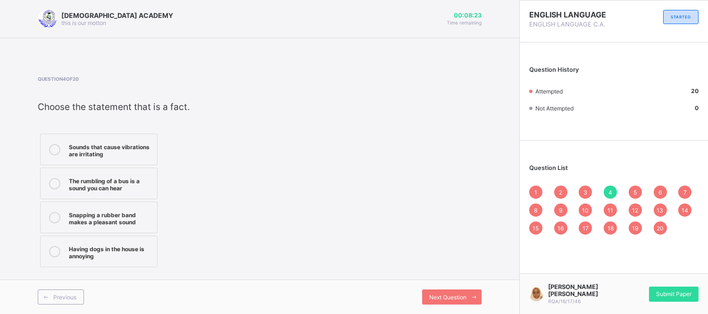
scroll to position [0, 0]
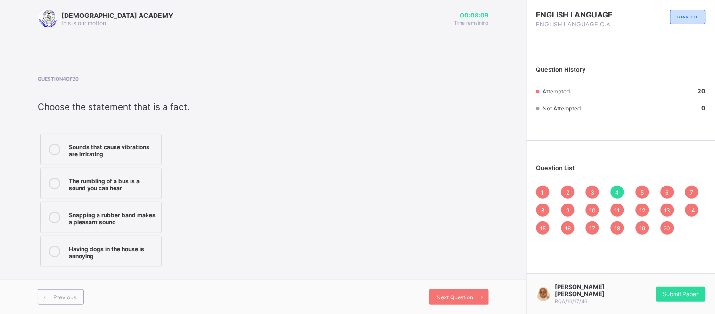
click at [667, 230] on span "20" at bounding box center [667, 227] width 7 height 7
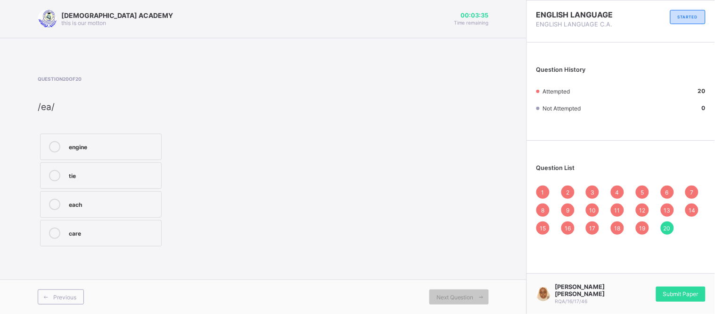
click at [83, 239] on label "care" at bounding box center [101, 233] width 122 height 26
click at [543, 194] on span "1" at bounding box center [543, 192] width 3 height 7
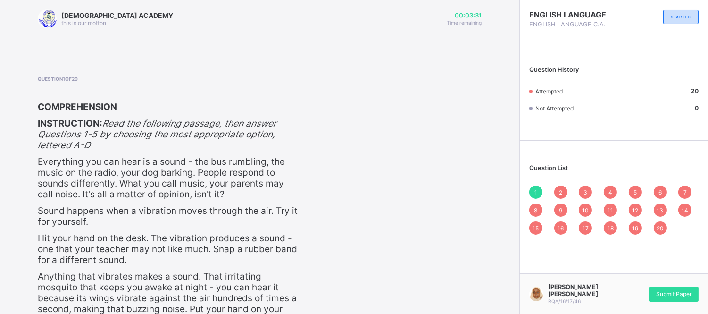
click at [537, 194] on span "1" at bounding box center [535, 192] width 3 height 7
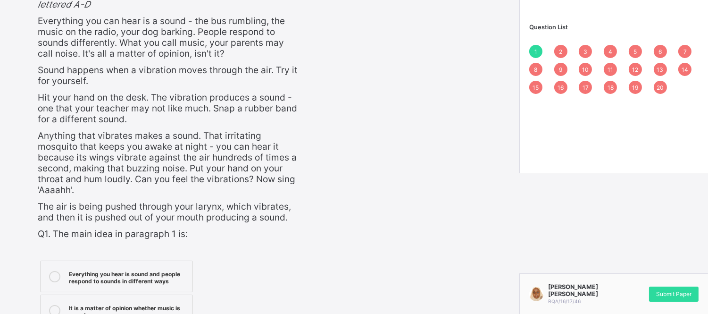
scroll to position [139, 0]
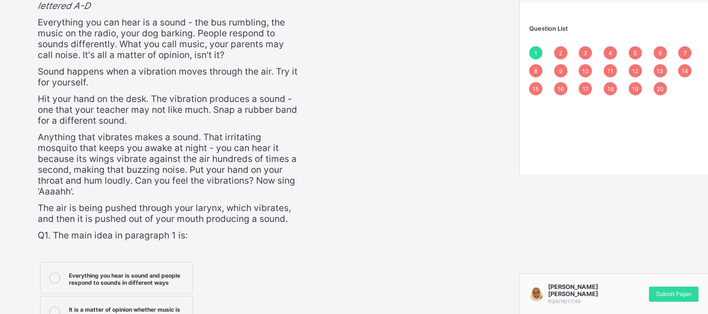
click at [562, 55] on span "2" at bounding box center [560, 53] width 3 height 7
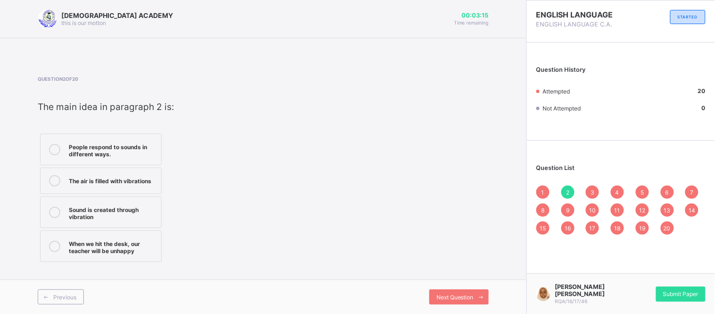
click at [587, 191] on div "3" at bounding box center [592, 191] width 13 height 13
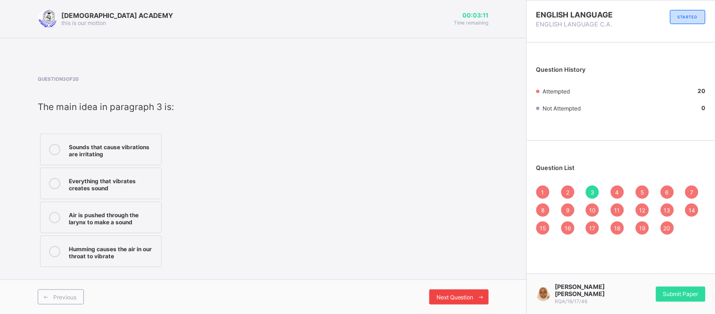
click at [456, 296] on span "Next Question" at bounding box center [455, 296] width 37 height 7
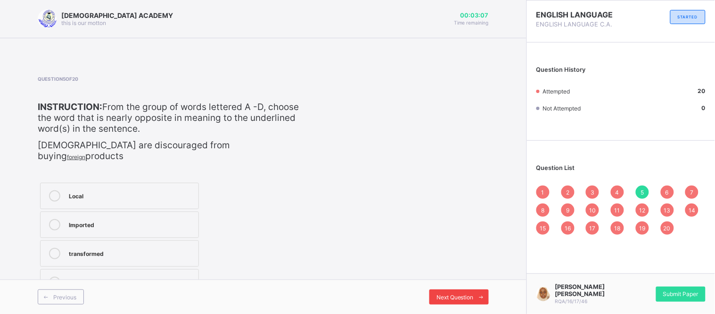
click at [456, 296] on span "Next Question" at bounding box center [455, 296] width 37 height 7
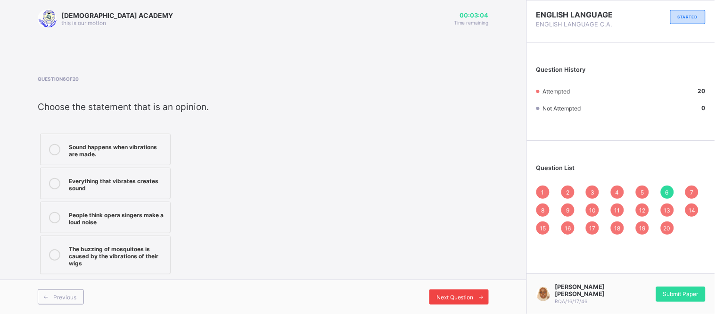
click at [456, 296] on span "Next Question" at bounding box center [455, 296] width 37 height 7
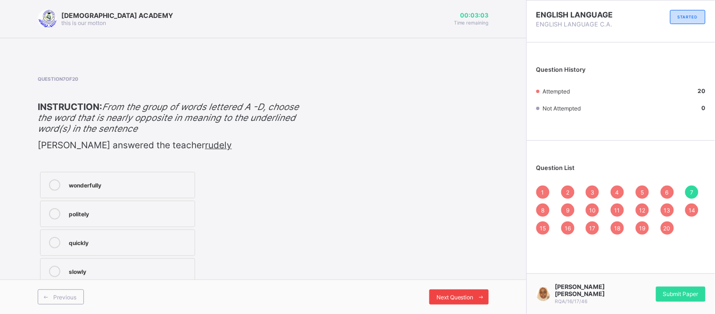
click at [456, 296] on span "Next Question" at bounding box center [455, 296] width 37 height 7
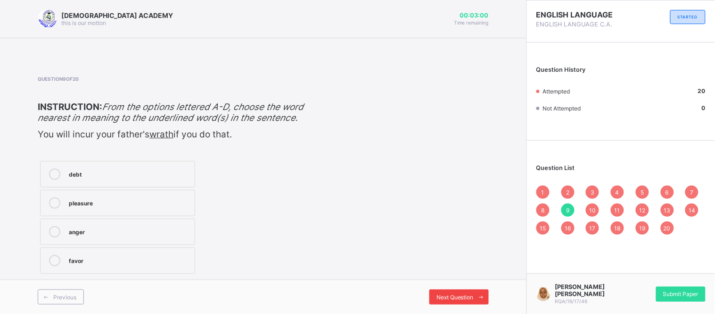
click at [456, 296] on span "Next Question" at bounding box center [455, 296] width 37 height 7
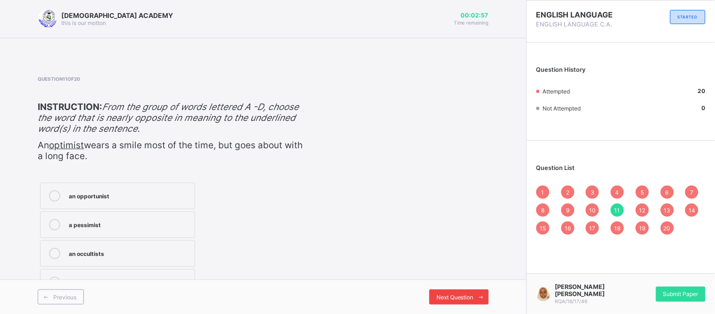
click at [456, 296] on span "Next Question" at bounding box center [455, 296] width 37 height 7
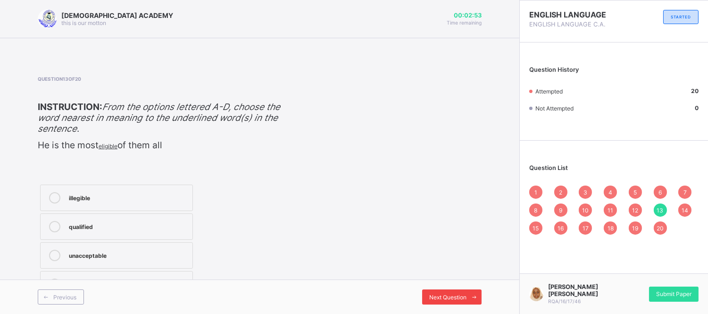
click at [456, 296] on span "Next Question" at bounding box center [447, 296] width 37 height 7
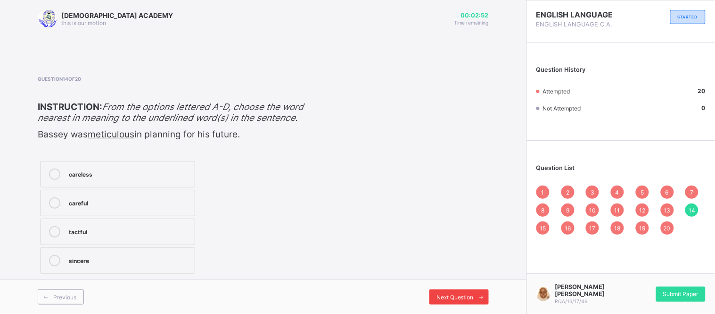
click at [456, 296] on span "Next Question" at bounding box center [455, 296] width 37 height 7
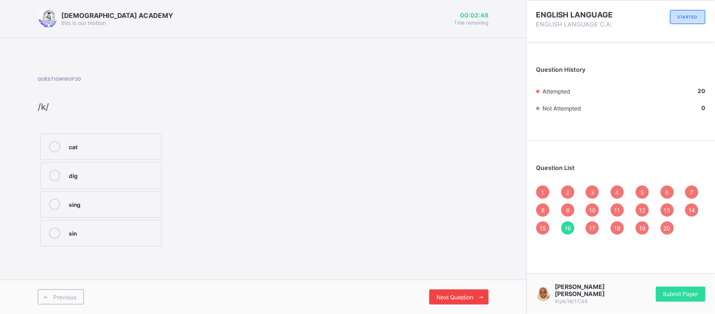
click at [456, 296] on span "Next Question" at bounding box center [455, 296] width 37 height 7
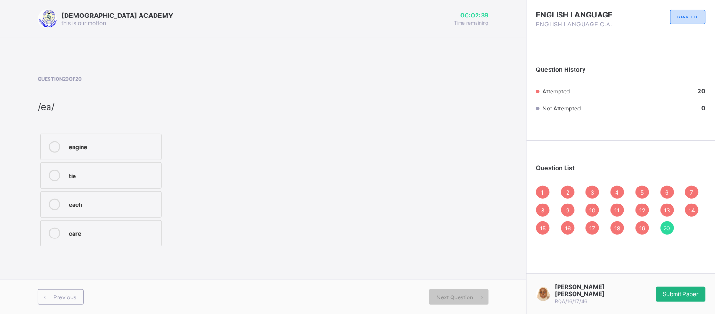
click at [694, 289] on div "Submit Paper" at bounding box center [681, 293] width 50 height 15
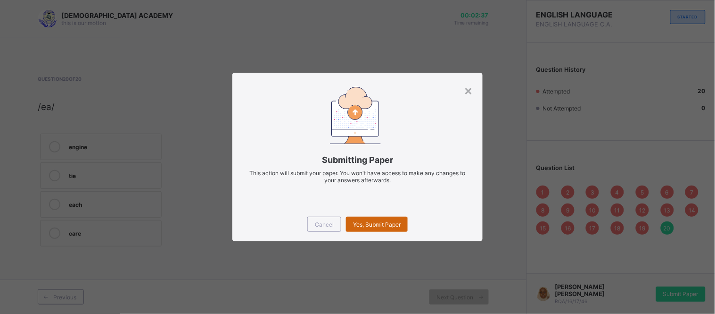
click at [368, 228] on div "Yes, Submit Paper" at bounding box center [377, 223] width 62 height 15
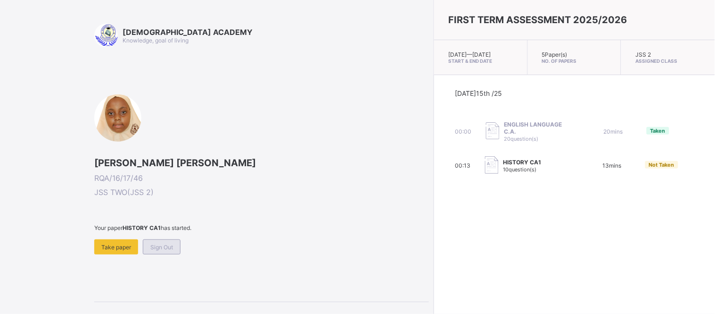
click at [162, 248] on span "Sign Out" at bounding box center [161, 246] width 23 height 7
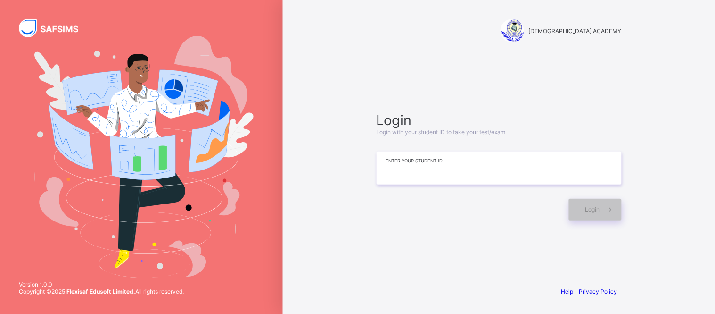
click at [400, 163] on input at bounding box center [499, 167] width 245 height 33
type input "**********"
click at [602, 208] on span at bounding box center [611, 209] width 22 height 22
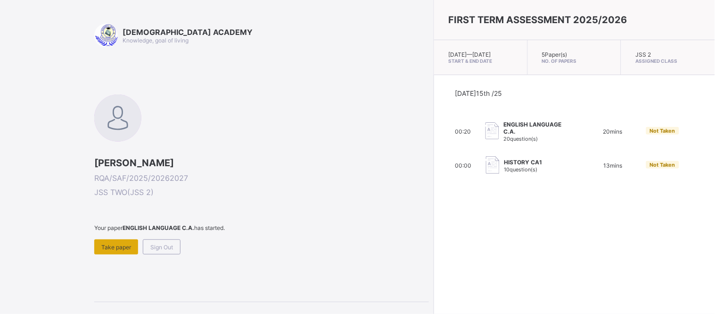
click at [119, 244] on span "Take paper" at bounding box center [116, 246] width 30 height 7
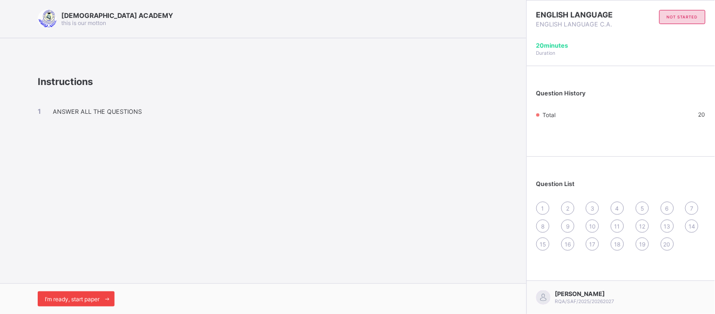
click at [66, 291] on div "I’m ready, start paper" at bounding box center [76, 298] width 77 height 15
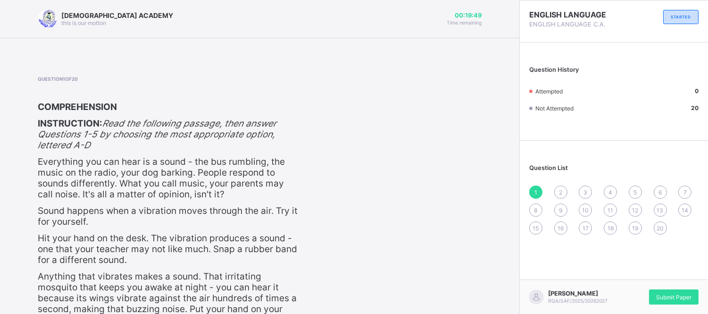
click at [663, 229] on span "20" at bounding box center [659, 227] width 7 height 7
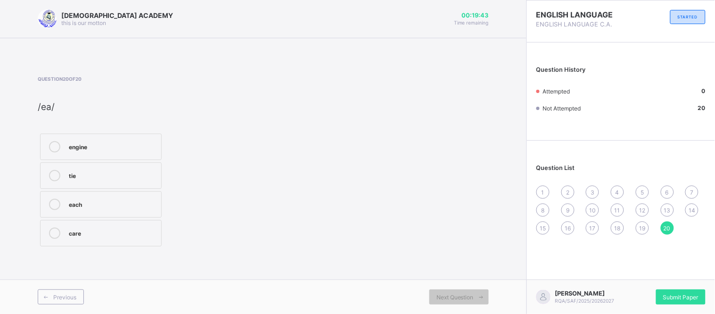
click at [616, 206] on span "11" at bounding box center [618, 209] width 6 height 7
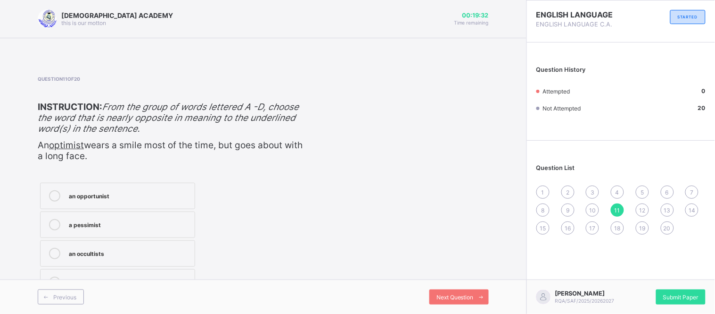
click at [693, 204] on div "14" at bounding box center [691, 209] width 13 height 13
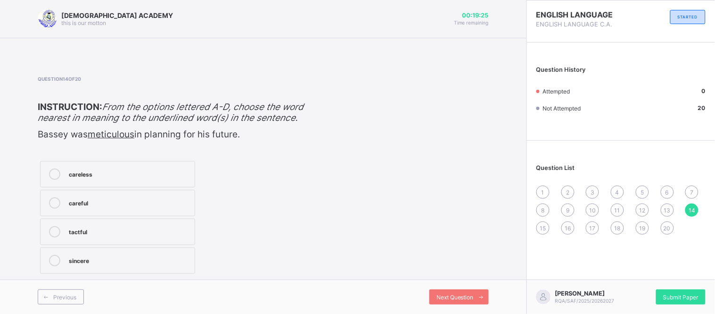
click at [543, 227] on span "15" at bounding box center [543, 227] width 6 height 7
click at [646, 225] on div "19" at bounding box center [642, 227] width 13 height 13
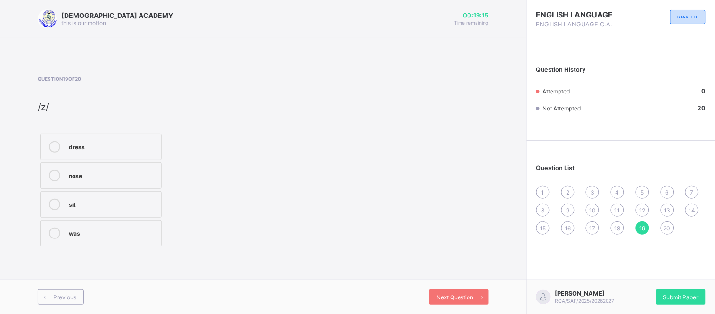
click at [71, 178] on div "nose" at bounding box center [113, 174] width 88 height 9
drag, startPoint x: 71, startPoint y: 178, endPoint x: 282, endPoint y: 201, distance: 212.0
click at [282, 201] on div "Question 19 of 20 /z/ dress nose sit was" at bounding box center [263, 162] width 451 height 173
click at [665, 210] on span "13" at bounding box center [667, 209] width 7 height 7
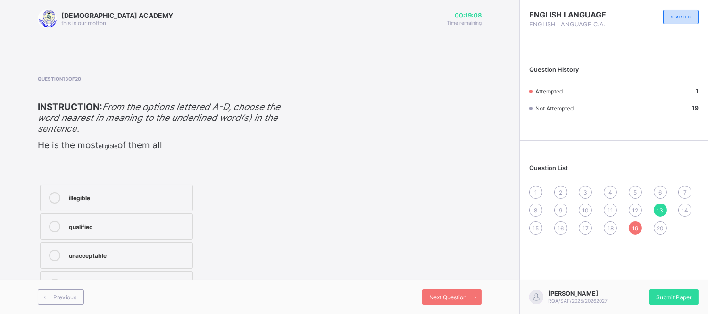
click at [688, 206] on span "14" at bounding box center [684, 209] width 7 height 7
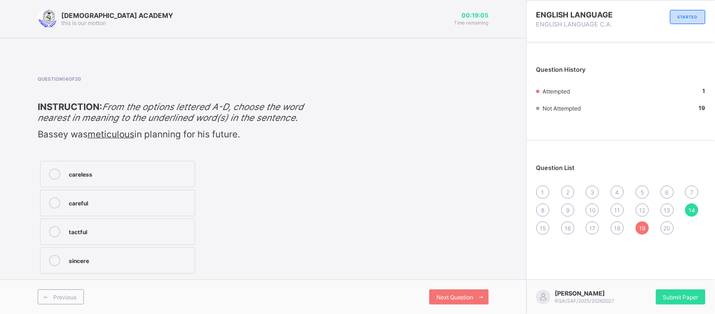
click at [545, 187] on div "1" at bounding box center [543, 191] width 13 height 13
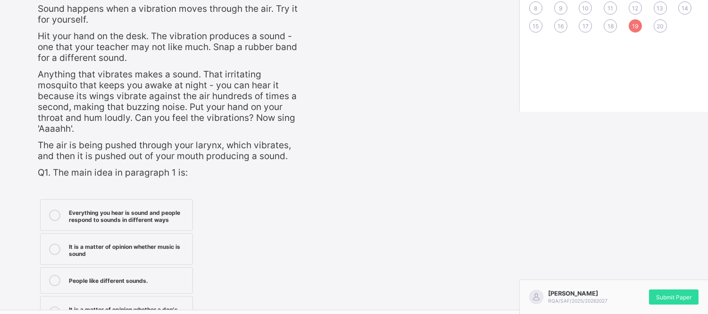
scroll to position [223, 0]
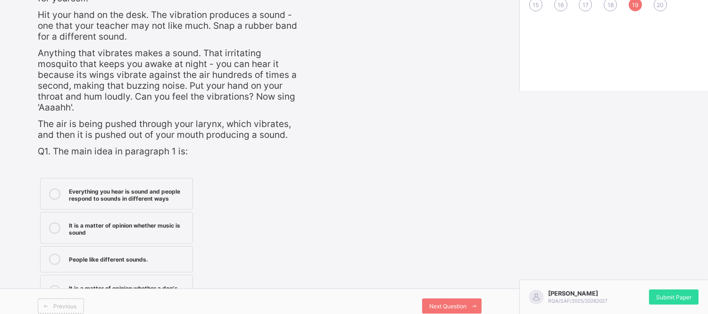
click at [153, 189] on div "Everything you hear is sound and people respond to sounds in different ways" at bounding box center [128, 193] width 119 height 17
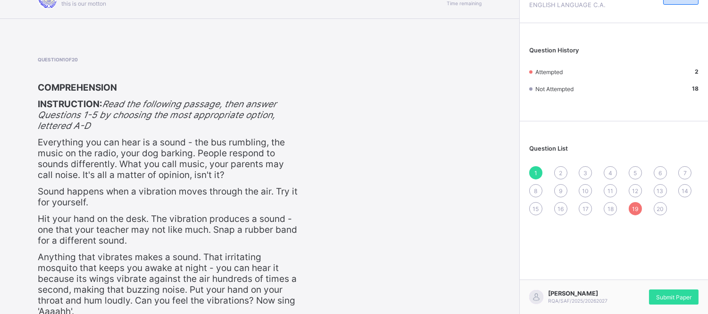
scroll to position [21, 0]
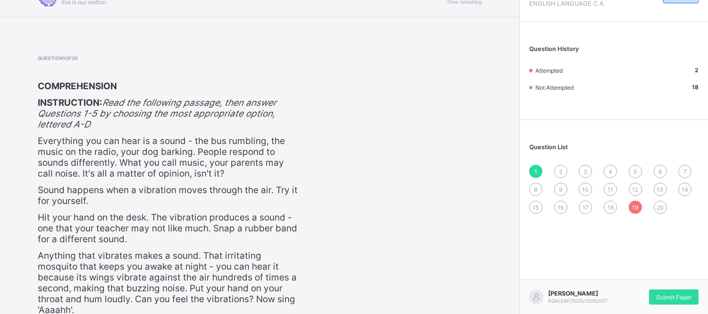
click at [567, 170] on div "2" at bounding box center [560, 171] width 13 height 13
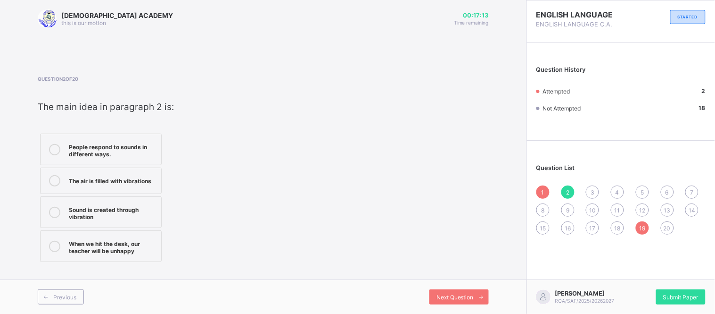
click at [541, 190] on div "1" at bounding box center [543, 191] width 13 height 13
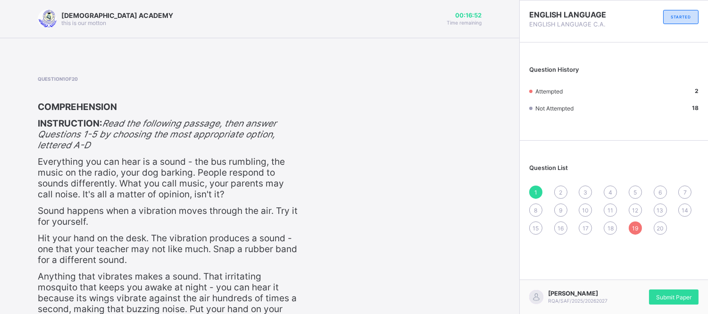
click at [565, 185] on div "2" at bounding box center [560, 191] width 13 height 13
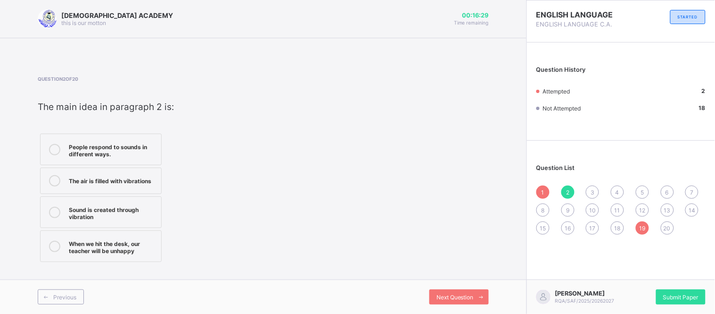
click at [541, 188] on div "1" at bounding box center [543, 191] width 13 height 13
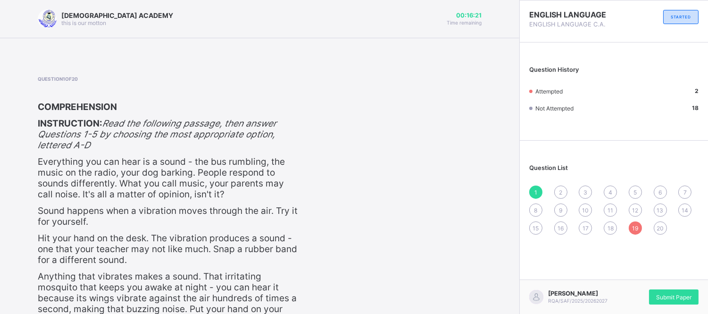
click at [567, 187] on div "2" at bounding box center [560, 191] width 13 height 13
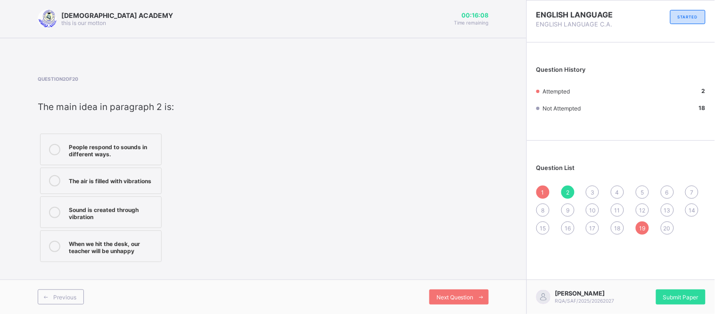
click at [96, 213] on div "Sound is created through vibration" at bounding box center [113, 212] width 88 height 17
click at [592, 190] on span "3" at bounding box center [593, 192] width 4 height 7
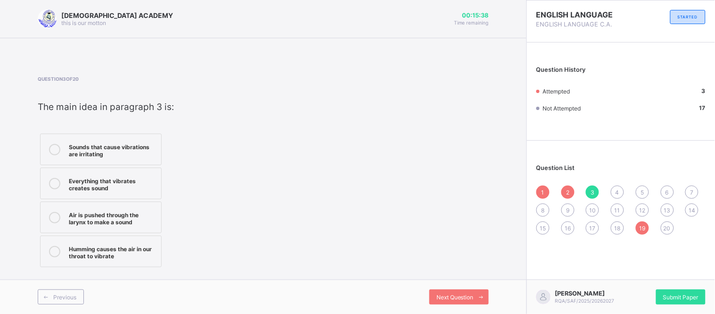
click at [542, 185] on div "1" at bounding box center [543, 191] width 13 height 13
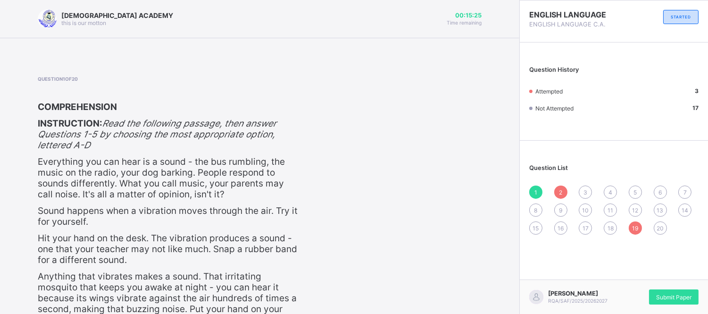
click at [587, 190] on span "3" at bounding box center [585, 192] width 4 height 7
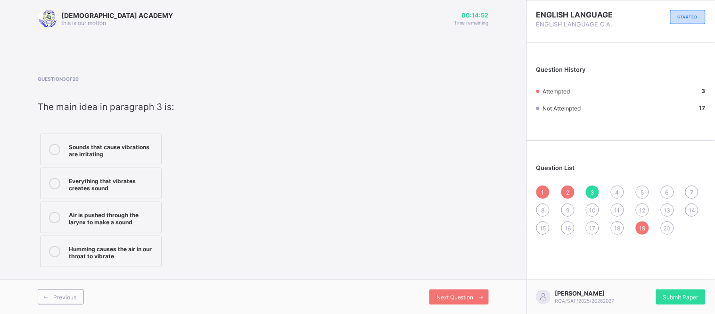
click at [568, 189] on span "2" at bounding box center [567, 192] width 3 height 7
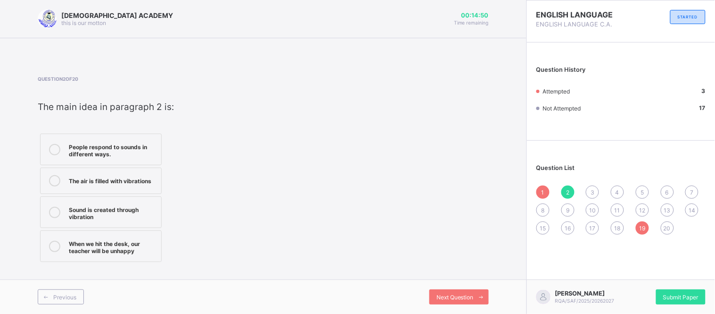
click at [550, 186] on div "1 2 3 4 5 6 7 8 9 10 11 12 13 14 15 16 17 18 19 20" at bounding box center [621, 209] width 169 height 49
click at [545, 189] on span "1" at bounding box center [543, 192] width 3 height 7
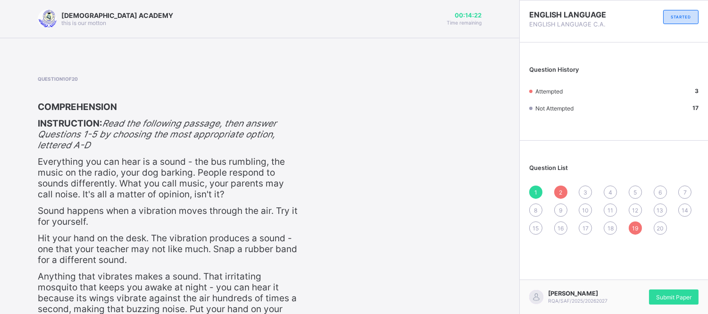
click at [587, 189] on span "3" at bounding box center [585, 192] width 4 height 7
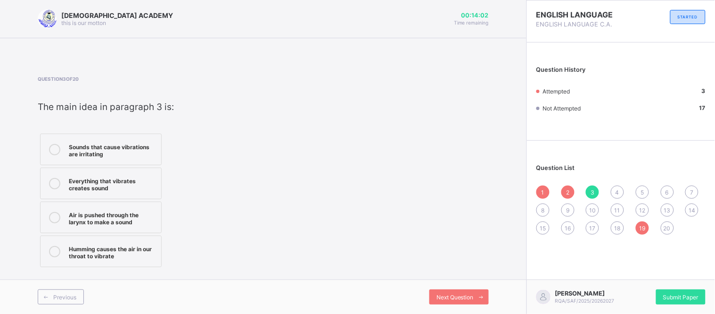
click at [137, 189] on div "Everything that vibrates creates sound" at bounding box center [113, 183] width 88 height 17
click at [621, 187] on div "4" at bounding box center [617, 191] width 13 height 13
click at [144, 177] on div "The rumbling of a bus is a sound you can hear" at bounding box center [113, 183] width 88 height 17
click at [643, 194] on span "5" at bounding box center [642, 192] width 3 height 7
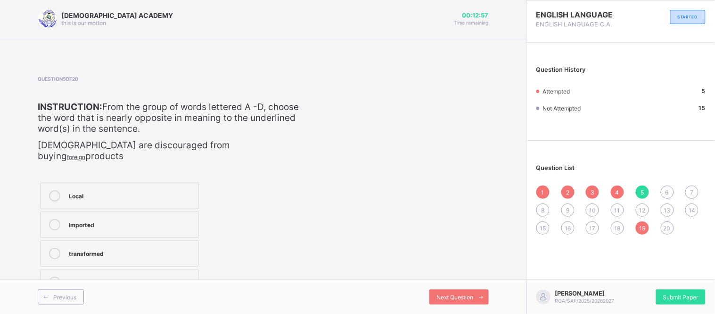
click at [137, 219] on div "Imported" at bounding box center [131, 223] width 125 height 9
click at [671, 190] on div "6" at bounding box center [667, 191] width 13 height 13
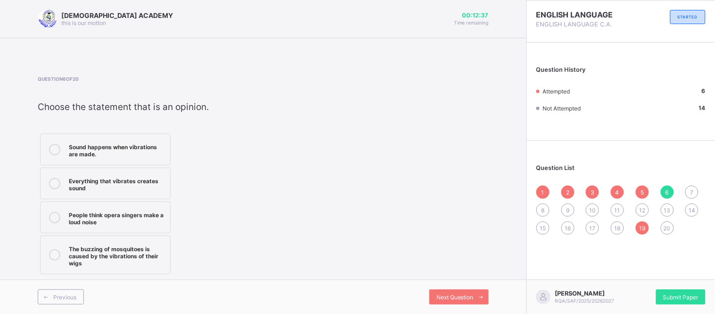
click at [96, 222] on div "People think opera singers make a loud noise" at bounding box center [117, 217] width 97 height 17
click at [690, 191] on div "7" at bounding box center [691, 191] width 13 height 13
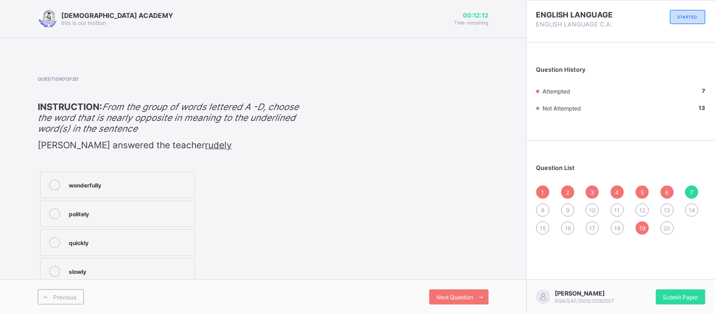
click at [86, 215] on div "politely" at bounding box center [129, 212] width 121 height 9
click at [543, 208] on span "8" at bounding box center [543, 209] width 3 height 7
click at [690, 190] on div "7" at bounding box center [691, 191] width 13 height 13
click at [545, 202] on div "1 2 3 4 5 6 7 8 9 10 11 12 13 14 15 16 17 18 19 20" at bounding box center [621, 209] width 169 height 49
click at [542, 209] on span "8" at bounding box center [543, 209] width 3 height 7
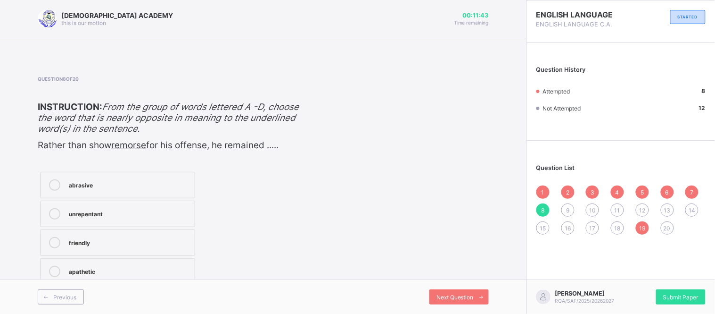
click at [142, 206] on label "unrepentant" at bounding box center [117, 213] width 155 height 26
click at [566, 209] on span "9" at bounding box center [567, 209] width 3 height 7
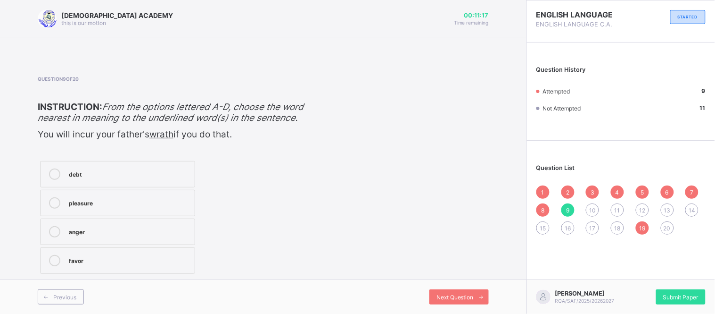
click at [104, 235] on div "anger" at bounding box center [129, 230] width 121 height 9
click at [593, 209] on span "10" at bounding box center [592, 209] width 7 height 7
click at [140, 206] on div "poverty" at bounding box center [129, 201] width 121 height 9
click at [616, 209] on span "11" at bounding box center [618, 209] width 6 height 7
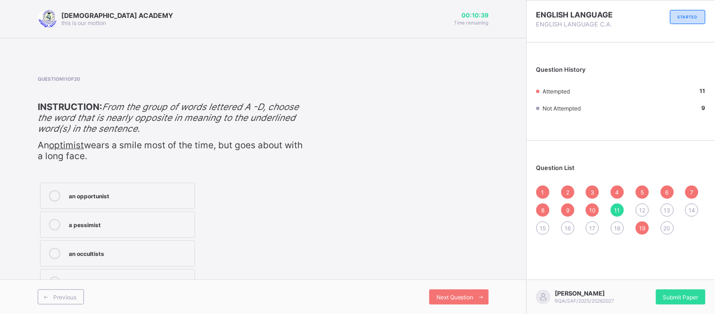
click at [153, 196] on div "an opportunist" at bounding box center [129, 194] width 121 height 9
click at [645, 206] on span "12" at bounding box center [642, 209] width 6 height 7
click at [85, 240] on label "old" at bounding box center [118, 253] width 157 height 26
click at [672, 205] on div "13" at bounding box center [667, 209] width 13 height 13
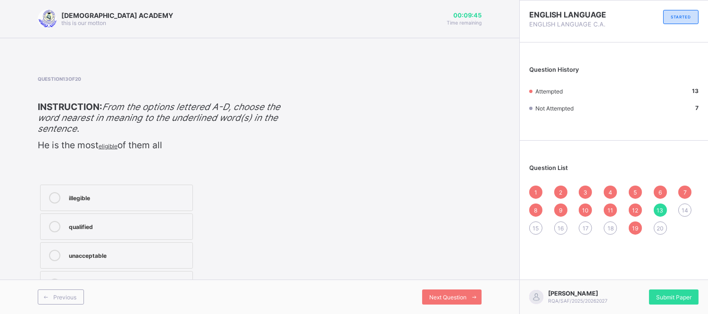
click at [110, 225] on div "qualified" at bounding box center [128, 225] width 119 height 9
click at [691, 208] on div "14" at bounding box center [684, 209] width 13 height 13
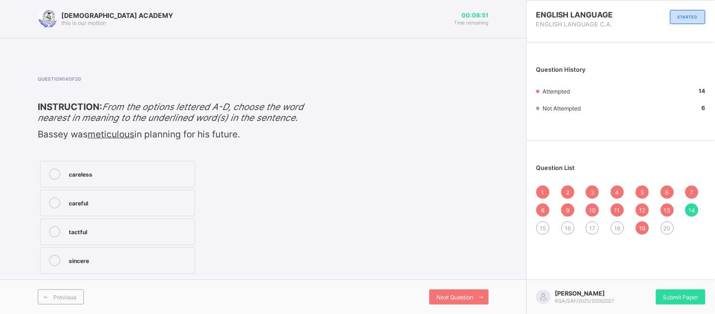
drag, startPoint x: 126, startPoint y: 203, endPoint x: 184, endPoint y: 208, distance: 58.2
click at [184, 208] on label "careful" at bounding box center [117, 203] width 155 height 26
click at [541, 221] on div "15" at bounding box center [543, 227] width 13 height 13
click at [95, 216] on label "priceless" at bounding box center [117, 203] width 155 height 26
click at [570, 226] on span "16" at bounding box center [568, 227] width 6 height 7
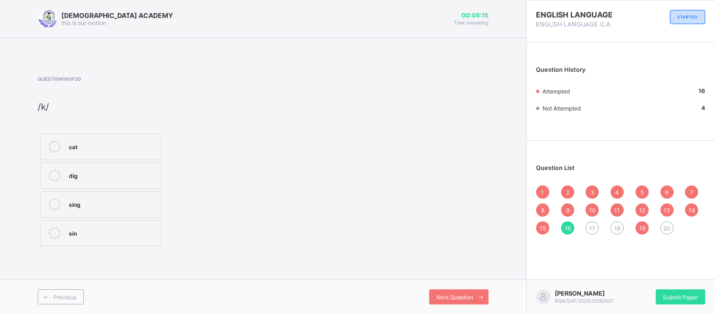
click at [92, 145] on div "cat" at bounding box center [113, 145] width 88 height 9
click at [593, 225] on span "17" at bounding box center [593, 227] width 6 height 7
click at [73, 168] on label "car" at bounding box center [101, 175] width 122 height 26
click at [615, 221] on div "18" at bounding box center [617, 227] width 13 height 13
click at [147, 148] on div "mood" at bounding box center [113, 145] width 88 height 9
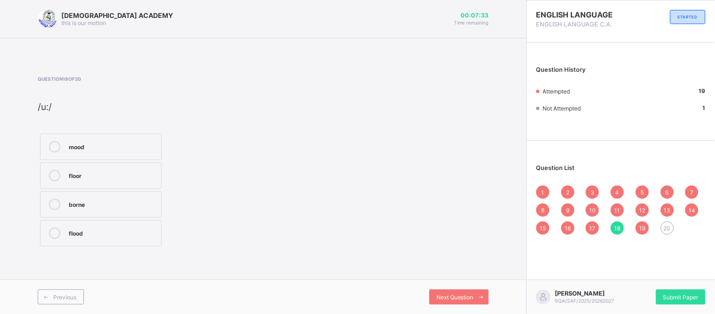
click at [670, 229] on span "20" at bounding box center [667, 227] width 7 height 7
click at [147, 225] on label "care" at bounding box center [101, 233] width 122 height 26
click at [596, 204] on div "10" at bounding box center [592, 209] width 13 height 13
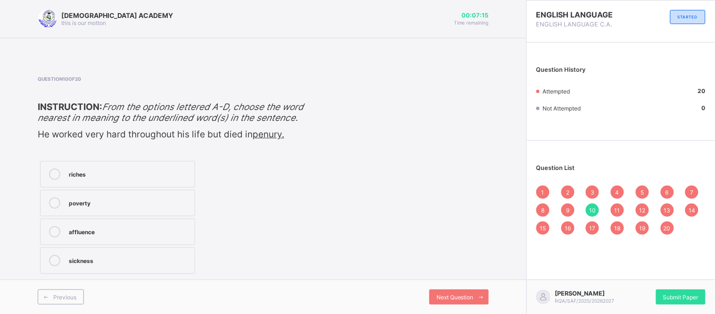
click at [686, 206] on div "14" at bounding box center [691, 209] width 13 height 13
click at [111, 180] on div "careless" at bounding box center [129, 173] width 121 height 11
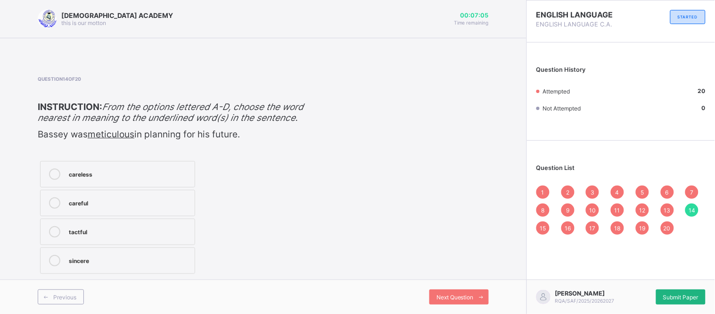
click at [692, 289] on div "Submit Paper" at bounding box center [681, 296] width 50 height 15
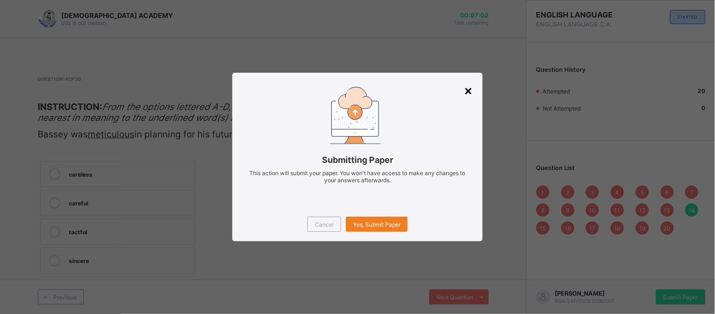
click at [468, 91] on div "×" at bounding box center [468, 90] width 9 height 16
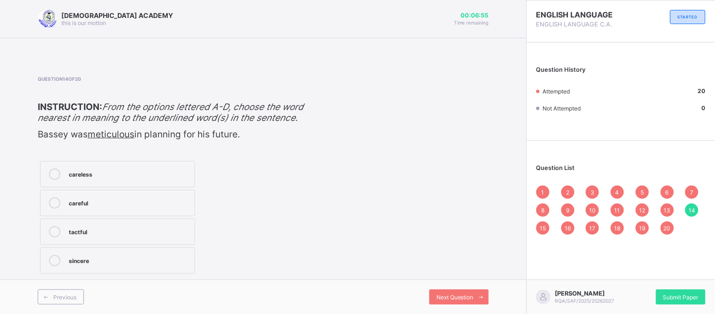
click at [544, 222] on div "15" at bounding box center [543, 227] width 13 height 13
click at [103, 178] on div "worthwhile" at bounding box center [129, 172] width 121 height 9
click at [568, 224] on span "16" at bounding box center [568, 227] width 6 height 7
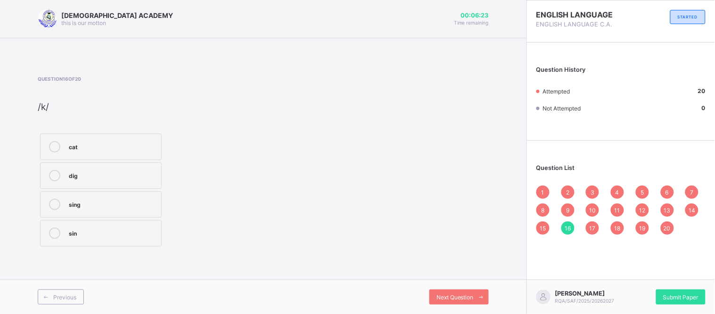
click at [595, 227] on span "17" at bounding box center [593, 227] width 6 height 7
click at [619, 224] on span "18" at bounding box center [618, 227] width 6 height 7
click at [641, 219] on div "1 2 3 4 5 6 7 8 9 10 11 12 13 14 15 16 17 18 19 20" at bounding box center [621, 209] width 169 height 49
click at [640, 224] on span "19" at bounding box center [642, 227] width 6 height 7
click at [666, 229] on span "20" at bounding box center [667, 227] width 7 height 7
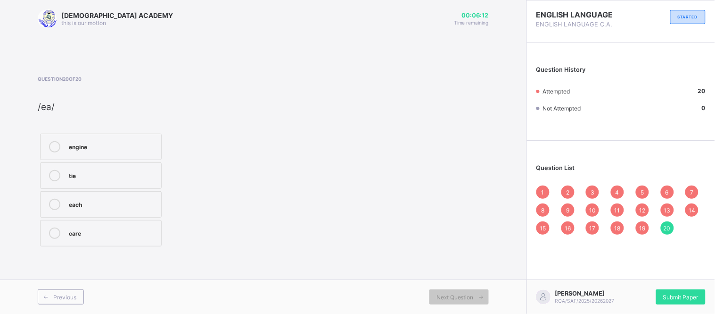
click at [544, 190] on span "1" at bounding box center [543, 192] width 3 height 7
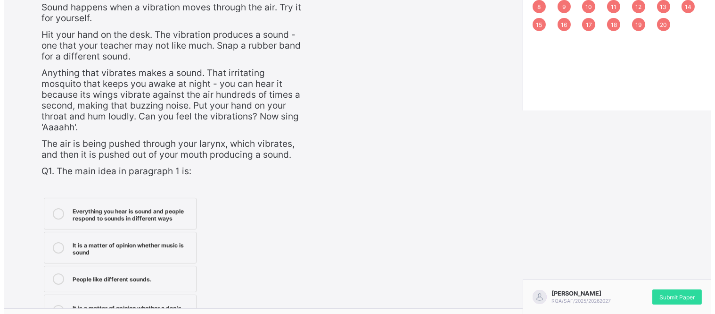
scroll to position [202, 0]
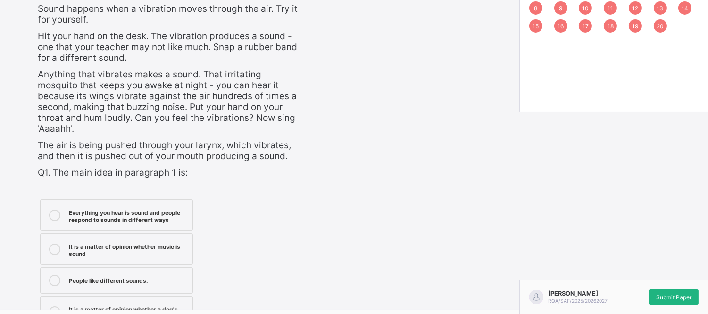
click at [666, 294] on span "Submit Paper" at bounding box center [673, 296] width 35 height 7
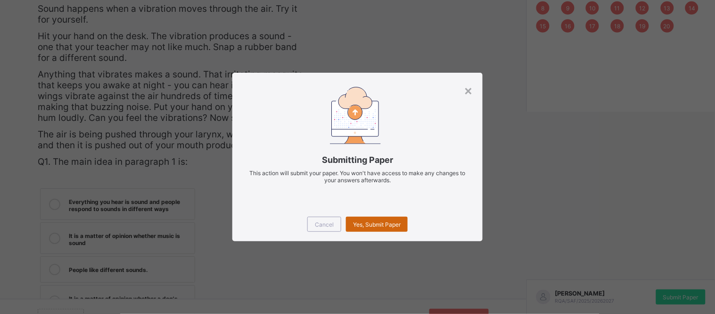
click at [384, 224] on span "Yes, Submit Paper" at bounding box center [377, 224] width 48 height 7
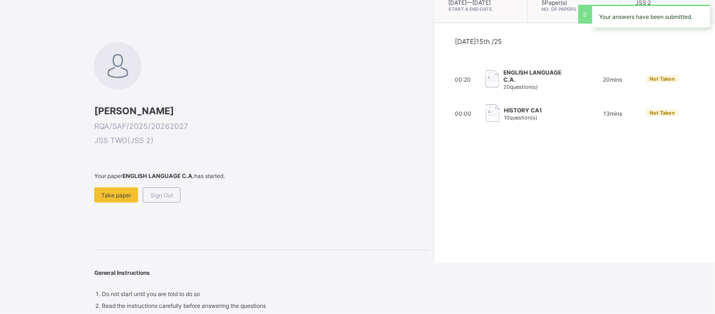
scroll to position [49, 0]
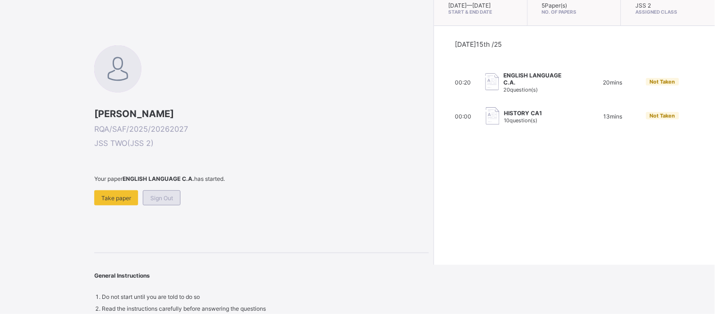
click at [160, 196] on span "Sign Out" at bounding box center [161, 197] width 23 height 7
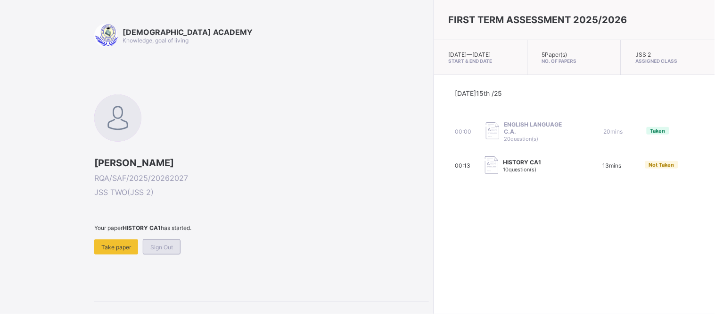
click at [171, 243] on span "Sign Out" at bounding box center [161, 246] width 23 height 7
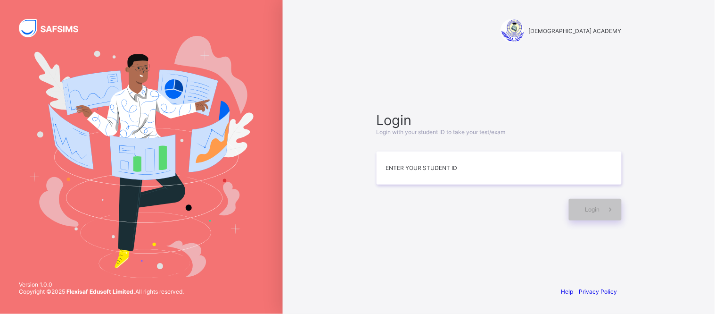
click at [171, 243] on img at bounding box center [141, 156] width 224 height 241
click at [388, 164] on input at bounding box center [499, 167] width 245 height 33
type input "**********"
click at [588, 213] on div "Login" at bounding box center [595, 209] width 53 height 22
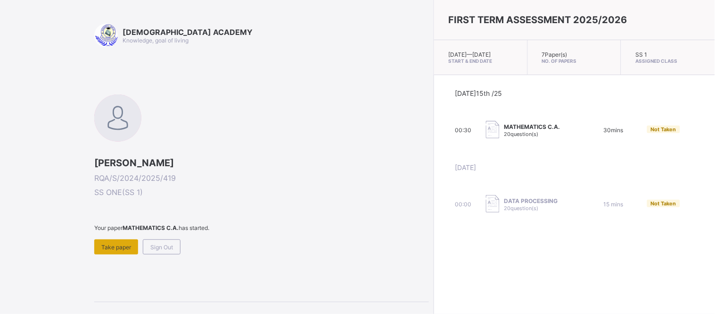
click at [123, 247] on span "Take paper" at bounding box center [116, 246] width 30 height 7
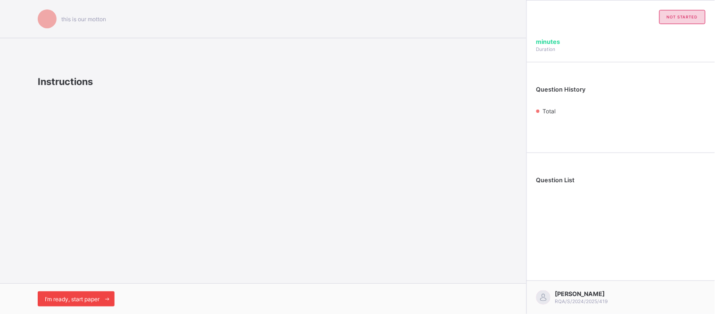
click at [89, 303] on div "I’m ready, start paper" at bounding box center [76, 298] width 77 height 15
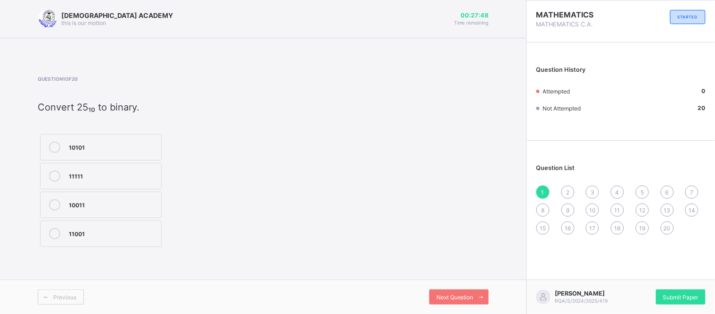
click at [105, 234] on div "11001" at bounding box center [113, 232] width 88 height 9
click at [447, 303] on div "Next Question" at bounding box center [458, 296] width 59 height 15
click at [208, 204] on div "10 11 12 13" at bounding box center [143, 190] width 211 height 117
click at [148, 154] on label "10" at bounding box center [101, 147] width 122 height 26
click at [443, 297] on span "Next Question" at bounding box center [455, 296] width 37 height 7
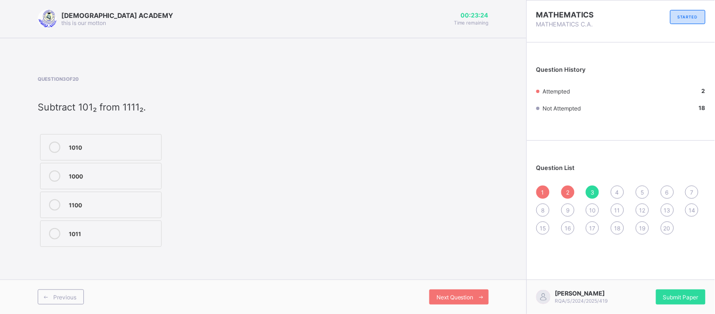
click at [154, 148] on div "1010" at bounding box center [113, 145] width 88 height 9
click at [444, 294] on span "Next Question" at bounding box center [455, 296] width 37 height 7
drag, startPoint x: 154, startPoint y: 147, endPoint x: 452, endPoint y: 299, distance: 334.6
click at [452, 299] on div "RAUDHATUL QUR'AN ACADEMY this is our motton 00:23:07 Time remaining Question 4 …" at bounding box center [263, 157] width 527 height 314
click at [452, 299] on span "Next Question" at bounding box center [455, 296] width 37 height 7
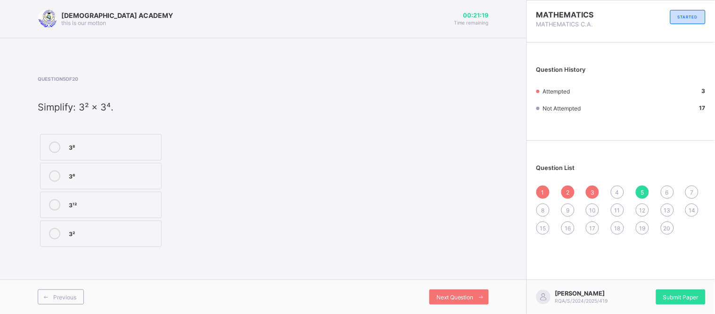
click at [71, 173] on div "3⁶" at bounding box center [113, 174] width 88 height 9
click at [144, 195] on label "3¹²" at bounding box center [101, 204] width 122 height 26
click at [55, 177] on icon at bounding box center [54, 175] width 11 height 11
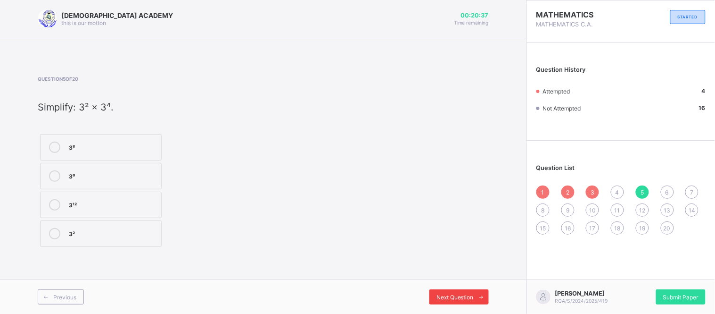
click at [445, 296] on span "Next Question" at bounding box center [455, 296] width 37 height 7
click at [149, 145] on div "2²" at bounding box center [113, 145] width 88 height 9
click at [465, 298] on span "Next Question" at bounding box center [455, 296] width 37 height 7
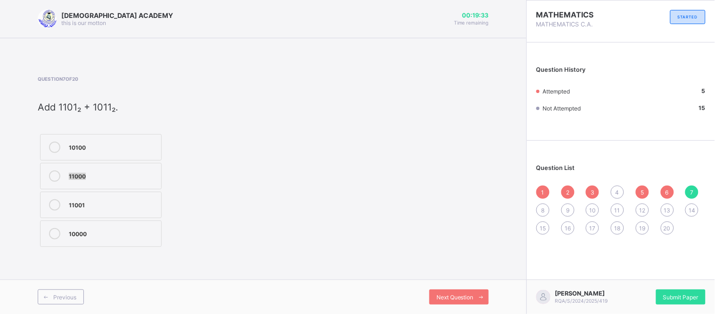
drag, startPoint x: 144, startPoint y: 136, endPoint x: 214, endPoint y: 154, distance: 72.2
click at [214, 154] on div "10100 11000 11001 10000" at bounding box center [143, 190] width 211 height 117
drag, startPoint x: 140, startPoint y: 138, endPoint x: 98, endPoint y: 140, distance: 42.0
click at [98, 140] on label "10100" at bounding box center [101, 147] width 122 height 26
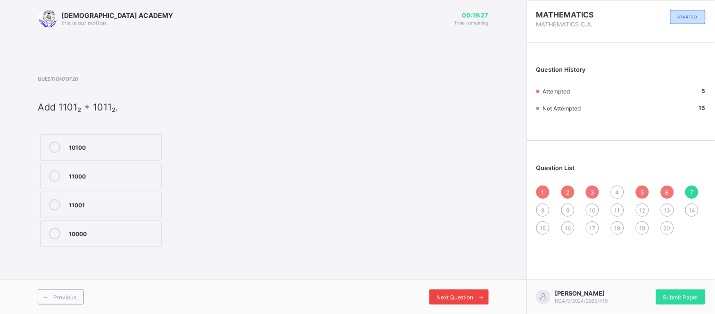
click at [440, 294] on span "Next Question" at bounding box center [455, 296] width 37 height 7
click at [154, 232] on div "101" at bounding box center [113, 232] width 88 height 9
click at [455, 295] on span "Next Question" at bounding box center [455, 296] width 37 height 7
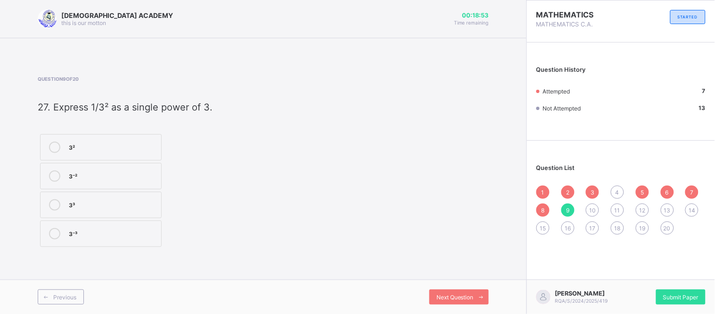
click at [137, 171] on div "3⁻²" at bounding box center [113, 174] width 88 height 9
click at [437, 295] on span "Next Question" at bounding box center [455, 296] width 37 height 7
click at [614, 189] on div "4" at bounding box center [617, 191] width 13 height 13
click at [151, 234] on div "1011" at bounding box center [113, 232] width 88 height 9
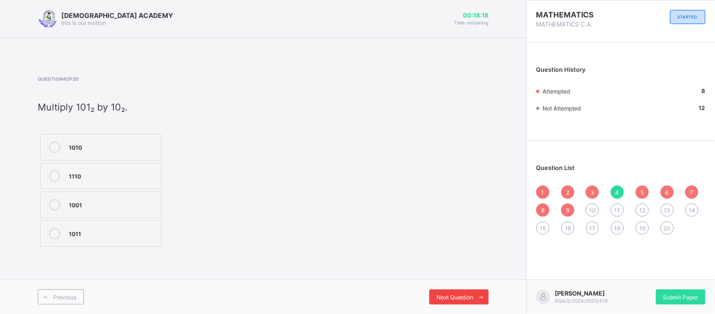
click at [448, 290] on div "Next Question" at bounding box center [458, 296] width 59 height 15
click at [442, 295] on span "Next Question" at bounding box center [455, 296] width 37 height 7
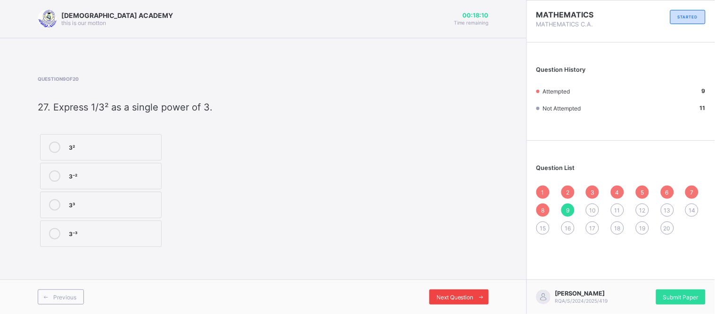
click at [442, 295] on span "Next Question" at bounding box center [455, 296] width 37 height 7
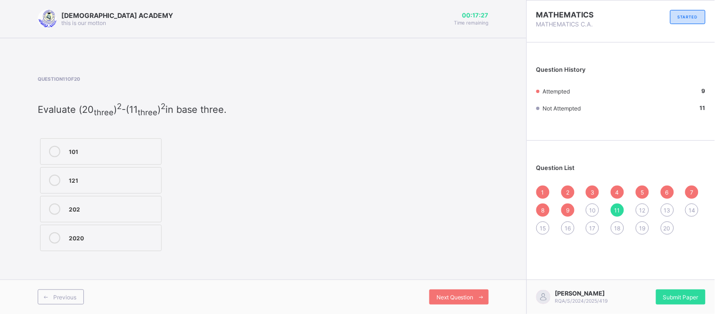
click at [116, 172] on label "121" at bounding box center [101, 180] width 122 height 26
click at [442, 293] on span "Next Question" at bounding box center [455, 296] width 37 height 7
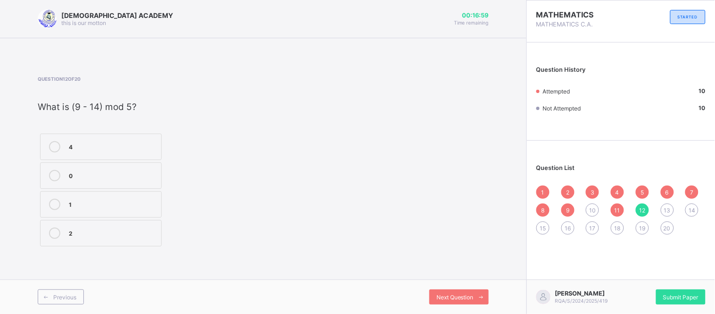
click at [136, 166] on label "0" at bounding box center [101, 175] width 122 height 26
click at [478, 295] on icon at bounding box center [481, 297] width 7 height 6
click at [135, 232] on div "4" at bounding box center [113, 231] width 88 height 9
click at [453, 295] on span "Next Question" at bounding box center [455, 296] width 37 height 7
click at [114, 173] on div "22" at bounding box center [113, 176] width 88 height 9
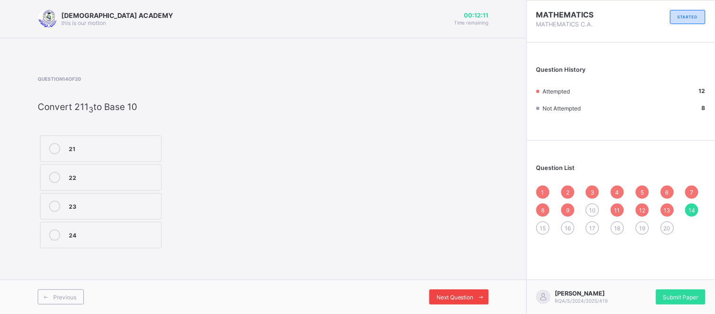
click at [468, 294] on span "Next Question" at bounding box center [455, 296] width 37 height 7
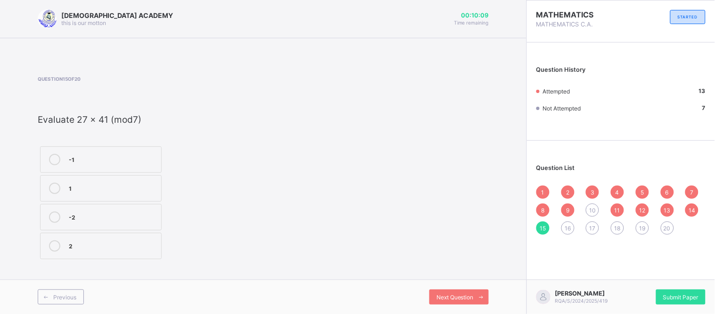
click at [80, 248] on div "2" at bounding box center [113, 244] width 88 height 9
click at [473, 292] on div "Next Question" at bounding box center [458, 296] width 59 height 15
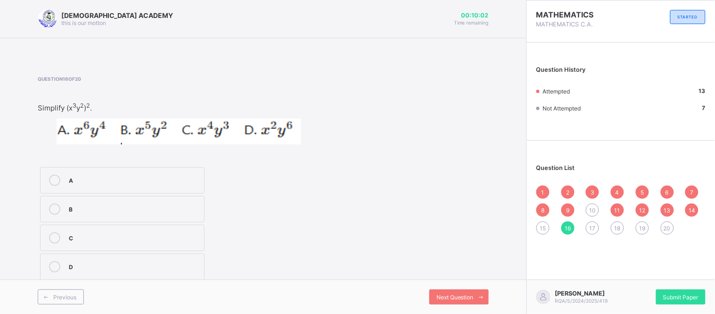
click at [593, 206] on span "10" at bounding box center [592, 209] width 7 height 7
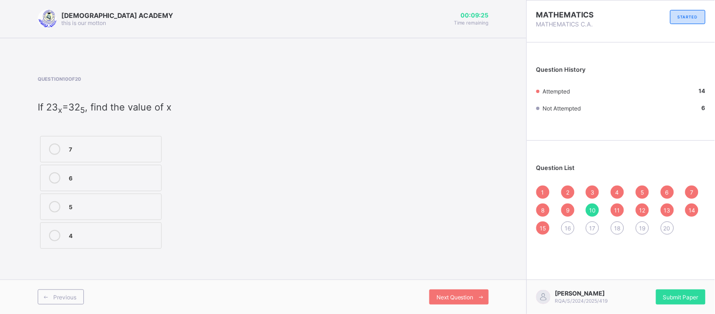
click at [568, 223] on div "16" at bounding box center [567, 227] width 13 height 13
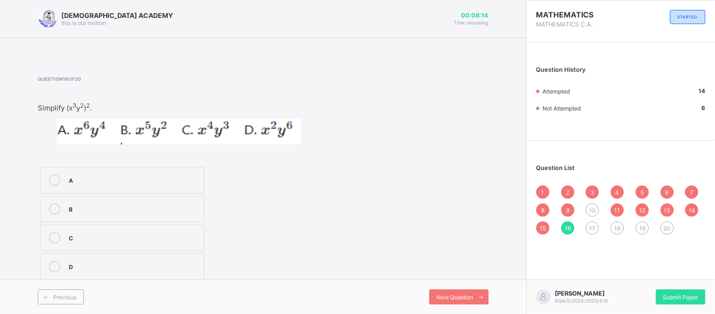
drag, startPoint x: 194, startPoint y: 229, endPoint x: 167, endPoint y: 239, distance: 29.2
click at [167, 239] on label "C" at bounding box center [122, 237] width 165 height 26
click at [167, 239] on div "C" at bounding box center [134, 236] width 131 height 9
click at [441, 294] on span "Next Question" at bounding box center [455, 296] width 37 height 7
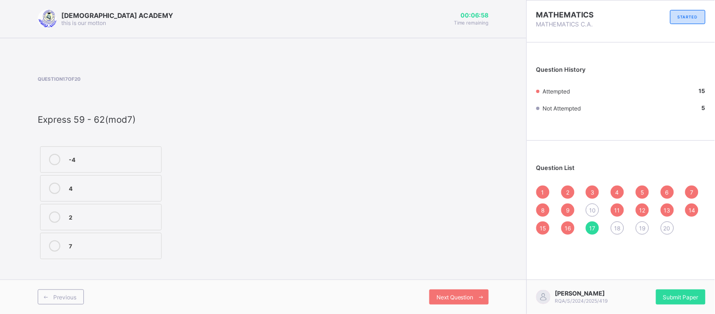
click at [616, 229] on span "18" at bounding box center [618, 227] width 6 height 7
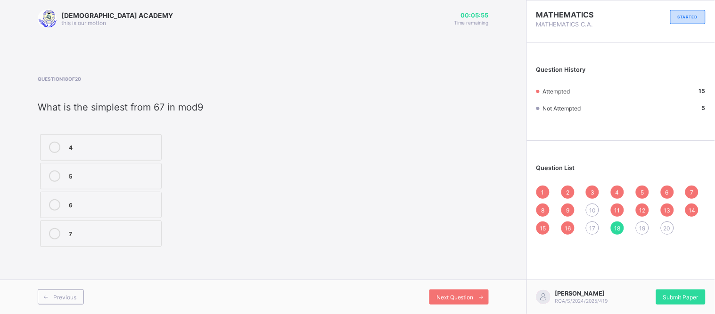
drag, startPoint x: 153, startPoint y: 131, endPoint x: 145, endPoint y: 151, distance: 21.6
click at [145, 151] on div "4 5 6 7" at bounding box center [101, 190] width 126 height 117
click at [145, 151] on div "4" at bounding box center [113, 146] width 88 height 11
click at [454, 293] on span "Next Question" at bounding box center [455, 296] width 37 height 7
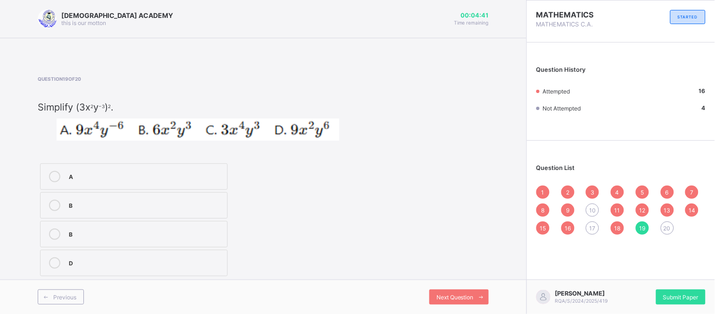
click at [111, 168] on label "A" at bounding box center [134, 176] width 188 height 26
click at [469, 291] on div "Next Question" at bounding box center [458, 296] width 59 height 15
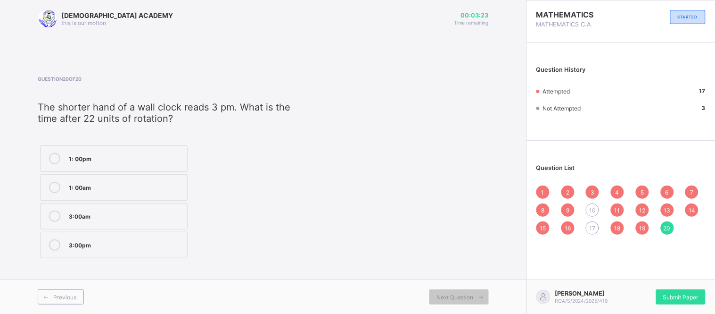
click at [146, 154] on div "1: 00pm" at bounding box center [126, 157] width 114 height 9
click at [457, 295] on span "Next Question" at bounding box center [455, 296] width 37 height 7
click at [472, 299] on span "Next Question" at bounding box center [455, 296] width 37 height 7
click at [594, 210] on span "10" at bounding box center [592, 209] width 7 height 7
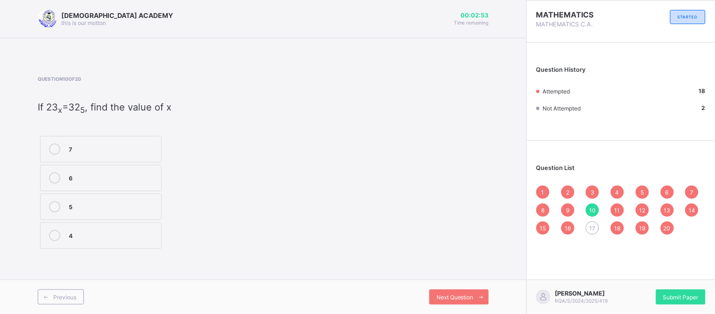
click at [591, 224] on span "17" at bounding box center [593, 227] width 6 height 7
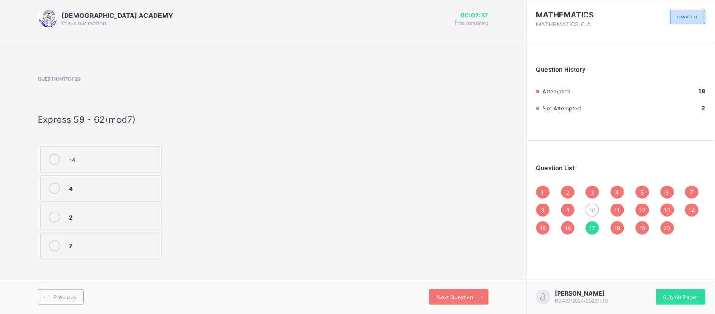
click at [153, 181] on label "4" at bounding box center [101, 188] width 122 height 26
click at [461, 295] on span "Next Question" at bounding box center [455, 296] width 37 height 7
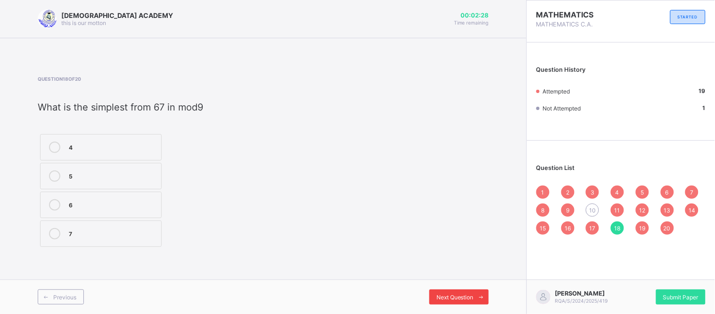
click at [471, 297] on span "Next Question" at bounding box center [455, 296] width 37 height 7
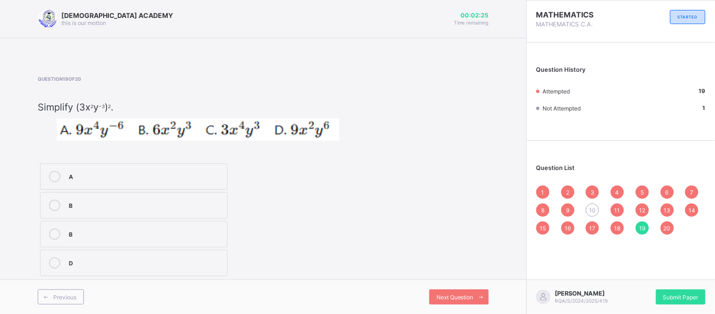
click at [590, 210] on span "10" at bounding box center [592, 209] width 7 height 7
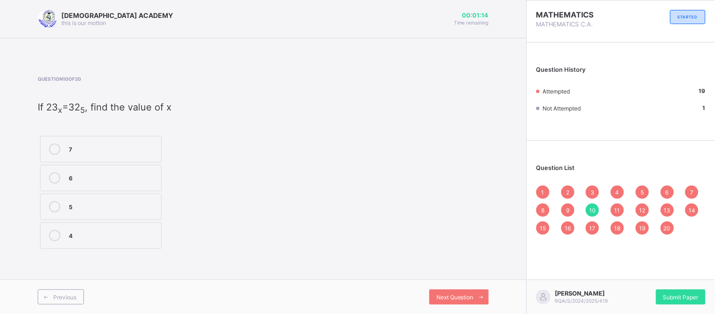
click at [137, 200] on label "5" at bounding box center [101, 206] width 122 height 26
click at [456, 297] on span "Next Question" at bounding box center [455, 296] width 37 height 7
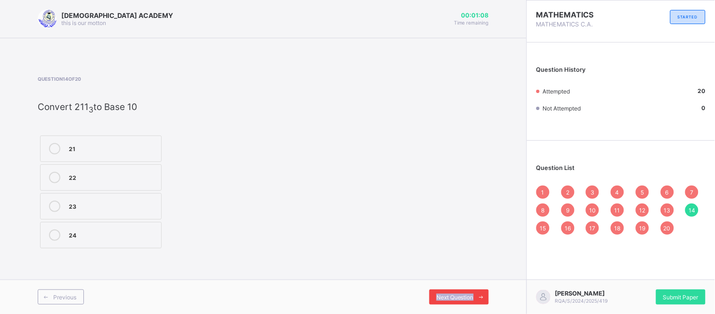
click at [456, 297] on span "Next Question" at bounding box center [455, 296] width 37 height 7
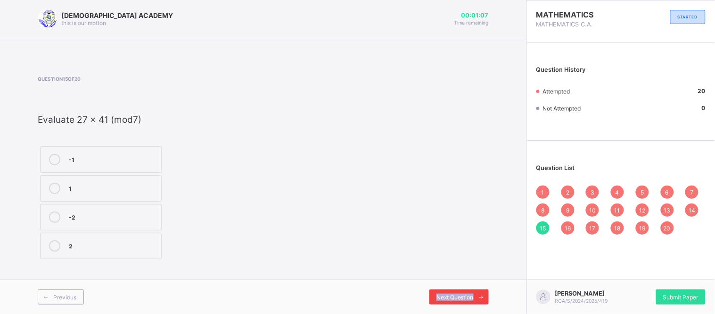
click at [456, 297] on span "Next Question" at bounding box center [455, 296] width 37 height 7
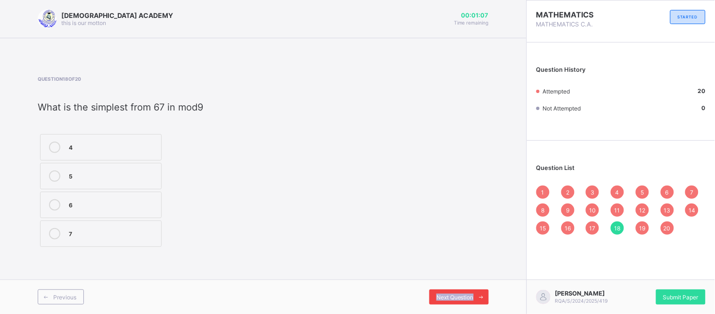
click at [456, 297] on span "Next Question" at bounding box center [455, 296] width 37 height 7
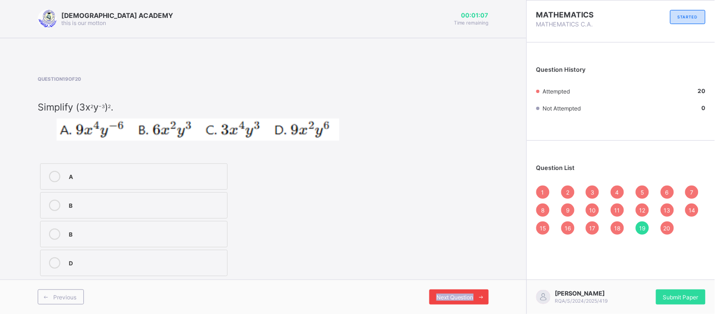
click at [456, 297] on span "Next Question" at bounding box center [455, 296] width 37 height 7
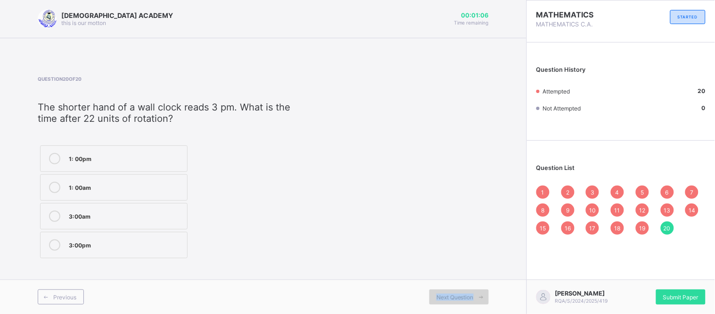
click at [456, 297] on span "Next Question" at bounding box center [455, 296] width 37 height 7
click at [677, 299] on span "Submit Paper" at bounding box center [680, 296] width 35 height 7
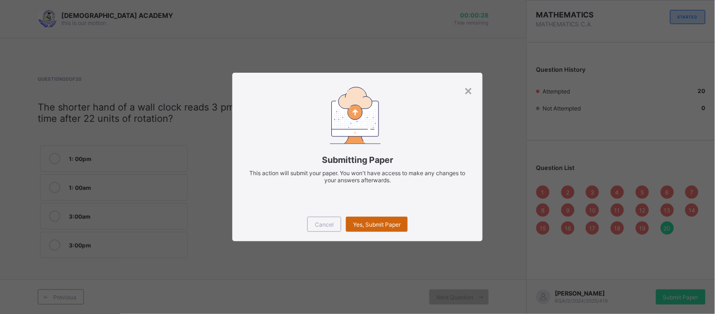
click at [371, 225] on span "Yes, Submit Paper" at bounding box center [377, 224] width 48 height 7
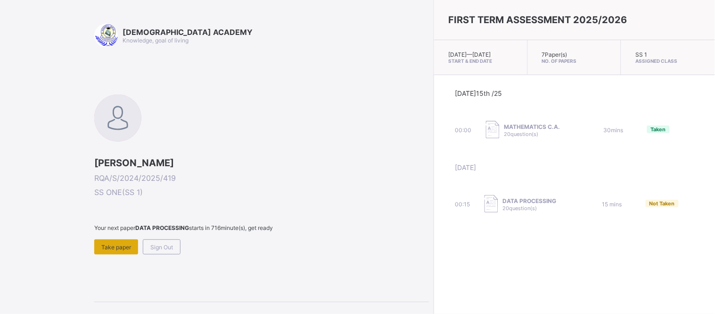
click at [120, 243] on span "Take paper" at bounding box center [116, 246] width 30 height 7
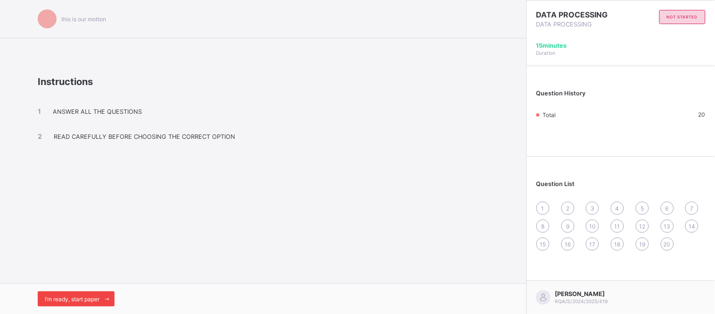
click at [99, 295] on span "I’m ready, start paper" at bounding box center [72, 298] width 55 height 7
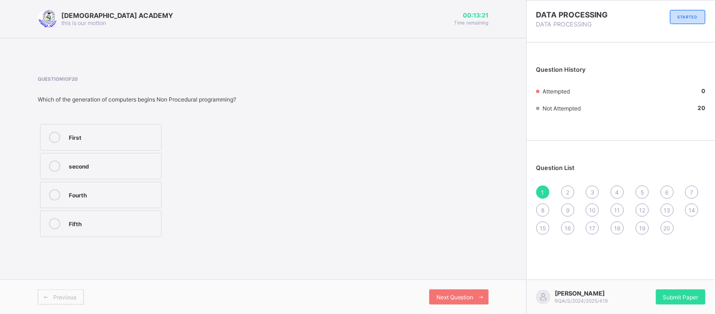
drag, startPoint x: 121, startPoint y: 162, endPoint x: 103, endPoint y: 170, distance: 19.6
click at [103, 170] on div "second" at bounding box center [113, 165] width 88 height 11
click at [449, 297] on span "Next Question" at bounding box center [455, 296] width 37 height 7
drag, startPoint x: 110, startPoint y: 222, endPoint x: 91, endPoint y: 224, distance: 19.0
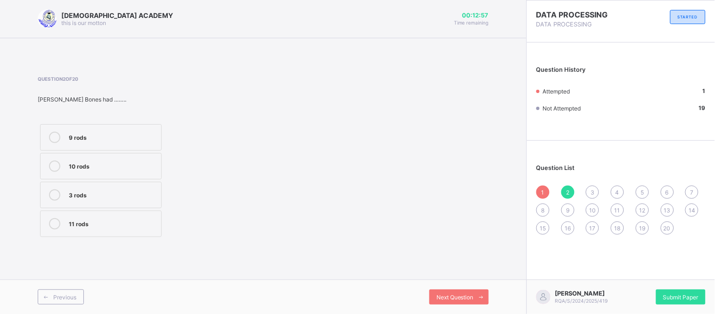
click at [91, 224] on div "11 rods" at bounding box center [113, 222] width 88 height 9
click at [452, 291] on div "Next Question" at bounding box center [458, 296] width 59 height 15
click at [134, 162] on div "Abacus" at bounding box center [113, 164] width 88 height 9
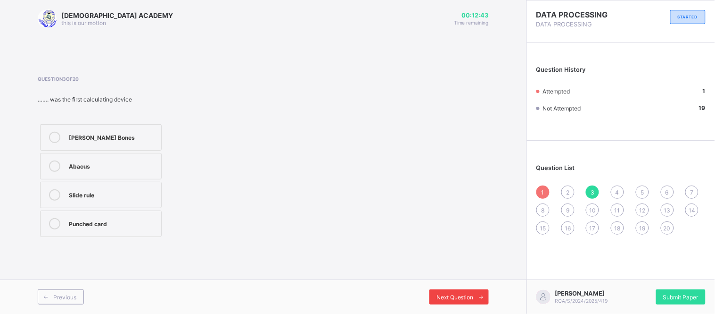
click at [448, 297] on span "Next Question" at bounding box center [455, 296] width 37 height 7
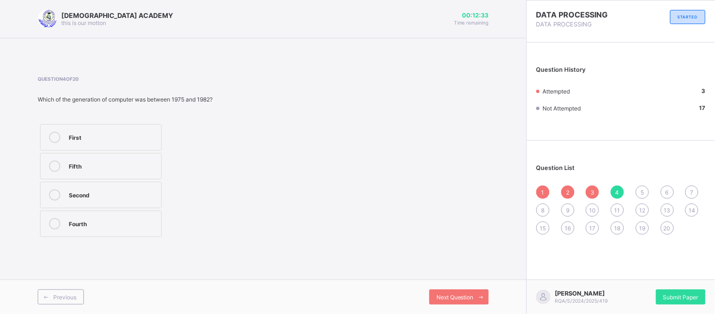
drag, startPoint x: 118, startPoint y: 164, endPoint x: 107, endPoint y: 168, distance: 12.1
click at [107, 168] on div "Fifth" at bounding box center [113, 164] width 88 height 9
click at [439, 295] on span "Next Question" at bounding box center [455, 296] width 37 height 7
drag, startPoint x: 150, startPoint y: 220, endPoint x: 120, endPoint y: 221, distance: 29.7
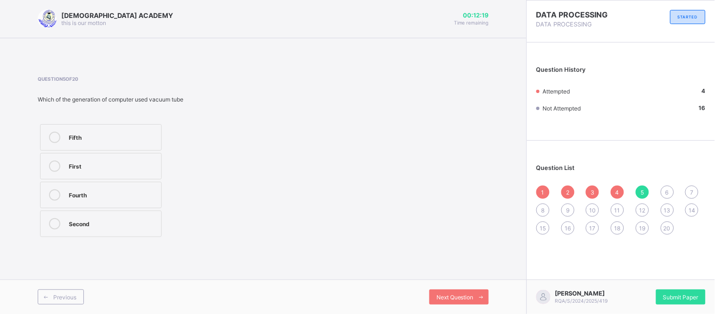
click at [120, 221] on div "Second" at bounding box center [113, 222] width 88 height 9
click at [444, 293] on div "Next Question" at bounding box center [458, 296] width 59 height 15
click at [154, 138] on div "retrieving" at bounding box center [113, 136] width 88 height 9
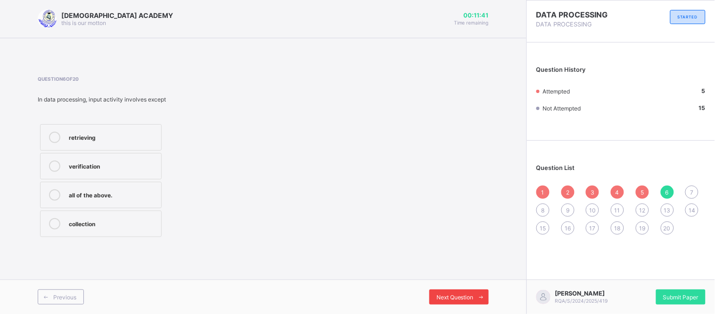
click at [445, 294] on span "Next Question" at bounding box center [455, 296] width 37 height 7
click at [147, 171] on div "data processing" at bounding box center [113, 165] width 88 height 11
click at [453, 294] on span "Next Question" at bounding box center [455, 296] width 37 height 7
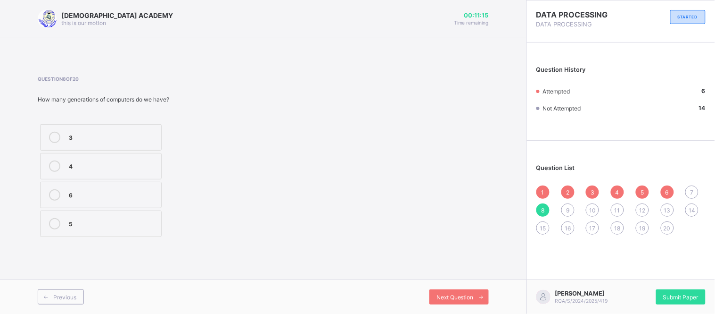
click at [135, 168] on div "4" at bounding box center [113, 164] width 88 height 9
drag, startPoint x: 455, startPoint y: 304, endPoint x: 458, endPoint y: 296, distance: 8.5
click at [458, 296] on div "Next Question" at bounding box center [458, 296] width 59 height 15
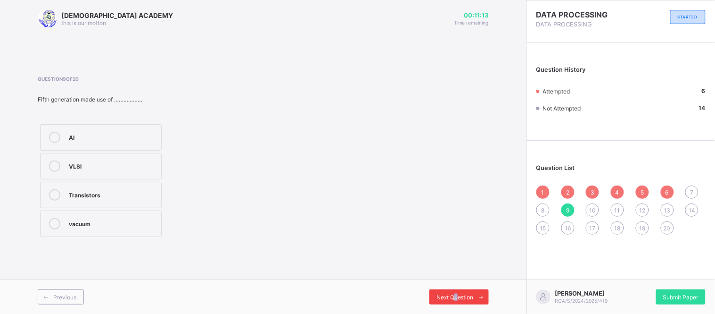
click at [458, 296] on span "Next Question" at bounding box center [455, 296] width 37 height 7
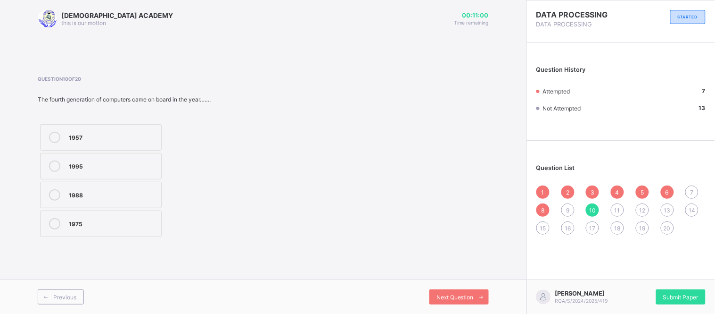
drag, startPoint x: 132, startPoint y: 137, endPoint x: 127, endPoint y: 131, distance: 7.7
click at [127, 132] on div "1957" at bounding box center [113, 136] width 88 height 9
click at [455, 297] on span "Next Question" at bounding box center [455, 296] width 37 height 7
drag, startPoint x: 156, startPoint y: 223, endPoint x: 121, endPoint y: 220, distance: 35.5
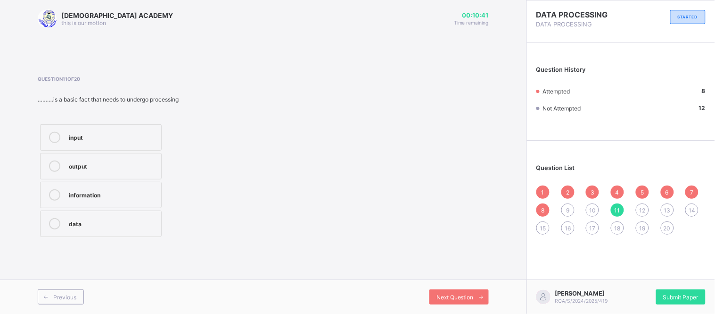
click at [121, 220] on div "data" at bounding box center [113, 222] width 88 height 9
drag, startPoint x: 121, startPoint y: 220, endPoint x: 446, endPoint y: 297, distance: 334.4
click at [446, 297] on div "RAUDHATUL QUR'AN ACADEMY this is our motton 00:10:39 Time remaining Question 11…" at bounding box center [263, 157] width 527 height 314
click at [446, 297] on span "Next Question" at bounding box center [455, 296] width 37 height 7
click at [151, 137] on div "8" at bounding box center [113, 136] width 88 height 9
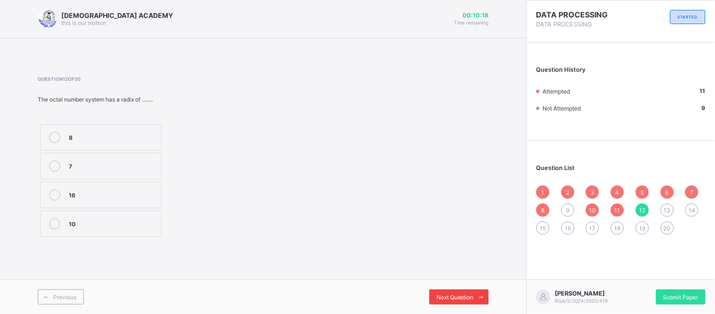
click at [443, 291] on div "Next Question" at bounding box center [458, 296] width 59 height 15
click at [147, 190] on div "10" at bounding box center [113, 193] width 88 height 9
click at [452, 294] on span "Next Question" at bounding box center [455, 296] width 37 height 7
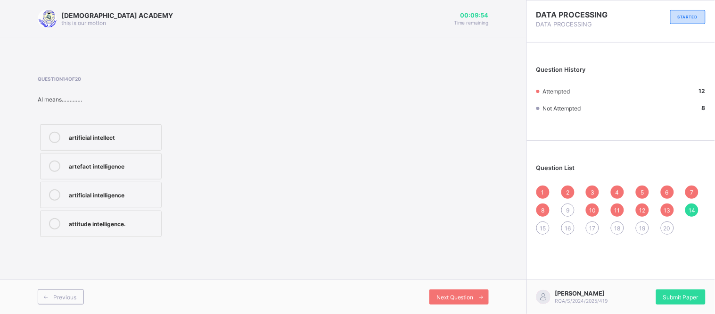
click at [127, 141] on div "artificial intellect" at bounding box center [113, 137] width 88 height 11
click at [132, 191] on div "artificial intelligence" at bounding box center [113, 193] width 88 height 9
click at [477, 300] on span at bounding box center [481, 296] width 15 height 15
click at [144, 198] on div "misuse" at bounding box center [113, 194] width 88 height 11
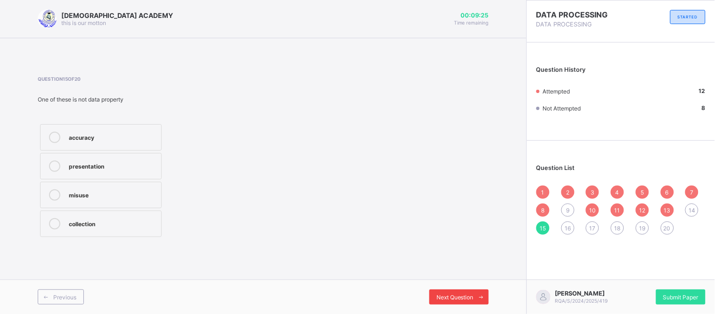
click at [447, 295] on span "Next Question" at bounding box center [455, 296] width 37 height 7
click at [125, 225] on div "vacuum" at bounding box center [113, 222] width 88 height 9
click at [461, 291] on div "Next Question" at bounding box center [458, 296] width 59 height 15
click at [139, 139] on div "vacuum" at bounding box center [113, 136] width 88 height 9
click at [98, 192] on div "Robort" at bounding box center [113, 193] width 88 height 9
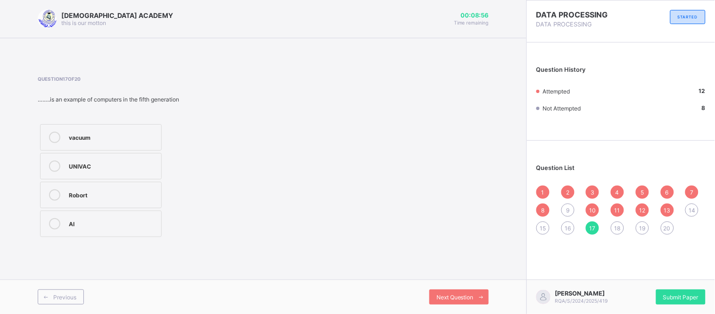
click at [103, 142] on div "vacuum" at bounding box center [113, 137] width 88 height 11
click at [450, 294] on span "Next Question" at bounding box center [455, 296] width 37 height 7
click at [151, 220] on div "data manipulation" at bounding box center [113, 222] width 88 height 9
click at [140, 193] on div "decision making" at bounding box center [113, 193] width 88 height 9
click at [135, 130] on label "information generation" at bounding box center [101, 137] width 122 height 26
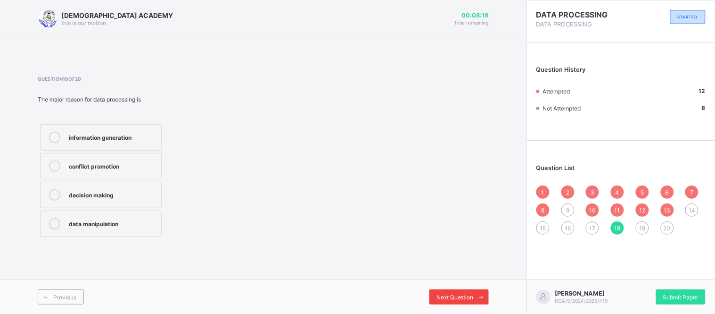
click at [449, 294] on span "Next Question" at bounding box center [455, 296] width 37 height 7
click at [134, 228] on div "weaving industry" at bounding box center [113, 223] width 88 height 11
click at [456, 299] on span "Next Question" at bounding box center [455, 296] width 37 height 7
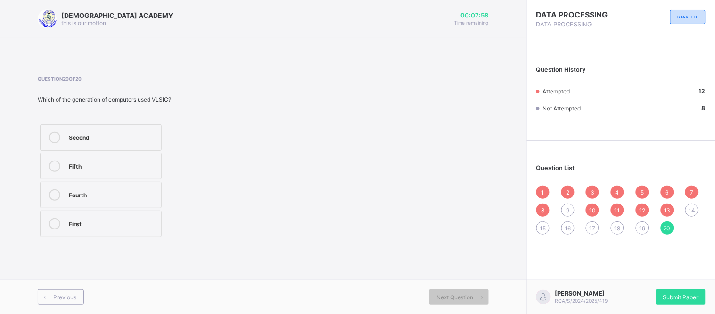
click at [141, 139] on div "Second" at bounding box center [113, 136] width 88 height 9
click at [461, 294] on span "Next Question" at bounding box center [455, 296] width 37 height 7
click at [460, 294] on span "Next Question" at bounding box center [455, 296] width 37 height 7
click at [461, 298] on span "Next Question" at bounding box center [455, 296] width 37 height 7
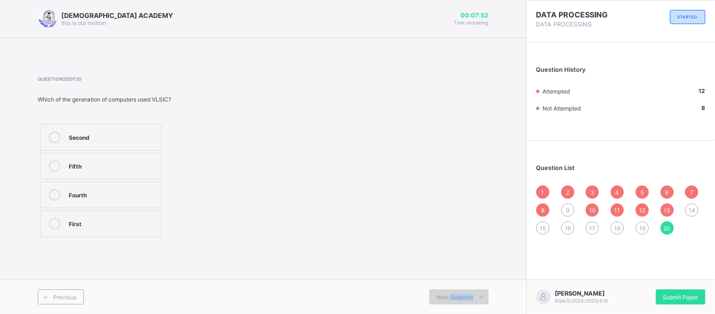
click at [461, 298] on span "Next Question" at bounding box center [455, 296] width 37 height 7
click at [543, 225] on span "15" at bounding box center [543, 227] width 6 height 7
click at [155, 164] on div "presentation" at bounding box center [113, 164] width 88 height 9
click at [150, 190] on div "misuse" at bounding box center [113, 193] width 88 height 9
click at [439, 291] on div "Next Question" at bounding box center [458, 296] width 59 height 15
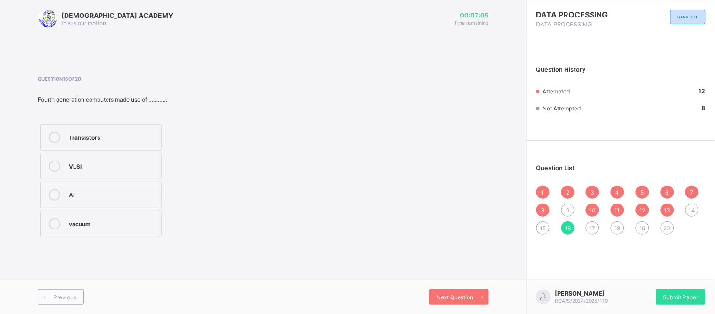
click at [147, 166] on div "VLSI" at bounding box center [113, 164] width 88 height 9
click at [445, 296] on span "Next Question" at bounding box center [455, 296] width 37 height 7
click at [572, 209] on div "9" at bounding box center [567, 209] width 13 height 13
click at [137, 218] on div "vacuum" at bounding box center [113, 222] width 88 height 9
click at [594, 230] on span "17" at bounding box center [593, 227] width 6 height 7
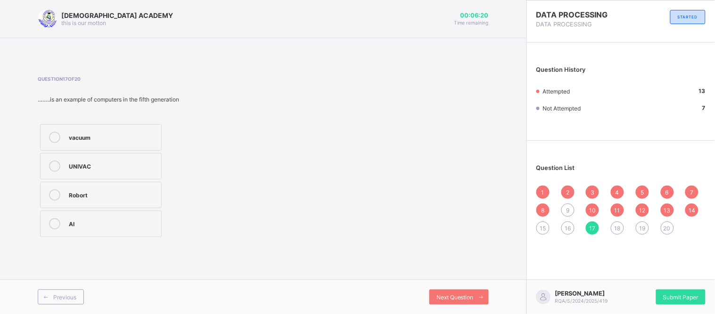
click at [133, 159] on label "UNIVAC" at bounding box center [101, 166] width 122 height 26
click at [457, 298] on span "Next Question" at bounding box center [455, 296] width 37 height 7
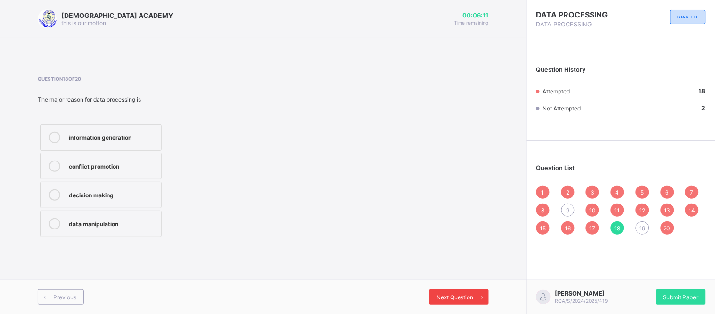
click at [460, 295] on span "Next Question" at bounding box center [455, 296] width 37 height 7
click at [132, 220] on div "weaving industry" at bounding box center [113, 222] width 88 height 9
click at [461, 297] on span "Next Question" at bounding box center [455, 296] width 37 height 7
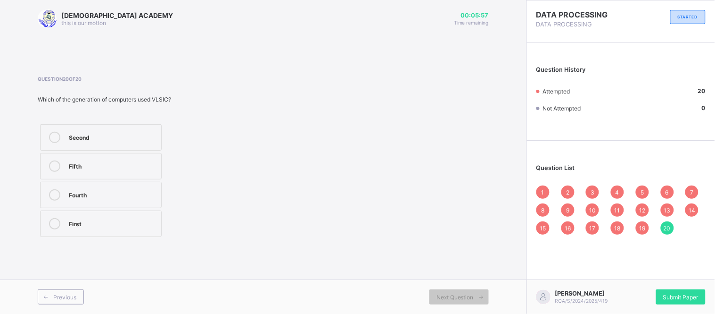
click at [545, 192] on span "1" at bounding box center [543, 192] width 3 height 7
drag, startPoint x: 482, startPoint y: 206, endPoint x: 480, endPoint y: 231, distance: 25.1
click at [480, 231] on div "Question 1 of 20 Which of the generation of computers begins Non Procedural pro…" at bounding box center [263, 157] width 451 height 163
click at [472, 297] on span "Next Question" at bounding box center [455, 296] width 37 height 7
click at [130, 140] on div "9 rods" at bounding box center [113, 136] width 88 height 9
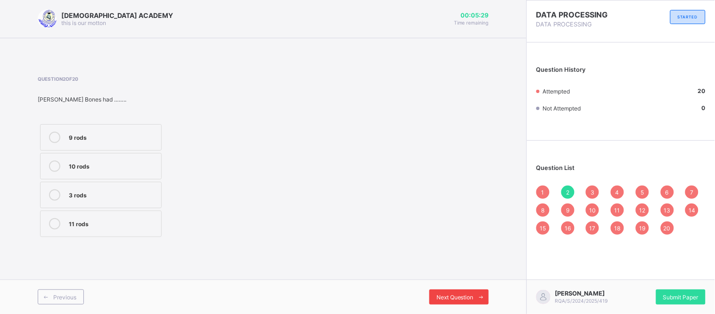
click at [467, 297] on span "Next Question" at bounding box center [455, 296] width 37 height 7
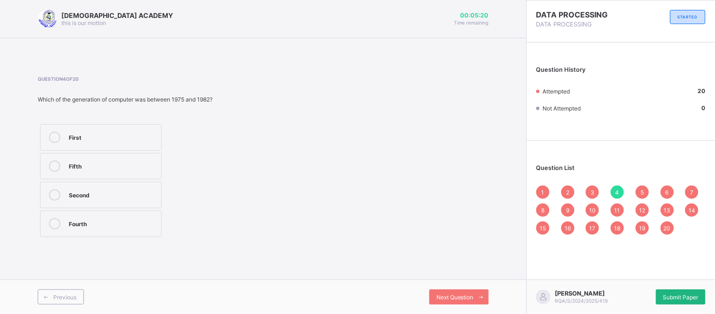
click at [661, 296] on div "Submit Paper" at bounding box center [681, 296] width 50 height 15
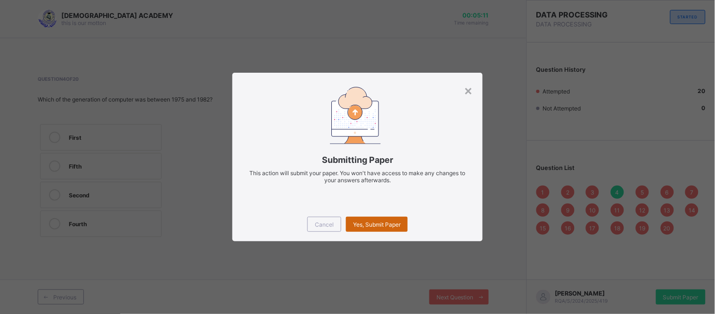
click at [376, 227] on span "Yes, Submit Paper" at bounding box center [377, 224] width 48 height 7
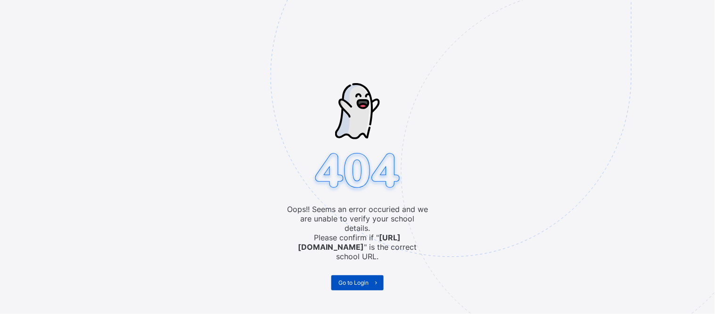
click at [369, 277] on span at bounding box center [376, 282] width 15 height 15
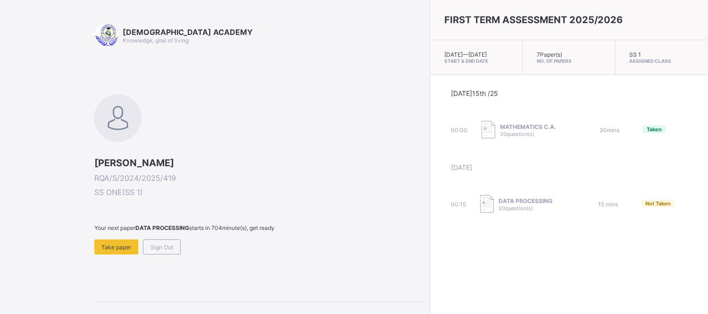
click at [172, 243] on span "Sign Out" at bounding box center [161, 246] width 23 height 7
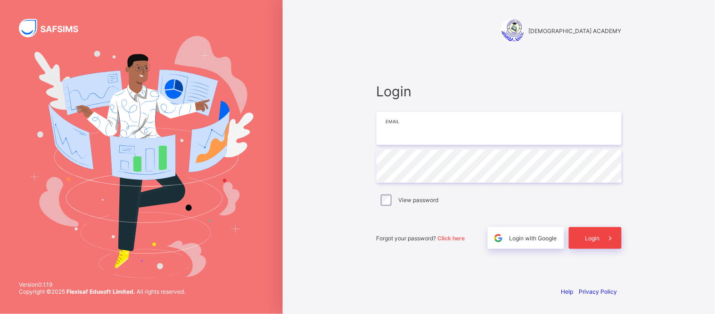
type input "**********"
click at [595, 228] on div "Login" at bounding box center [595, 238] width 53 height 22
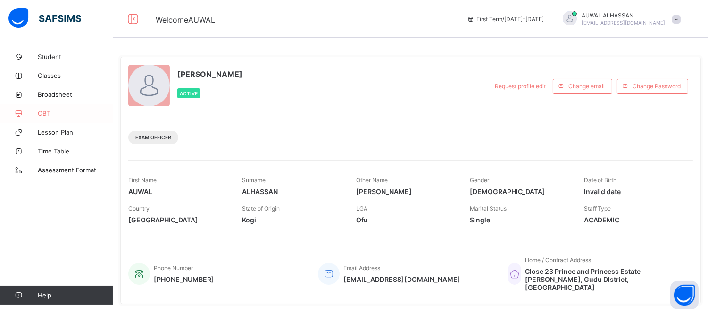
click at [76, 114] on span "CBT" at bounding box center [75, 113] width 75 height 8
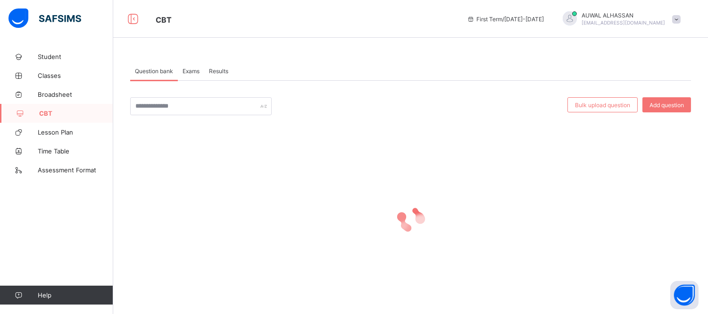
click at [212, 67] on span "Results" at bounding box center [218, 70] width 19 height 7
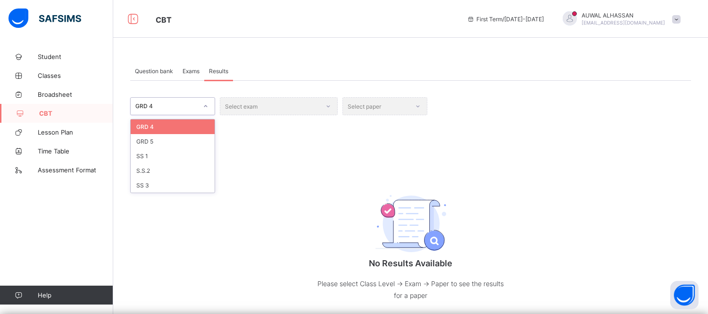
click at [203, 110] on div at bounding box center [206, 106] width 16 height 15
click at [192, 170] on div "S.S.2" at bounding box center [173, 170] width 84 height 15
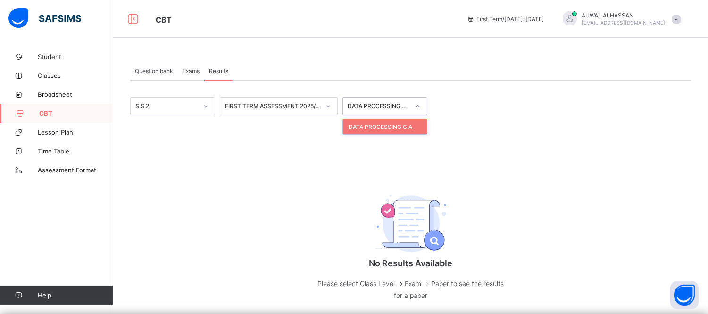
click at [373, 110] on div "DATA PROCESSING C.A" at bounding box center [376, 105] width 66 height 13
click at [290, 157] on div "S.S.2 FIRST TERM ASSESSMENT 2025/2026 DATA PROCESSING C.A No Results Available …" at bounding box center [410, 208] width 561 height 223
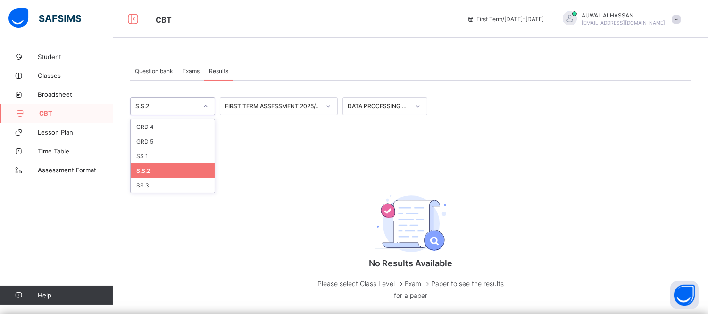
click at [206, 103] on icon at bounding box center [206, 105] width 6 height 9
click at [214, 182] on div "SS 3" at bounding box center [173, 185] width 84 height 15
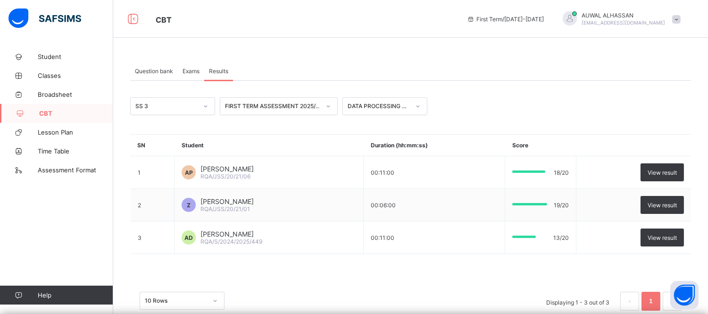
click at [172, 71] on span "Question bank" at bounding box center [154, 70] width 38 height 7
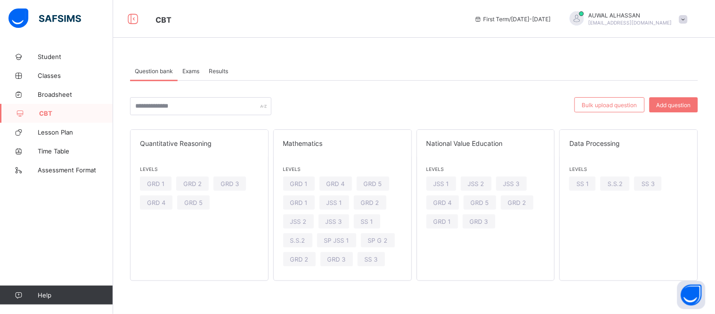
click at [197, 72] on span "Exams" at bounding box center [190, 70] width 17 height 7
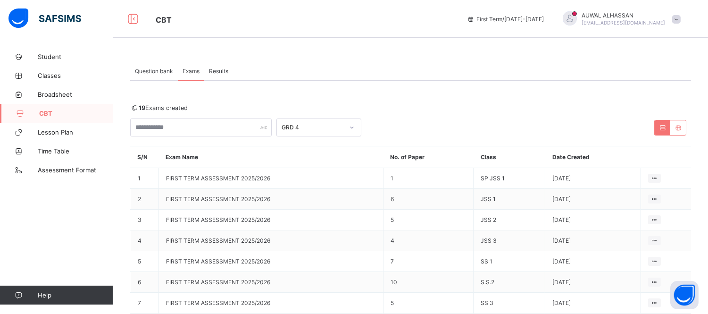
click at [228, 71] on span "Results" at bounding box center [218, 70] width 19 height 7
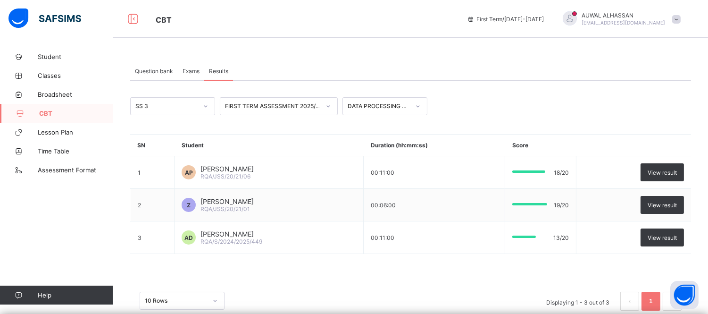
click at [168, 69] on span "Question bank" at bounding box center [154, 70] width 38 height 7
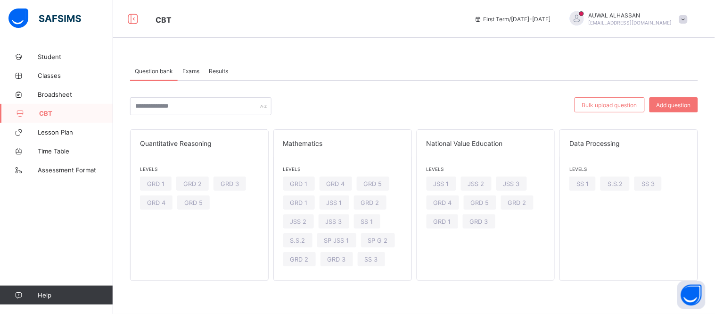
click at [687, 16] on span at bounding box center [683, 19] width 8 height 8
click at [657, 90] on span "Logout" at bounding box center [657, 93] width 62 height 11
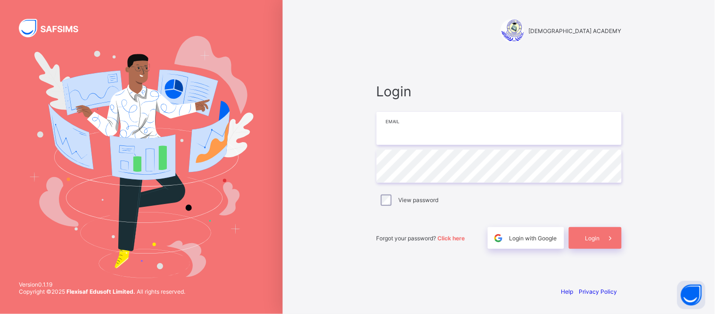
type input "**********"
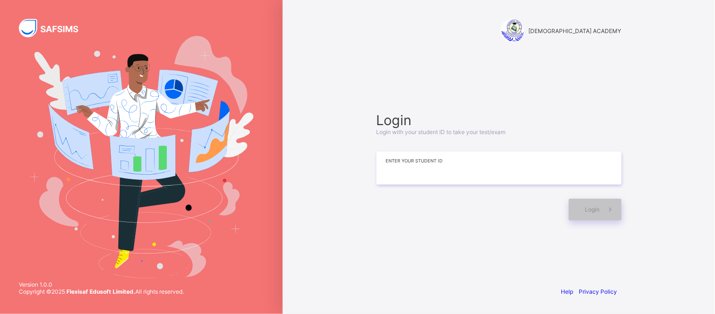
click at [432, 176] on input at bounding box center [499, 167] width 245 height 33
type input "**********"
click at [592, 206] on span "Login" at bounding box center [593, 209] width 15 height 7
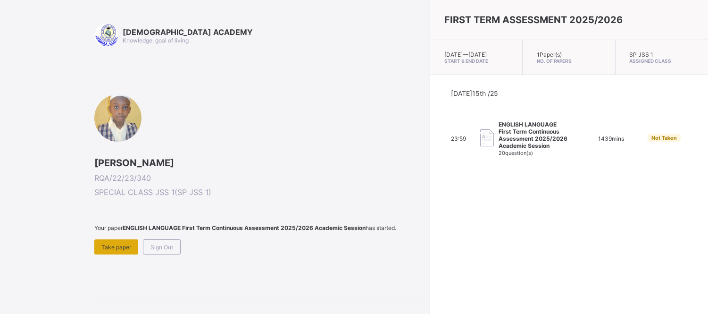
click at [114, 250] on span "Take paper" at bounding box center [116, 246] width 30 height 7
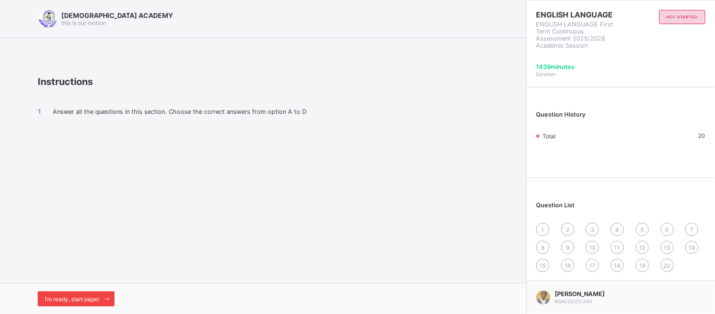
click at [107, 297] on icon at bounding box center [107, 299] width 7 height 6
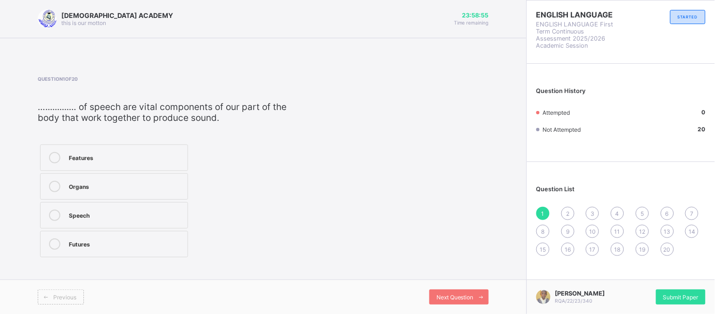
click at [224, 178] on div "Features Organs Speech Futures" at bounding box center [165, 200] width 255 height 117
drag, startPoint x: 73, startPoint y: 118, endPoint x: 186, endPoint y: 122, distance: 113.7
click at [186, 122] on span "…..........… of speech are vital components of our part of the body that work t…" at bounding box center [162, 112] width 249 height 22
click at [215, 172] on div "Features Organs Speech Futures" at bounding box center [165, 200] width 255 height 117
click at [50, 187] on icon at bounding box center [54, 186] width 11 height 11
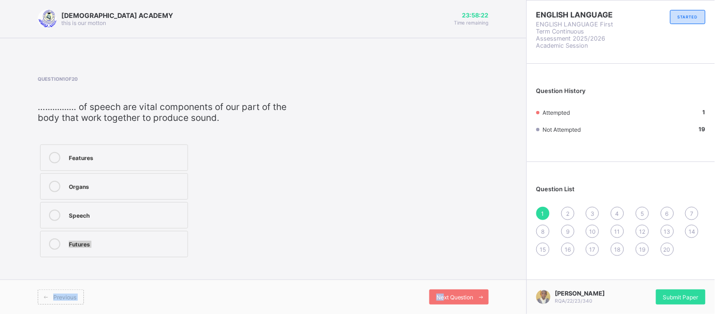
drag, startPoint x: 442, startPoint y: 293, endPoint x: 358, endPoint y: 210, distance: 117.7
click at [358, 210] on div "[DEMOGRAPHIC_DATA] ACADEMY this is our [PERSON_NAME] 23:58:22 Time remaining Qu…" at bounding box center [263, 157] width 527 height 314
click at [322, 209] on div "Question 1 of 20 …..........… of speech are vital components of our part of the…" at bounding box center [263, 167] width 451 height 183
click at [448, 291] on div "Next Question" at bounding box center [458, 296] width 59 height 15
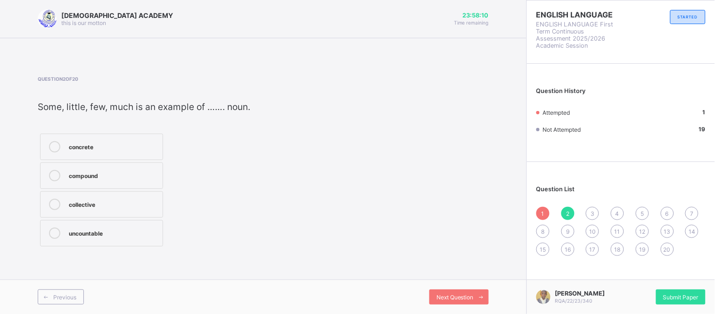
click at [61, 232] on div at bounding box center [54, 232] width 19 height 11
click at [460, 290] on div "Next Question" at bounding box center [458, 296] width 59 height 15
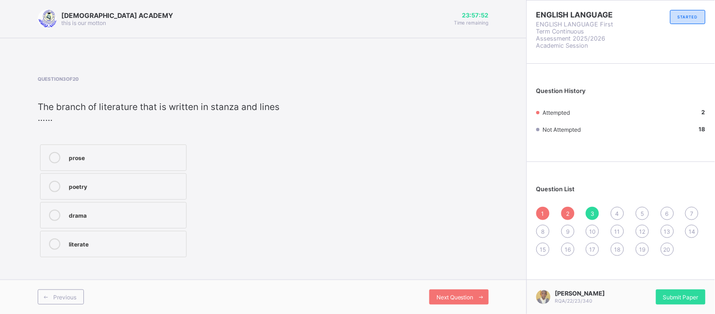
click at [49, 184] on icon at bounding box center [54, 186] width 11 height 11
click at [454, 295] on span "Next Question" at bounding box center [455, 296] width 37 height 7
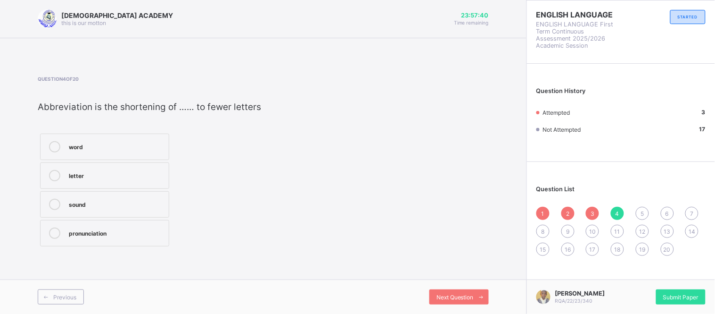
click at [114, 175] on div "letter" at bounding box center [116, 174] width 95 height 9
click at [140, 173] on div "letter" at bounding box center [116, 174] width 95 height 9
click at [71, 151] on div "word" at bounding box center [116, 146] width 95 height 11
click at [453, 293] on span "Next Question" at bounding box center [455, 296] width 37 height 7
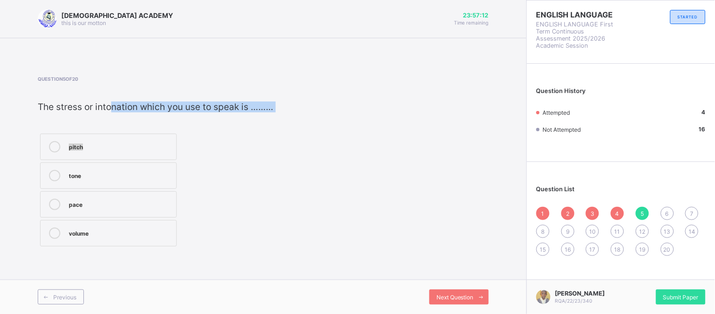
drag, startPoint x: 109, startPoint y: 109, endPoint x: 228, endPoint y: 116, distance: 119.0
click at [228, 116] on div "Question 5 of 20 The stress or intonation which you use to speak is ……… pitch t…" at bounding box center [156, 162] width 236 height 173
click at [225, 146] on div "pitch tone pace volume" at bounding box center [156, 189] width 236 height 117
drag, startPoint x: 89, startPoint y: 105, endPoint x: 282, endPoint y: 110, distance: 193.4
click at [282, 110] on div "Question 5 of 20 The stress or intonation which you use to speak is ……… pitch t…" at bounding box center [263, 162] width 451 height 173
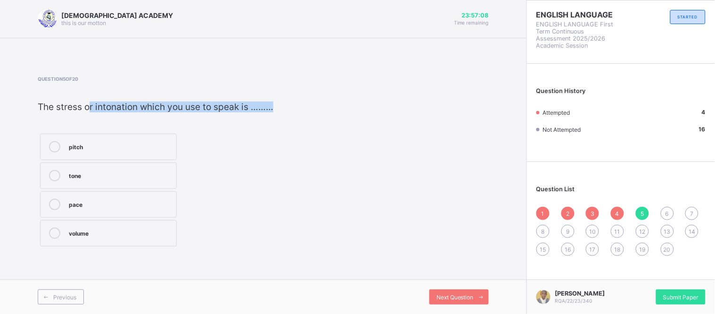
click at [282, 110] on div "Question 5 of 20 The stress or intonation which you use to speak is ……… pitch t…" at bounding box center [263, 162] width 451 height 173
click at [58, 237] on icon at bounding box center [54, 232] width 11 height 11
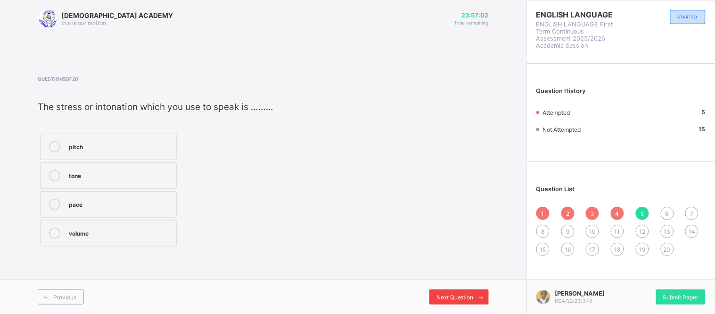
click at [448, 295] on span "Next Question" at bounding box center [455, 296] width 37 height 7
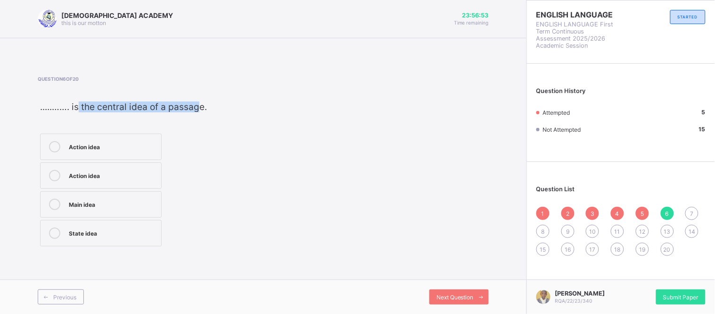
drag, startPoint x: 78, startPoint y: 109, endPoint x: 201, endPoint y: 108, distance: 123.0
click at [201, 108] on span ".....……. is the central idea of a passage." at bounding box center [123, 106] width 167 height 11
click at [50, 145] on icon at bounding box center [54, 146] width 11 height 11
click at [447, 293] on div "Next Question" at bounding box center [458, 296] width 59 height 15
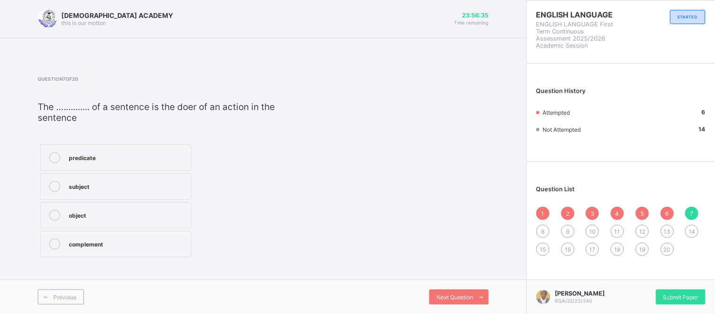
click at [73, 108] on span "The …........... of a sentence is the doer of an action in the sentence" at bounding box center [156, 112] width 237 height 22
click at [59, 183] on icon at bounding box center [54, 186] width 11 height 11
click at [435, 296] on div "Next Question" at bounding box center [458, 296] width 59 height 15
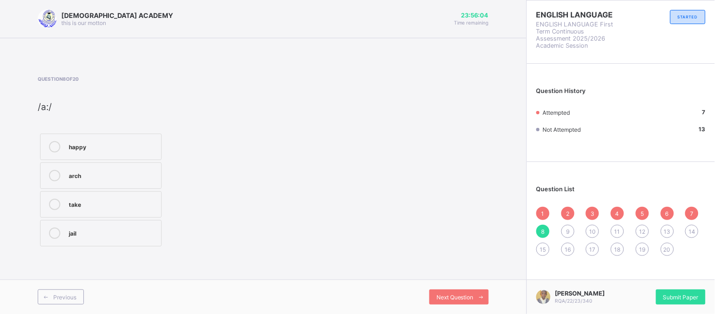
click at [89, 147] on div "happy" at bounding box center [113, 145] width 88 height 9
click at [465, 296] on span "Next Question" at bounding box center [455, 296] width 37 height 7
click at [56, 146] on icon at bounding box center [54, 146] width 11 height 11
click at [448, 300] on span "Next Question" at bounding box center [455, 296] width 37 height 7
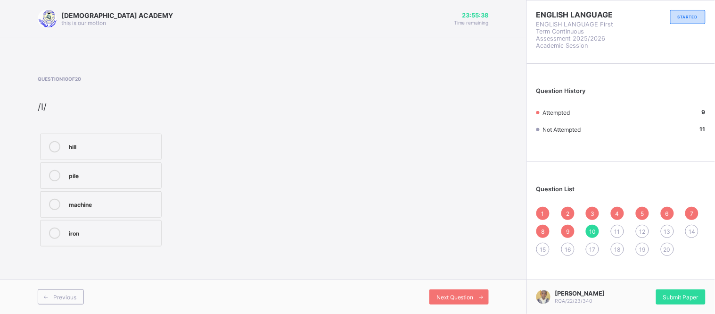
click at [99, 173] on div "pile" at bounding box center [113, 174] width 88 height 9
click at [472, 297] on span "Next Question" at bounding box center [455, 296] width 37 height 7
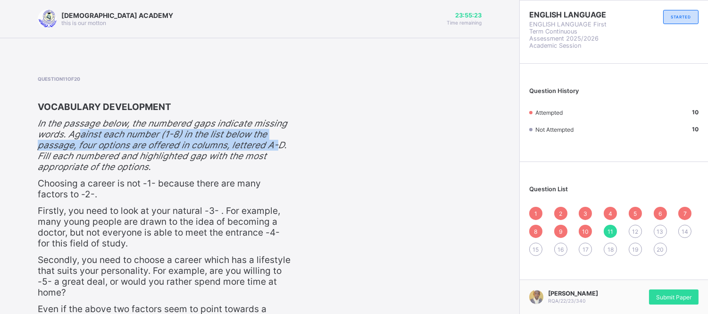
drag, startPoint x: 82, startPoint y: 134, endPoint x: 279, endPoint y: 145, distance: 196.9
click at [279, 145] on span "In the passage below, the numbered gaps indicate missing words. Against each nu…" at bounding box center [162, 145] width 249 height 54
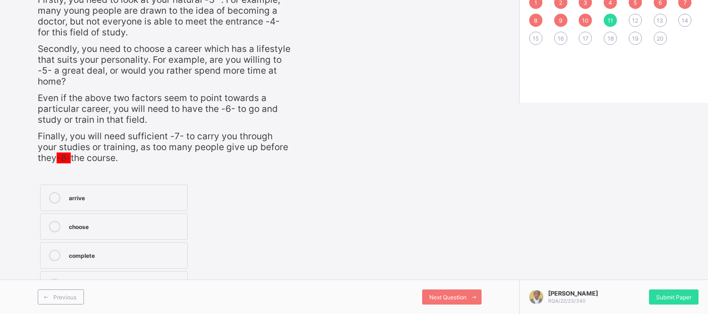
scroll to position [214, 0]
click at [54, 197] on icon at bounding box center [54, 197] width 11 height 11
click at [444, 298] on span "Next Question" at bounding box center [447, 296] width 37 height 7
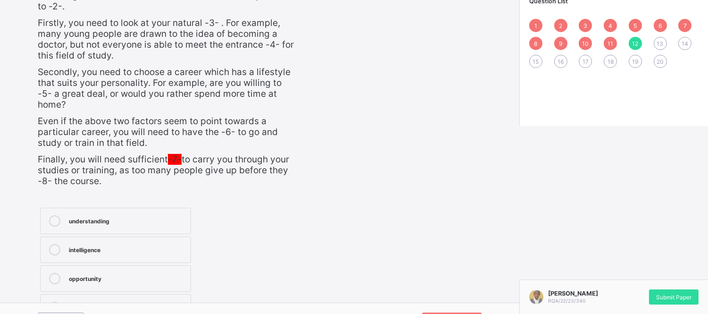
scroll to position [203, 0]
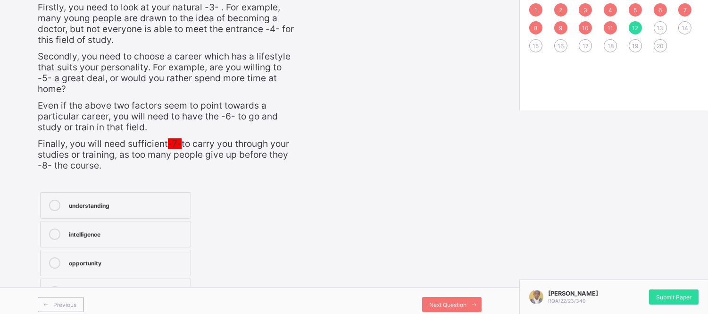
click at [144, 171] on div "Question 12 of 20 VOCABULARY DEVELOPMENT In the passage below, the numbered gap…" at bounding box center [167, 90] width 259 height 434
drag, startPoint x: 55, startPoint y: 197, endPoint x: 143, endPoint y: 186, distance: 88.9
click at [73, 171] on div "Question 12 of 20 VOCABULARY DEVELOPMENT In the passage below, the numbered gap…" at bounding box center [167, 90] width 259 height 434
click at [55, 257] on icon at bounding box center [54, 262] width 11 height 11
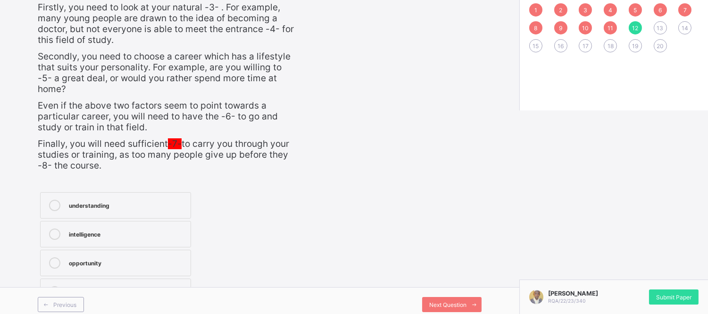
click at [159, 201] on div "understanding" at bounding box center [127, 204] width 117 height 11
click at [465, 301] on span "Next Question" at bounding box center [447, 304] width 37 height 7
click at [57, 201] on icon at bounding box center [54, 204] width 11 height 11
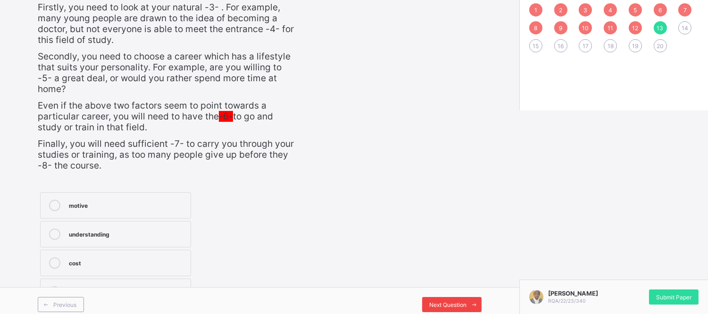
click at [432, 297] on div "Next Question" at bounding box center [451, 304] width 59 height 15
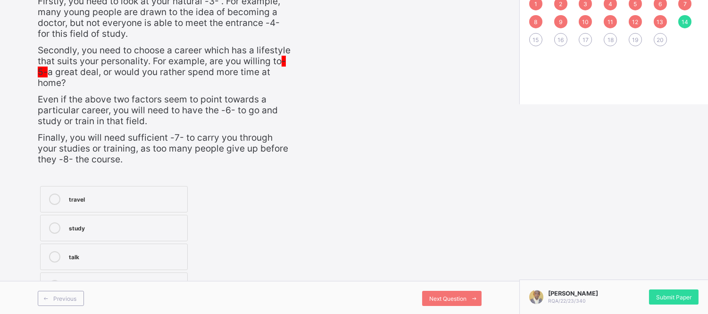
scroll to position [214, 0]
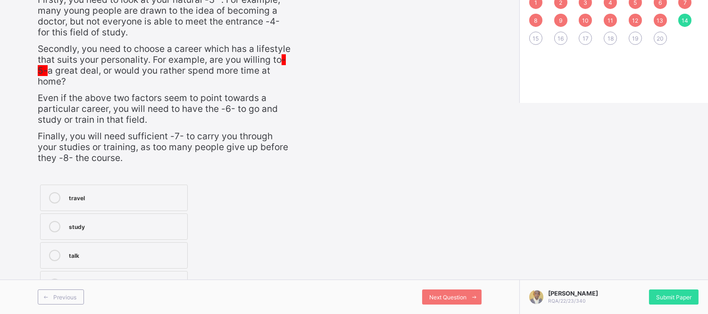
click at [53, 228] on icon at bounding box center [54, 226] width 11 height 11
click at [436, 296] on span "Next Question" at bounding box center [447, 296] width 37 height 7
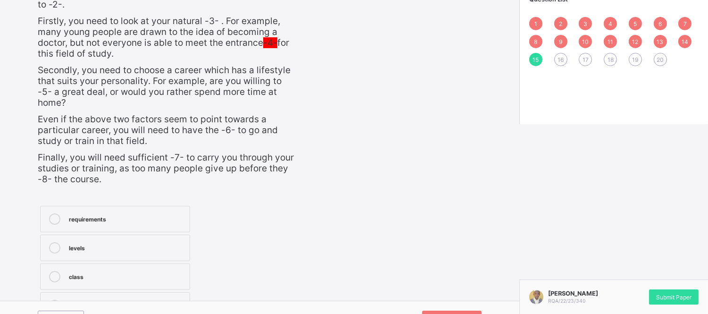
scroll to position [185, 0]
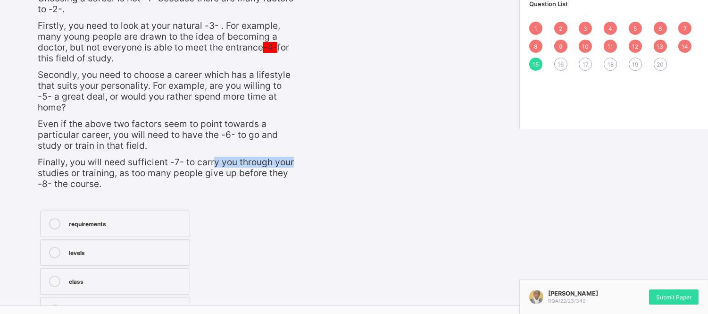
drag, startPoint x: 213, startPoint y: 150, endPoint x: 292, endPoint y: 154, distance: 79.3
click at [292, 157] on span "Finally, you will need sufficient -7- to carry you through your studies or trai…" at bounding box center [166, 173] width 256 height 33
click at [136, 186] on div "Question 15 of 20 VOCABULARY DEVELOPMENT In the passage below, the numbered gap…" at bounding box center [166, 108] width 257 height 434
click at [54, 276] on icon at bounding box center [54, 280] width 11 height 11
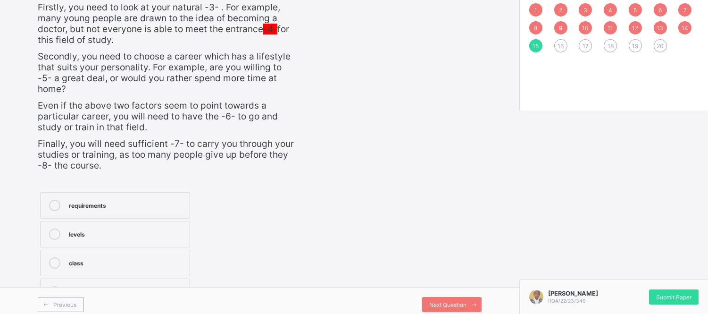
scroll to position [203, 0]
click at [453, 301] on span "Next Question" at bounding box center [447, 304] width 37 height 7
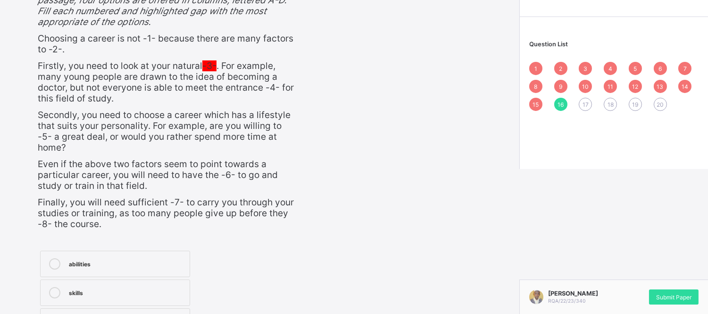
scroll to position [203, 0]
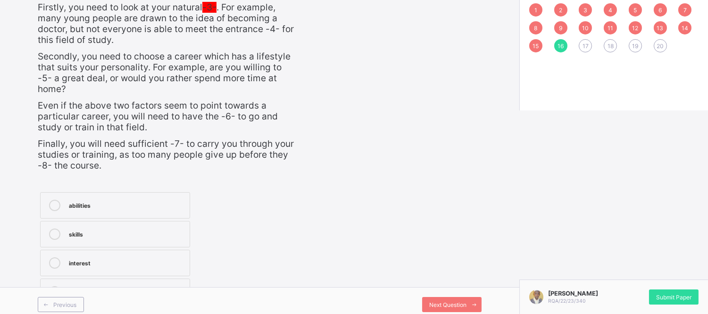
click at [54, 260] on icon at bounding box center [54, 262] width 11 height 11
click at [451, 301] on span "Next Question" at bounding box center [447, 304] width 37 height 7
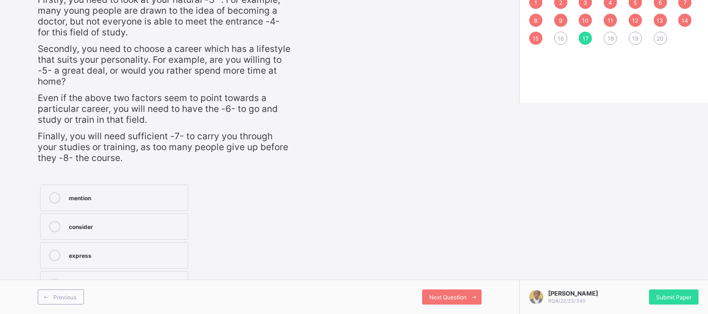
scroll to position [213, 0]
click at [55, 253] on icon at bounding box center [54, 254] width 11 height 11
click at [438, 296] on span "Next Question" at bounding box center [447, 296] width 37 height 7
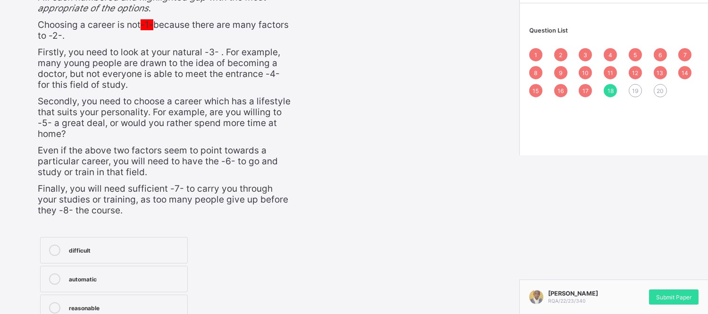
scroll to position [159, 0]
click at [53, 253] on icon at bounding box center [54, 249] width 11 height 11
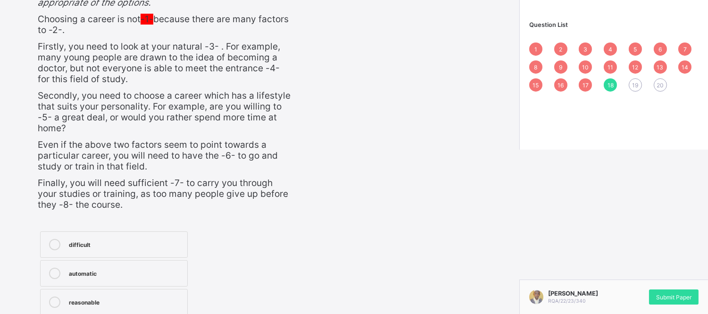
scroll to position [214, 0]
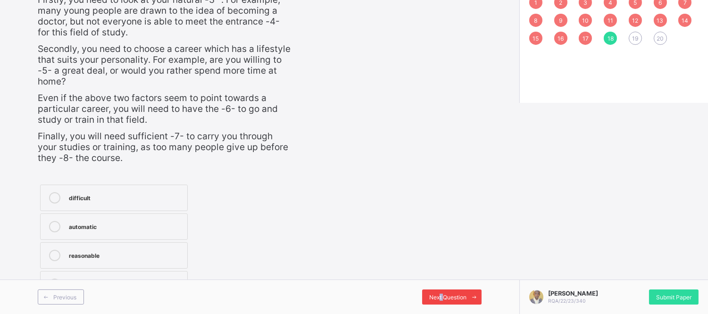
drag, startPoint x: 447, startPoint y: 289, endPoint x: 450, endPoint y: 297, distance: 8.5
click at [450, 297] on div "Next Question" at bounding box center [451, 296] width 59 height 15
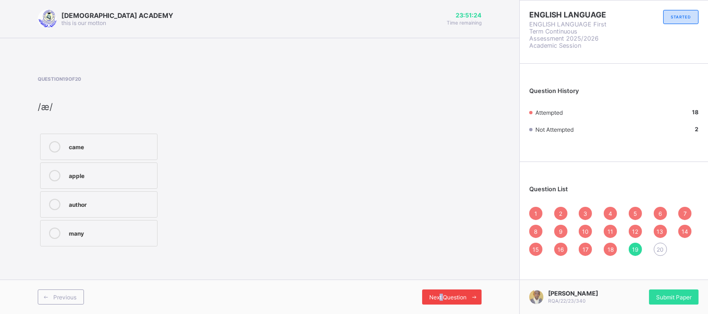
scroll to position [0, 0]
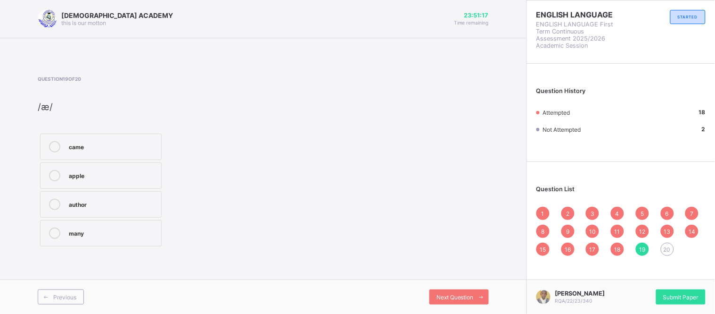
click at [65, 152] on label "came" at bounding box center [101, 146] width 122 height 26
click at [470, 300] on div "Next Question" at bounding box center [458, 296] width 59 height 15
click at [82, 173] on div "receive" at bounding box center [113, 174] width 88 height 9
click at [441, 297] on span "Next Question" at bounding box center [455, 296] width 37 height 7
click at [615, 245] on div "18" at bounding box center [617, 248] width 13 height 13
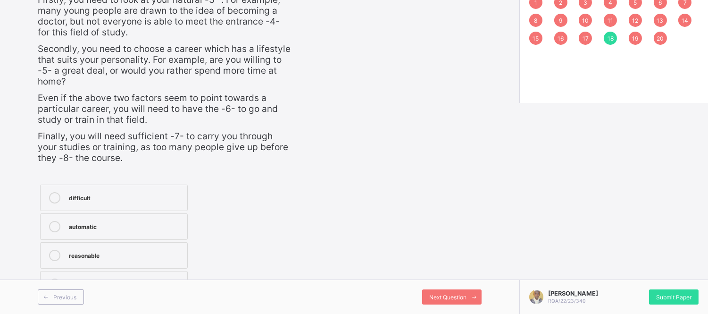
scroll to position [206, 0]
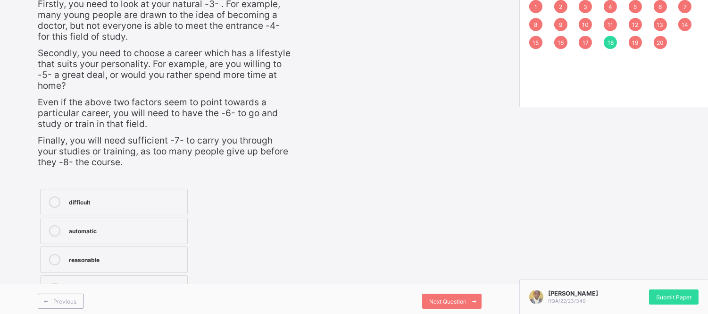
click at [537, 26] on span "8" at bounding box center [535, 24] width 3 height 7
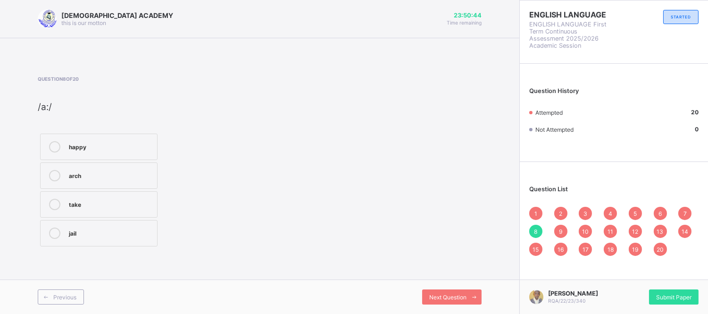
scroll to position [0, 0]
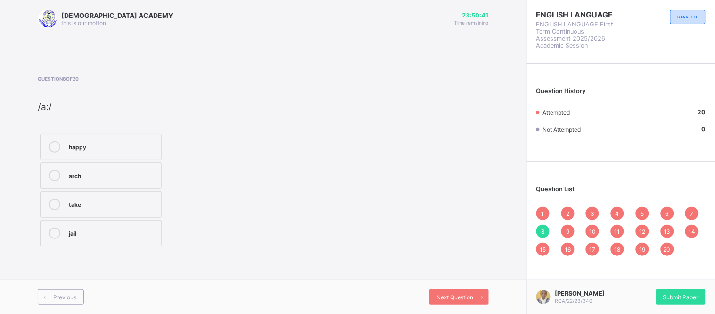
click at [570, 230] on div "9" at bounding box center [567, 230] width 13 height 13
click at [593, 230] on span "10" at bounding box center [592, 231] width 7 height 7
click at [618, 230] on span "11" at bounding box center [618, 231] width 6 height 7
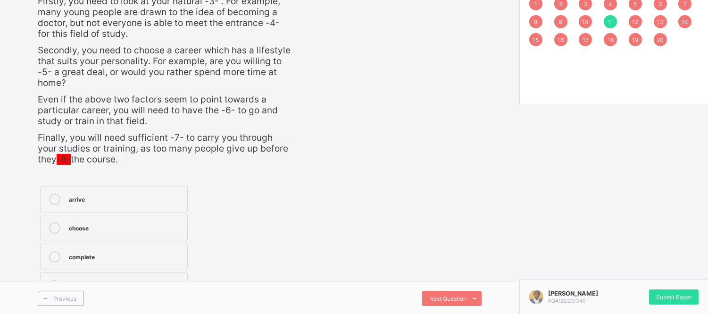
scroll to position [210, 0]
click at [537, 1] on span "1" at bounding box center [535, 3] width 3 height 7
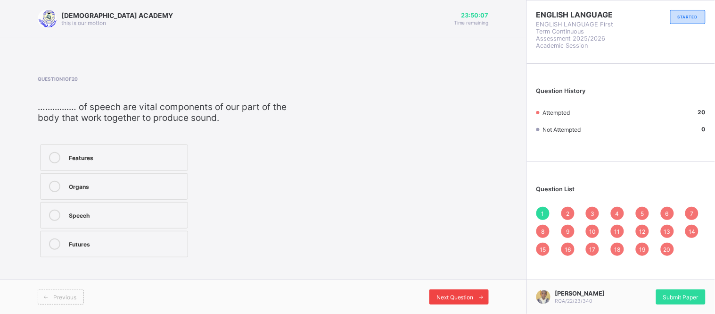
click at [467, 297] on span "Next Question" at bounding box center [455, 296] width 37 height 7
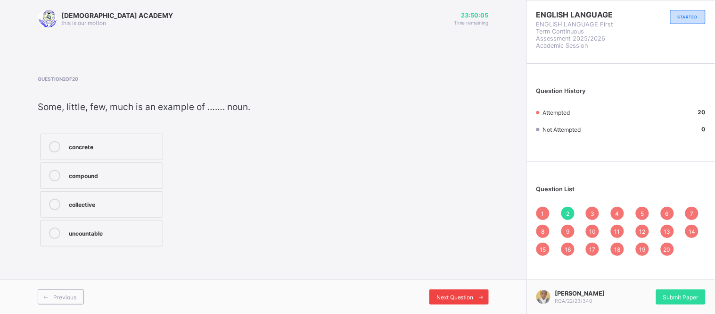
click at [467, 297] on span "Next Question" at bounding box center [455, 296] width 37 height 7
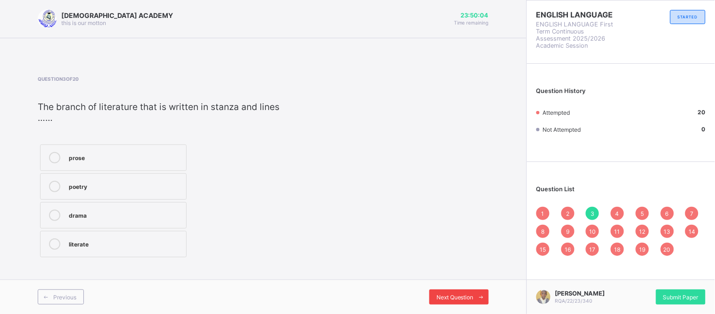
click at [467, 297] on span "Next Question" at bounding box center [455, 296] width 37 height 7
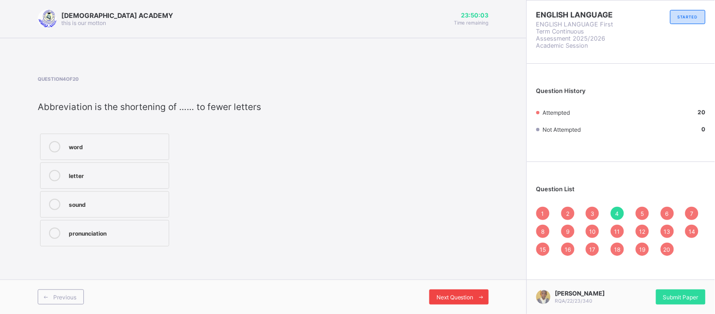
click at [467, 297] on span "Next Question" at bounding box center [455, 296] width 37 height 7
click at [143, 173] on div "tone" at bounding box center [120, 174] width 103 height 9
click at [444, 292] on div "Next Question" at bounding box center [458, 296] width 59 height 15
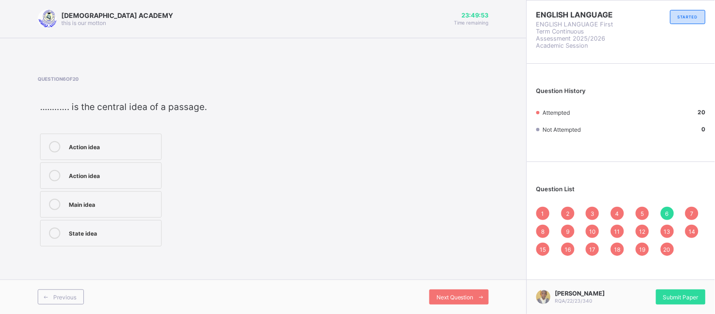
drag, startPoint x: 97, startPoint y: 206, endPoint x: 110, endPoint y: 204, distance: 14.0
click at [110, 204] on div "Main idea" at bounding box center [113, 202] width 88 height 9
click at [454, 293] on span "Next Question" at bounding box center [455, 296] width 37 height 7
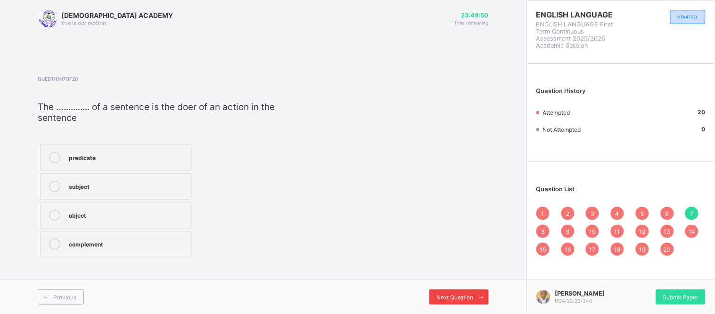
click at [454, 293] on span "Next Question" at bounding box center [455, 296] width 37 height 7
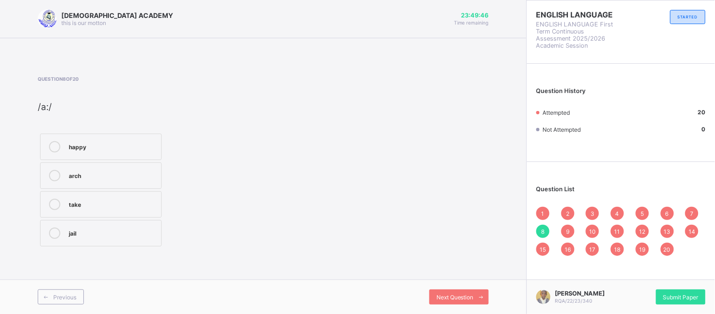
click at [61, 175] on div at bounding box center [54, 175] width 19 height 11
click at [440, 295] on span "Next Question" at bounding box center [455, 296] width 37 height 7
click at [66, 143] on label "hill" at bounding box center [101, 146] width 122 height 26
click at [444, 293] on div "Next Question" at bounding box center [458, 296] width 59 height 15
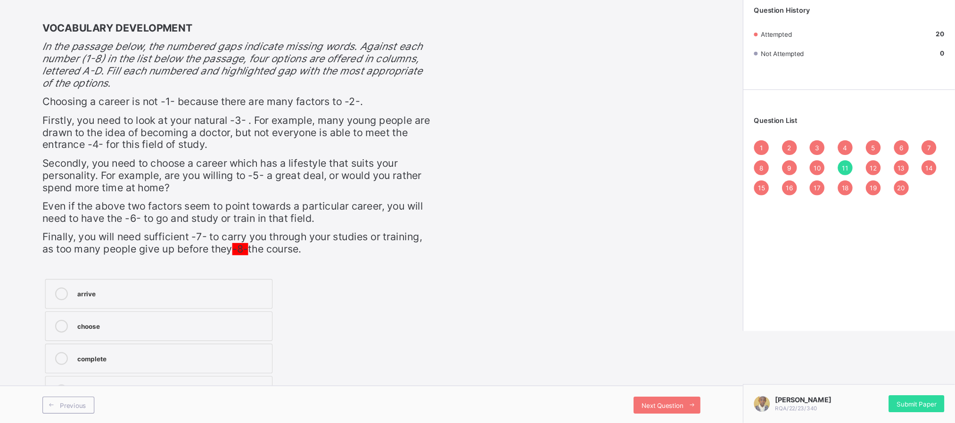
scroll to position [2, 0]
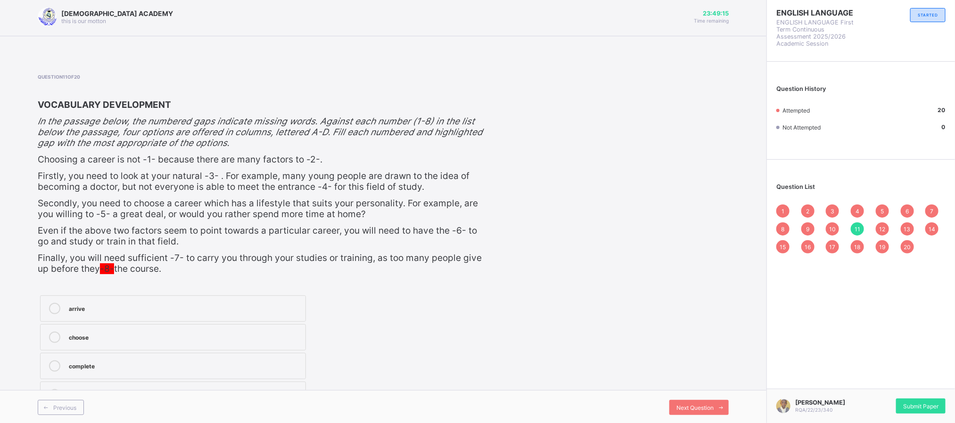
drag, startPoint x: 611, startPoint y: 2, endPoint x: 685, endPoint y: 264, distance: 271.9
click at [685, 264] on div "Question 11 of 20 VOCABULARY DEVELOPMENT In the passage below, the numbered gap…" at bounding box center [383, 242] width 691 height 337
click at [561, 205] on div "Question 11 of 20 VOCABULARY DEVELOPMENT In the passage below, the numbered gap…" at bounding box center [383, 242] width 691 height 337
click at [235, 313] on div "complete" at bounding box center [185, 365] width 232 height 9
click at [714, 313] on span "Next Question" at bounding box center [695, 408] width 37 height 7
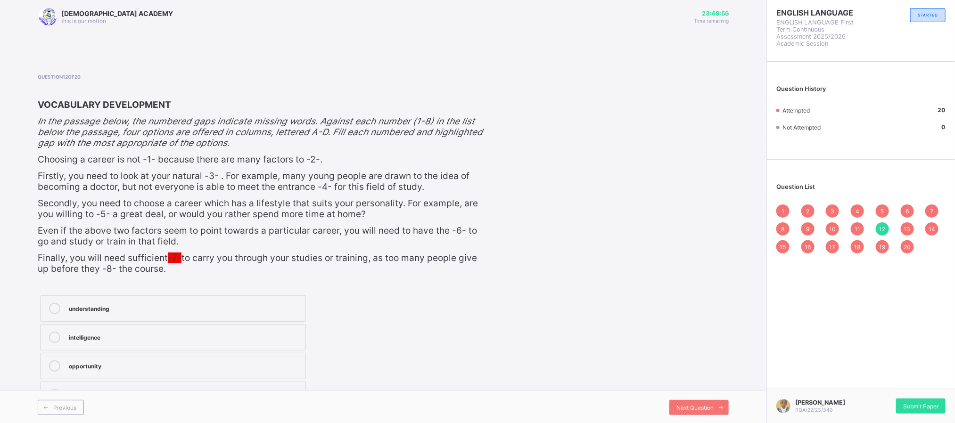
click at [583, 313] on div "Question 12 of 20 VOCABULARY DEVELOPMENT In the passage below, the numbered gap…" at bounding box center [383, 242] width 691 height 337
click at [697, 303] on div "Question 12 of 20 VOCABULARY DEVELOPMENT In the passage below, the numbered gap…" at bounding box center [383, 242] width 691 height 337
click at [714, 313] on span "Next Question" at bounding box center [695, 408] width 37 height 7
drag, startPoint x: 54, startPoint y: 337, endPoint x: 193, endPoint y: 332, distance: 139.2
click at [193, 313] on label "understanding" at bounding box center [173, 337] width 266 height 26
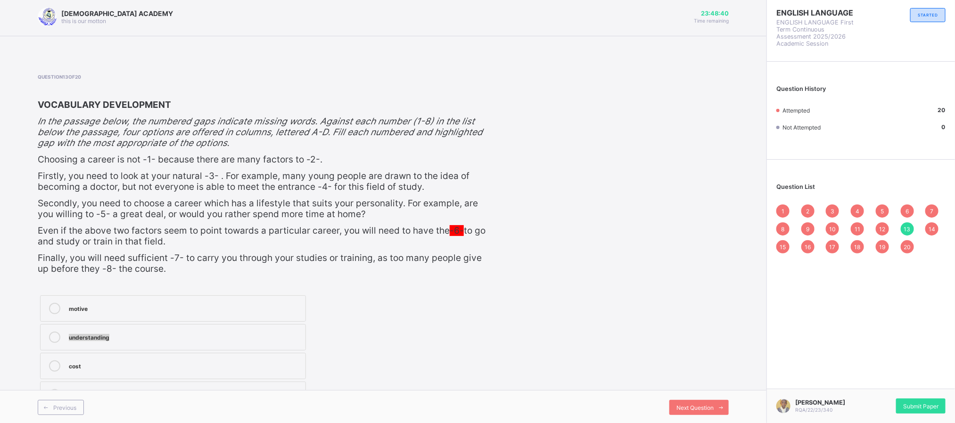
click at [193, 313] on div "understanding" at bounding box center [185, 336] width 232 height 9
click at [699, 313] on span "Next Question" at bounding box center [695, 408] width 37 height 7
click at [101, 303] on div "travel" at bounding box center [185, 307] width 232 height 9
click at [714, 313] on span "Next Question" at bounding box center [695, 408] width 37 height 7
click at [142, 307] on div "requirements" at bounding box center [185, 307] width 232 height 9
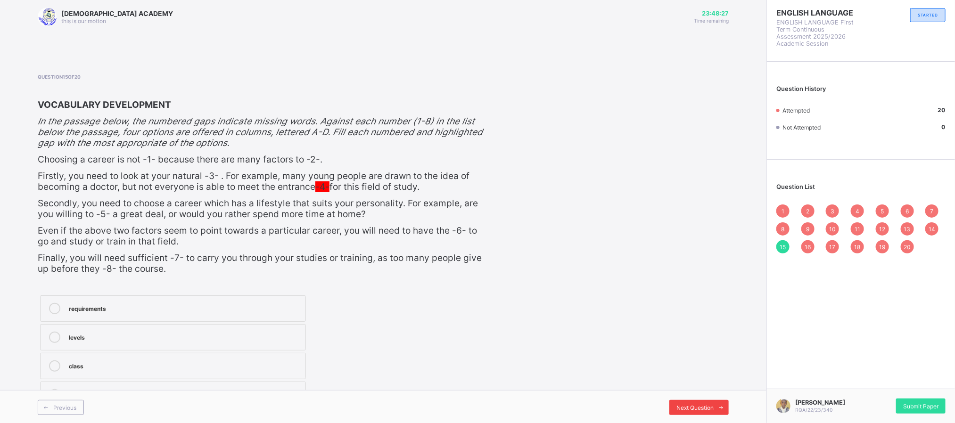
click at [689, 313] on div "Next Question" at bounding box center [698, 407] width 59 height 15
click at [137, 297] on label "abilities" at bounding box center [173, 309] width 266 height 26
click at [702, 313] on div "Next Question" at bounding box center [698, 407] width 59 height 15
drag, startPoint x: 292, startPoint y: 334, endPoint x: 274, endPoint y: 326, distance: 19.2
click at [274, 313] on label "consider" at bounding box center [173, 337] width 266 height 26
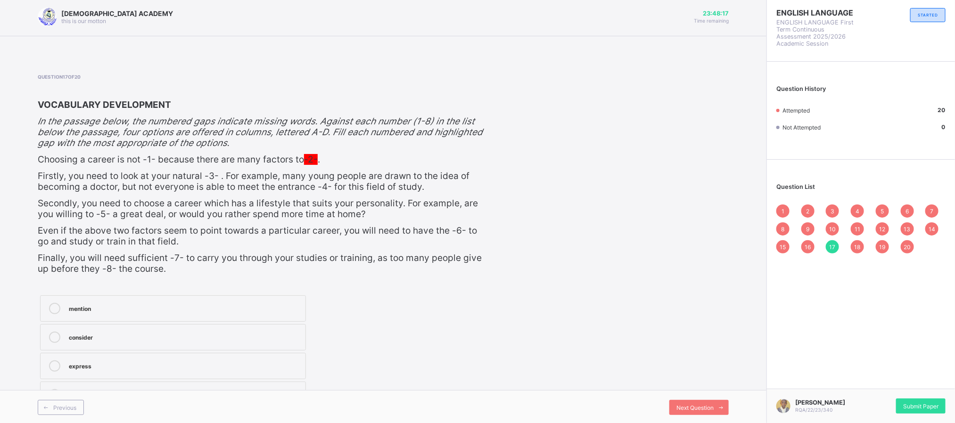
click at [274, 313] on label "consider" at bounding box center [173, 337] width 266 height 26
click at [698, 313] on div "Previous Next Question" at bounding box center [383, 407] width 767 height 34
click at [705, 313] on span "Next Question" at bounding box center [695, 408] width 37 height 7
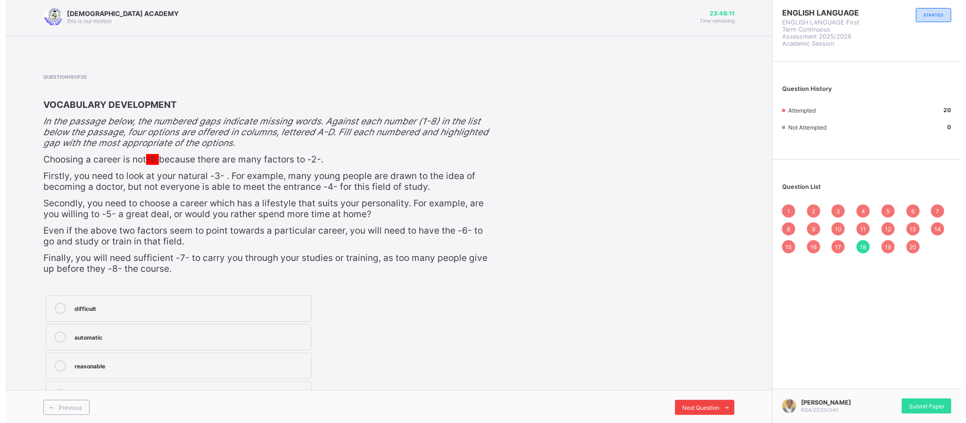
scroll to position [0, 0]
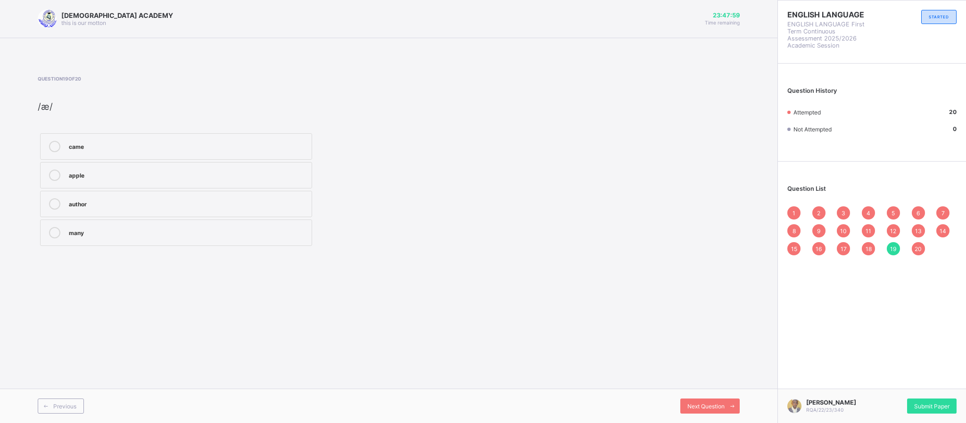
click at [713, 313] on div "Previous Next Question" at bounding box center [388, 406] width 777 height 34
click at [715, 313] on span "Next Question" at bounding box center [705, 406] width 37 height 7
click at [711, 313] on span "Next Question" at bounding box center [705, 406] width 37 height 7
click at [715, 246] on div "20" at bounding box center [918, 248] width 13 height 13
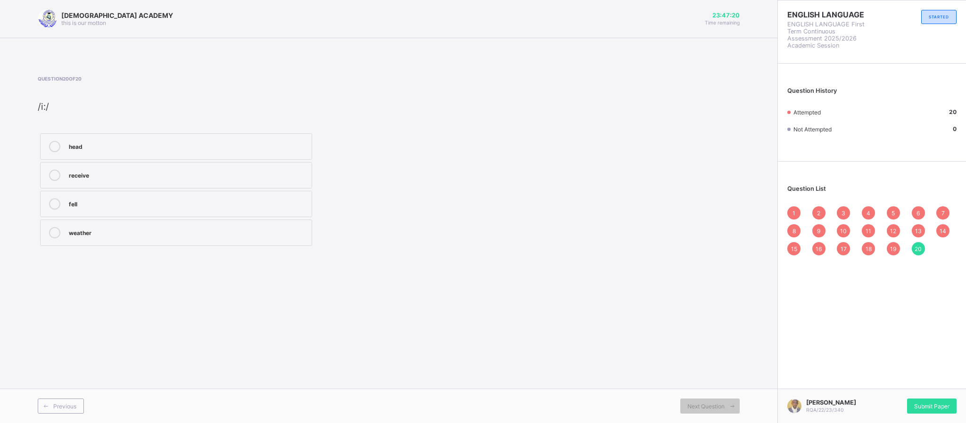
click at [715, 206] on div "1 2 3 4 5 6 7 8 9 10 11 12 13 14 15 16 17 18 19 20" at bounding box center [871, 230] width 169 height 49
click at [715, 313] on span "Submit Paper" at bounding box center [931, 406] width 35 height 7
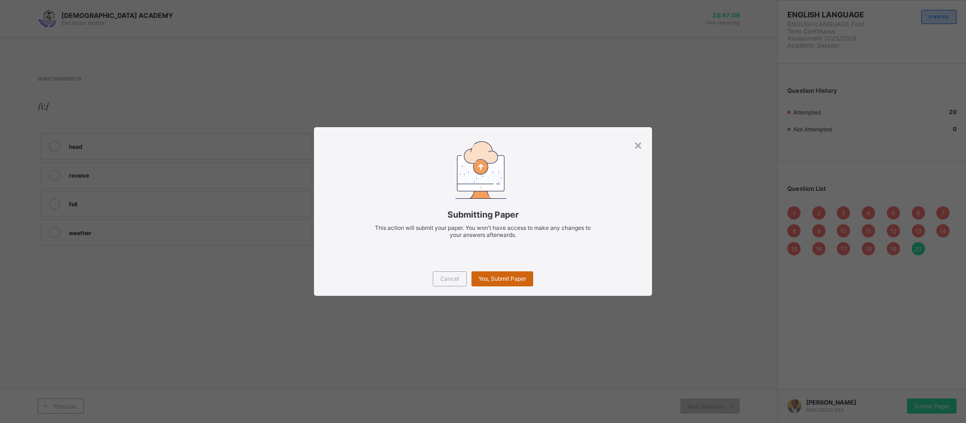
click at [515, 286] on div "Yes, Submit Paper" at bounding box center [502, 279] width 62 height 15
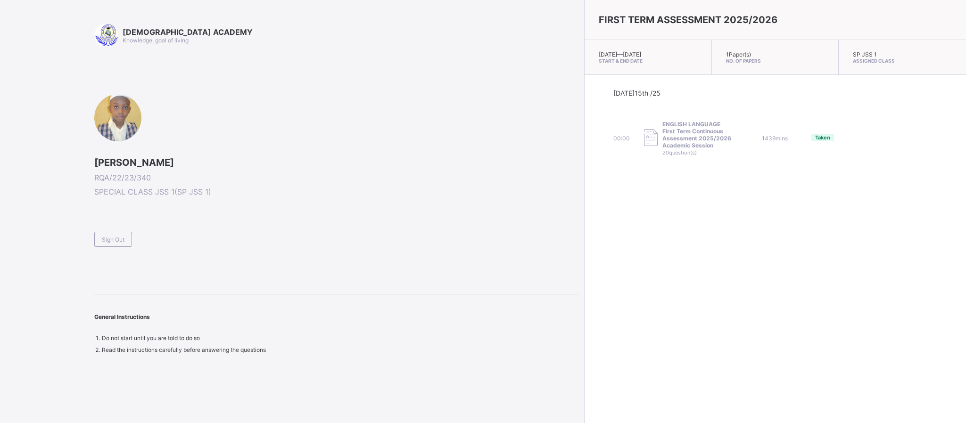
click at [406, 196] on span "SPECIAL CLASS JSS 1 ( SP JSS 1 )" at bounding box center [336, 191] width 485 height 9
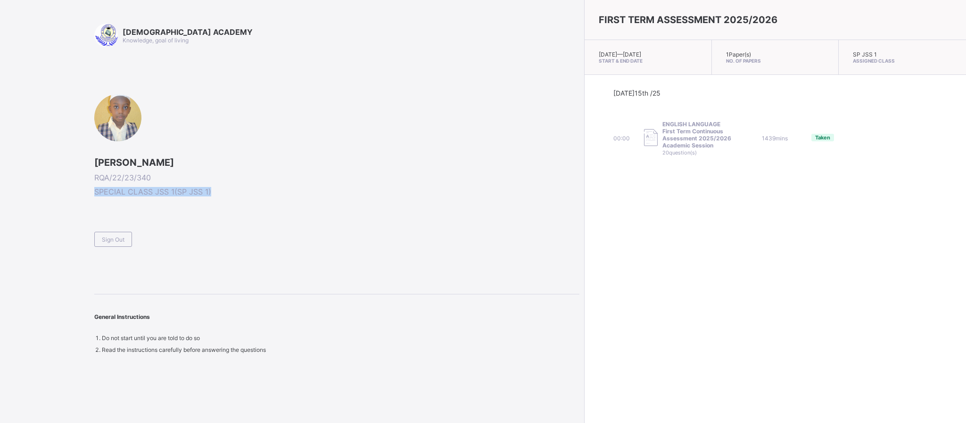
click at [406, 196] on span "SPECIAL CLASS JSS 1 ( SP JSS 1 )" at bounding box center [336, 191] width 485 height 9
drag, startPoint x: 156, startPoint y: 348, endPoint x: 251, endPoint y: 354, distance: 94.9
click at [251, 313] on div "[DEMOGRAPHIC_DATA] ACADEMY Knowledge, goal of living [PERSON_NAME]/22/23/340 SP…" at bounding box center [289, 211] width 579 height 423
click at [308, 313] on div "General Instructions" at bounding box center [336, 312] width 485 height 35
drag, startPoint x: 559, startPoint y: 18, endPoint x: 751, endPoint y: 24, distance: 192.9
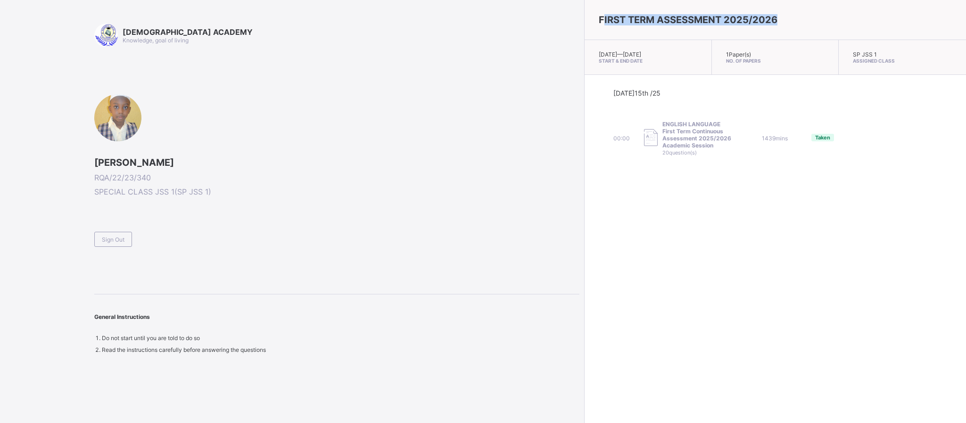
click at [715, 24] on div "FIRST TERM ASSESSMENT 2025/2026" at bounding box center [775, 20] width 381 height 40
drag, startPoint x: 557, startPoint y: 18, endPoint x: 608, endPoint y: 11, distance: 51.4
click at [608, 11] on div "FIRST TERM ASSESSMENT 2025/2026" at bounding box center [775, 20] width 381 height 40
drag, startPoint x: 566, startPoint y: 60, endPoint x: 636, endPoint y: 69, distance: 71.3
click at [636, 69] on div "[DATE] — [GEOGRAPHIC_DATA][DATE] Start & End Date" at bounding box center [648, 57] width 127 height 35
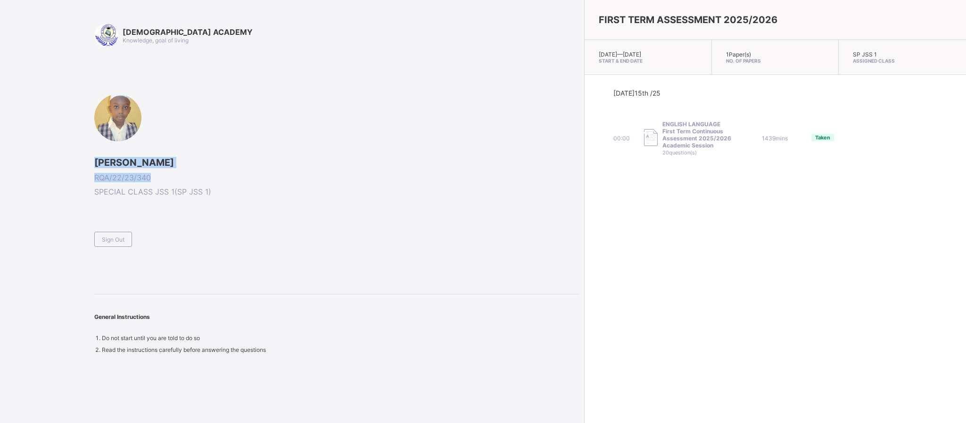
drag, startPoint x: 95, startPoint y: 161, endPoint x: 243, endPoint y: 177, distance: 148.9
click at [243, 177] on div "[PERSON_NAME]/22/23/340 SPECIAL CLASS JSS 1 ( SP JSS 1 )" at bounding box center [336, 177] width 485 height 40
click at [424, 197] on div "[PERSON_NAME]/22/23/340 SPECIAL CLASS JSS 1 ( SP JSS 1 ) Sign Out" at bounding box center [336, 170] width 485 height 153
drag, startPoint x: 165, startPoint y: 130, endPoint x: 191, endPoint y: 76, distance: 59.9
click at [191, 76] on div "[DEMOGRAPHIC_DATA] ACADEMY Knowledge, goal of living [PERSON_NAME]/22/23/340 SP…" at bounding box center [336, 189] width 485 height 330
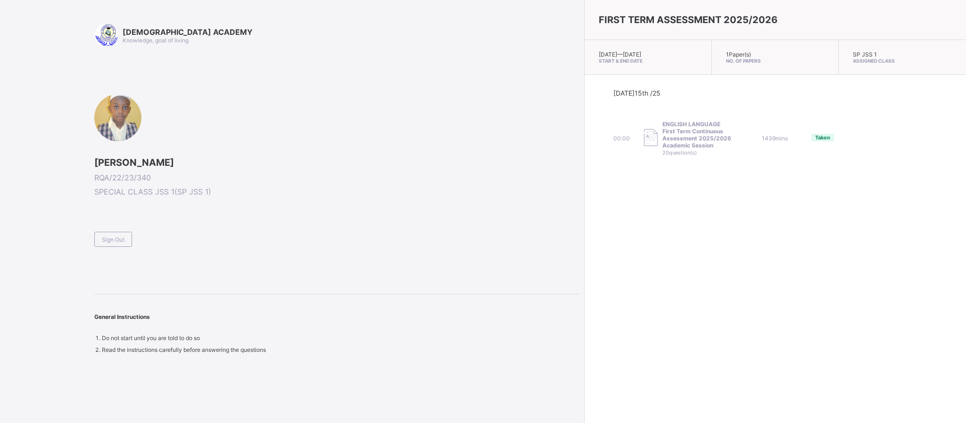
click at [321, 197] on div "[PERSON_NAME]/22/23/340 SPECIAL CLASS JSS 1 ( SP JSS 1 ) Sign Out" at bounding box center [336, 170] width 485 height 153
click at [307, 184] on span at bounding box center [336, 184] width 485 height 5
click at [331, 162] on span "[PERSON_NAME]" at bounding box center [336, 162] width 485 height 11
click at [330, 168] on span at bounding box center [336, 170] width 485 height 5
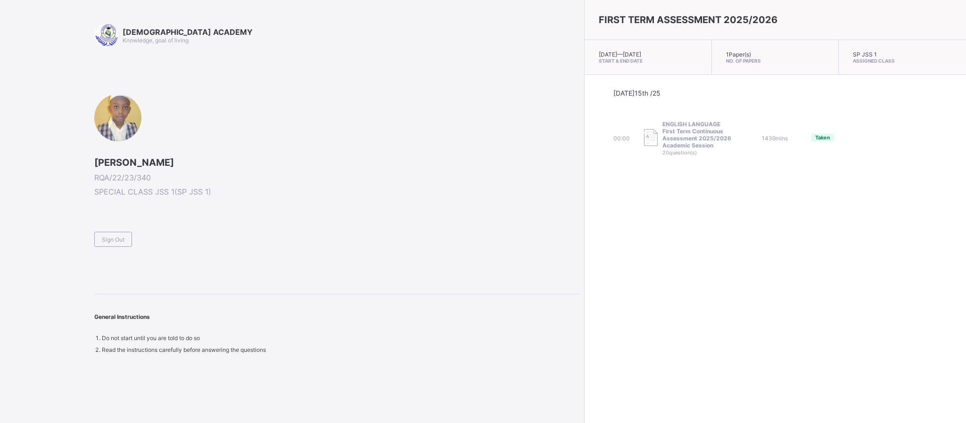
click at [283, 165] on span "[PERSON_NAME]" at bounding box center [336, 162] width 485 height 11
drag, startPoint x: 281, startPoint y: 147, endPoint x: 285, endPoint y: 166, distance: 19.1
click at [285, 166] on div "[PERSON_NAME]/22/23/340 SPECIAL CLASS JSS 1 ( SP JSS 1 ) Sign Out" at bounding box center [336, 170] width 485 height 153
